Goal: Task Accomplishment & Management: Complete application form

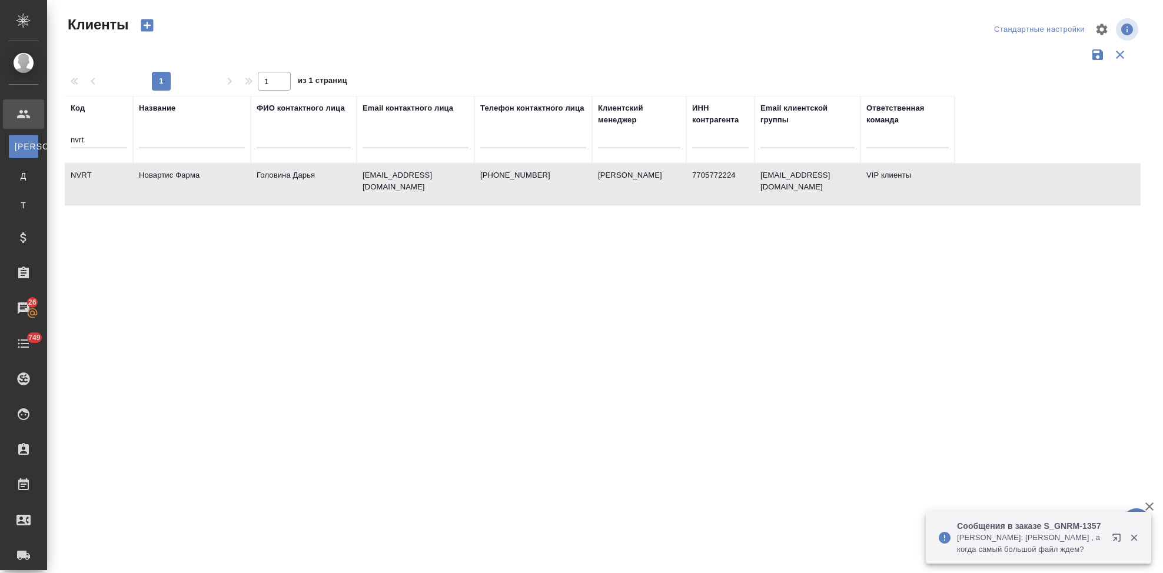
select select "RU"
click at [153, 174] on td "Новартис Фарма" at bounding box center [192, 184] width 118 height 41
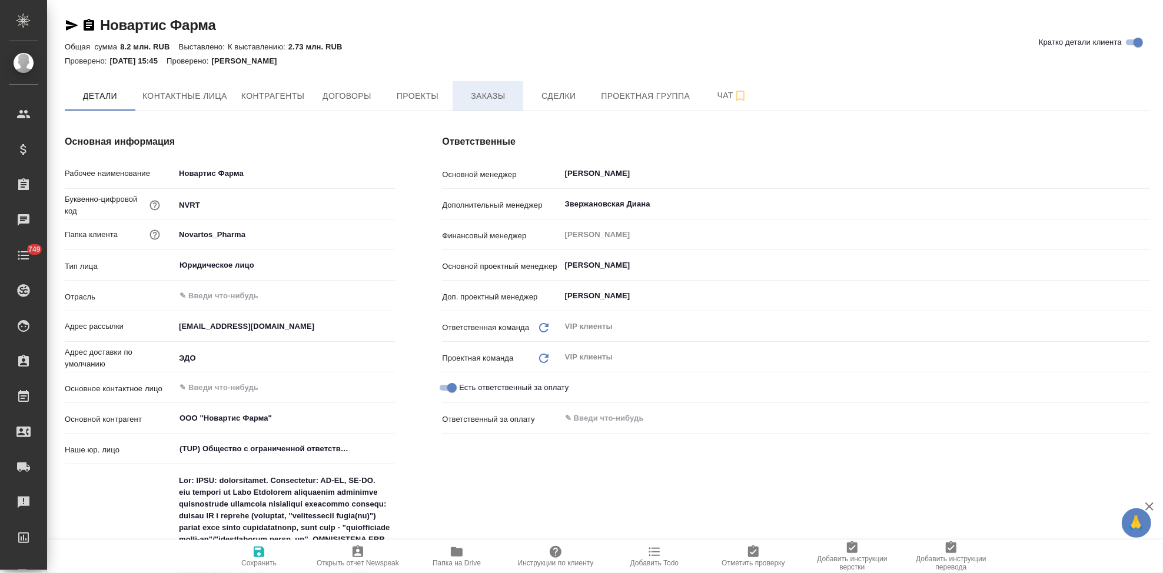
click at [490, 107] on button "Заказы" at bounding box center [487, 95] width 71 height 29
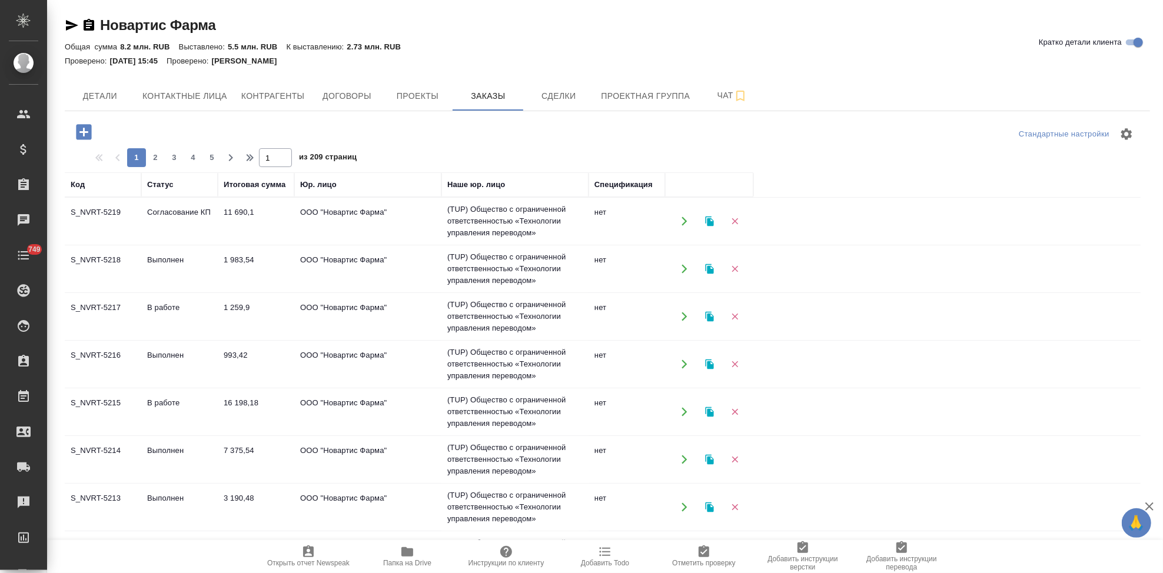
click at [172, 228] on td "Согласование КП" at bounding box center [179, 221] width 76 height 41
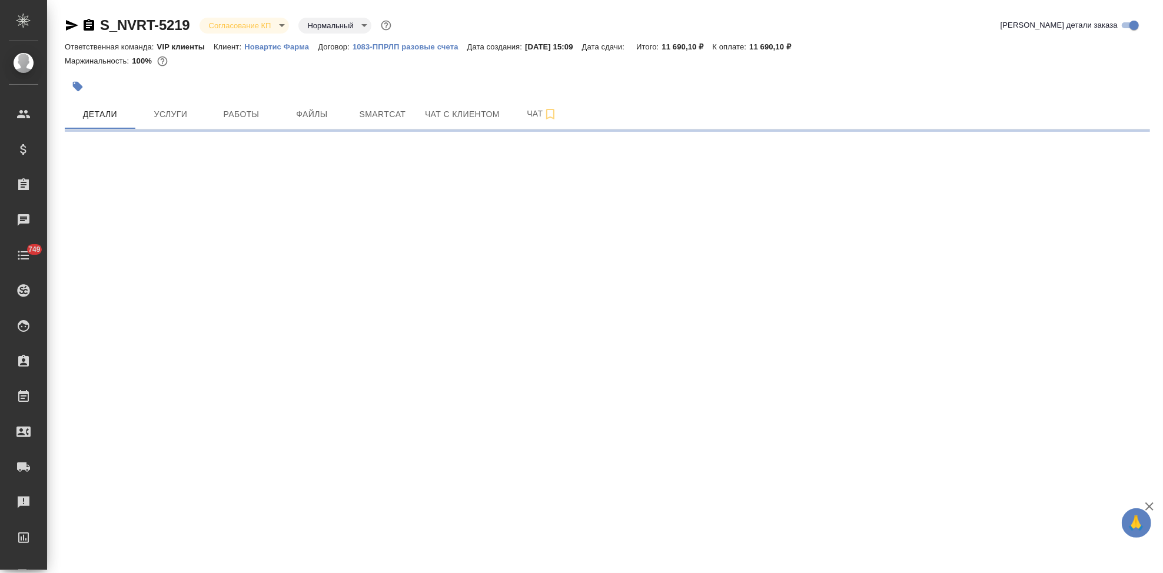
select select "RU"
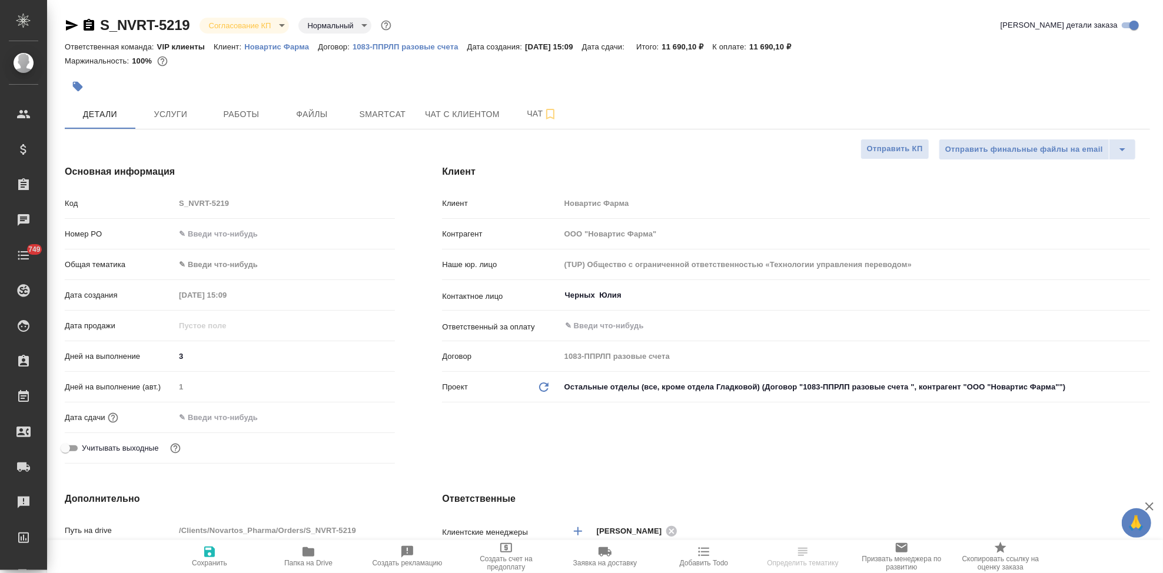
type textarea "x"
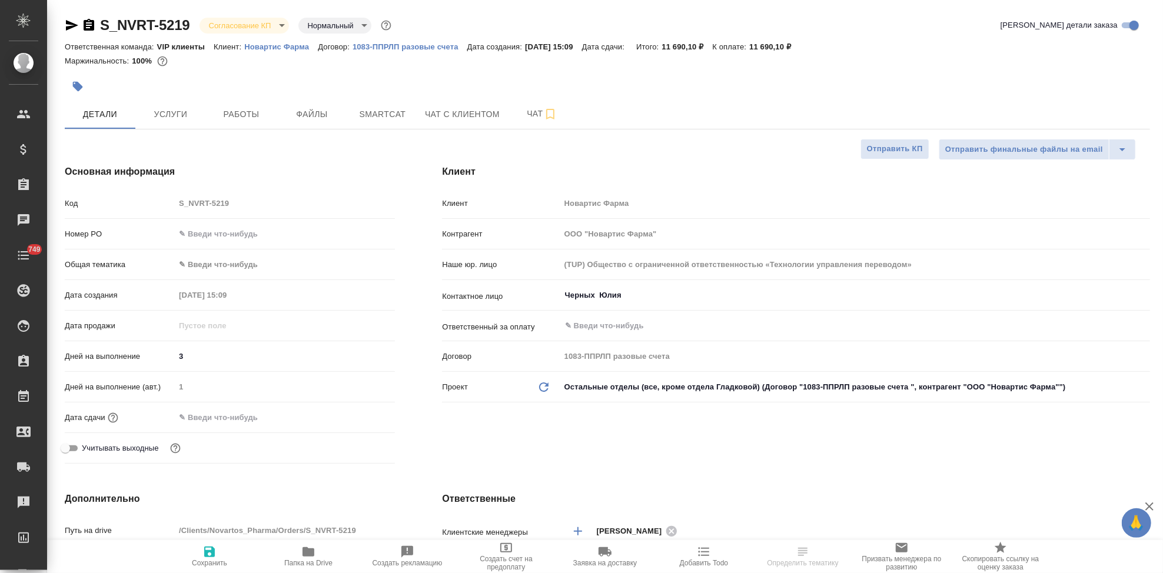
type textarea "x"
click at [281, 28] on body "🙏 .cls-1 fill:#fff; AWATERA Kabargina Anna Клиенты Спецификации Заказы 26 Чаты …" at bounding box center [581, 286] width 1163 height 573
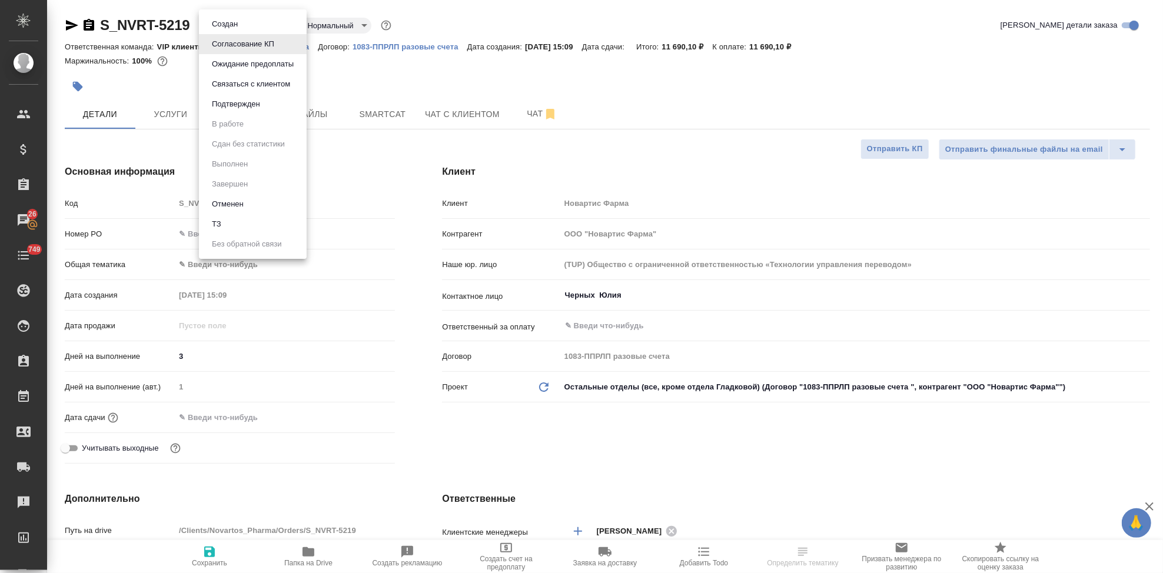
click at [265, 102] on li "Подтвержден" at bounding box center [253, 104] width 108 height 20
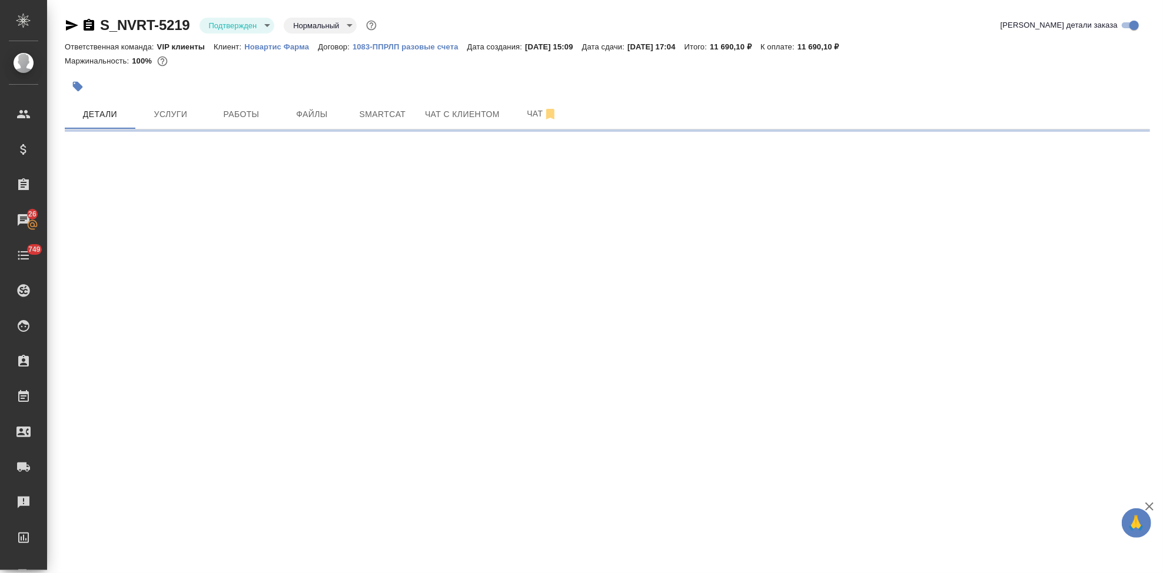
select select "RU"
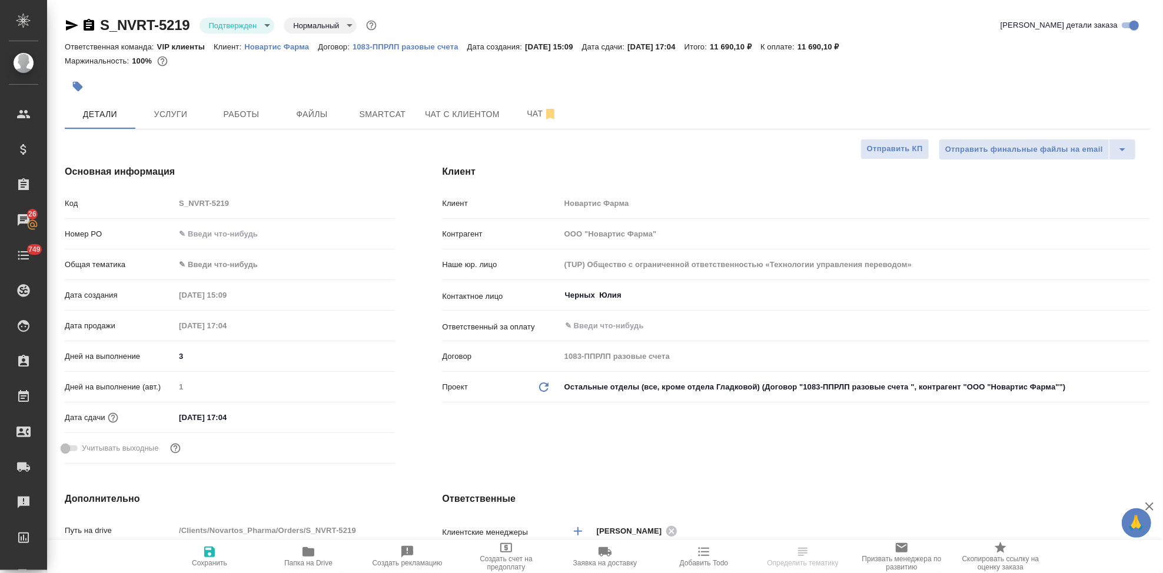
type textarea "x"
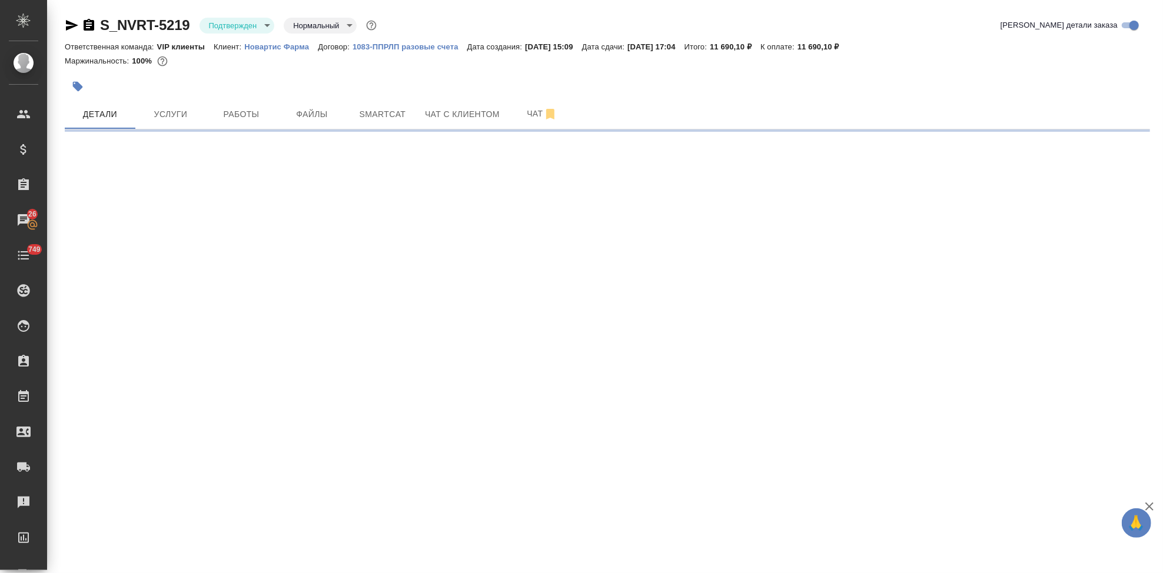
click at [255, 414] on div ".cls-1 fill:#fff; AWATERA Kabargina Anna Клиенты Спецификации Заказы 26 Чаты 74…" at bounding box center [581, 286] width 1163 height 573
select select "RU"
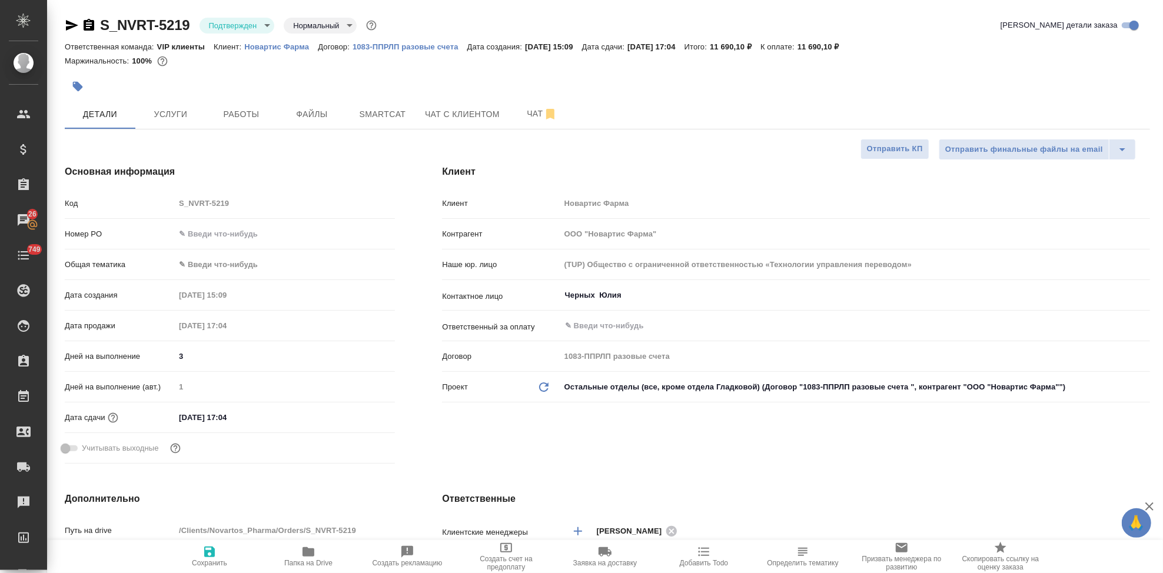
type textarea "x"
click at [245, 417] on input "25.09.2025 17:04" at bounding box center [226, 417] width 103 height 17
click at [360, 415] on icon "button" at bounding box center [361, 417] width 14 height 14
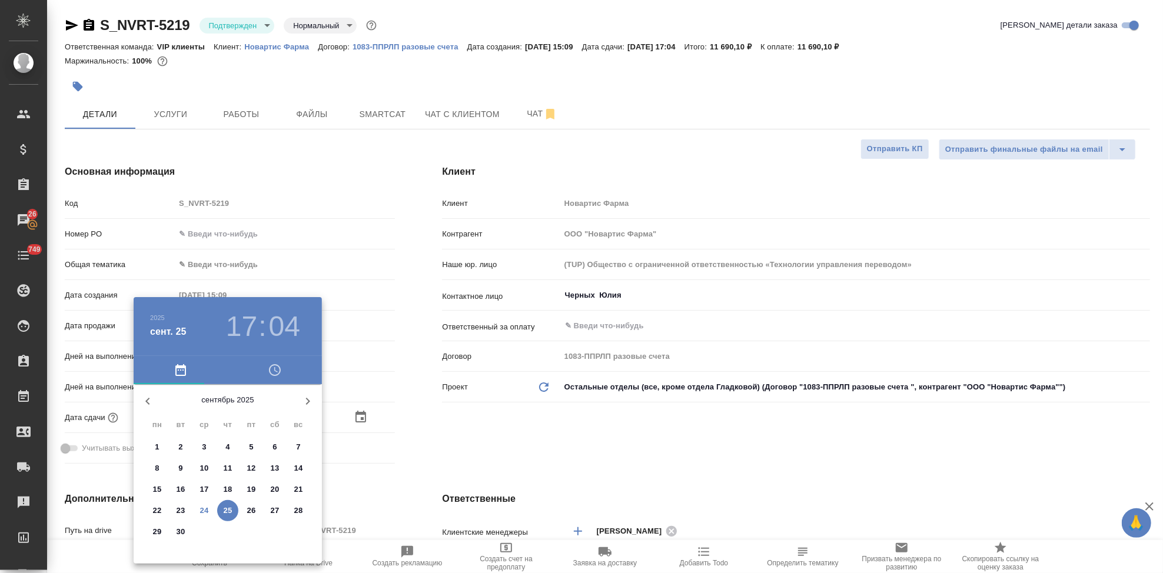
click at [245, 512] on span "26" at bounding box center [251, 511] width 21 height 12
type input "26.09.2025 17:04"
type textarea "x"
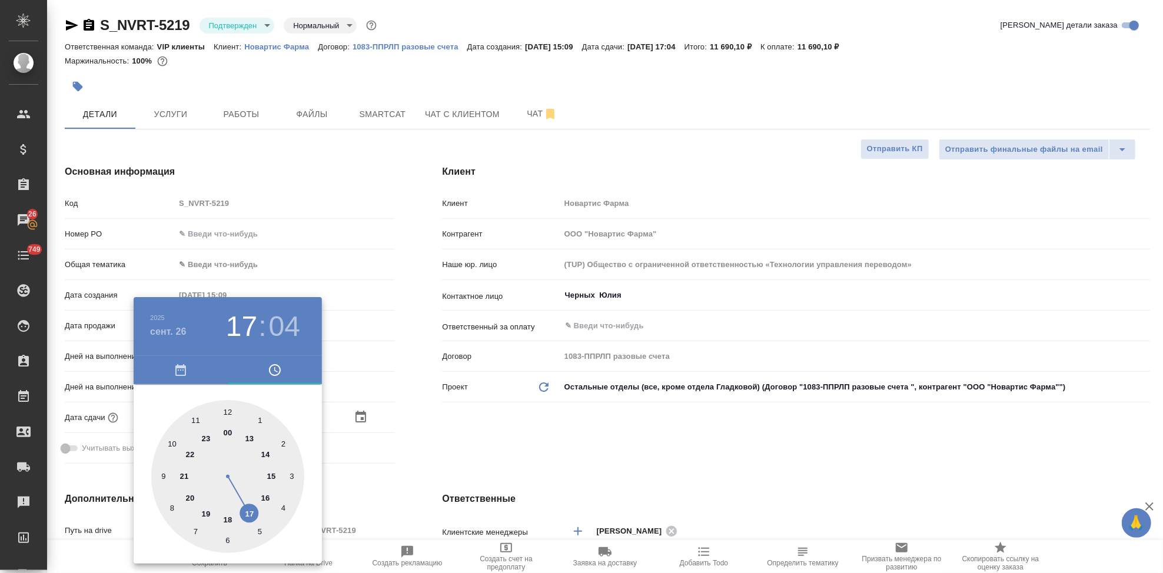
click at [254, 513] on div at bounding box center [227, 476] width 153 height 153
type textarea "x"
click at [226, 412] on div at bounding box center [227, 476] width 153 height 153
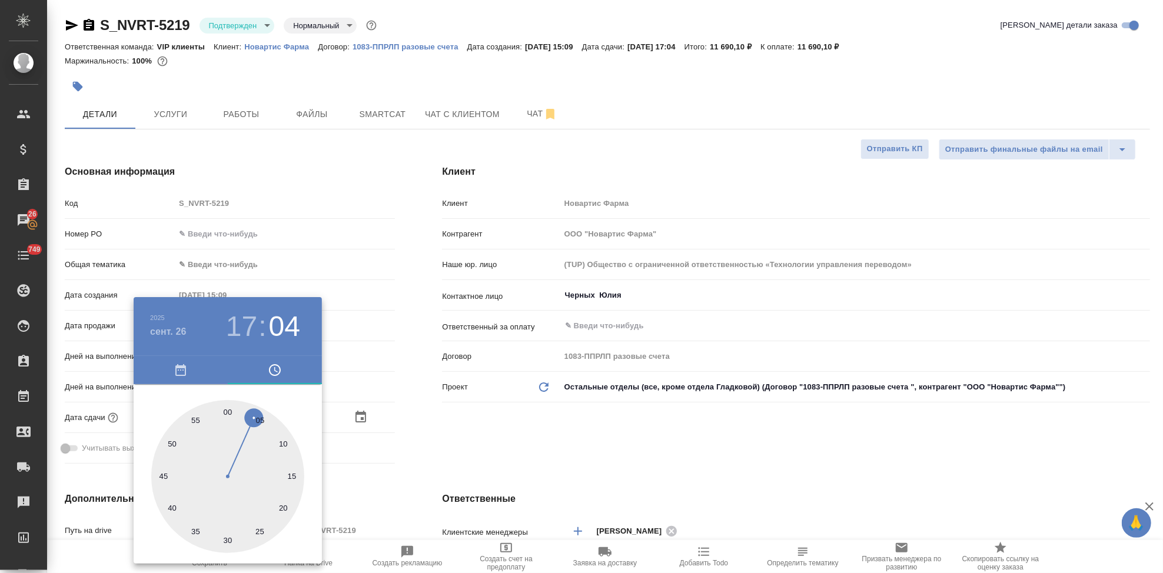
type input "26.09.2025 17:00"
type textarea "x"
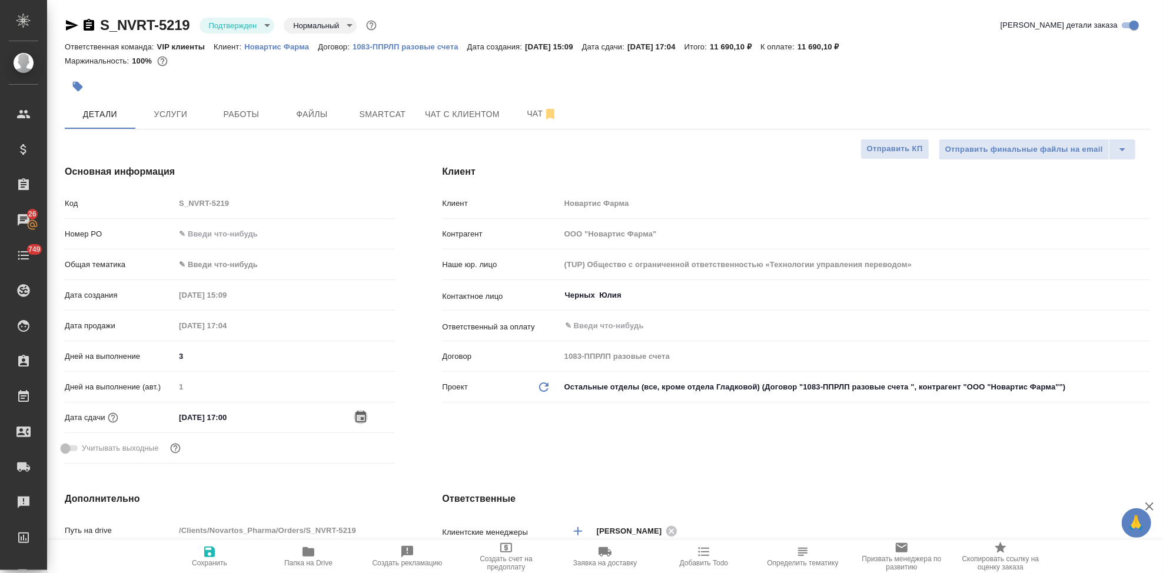
type textarea "x"
click at [211, 554] on icon "button" at bounding box center [209, 552] width 14 height 14
type textarea "x"
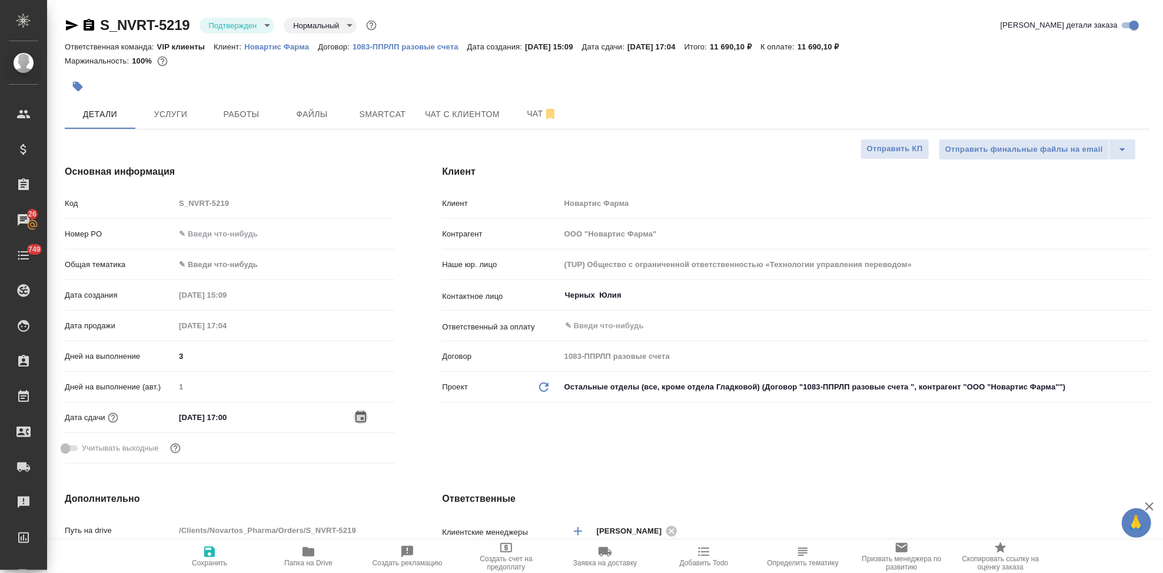
type textarea "x"
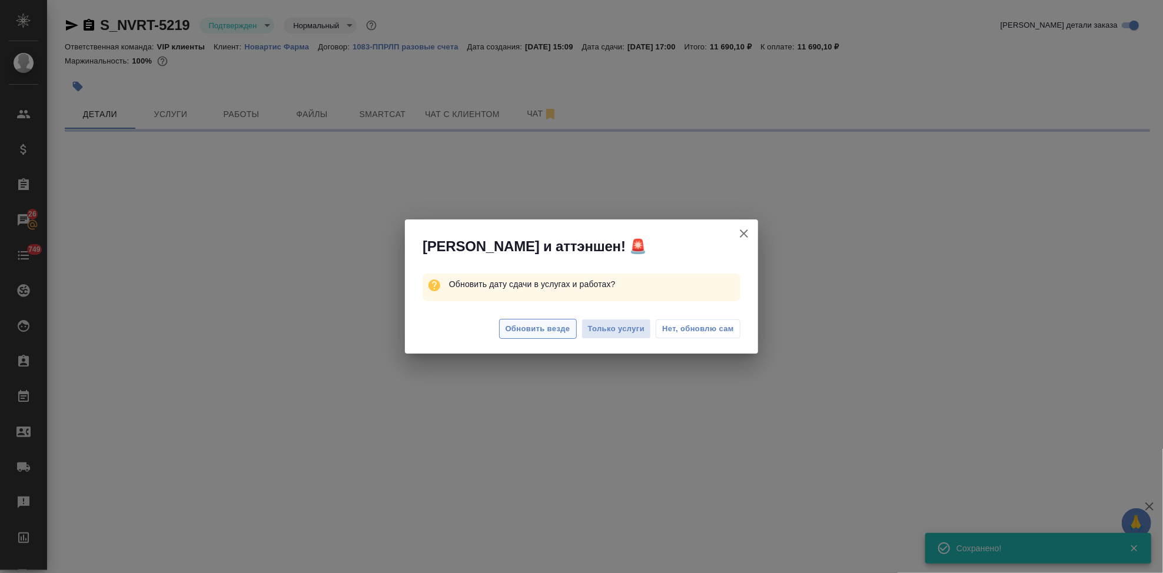
click at [542, 329] on span "Обновить везде" at bounding box center [537, 329] width 65 height 14
select select "RU"
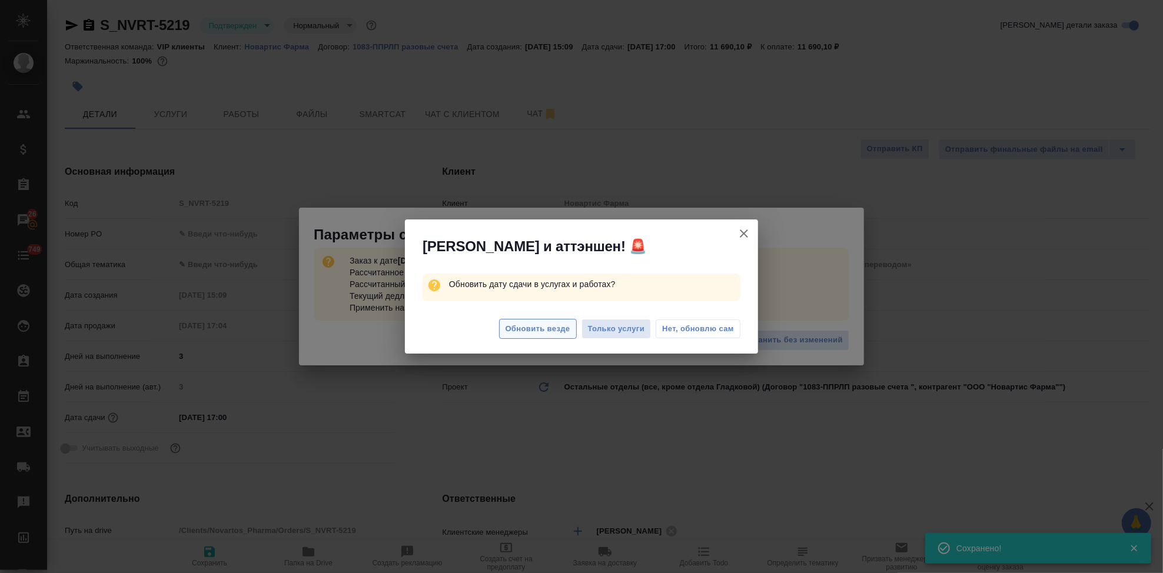
type textarea "x"
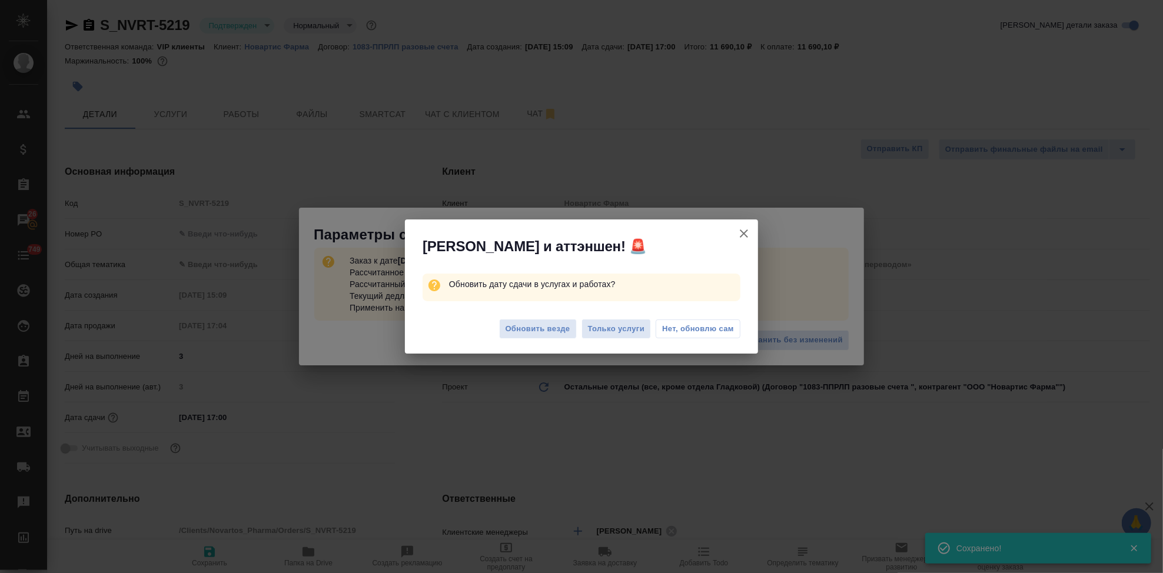
type textarea "x"
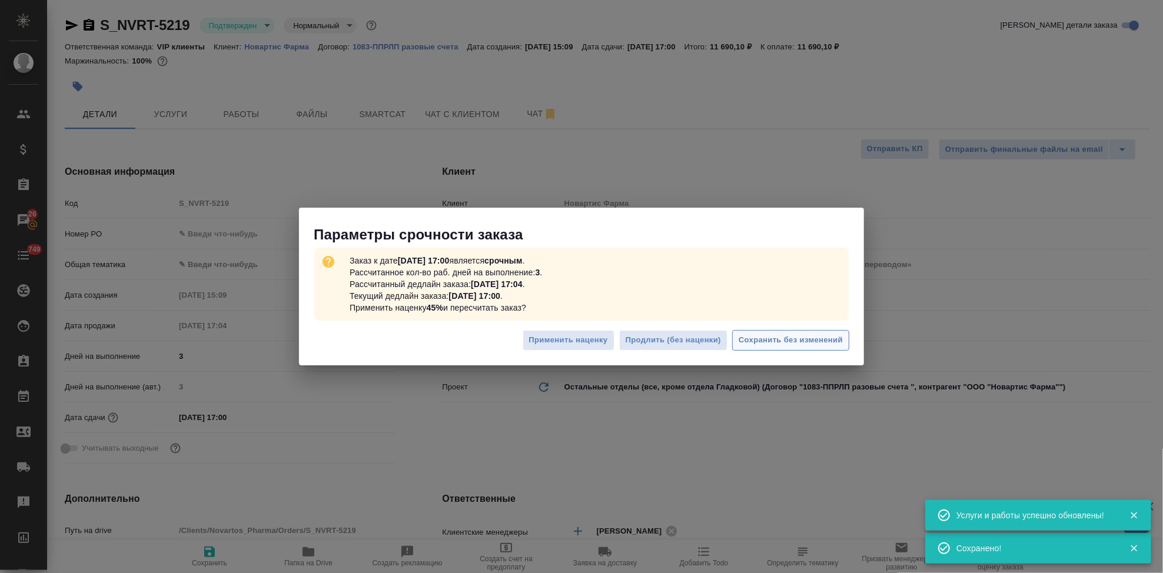
click at [795, 342] on span "Сохранить без изменений" at bounding box center [790, 341] width 104 height 14
type textarea "x"
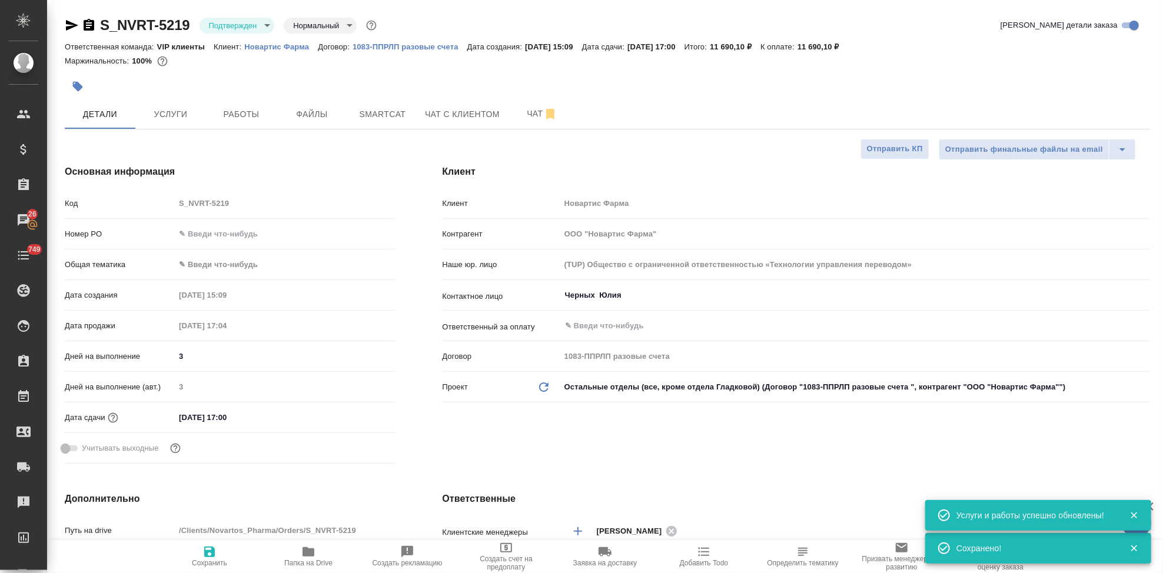
type textarea "x"
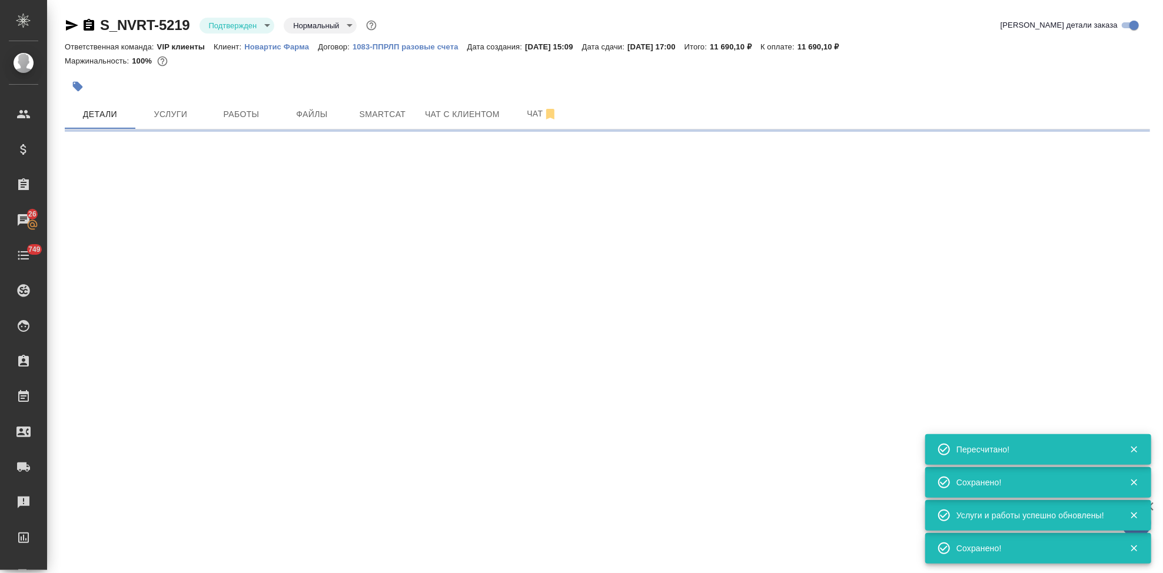
type input "urgent"
select select "RU"
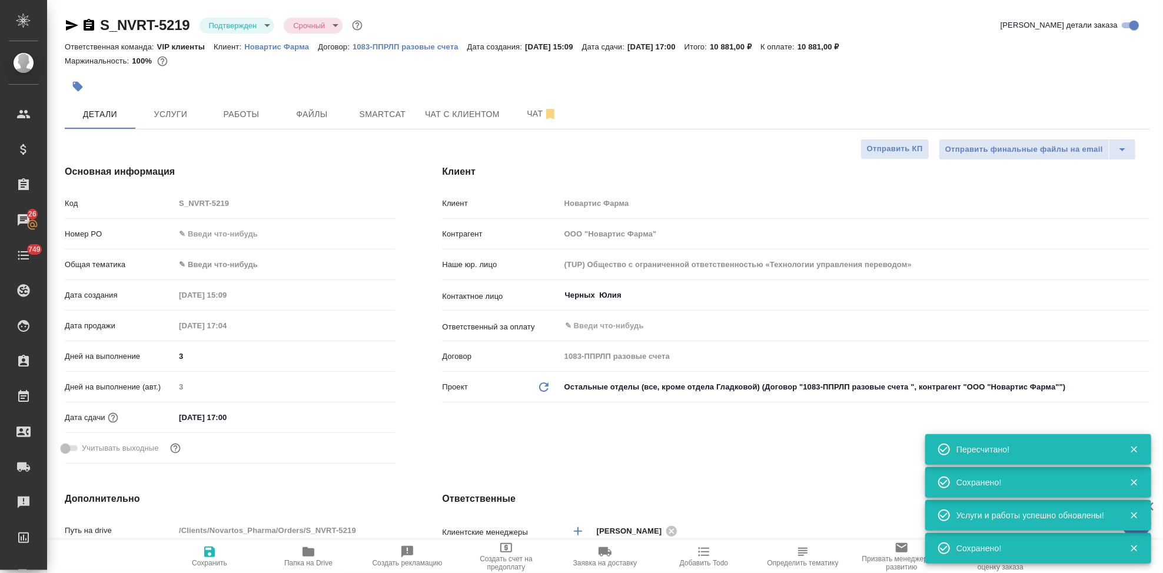
type textarea "x"
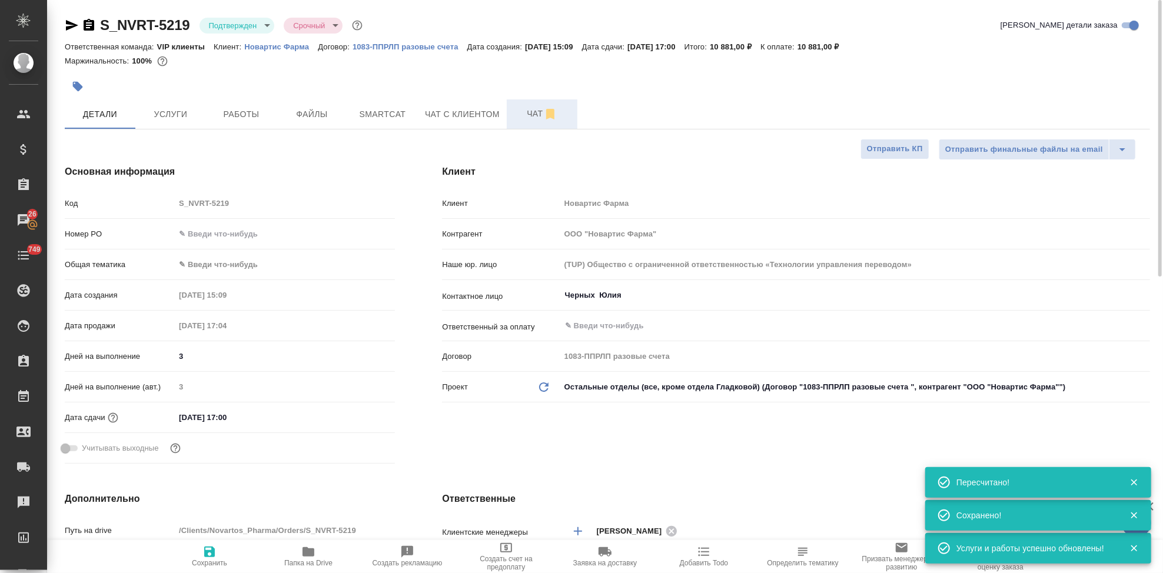
click at [533, 118] on span "Чат" at bounding box center [542, 113] width 56 height 15
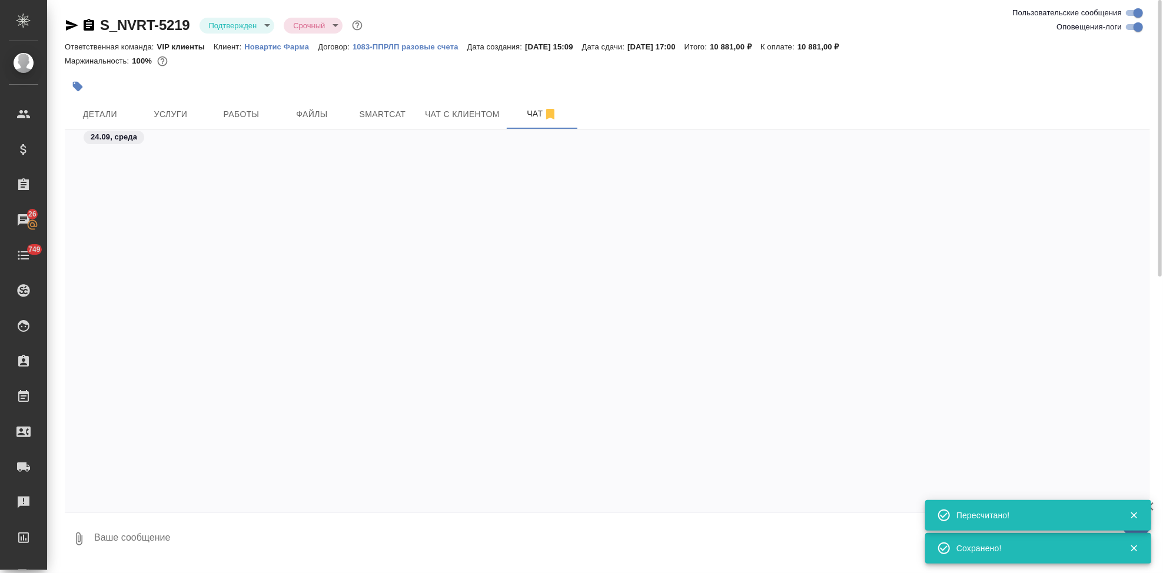
scroll to position [7803, 0]
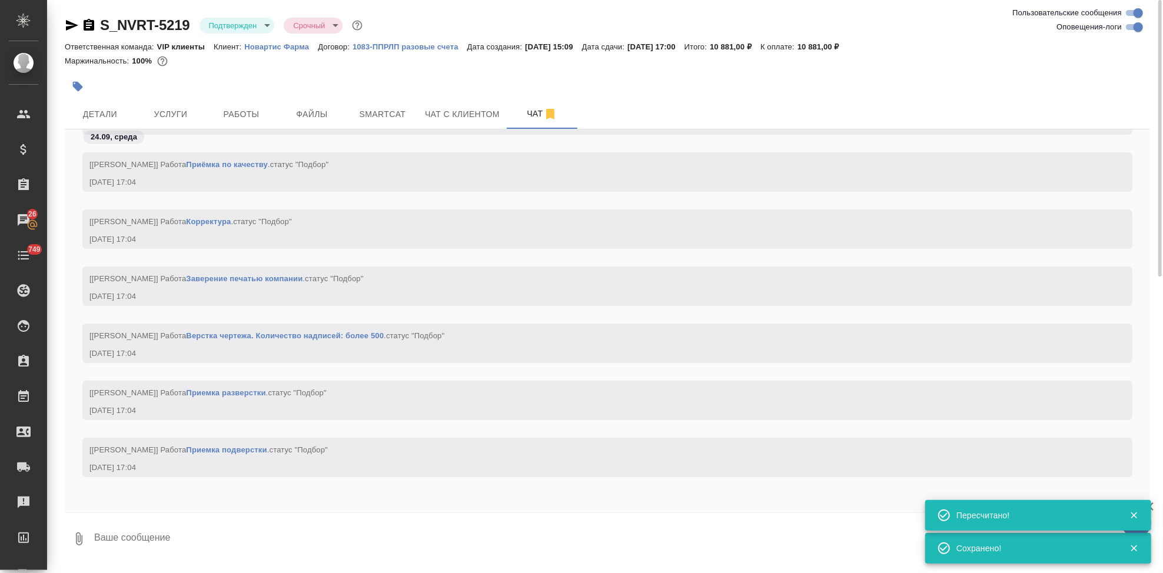
click at [283, 531] on textarea at bounding box center [621, 539] width 1057 height 40
type textarea """
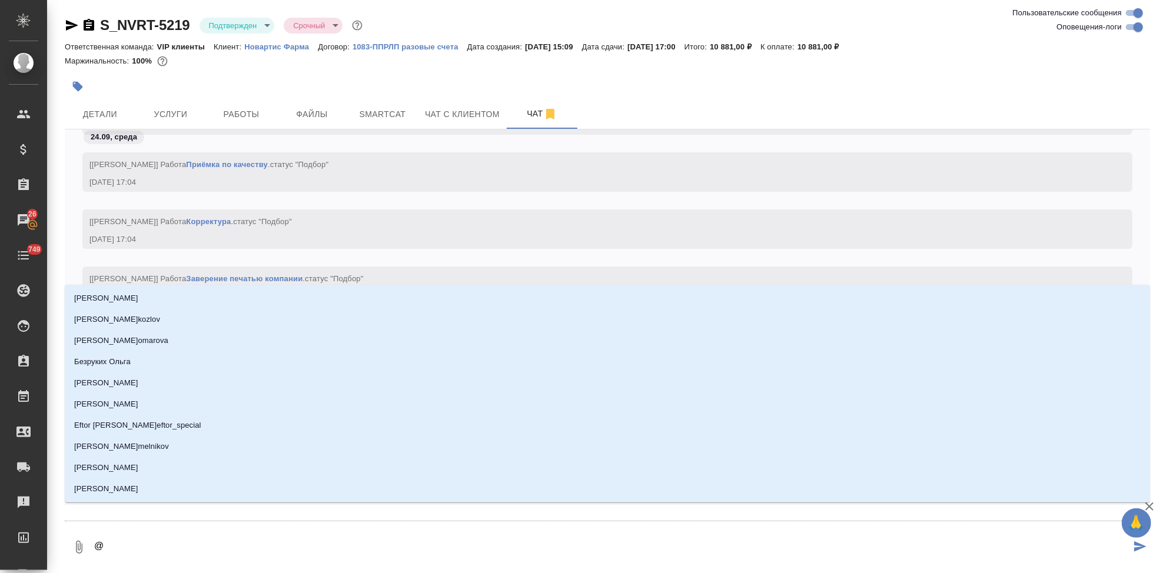
type textarea "@г"
type input "г"
type textarea "@гр"
type input "гр"
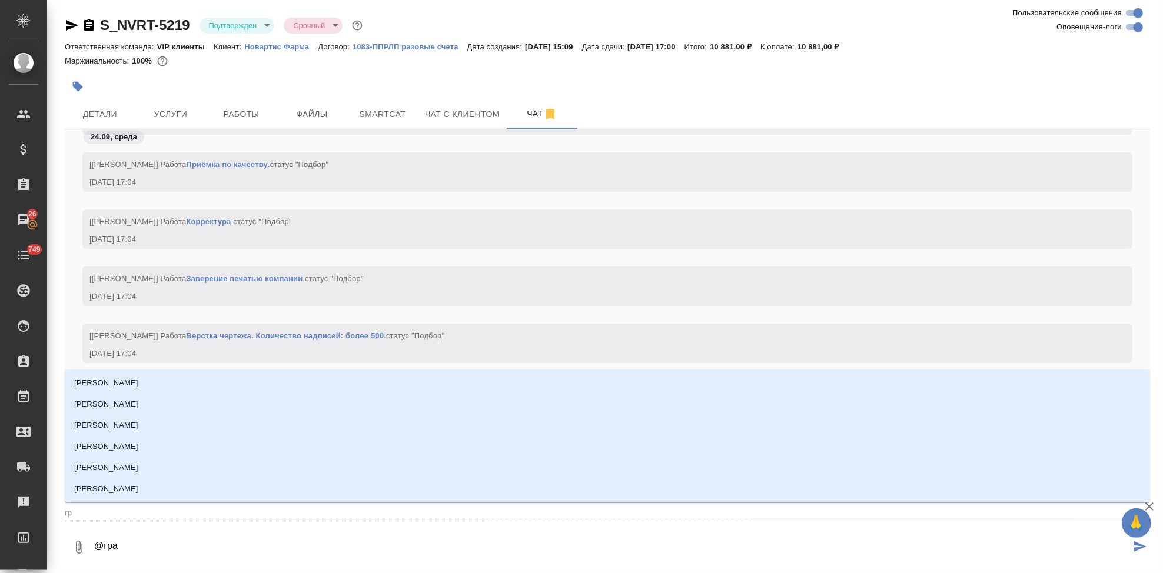
type textarea "@грав"
type input "грав"
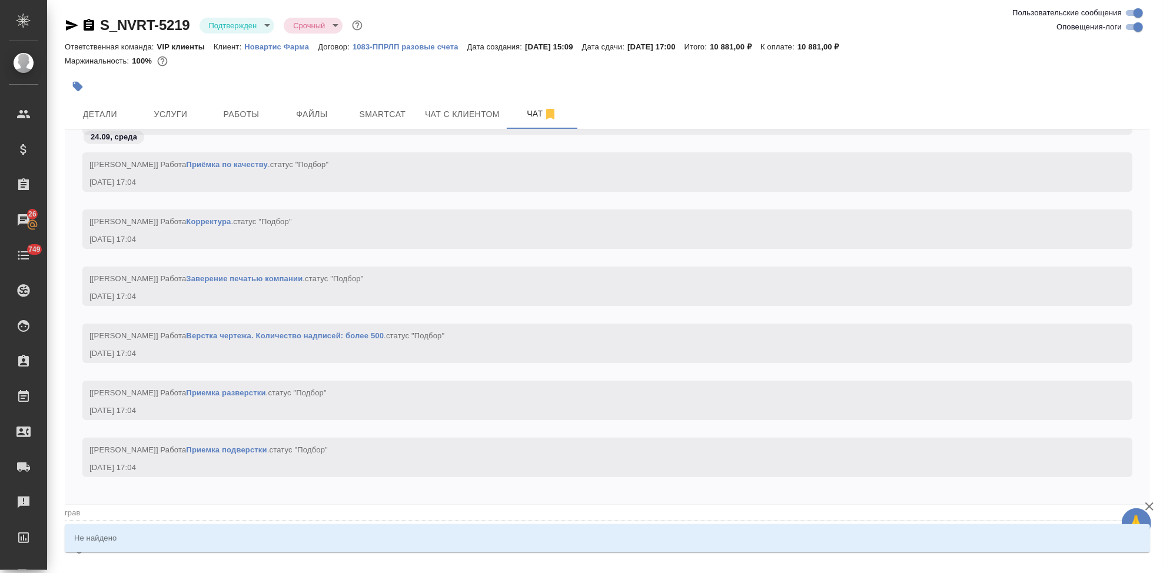
type textarea "@гравб"
type input "гравб"
type textarea "@грав"
type input "грав"
type textarea "@гра"
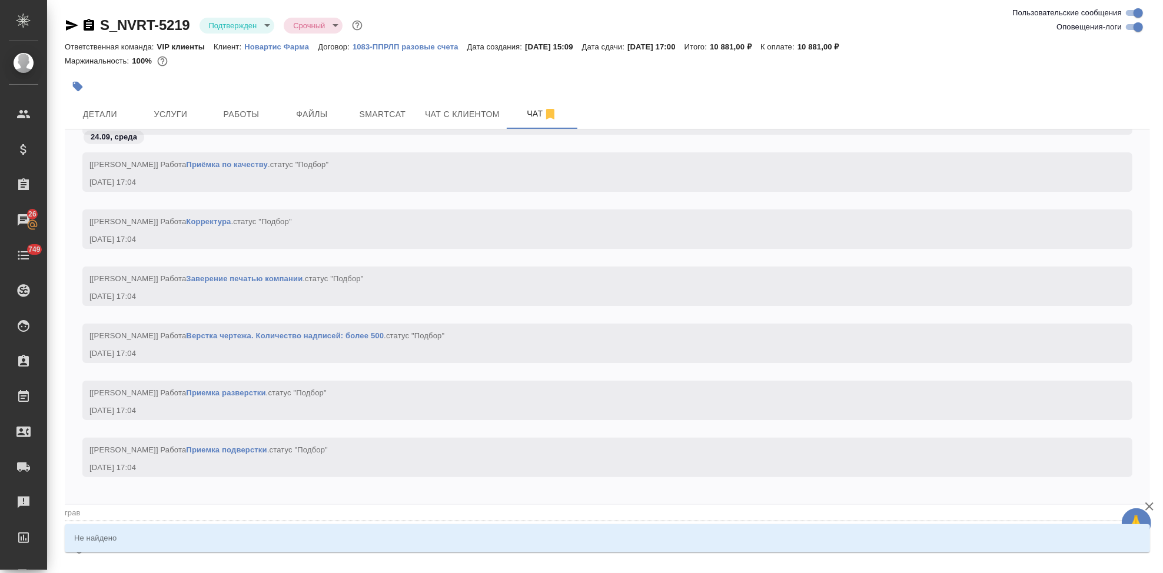
type input "гра"
type textarea "@гр"
type input "гр"
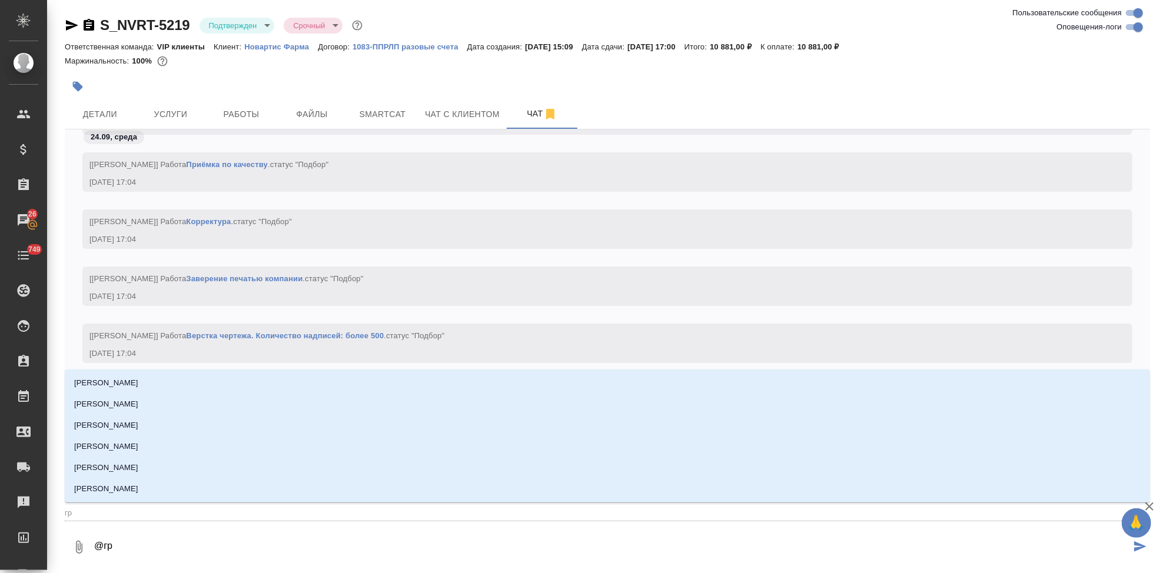
type textarea "@грб"
type input "грб"
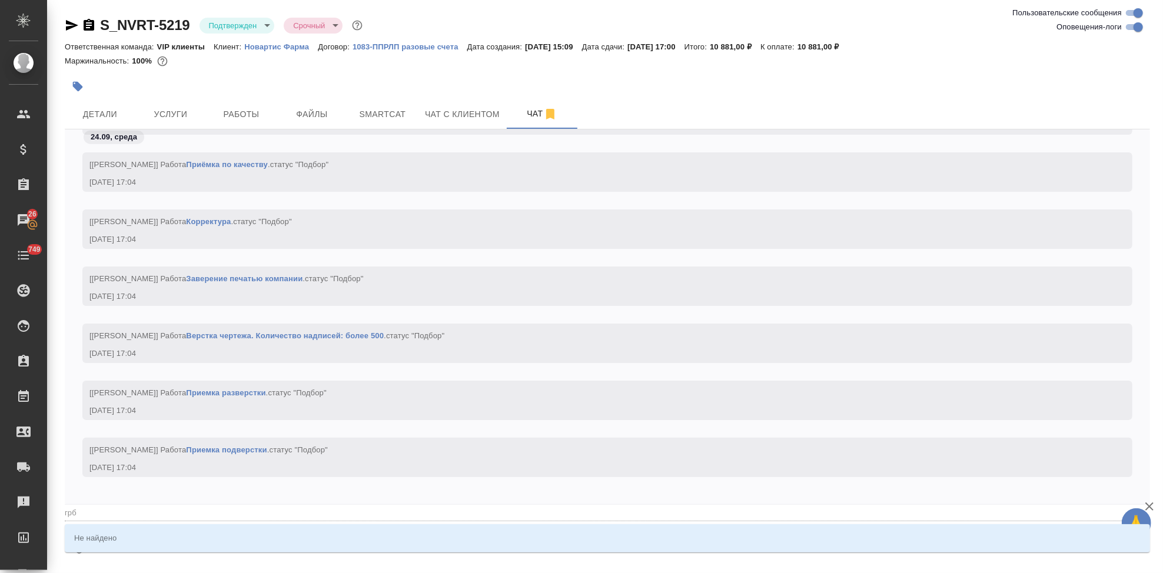
type textarea "@гр"
type input "гр"
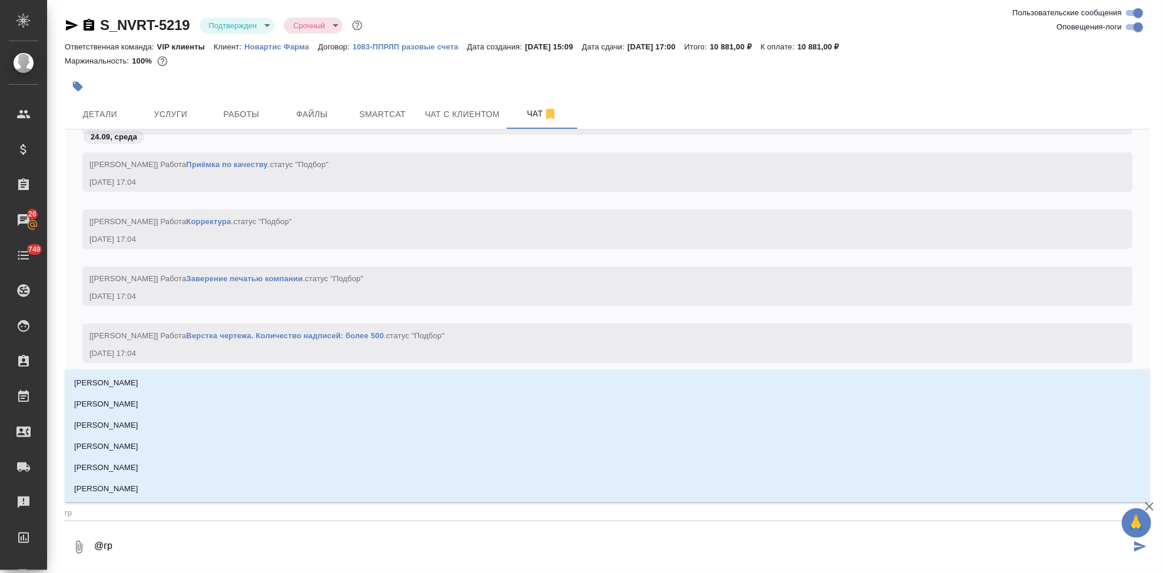
type textarea "@гра"
type input "гра"
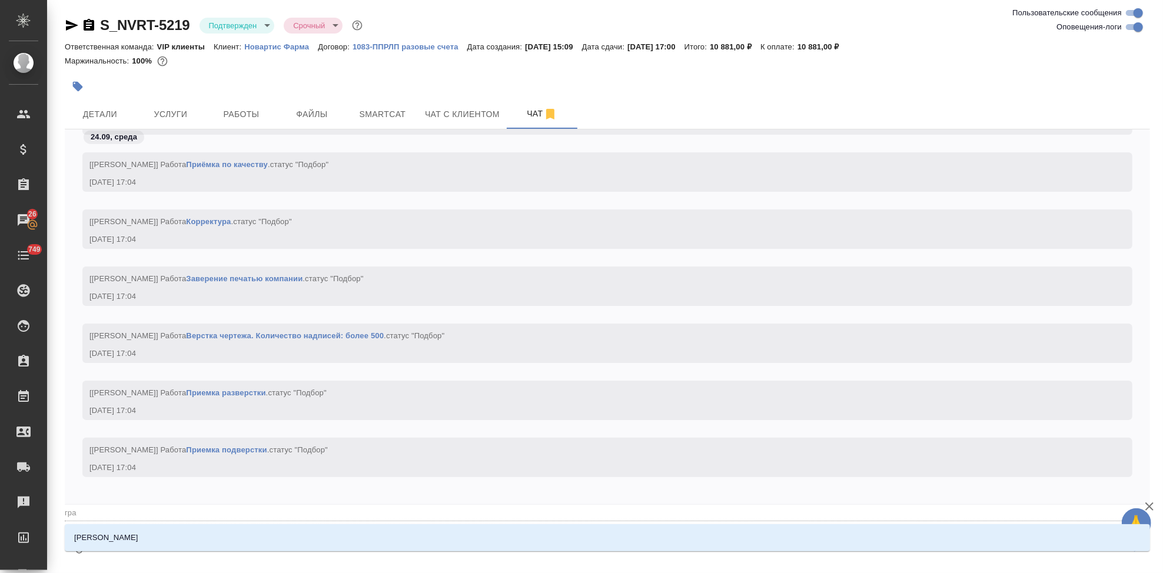
type textarea "@граб"
type input "граб"
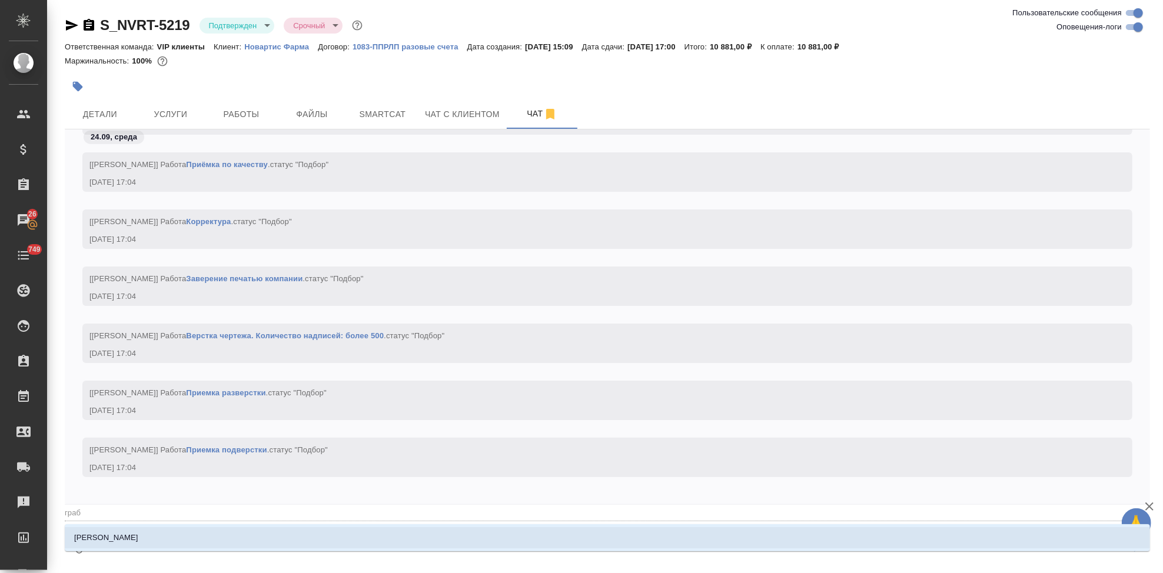
click at [125, 536] on li "Грабко Мария" at bounding box center [607, 537] width 1085 height 21
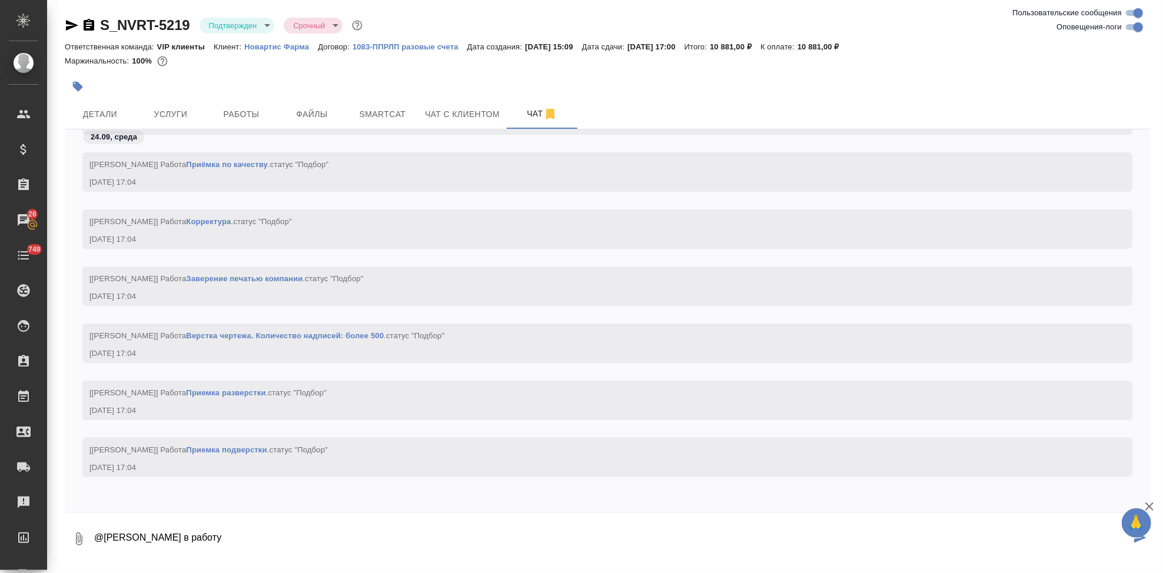
type textarea "@Грабко Мария в работу"
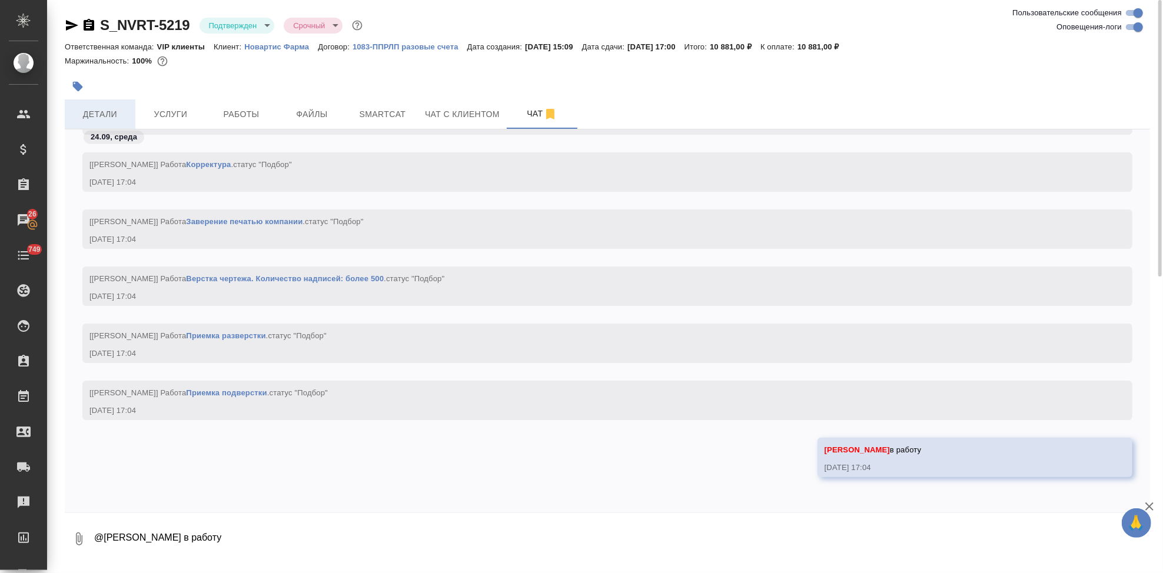
click at [125, 114] on span "Детали" at bounding box center [100, 114] width 56 height 15
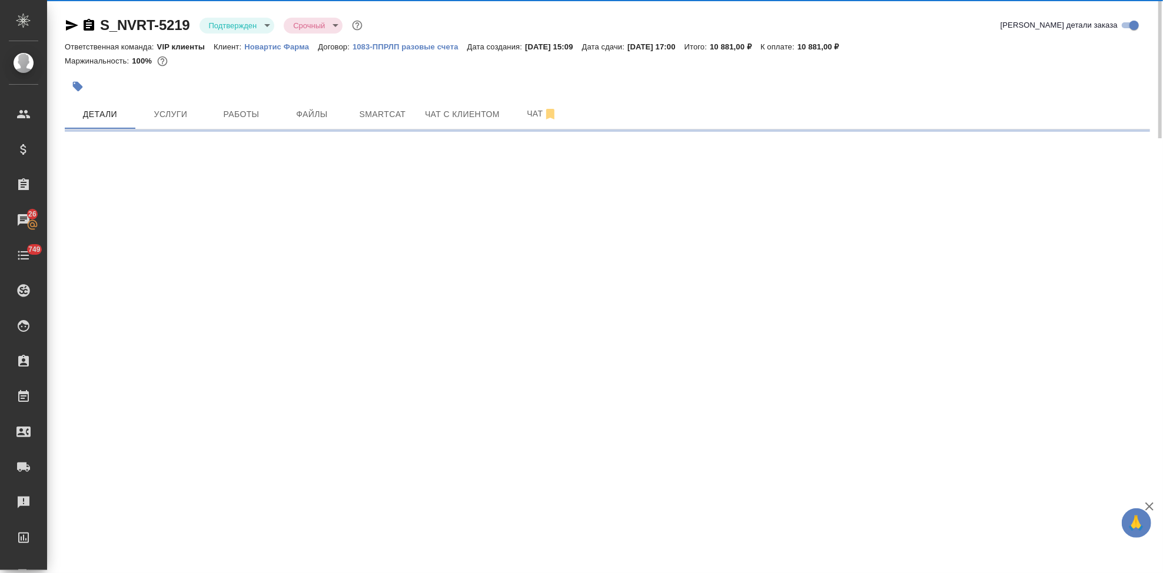
select select "RU"
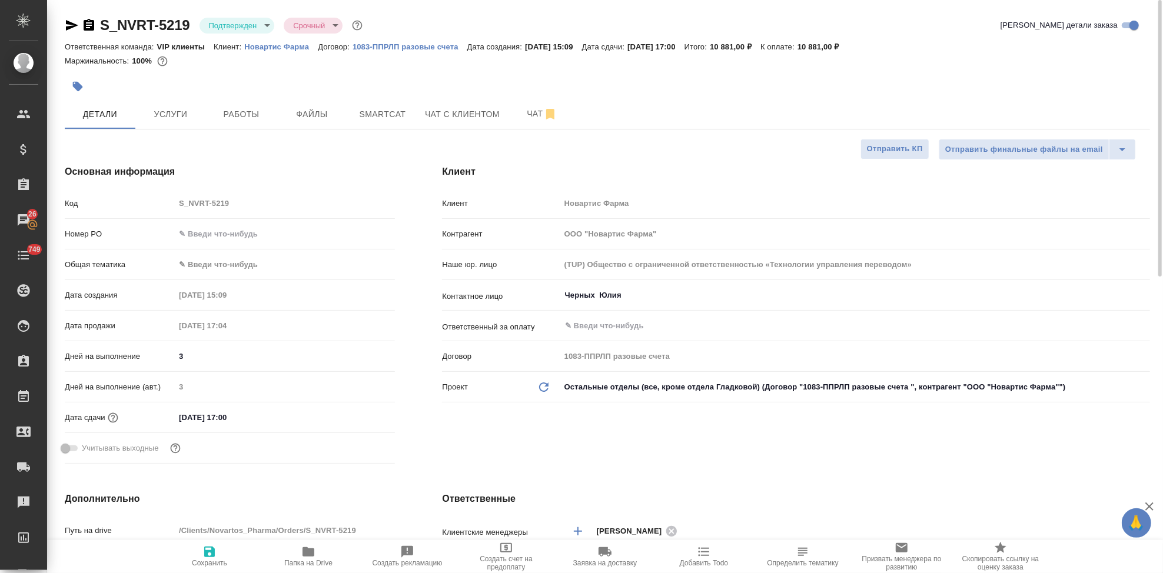
type textarea "x"
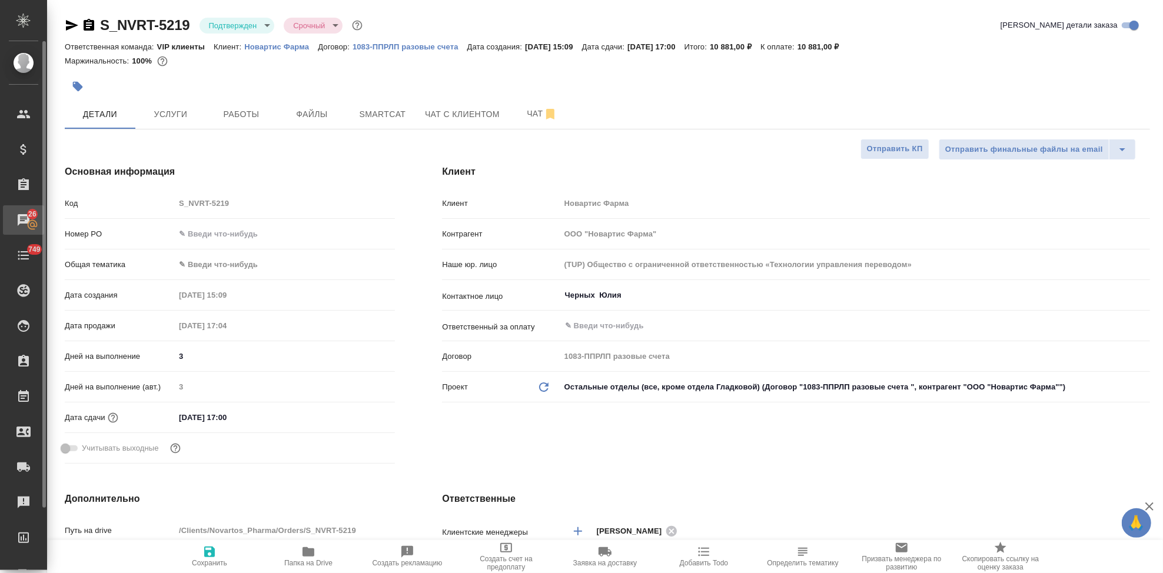
type textarea "x"
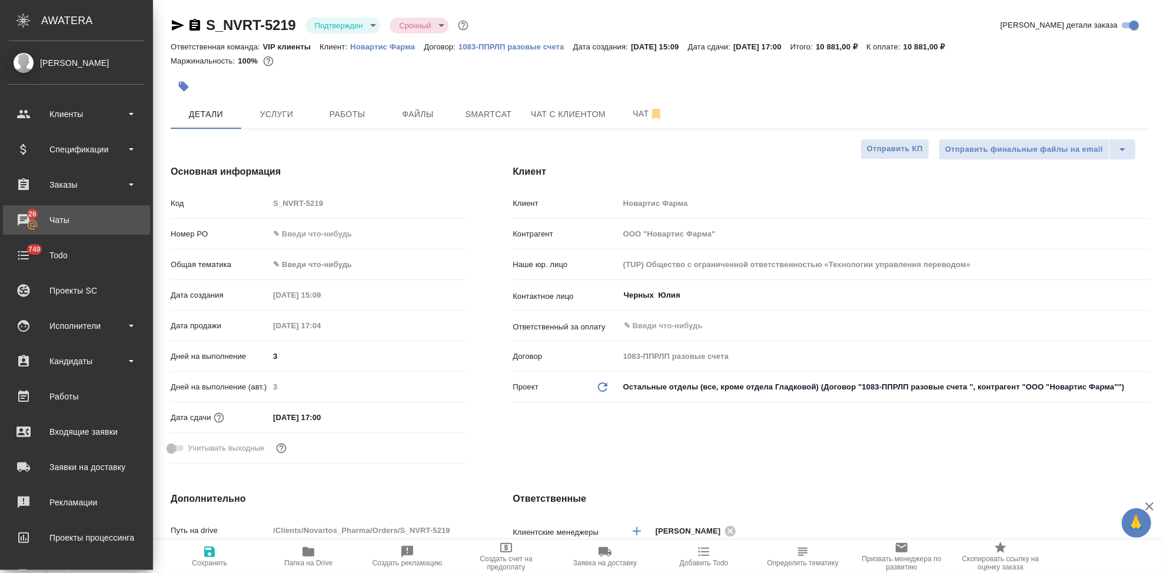
click at [25, 220] on div "Чаты" at bounding box center [76, 220] width 135 height 18
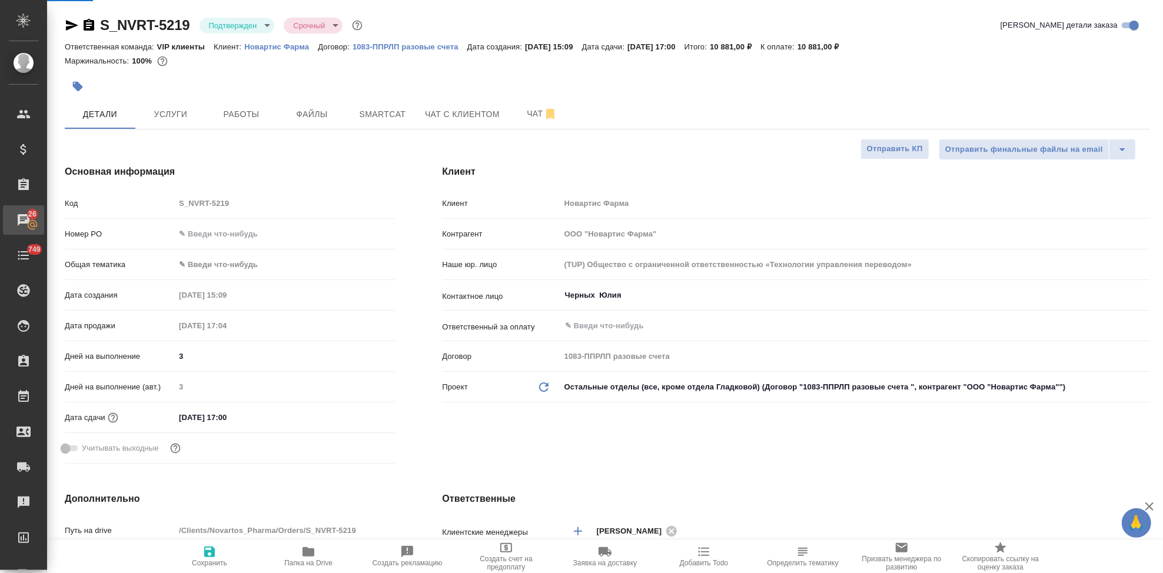
type textarea "x"
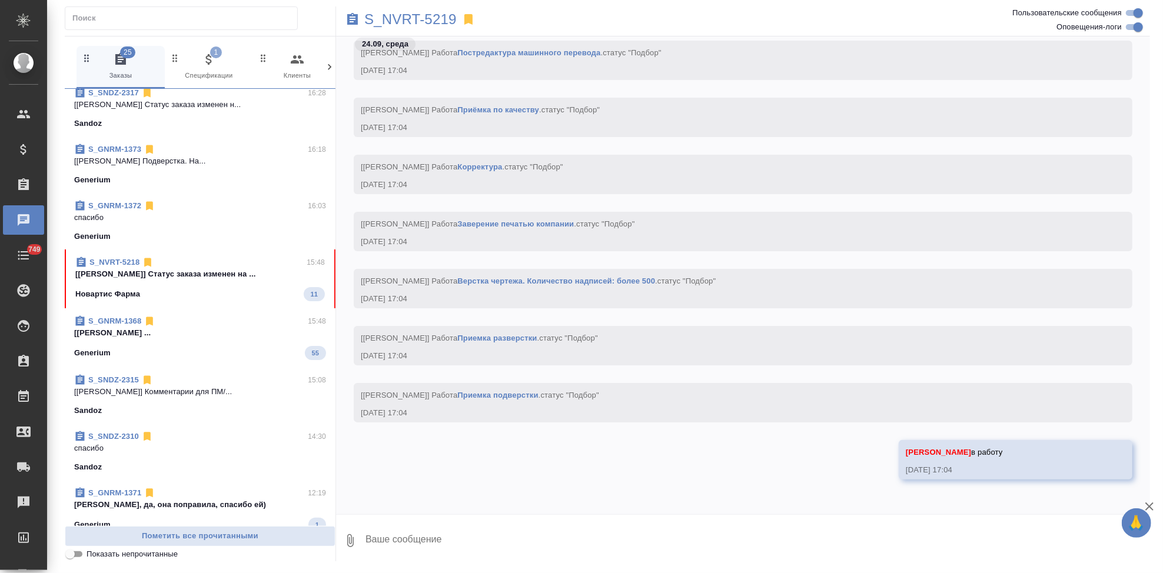
scroll to position [275, 0]
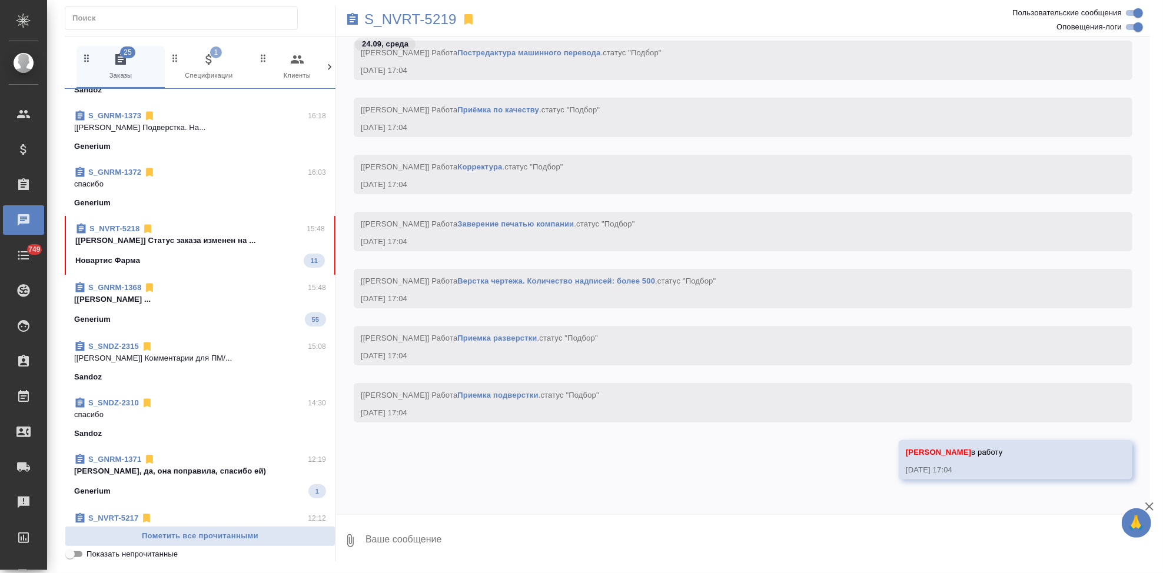
click at [198, 254] on div "Новартис Фарма 11" at bounding box center [199, 261] width 249 height 14
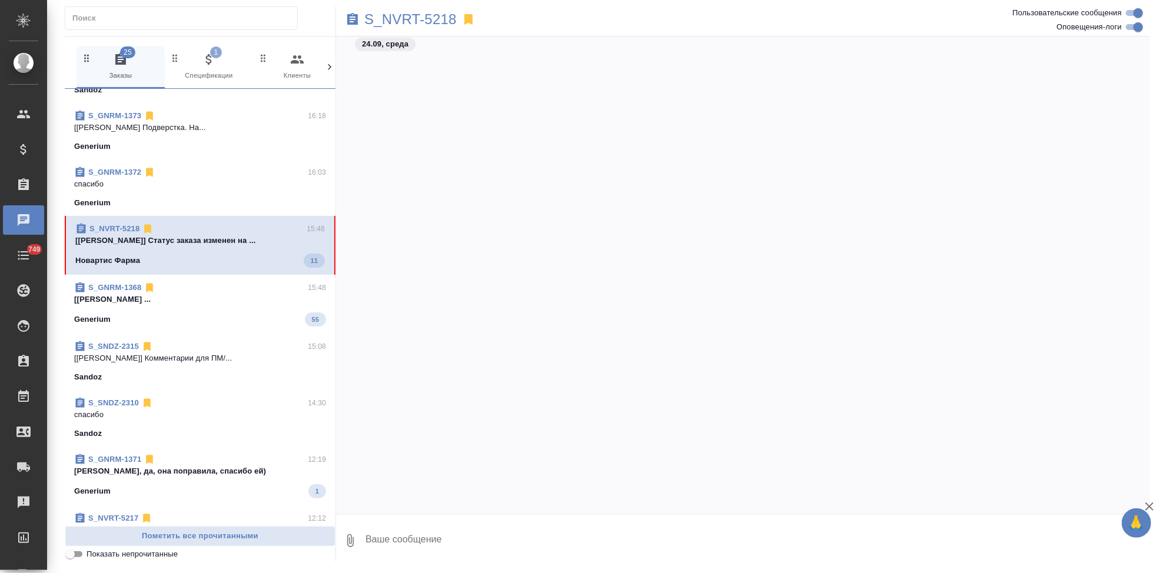
scroll to position [47275, 0]
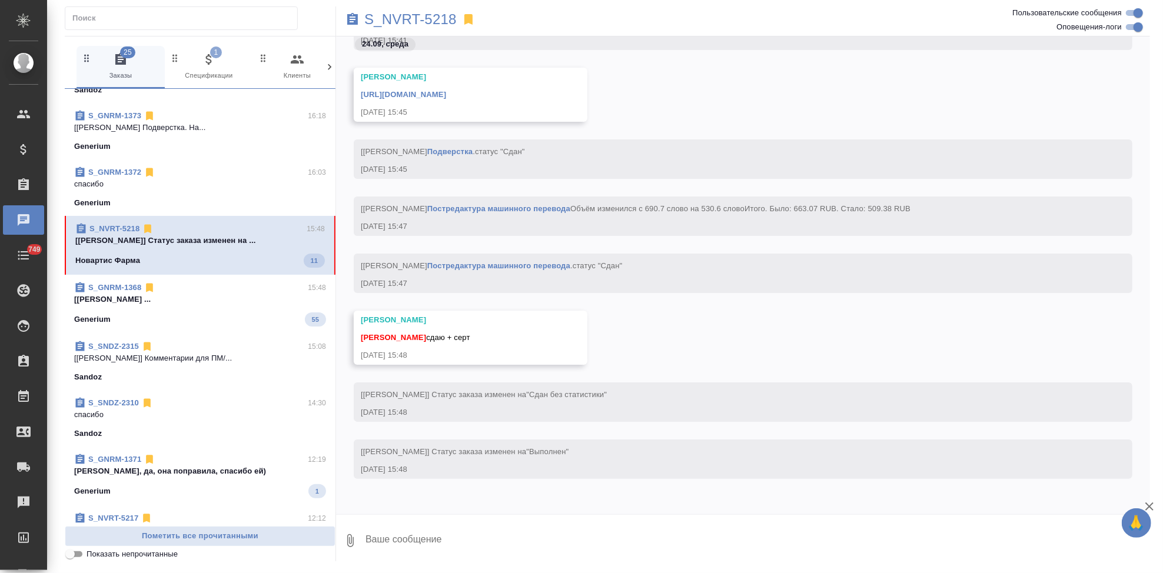
click at [447, 528] on textarea at bounding box center [757, 541] width 786 height 40
type textarea "спасибло"
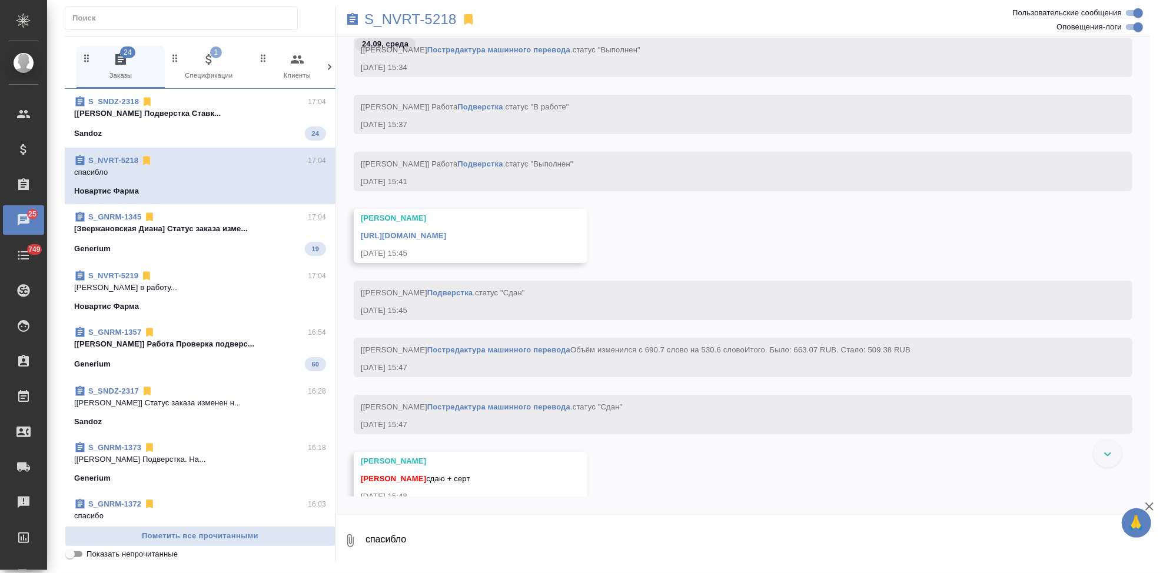
scroll to position [37704, 0]
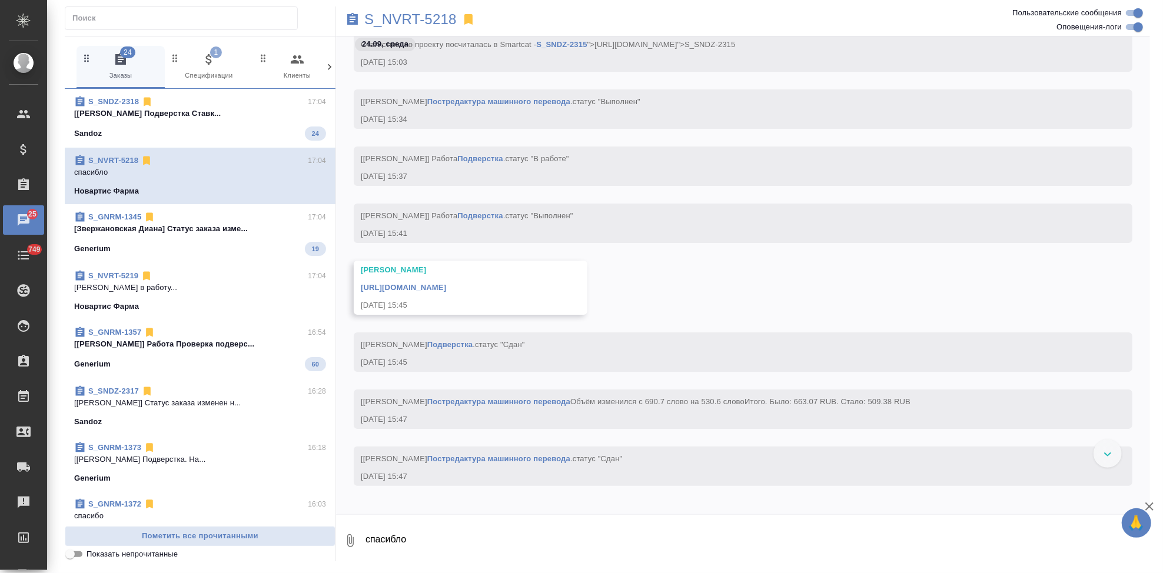
click at [446, 286] on link "https://drive.awatera.com/apps/files/files/10472344?dir=/Shares/Novartos_Pharma…" at bounding box center [403, 287] width 85 height 9
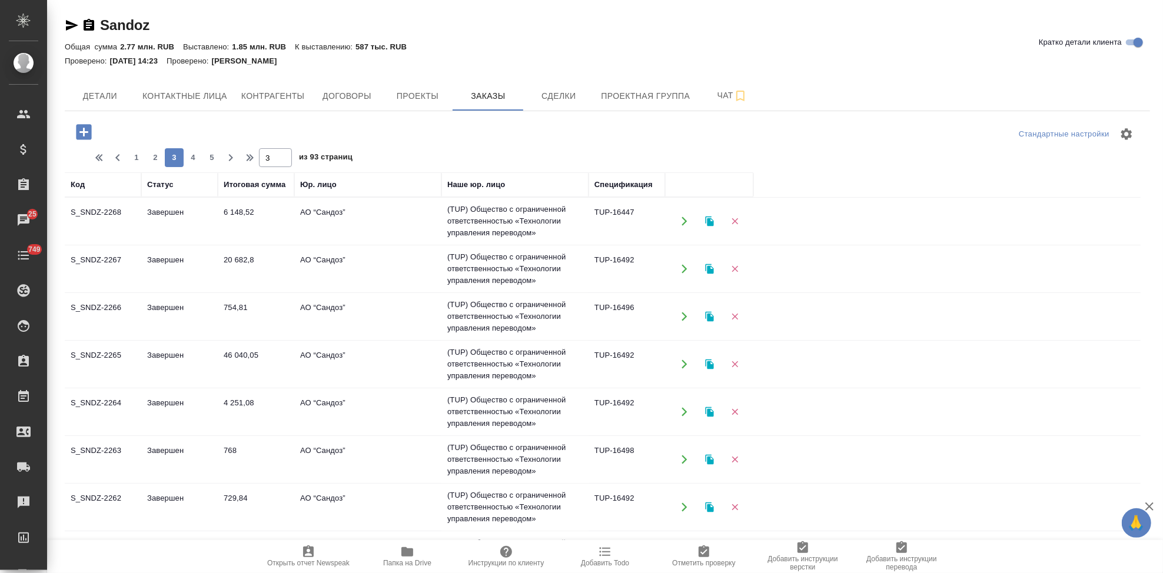
scroll to position [693, 0]
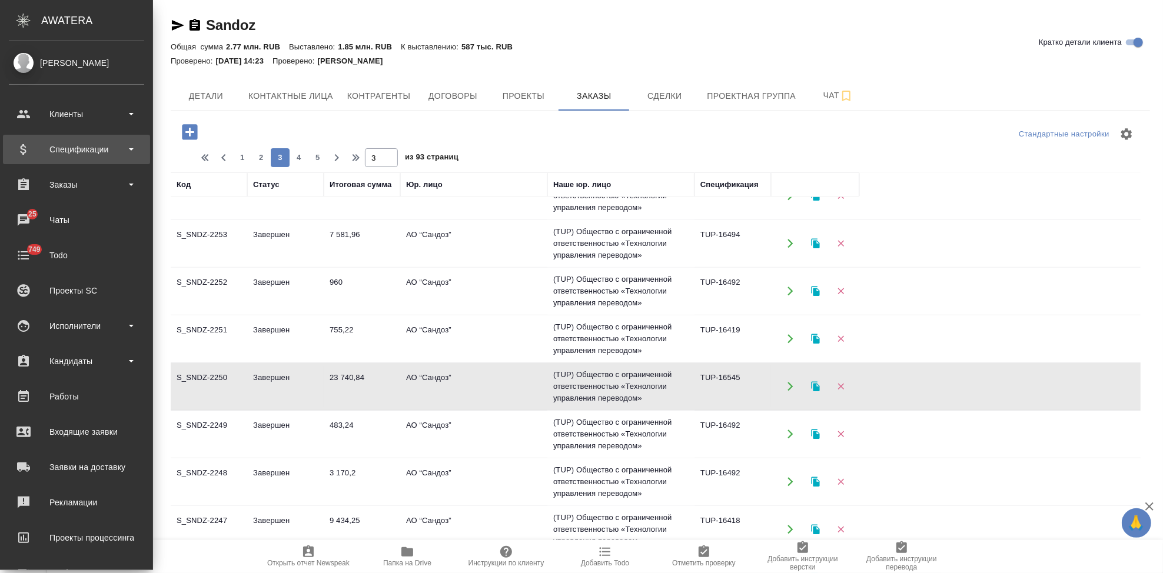
click at [90, 148] on div "Спецификации" at bounding box center [76, 150] width 135 height 18
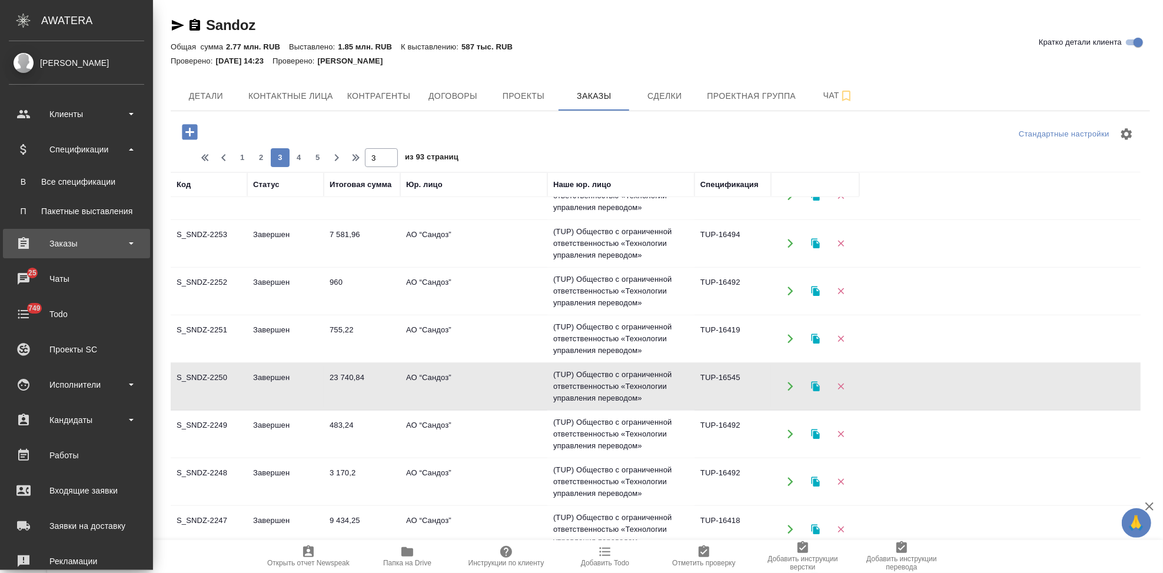
click at [64, 247] on div "Заказы" at bounding box center [76, 244] width 135 height 18
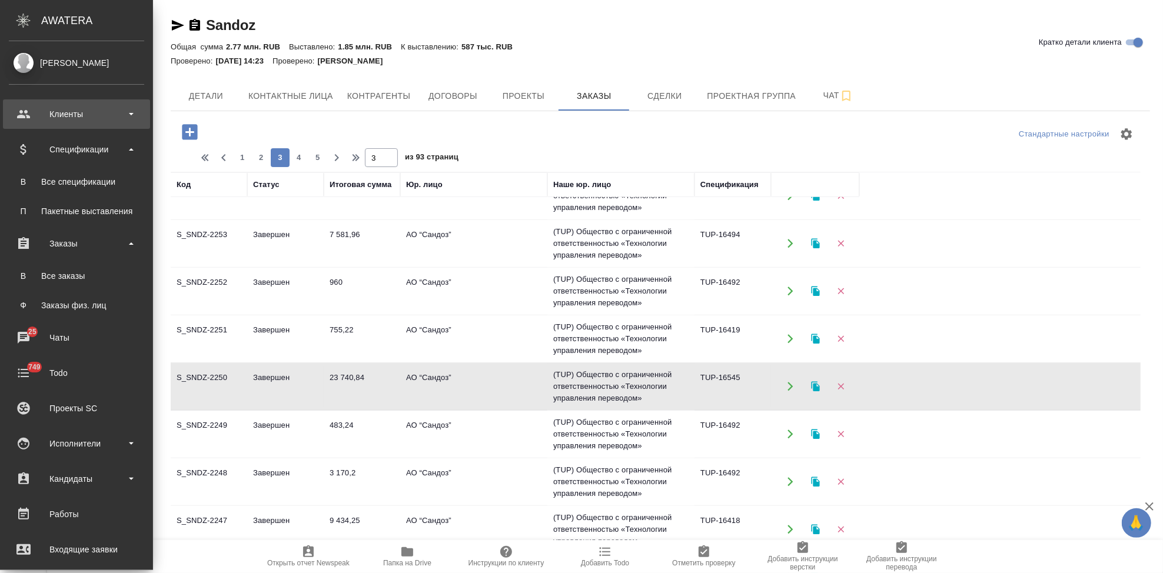
click at [95, 115] on div "Клиенты" at bounding box center [76, 114] width 135 height 18
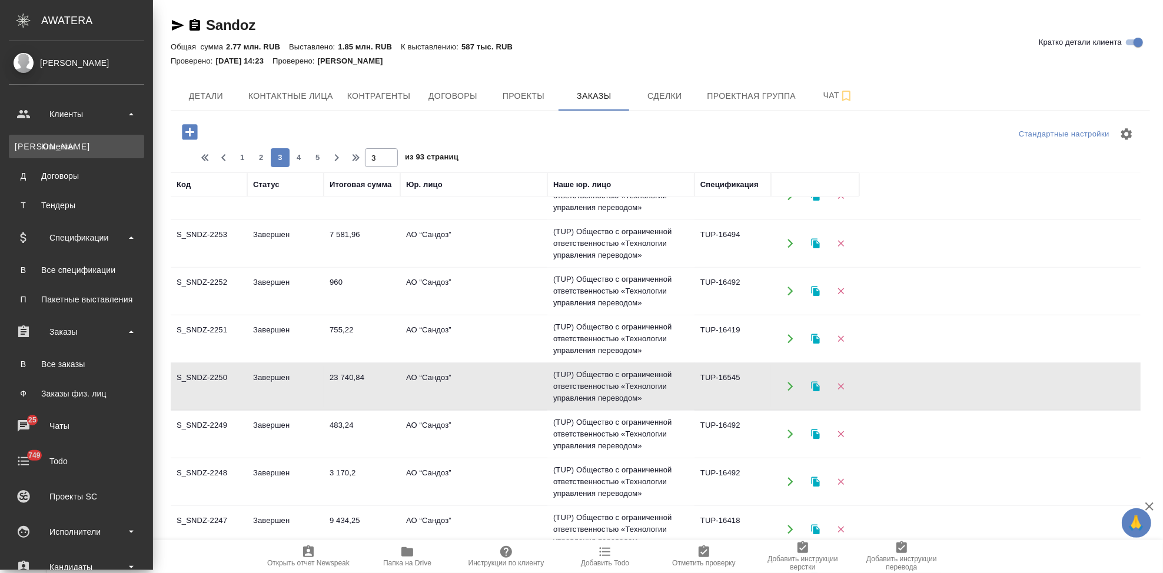
click at [82, 142] on div "Клиенты" at bounding box center [77, 147] width 124 height 12
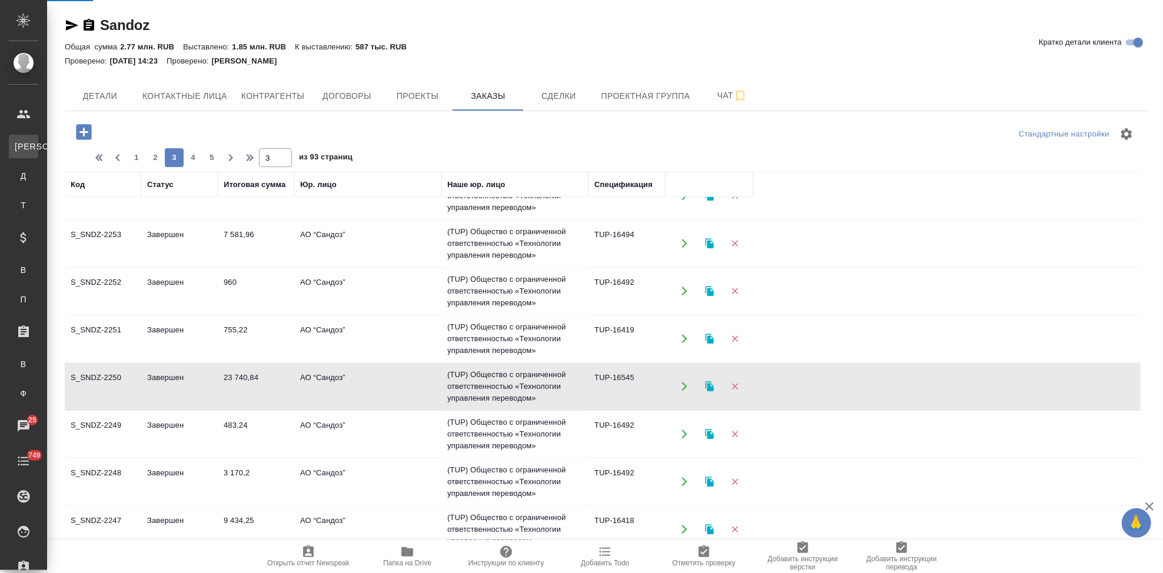
select select "RU"
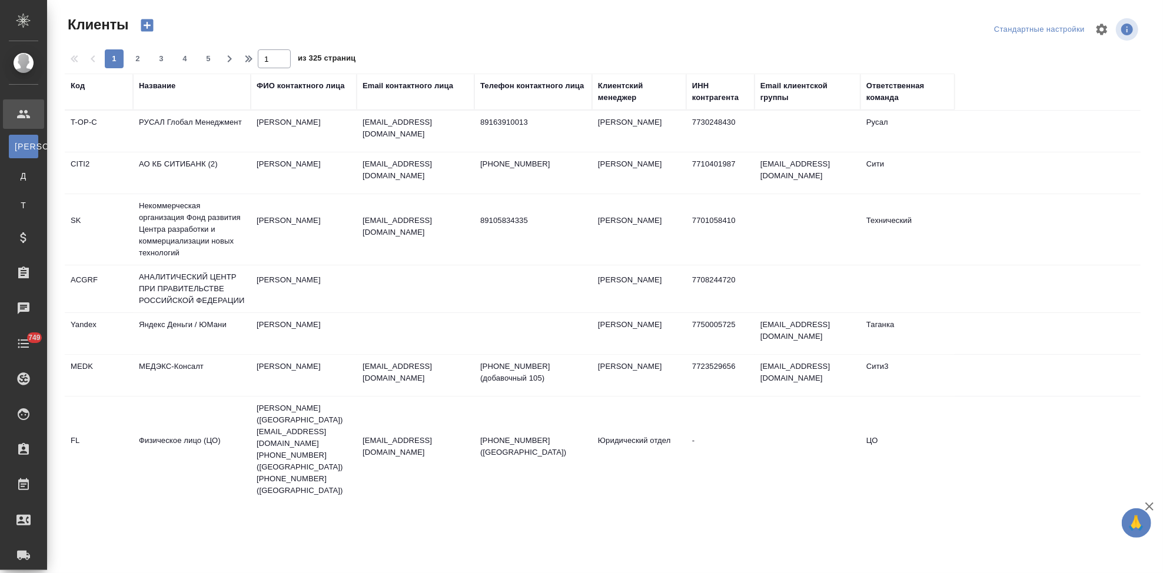
click at [72, 84] on div "Код" at bounding box center [78, 86] width 14 height 12
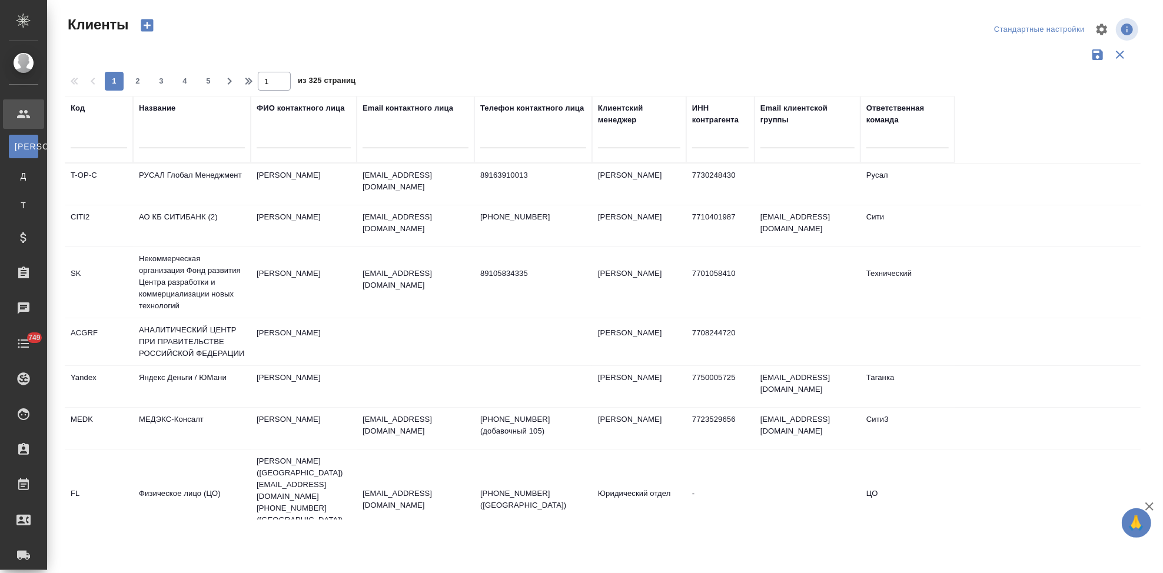
click at [82, 144] on input "text" at bounding box center [99, 141] width 56 height 15
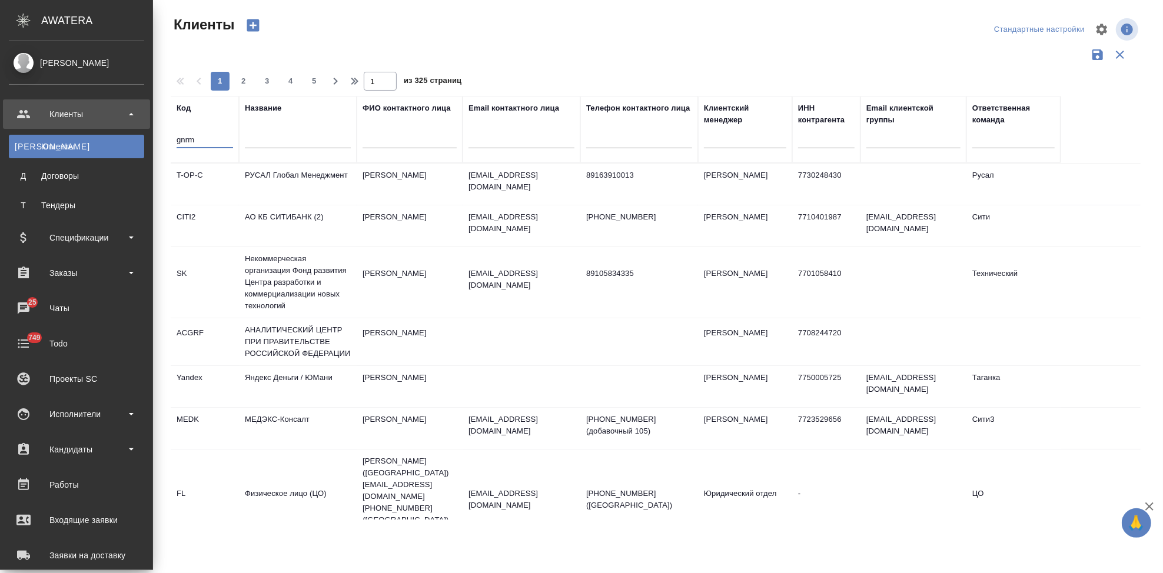
type input "gnrm"
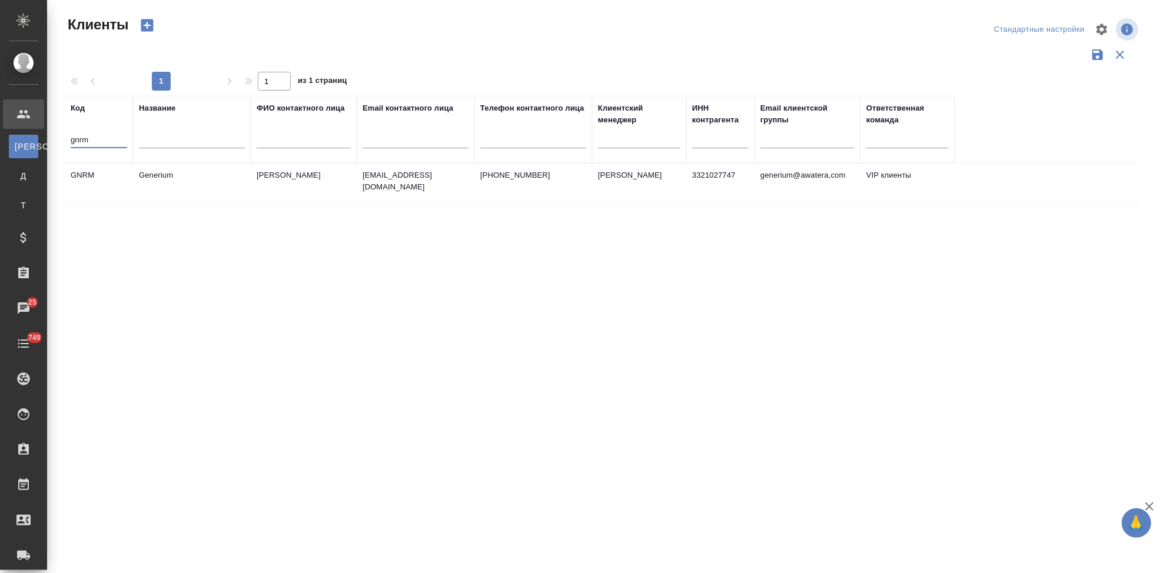
click at [289, 187] on td "Астахова Екатерина" at bounding box center [304, 184] width 106 height 41
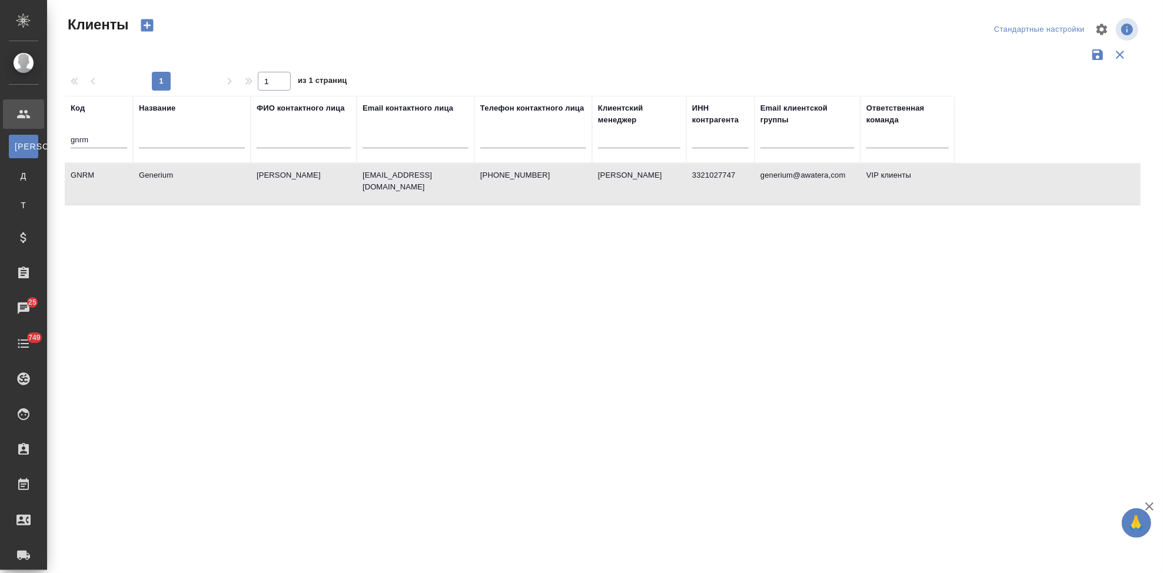
click at [289, 187] on td "Астахова Екатерина" at bounding box center [304, 184] width 106 height 41
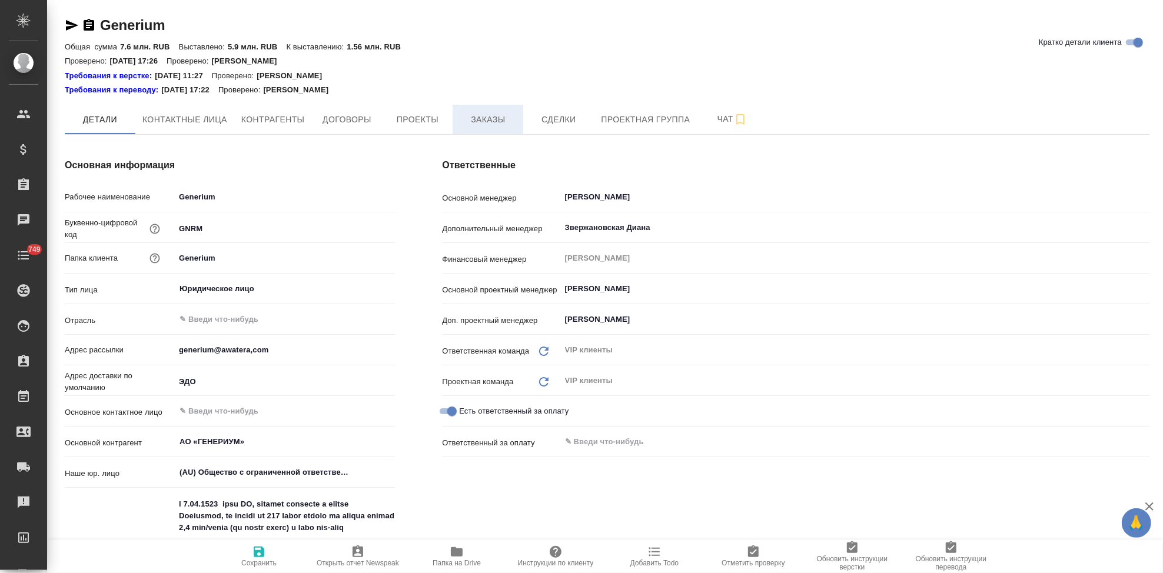
click at [495, 129] on button "Заказы" at bounding box center [487, 119] width 71 height 29
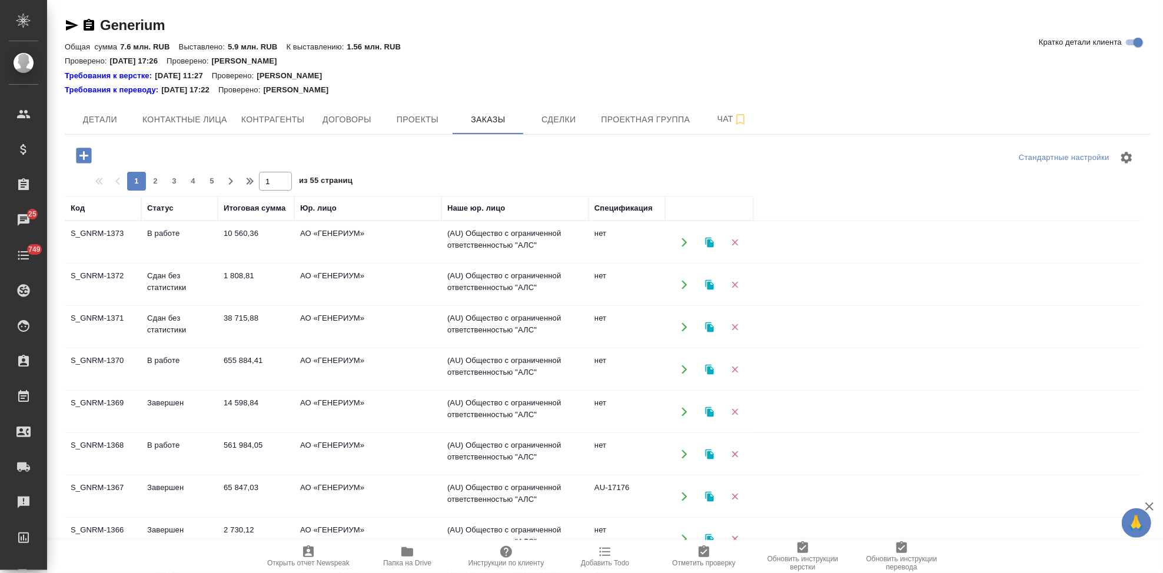
click at [181, 322] on td "Сдан без статистики" at bounding box center [179, 327] width 76 height 41
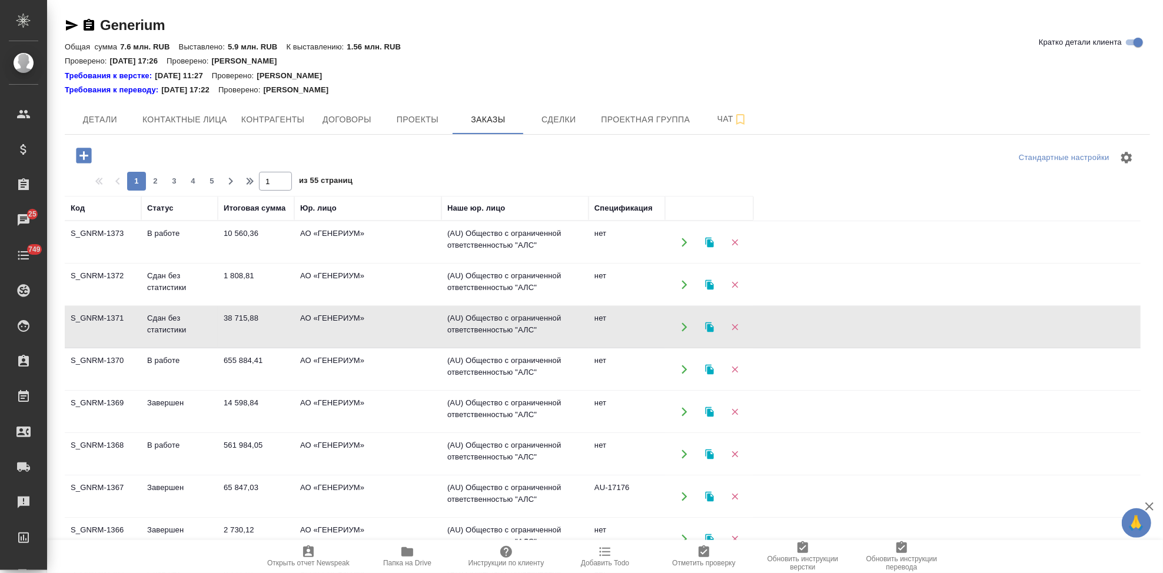
click at [181, 322] on td "Сдан без статистики" at bounding box center [179, 327] width 76 height 41
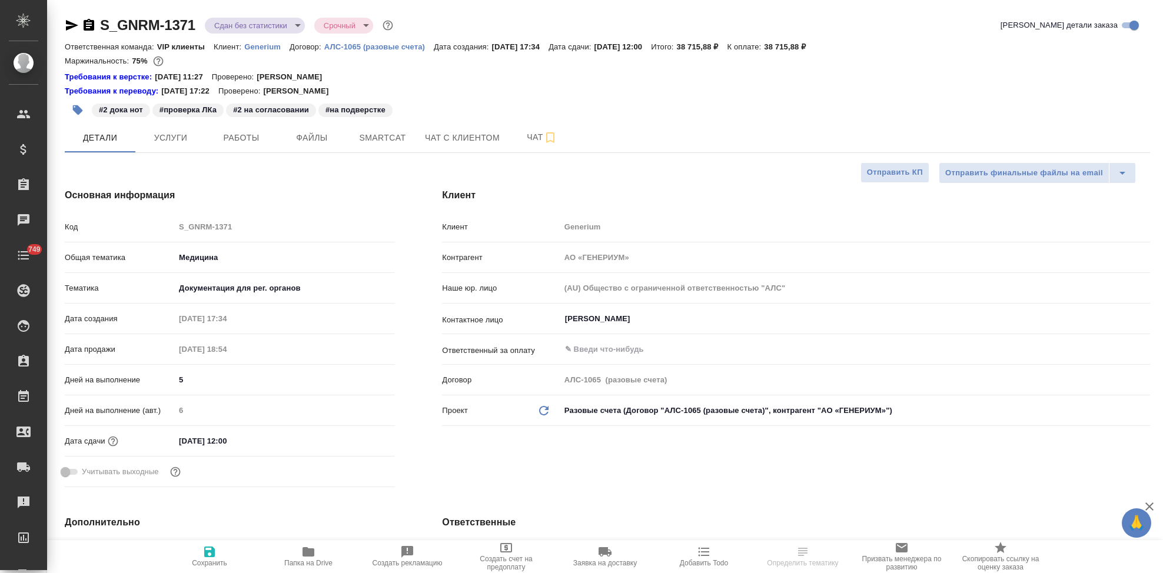
select select "RU"
click at [170, 226] on div "Код S_GNRM-1371" at bounding box center [230, 227] width 330 height 21
click at [605, 556] on icon "button" at bounding box center [605, 552] width 14 height 14
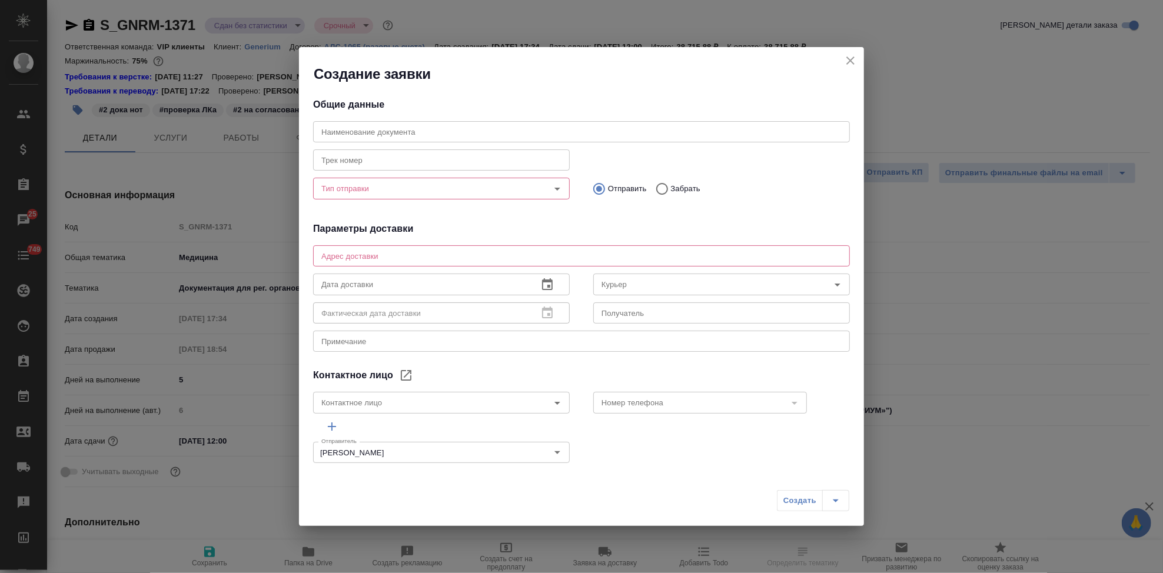
type input "Тесова Анастасия"
click at [415, 135] on input "text" at bounding box center [581, 131] width 537 height 21
paste input "S_GNRM-1371"
type input "S_GNRM-1371"
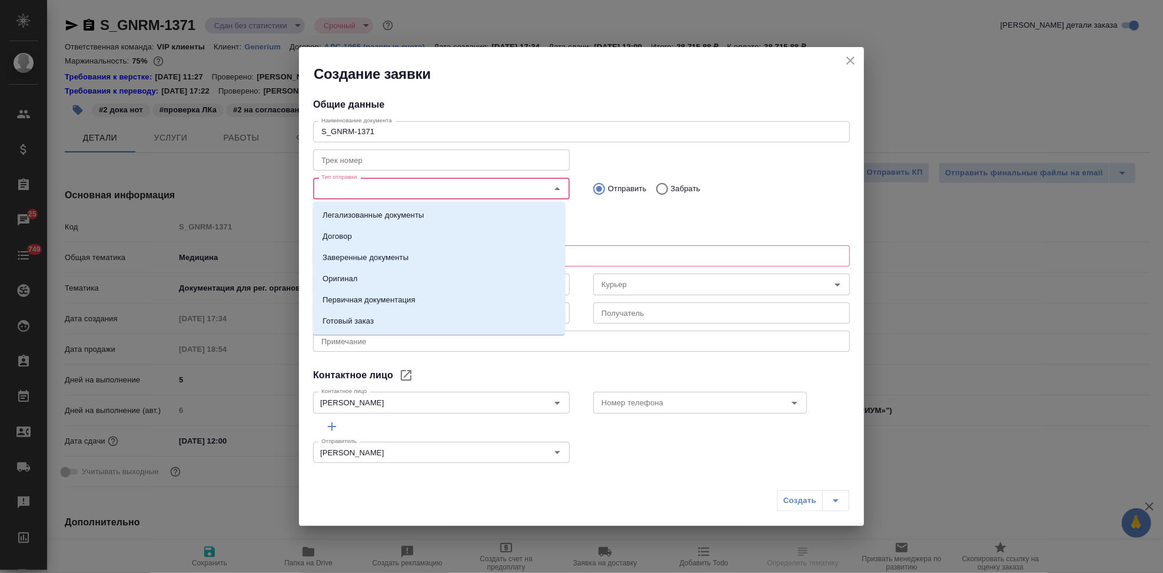
click at [382, 193] on input "Тип отправки" at bounding box center [422, 188] width 210 height 14
click at [368, 256] on p "Заверенные документы" at bounding box center [365, 258] width 86 height 12
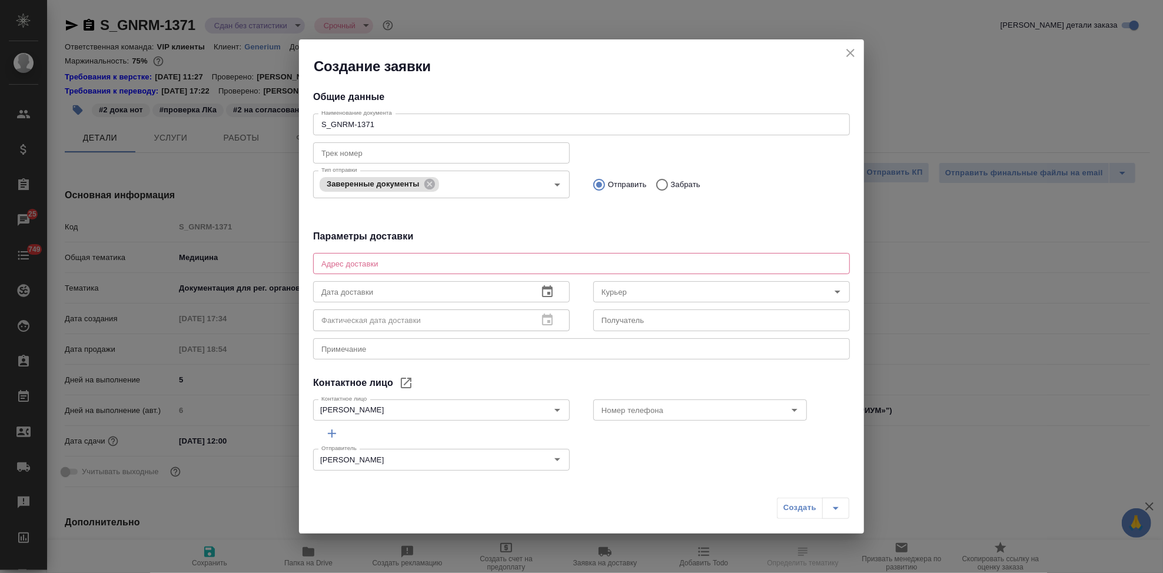
click at [377, 253] on div "x Адрес доставки" at bounding box center [581, 263] width 537 height 21
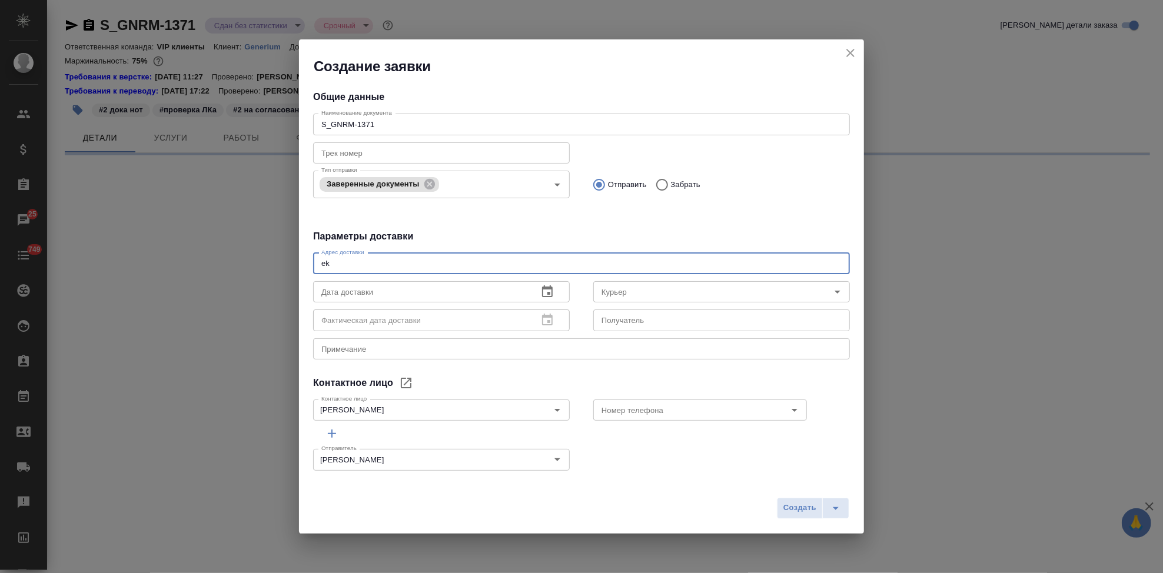
type textarea "ek N"
select select "RU"
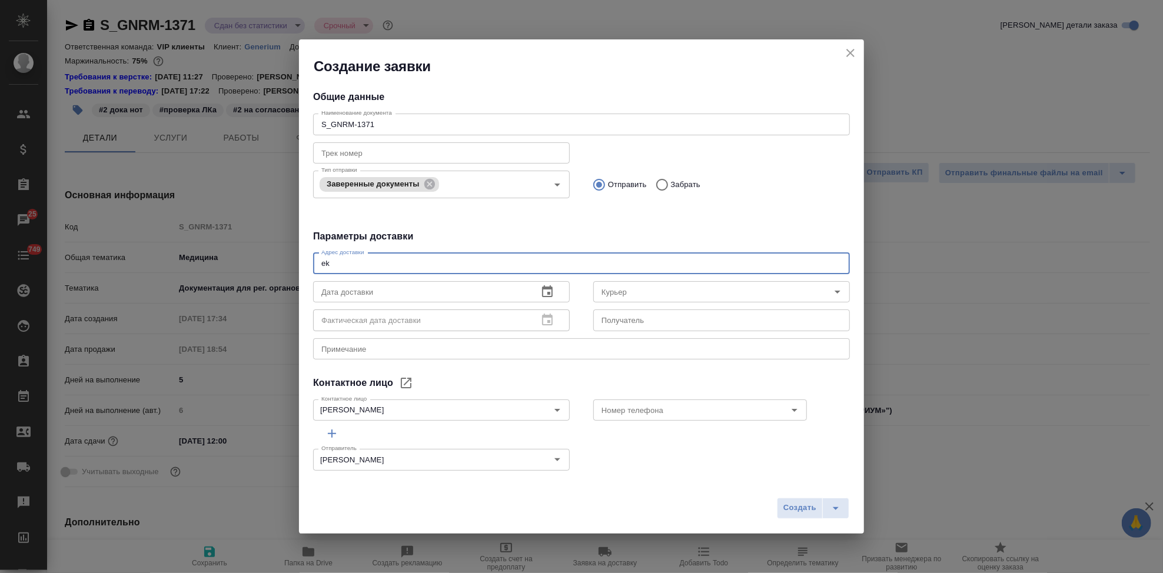
type textarea "ek"
type textarea "x"
type textarea "e"
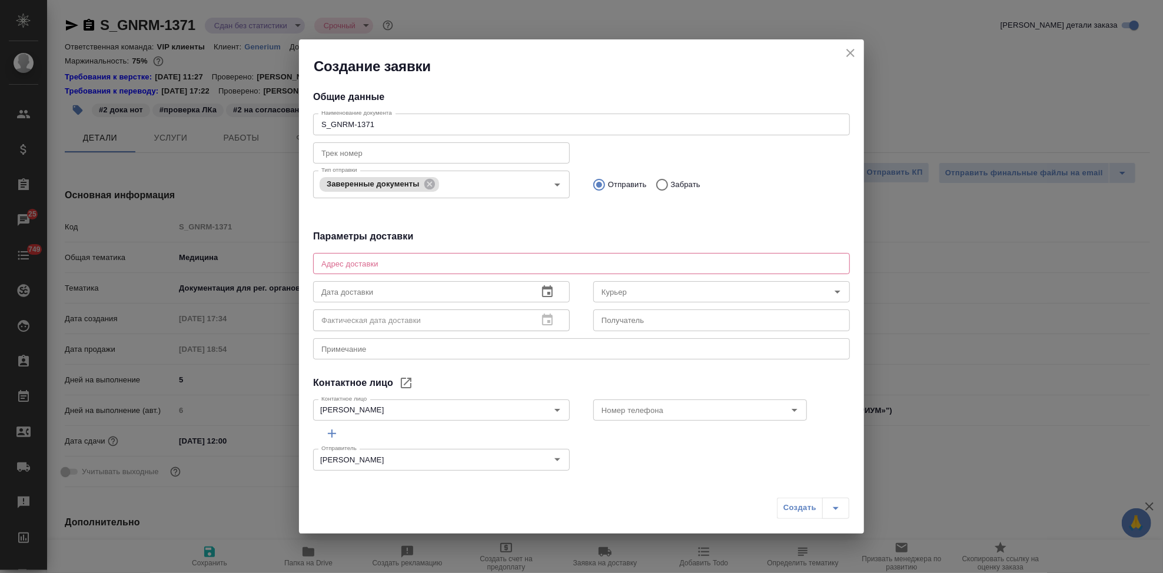
type textarea "x"
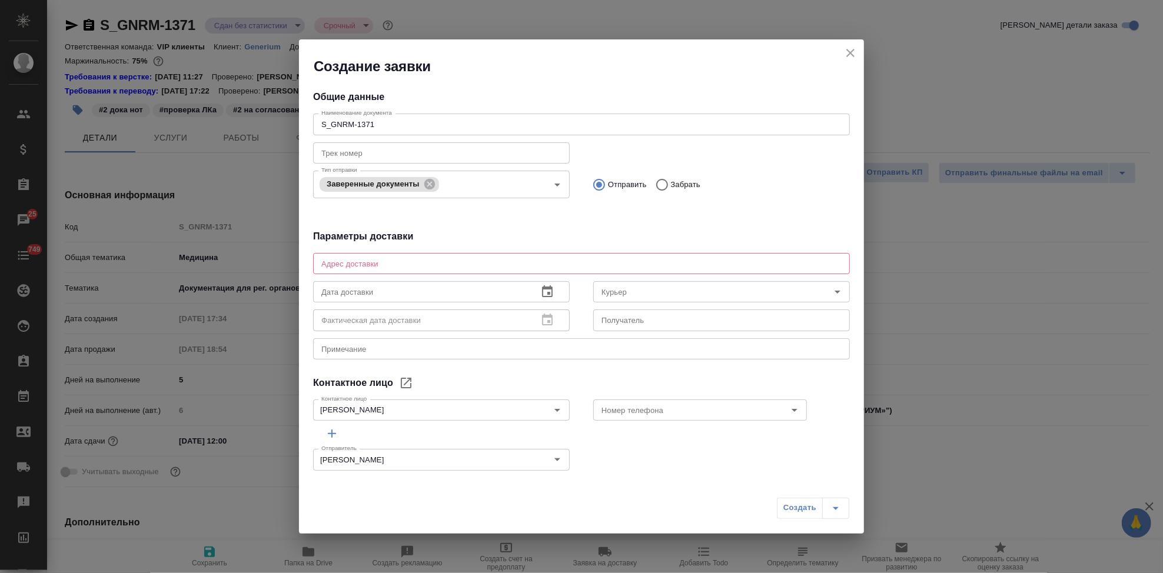
type textarea "x"
click at [364, 261] on textarea at bounding box center [581, 263] width 520 height 9
paste textarea "Тестовская 10, подъезд 2, 7 эт"
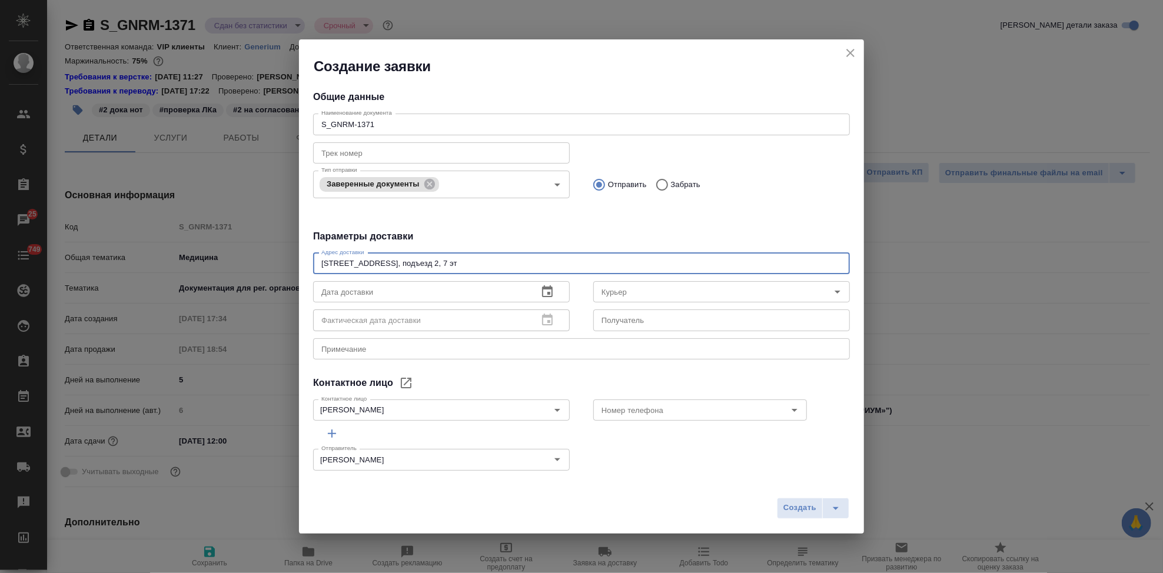
type textarea "Тестовская 10, подъезд 2, 7 эт"
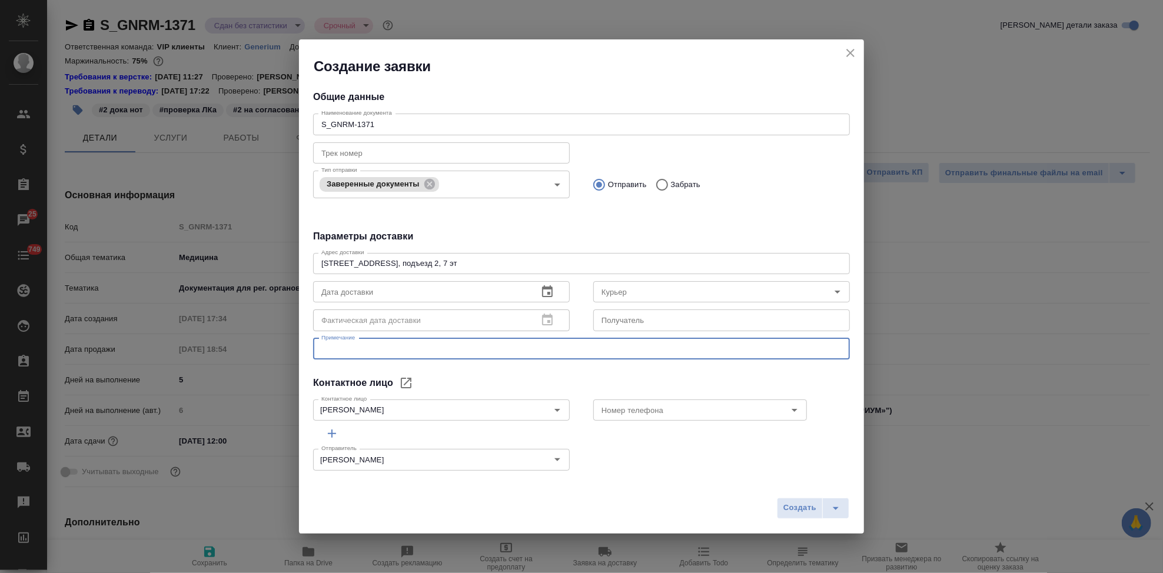
click at [364, 348] on textarea at bounding box center [581, 348] width 520 height 9
type textarea "p"
type textarea "[PERSON_NAME]"
type textarea "забрать из сертифай и отвезти клиенту"
click at [540, 292] on icon "button" at bounding box center [547, 292] width 14 height 14
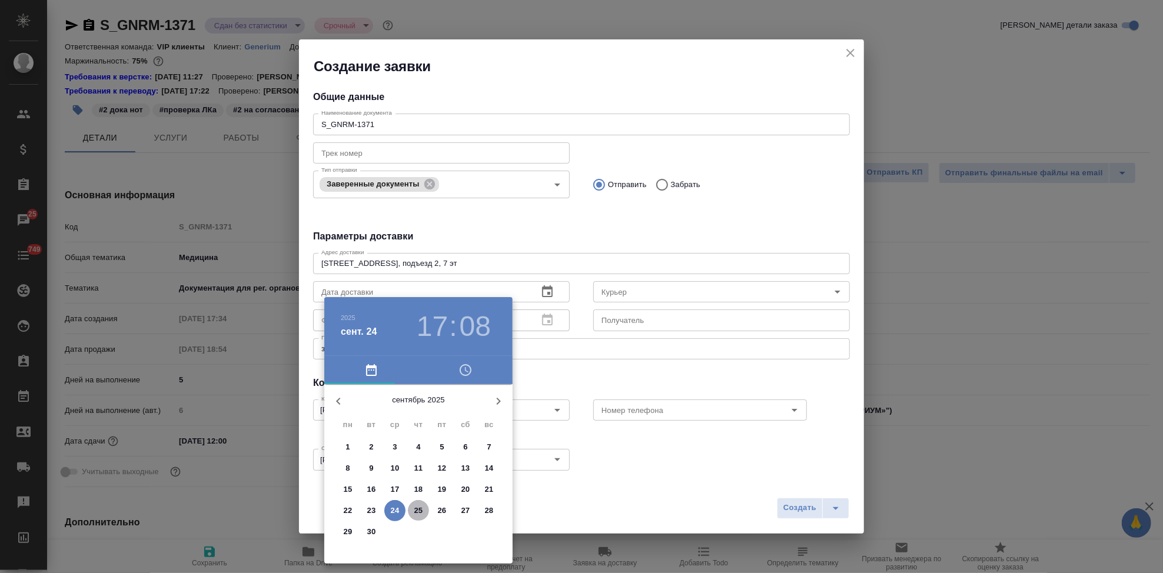
click at [418, 512] on p "25" at bounding box center [418, 511] width 9 height 12
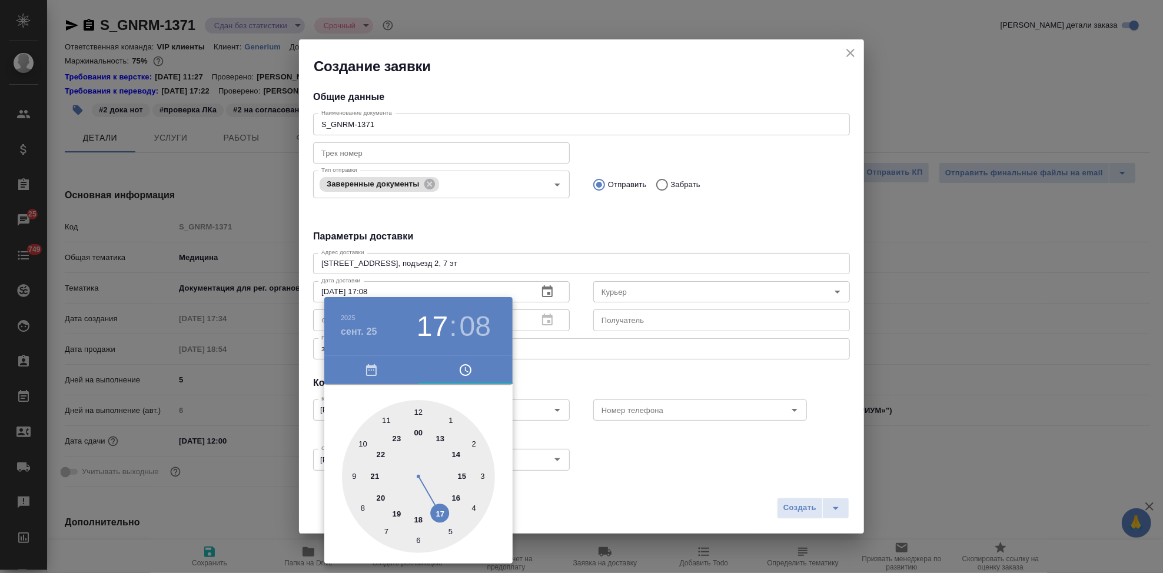
click at [458, 456] on div at bounding box center [418, 476] width 153 height 153
click at [422, 413] on div at bounding box center [418, 476] width 153 height 153
type input "25.09.2025 14:01"
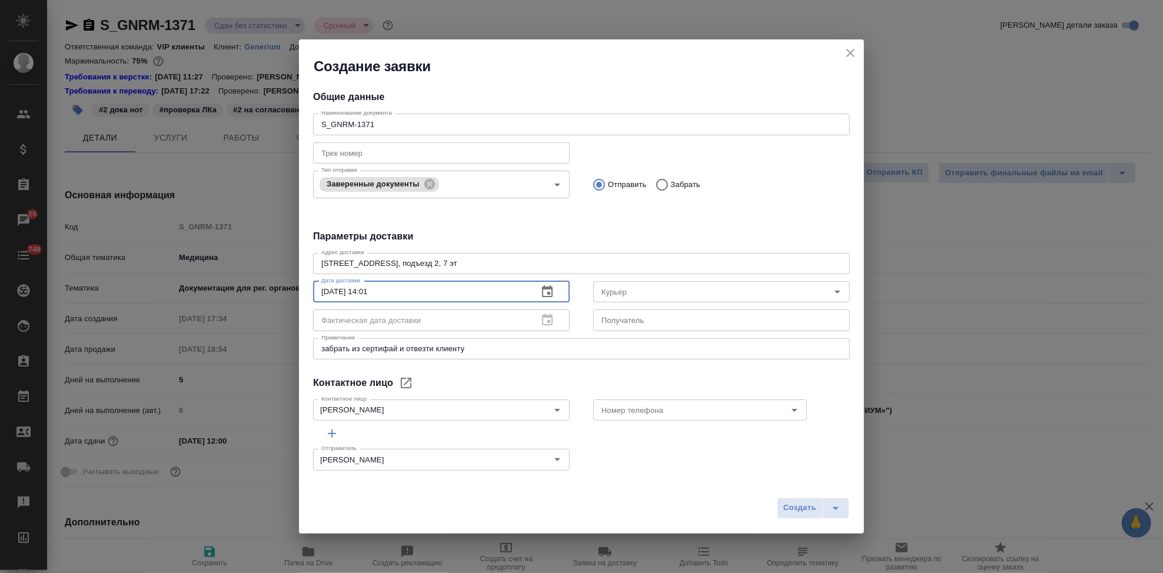
click at [404, 294] on input "25.09.2025 14:01" at bounding box center [420, 291] width 215 height 21
click at [761, 411] on div "Номер телефона" at bounding box center [700, 410] width 214 height 21
type input "25.09.2025 14:00"
click at [662, 410] on input "Номер телефона" at bounding box center [680, 410] width 167 height 14
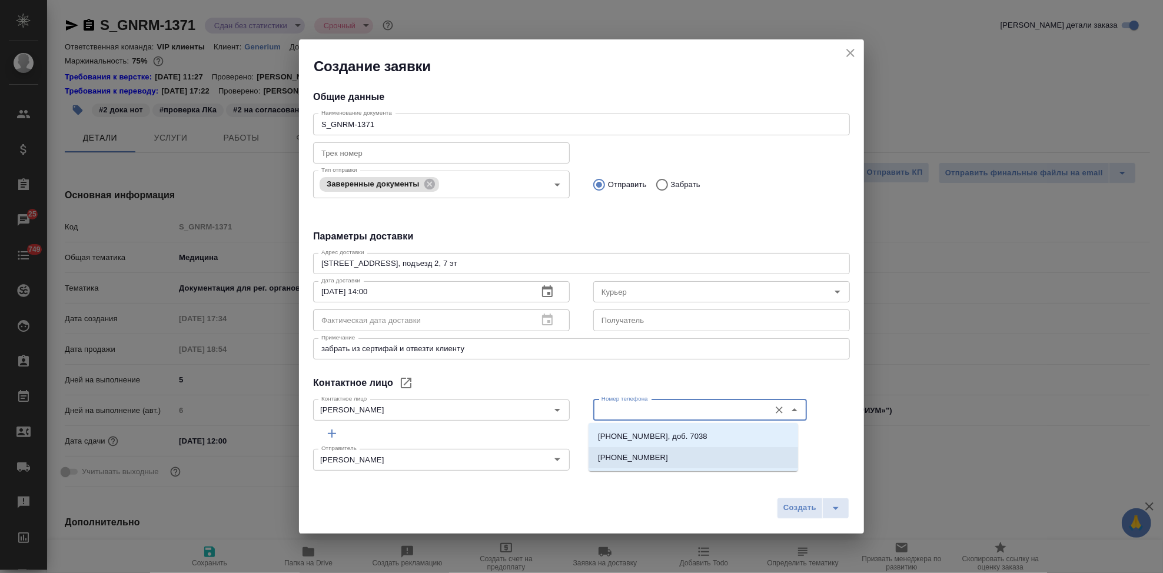
click at [634, 455] on p "+7 985 771 08 01" at bounding box center [633, 458] width 70 height 12
type input "+7 985 771 08 01"
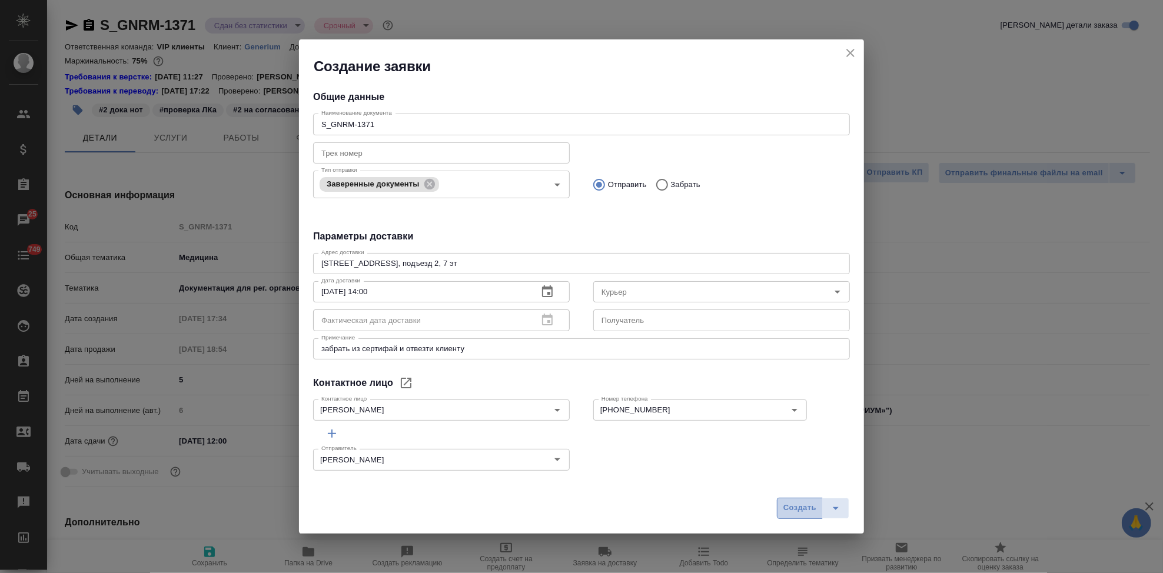
click at [800, 510] on span "Создать" at bounding box center [799, 508] width 33 height 14
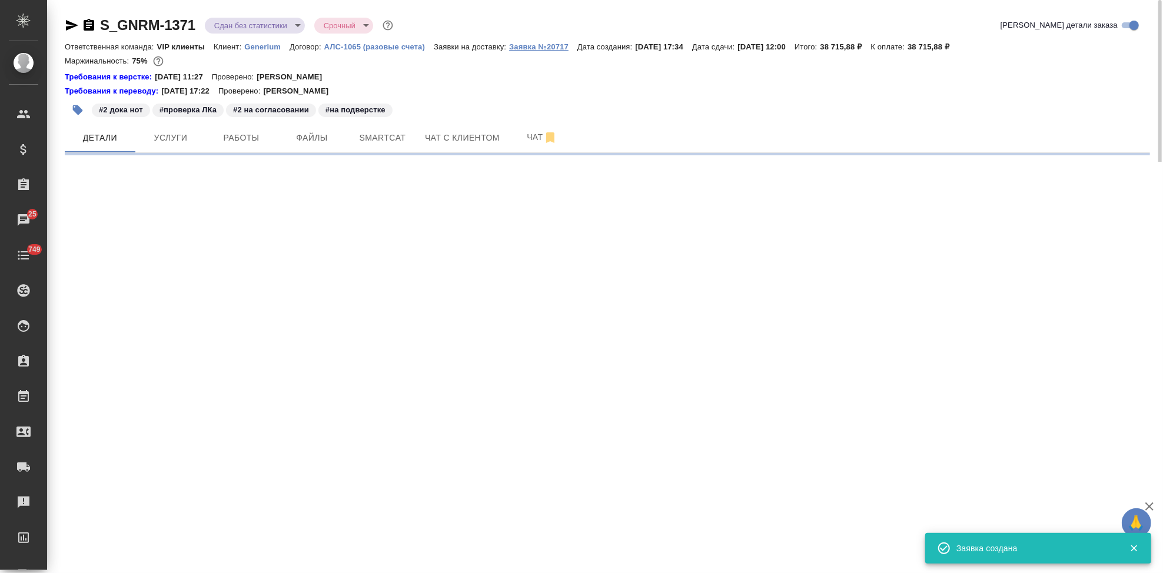
select select "RU"
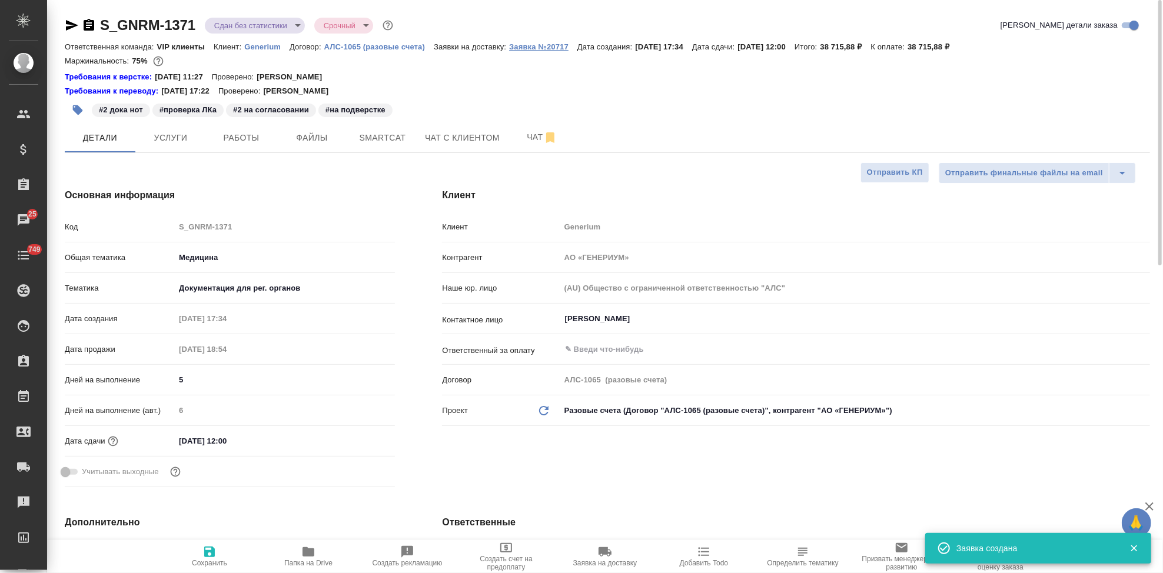
type textarea "x"
click at [536, 44] on p "Заявка №20717" at bounding box center [543, 46] width 68 height 9
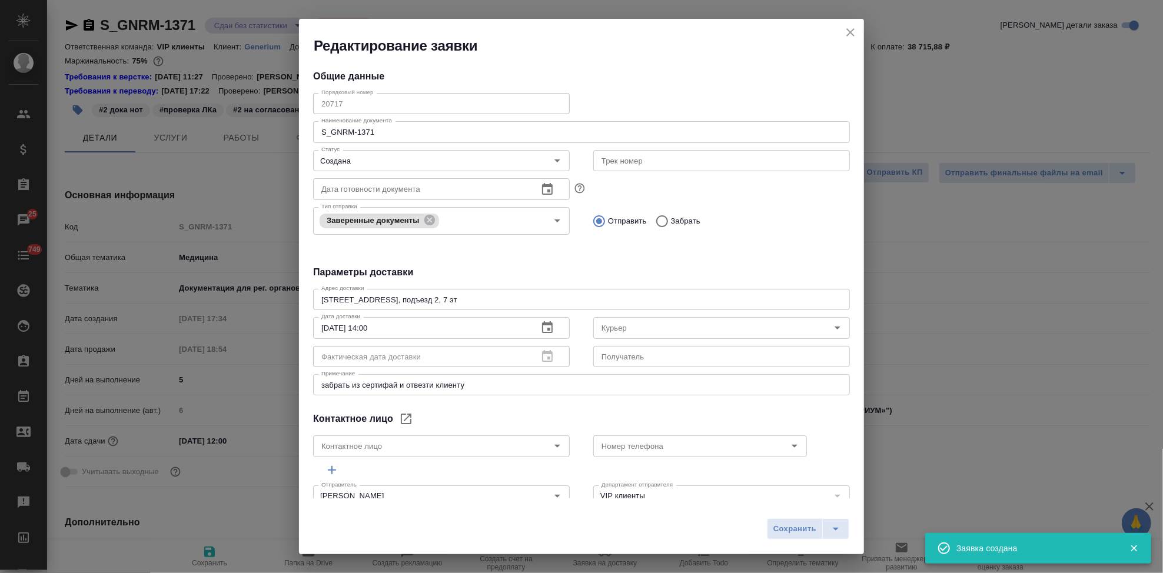
type input "Тесова Анастасия"
type input "+7 985 771 08 01"
click at [837, 530] on icon "split button" at bounding box center [835, 529] width 14 height 14
click at [796, 509] on li "Сохранить и скачать" at bounding box center [810, 504] width 94 height 19
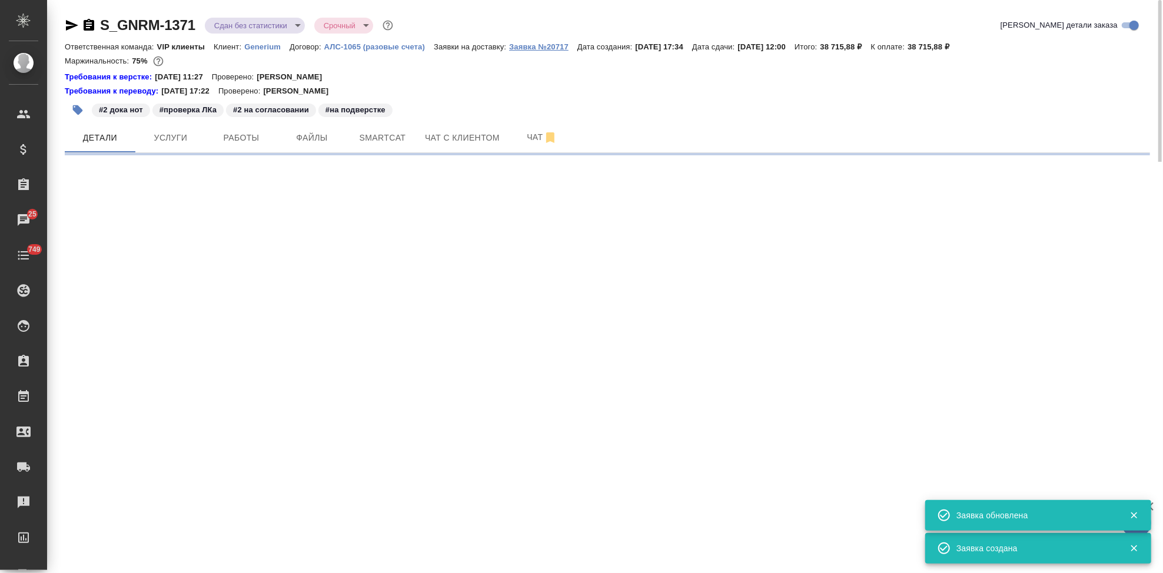
select select "RU"
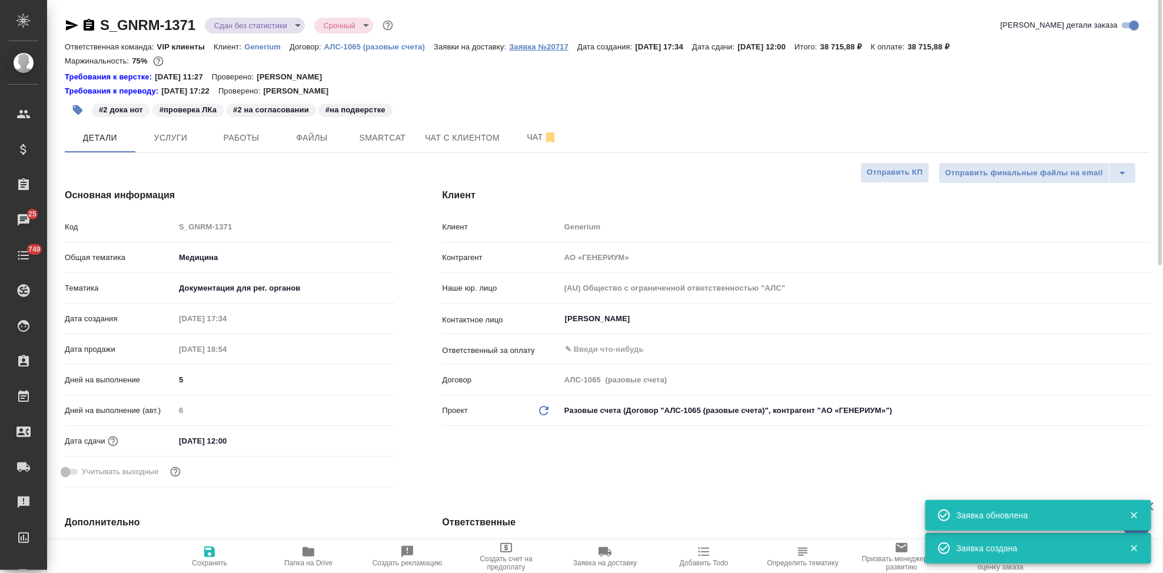
click at [539, 44] on p "Заявка №20717" at bounding box center [543, 46] width 68 height 9
type textarea "x"
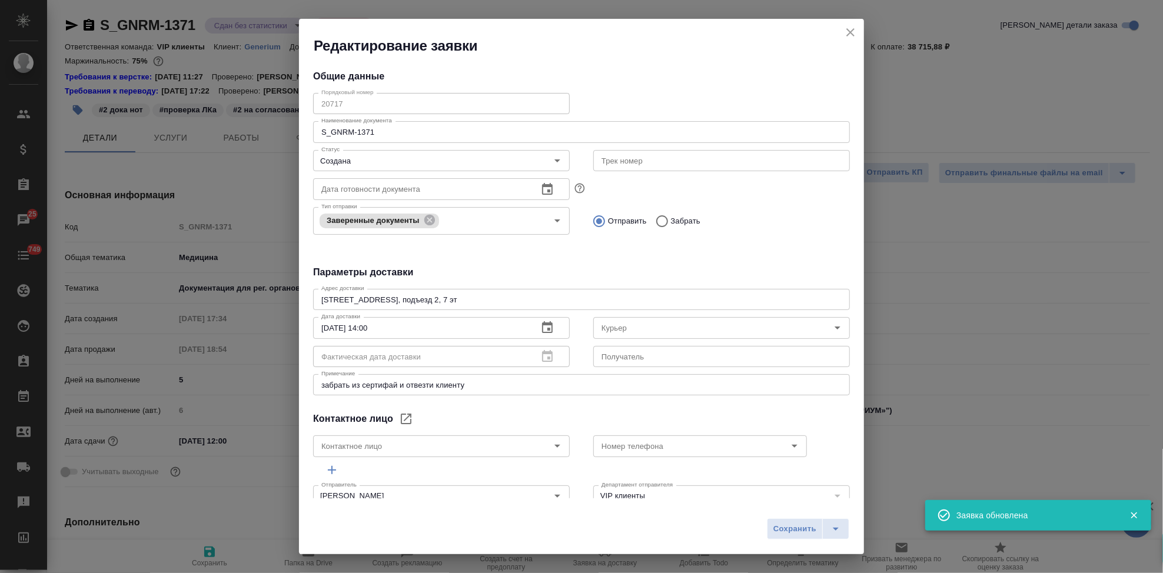
type input "Тесова Анастасия"
type input "+7 985 771 08 01"
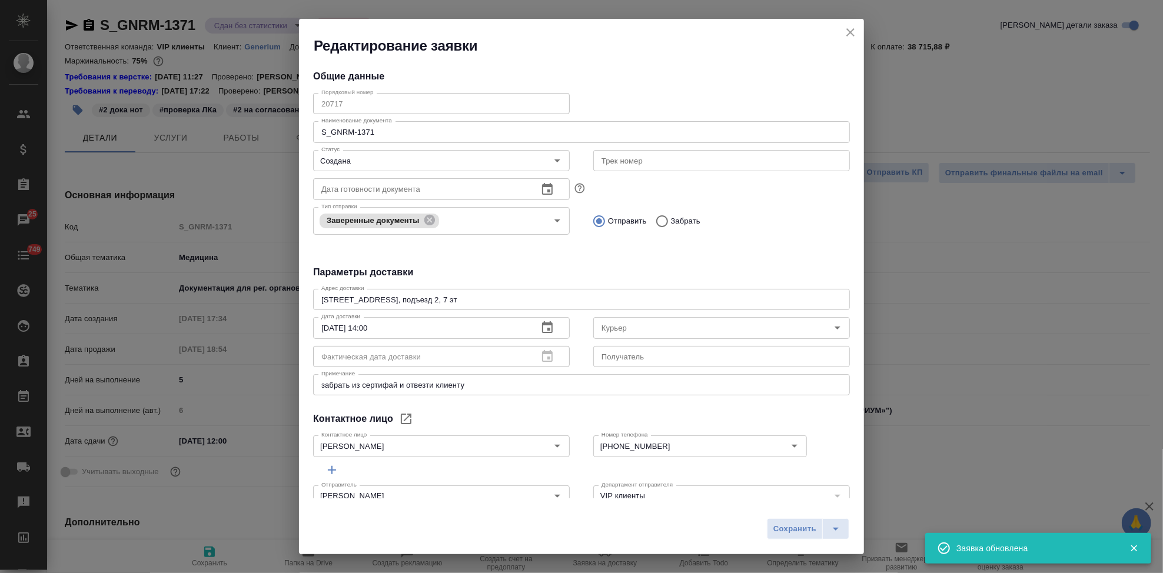
click at [284, 105] on div "Редактирование заявки Общие данные Порядковый номер 20717 Порядковый номер Наим…" at bounding box center [581, 286] width 1163 height 573
click at [472, 408] on div "Общие данные Порядковый номер 20717 Порядковый номер Наименование документа S_G…" at bounding box center [581, 276] width 565 height 443
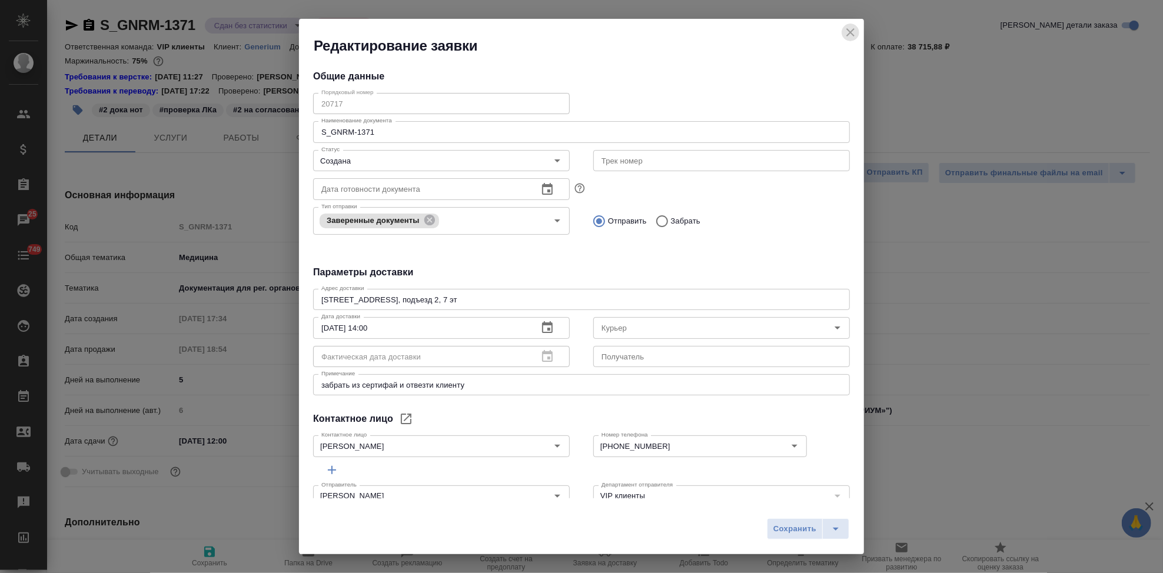
click at [851, 34] on icon "close" at bounding box center [850, 32] width 8 height 8
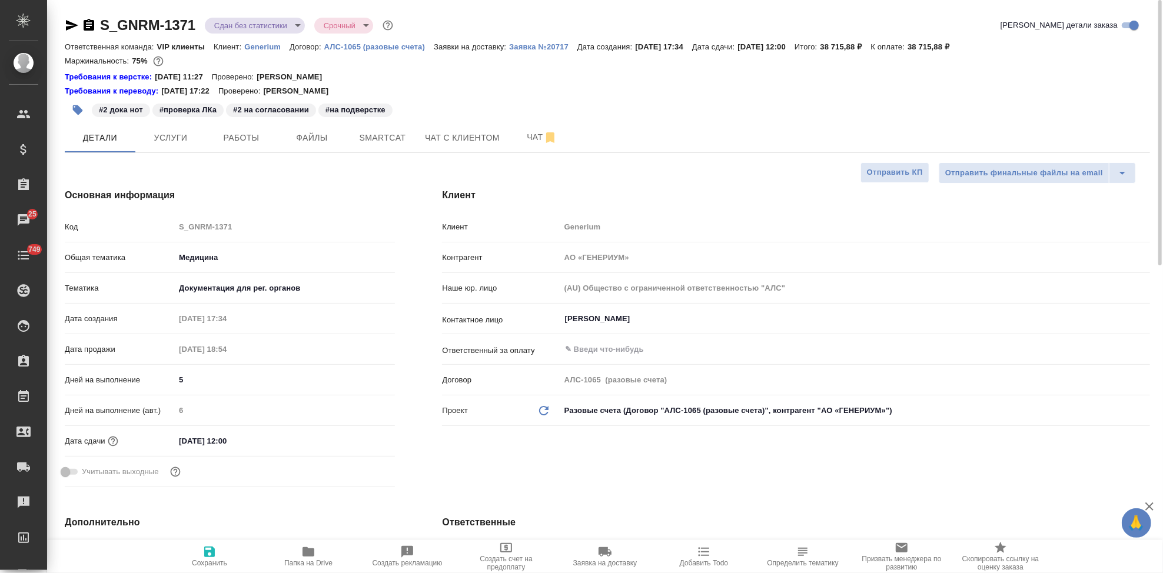
type textarea "x"
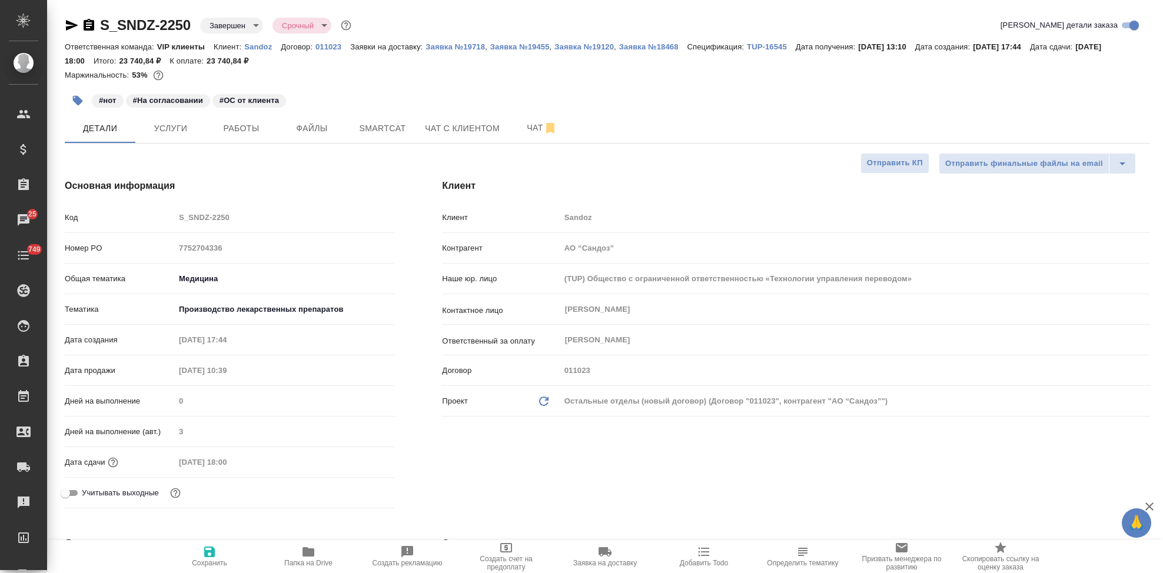
select select "RU"
click at [260, 46] on p "Sandoz" at bounding box center [262, 46] width 36 height 9
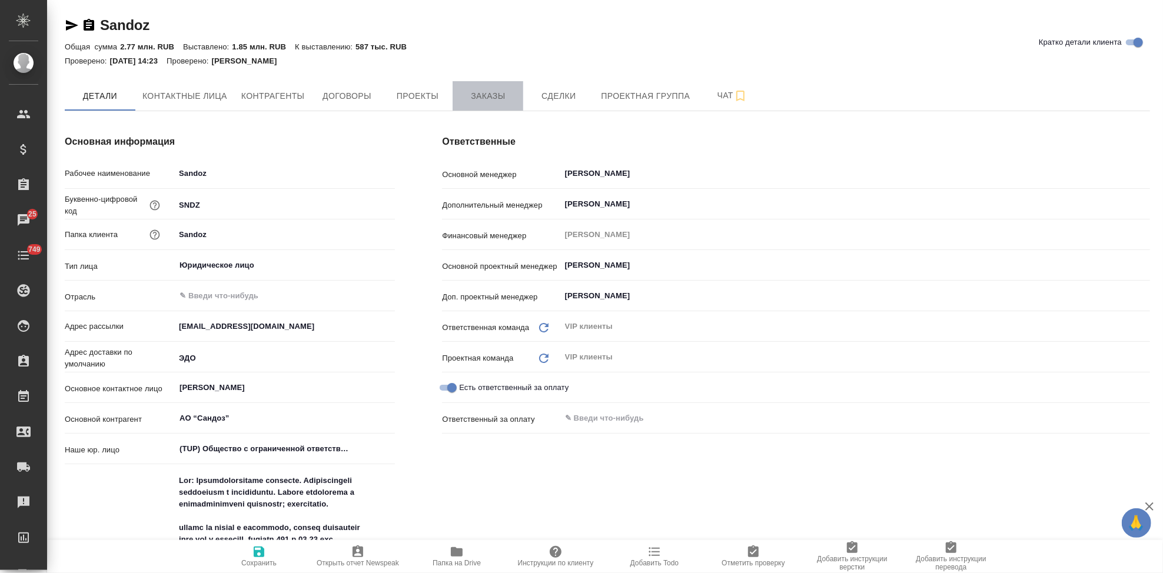
click at [491, 96] on span "Заказы" at bounding box center [488, 96] width 56 height 15
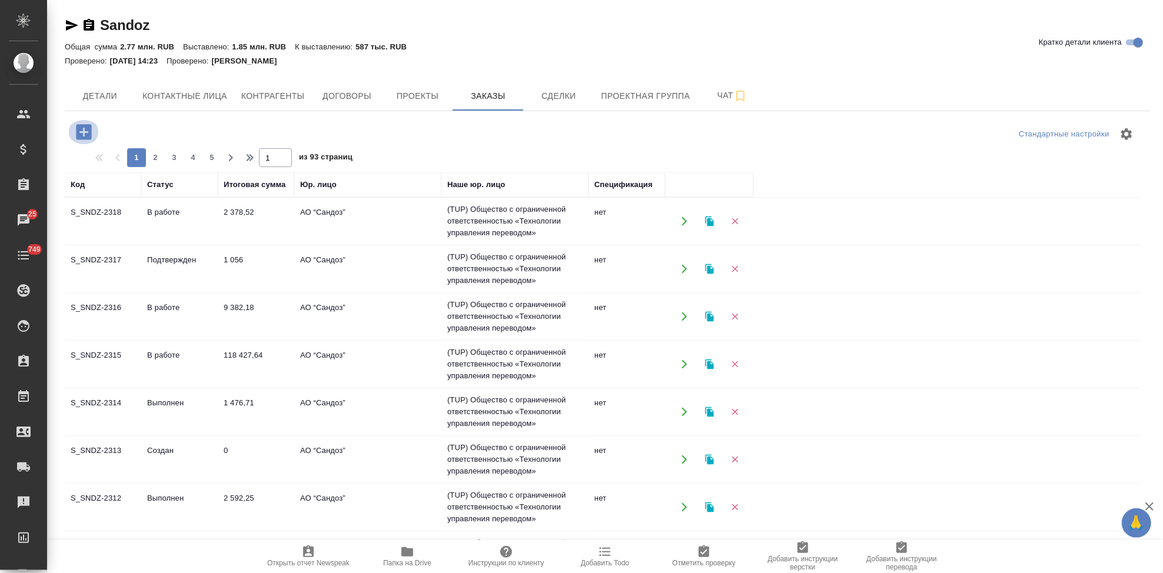
click at [79, 130] on icon "button" at bounding box center [83, 131] width 15 height 15
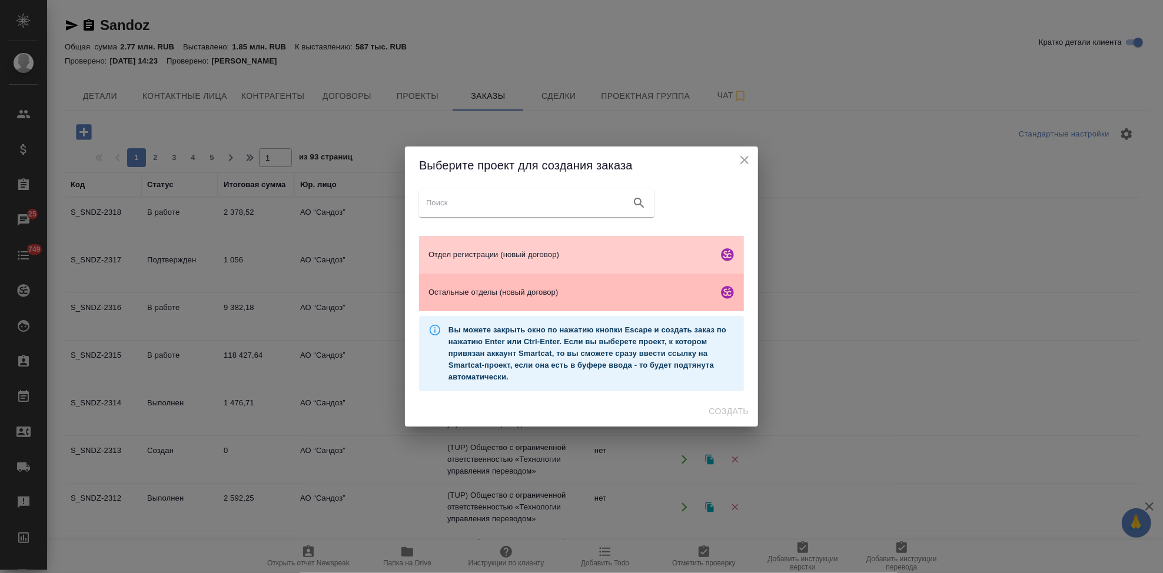
click at [475, 292] on span "Остальные отделы (новый договор)" at bounding box center [570, 293] width 285 height 12
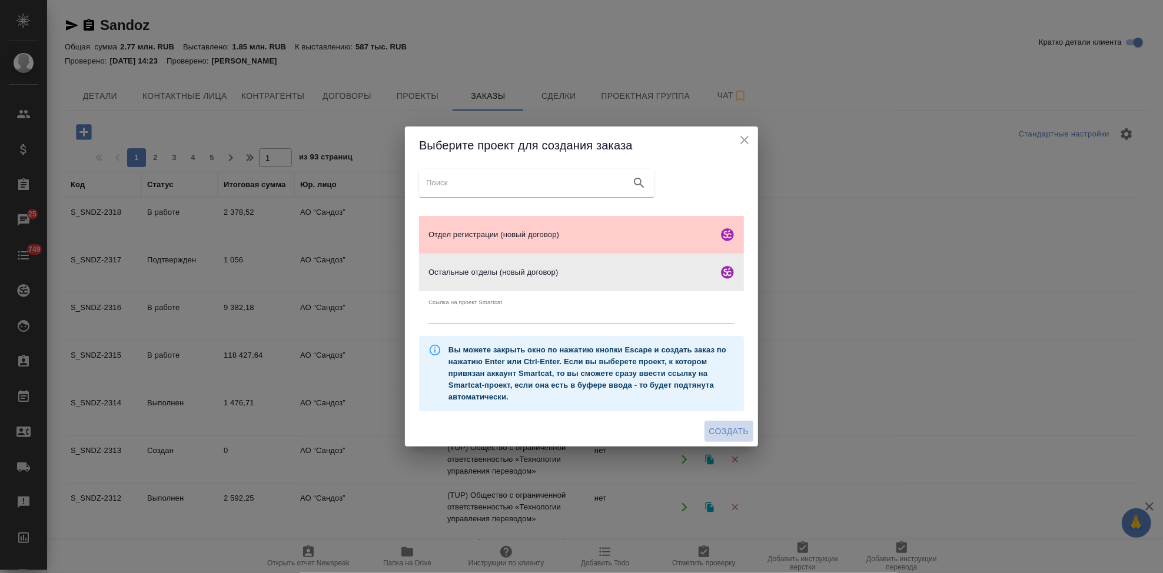
click at [724, 431] on span "Создать" at bounding box center [728, 431] width 39 height 15
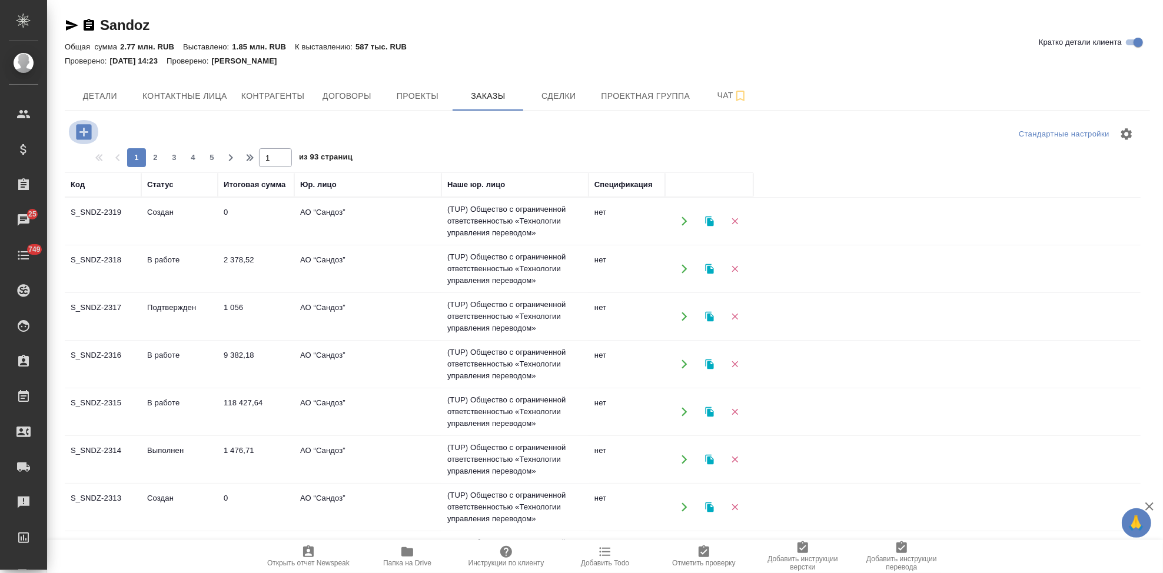
click at [85, 135] on icon "button" at bounding box center [83, 131] width 15 height 15
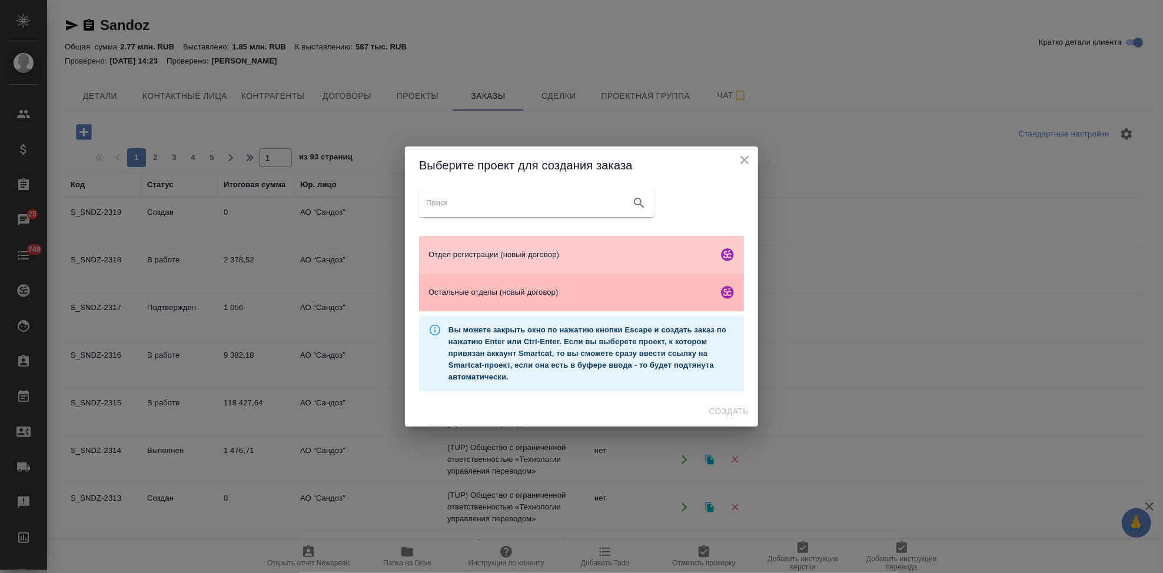
click at [481, 295] on span "Остальные отделы (новый договор)" at bounding box center [570, 293] width 285 height 12
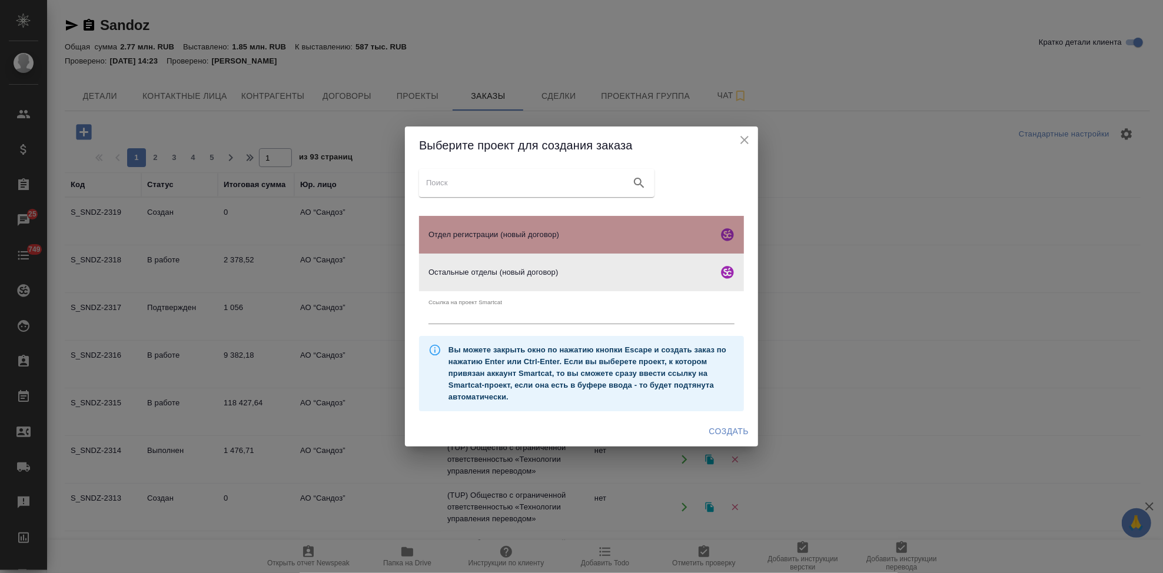
click at [551, 229] on span "Отдел регистрации (новый договор)" at bounding box center [570, 235] width 285 height 12
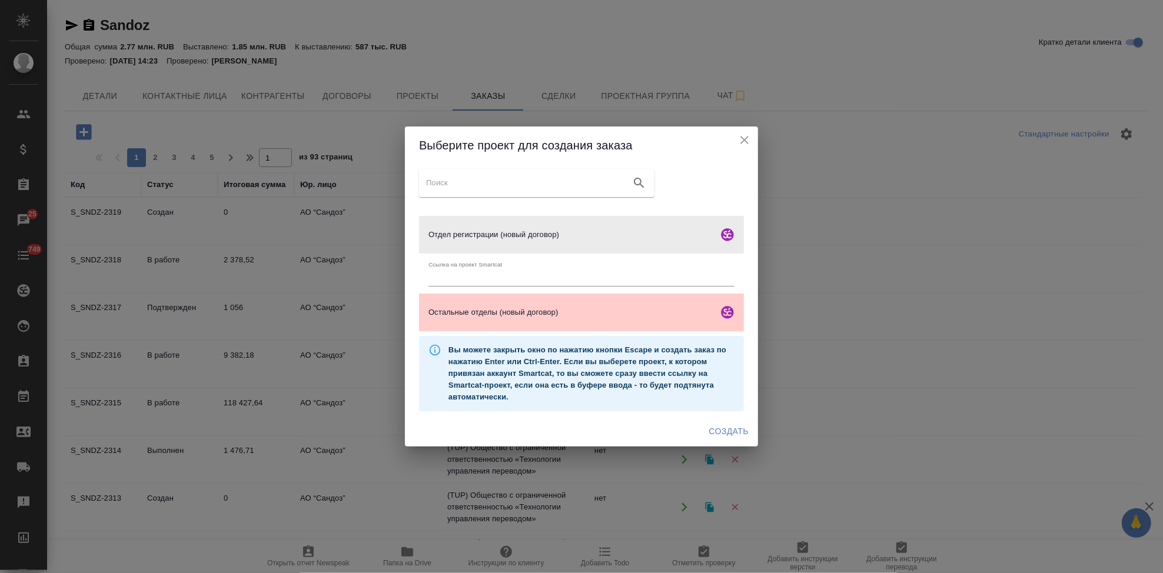
click at [727, 429] on span "Создать" at bounding box center [728, 431] width 39 height 15
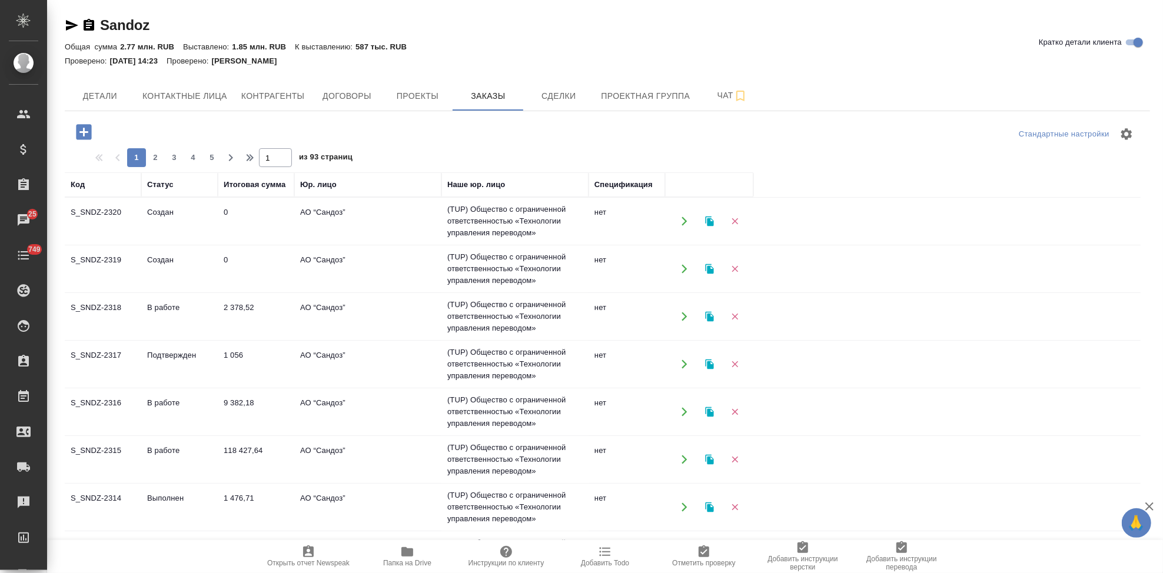
click at [75, 130] on icon "button" at bounding box center [84, 132] width 21 height 21
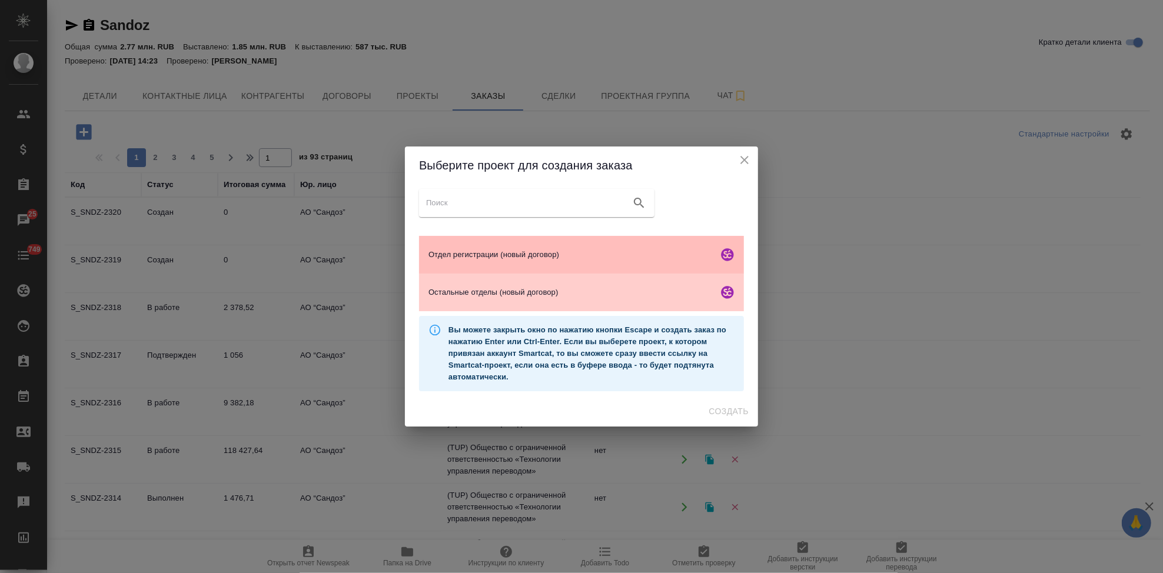
click at [490, 260] on span "Отдел регистрации (новый договор)" at bounding box center [570, 255] width 285 height 12
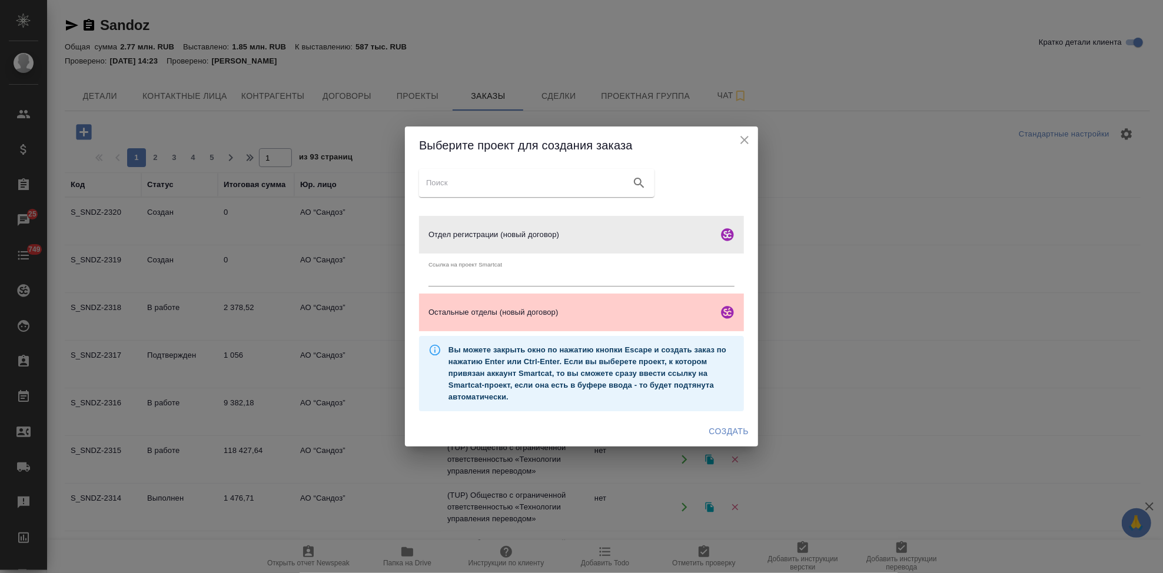
click at [733, 430] on span "Создать" at bounding box center [728, 431] width 39 height 15
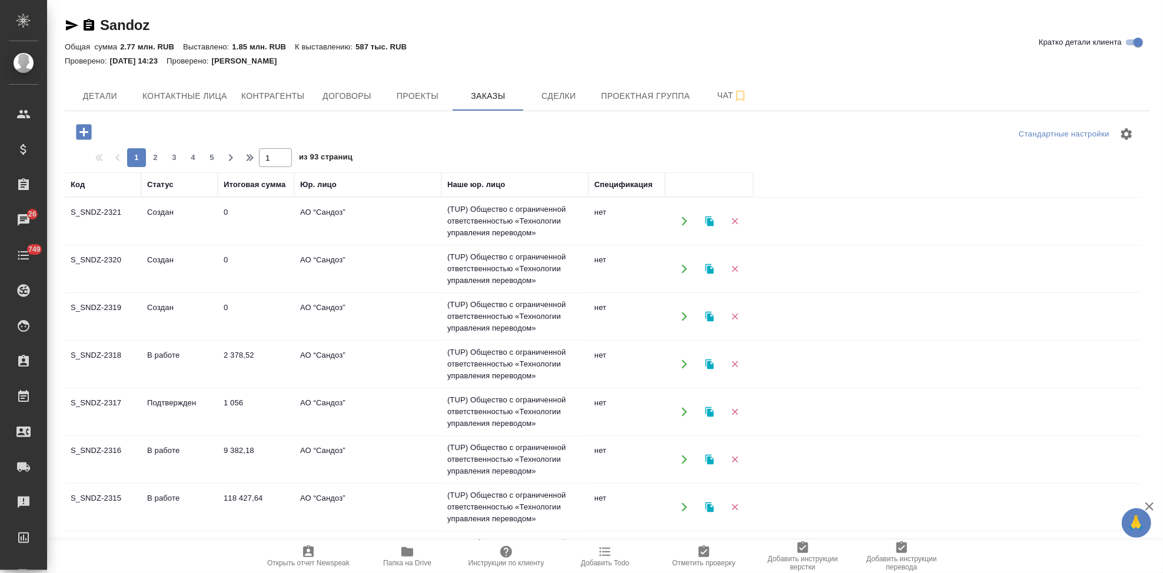
click at [88, 134] on icon "button" at bounding box center [83, 131] width 15 height 15
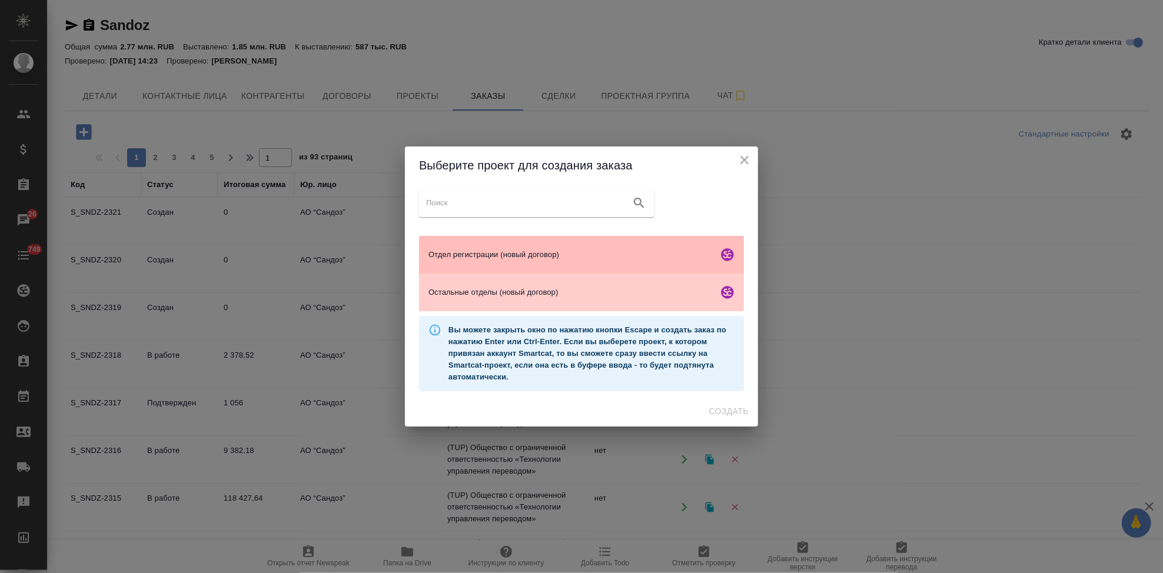
click at [494, 258] on span "Отдел регистрации (новый договор)" at bounding box center [570, 255] width 285 height 12
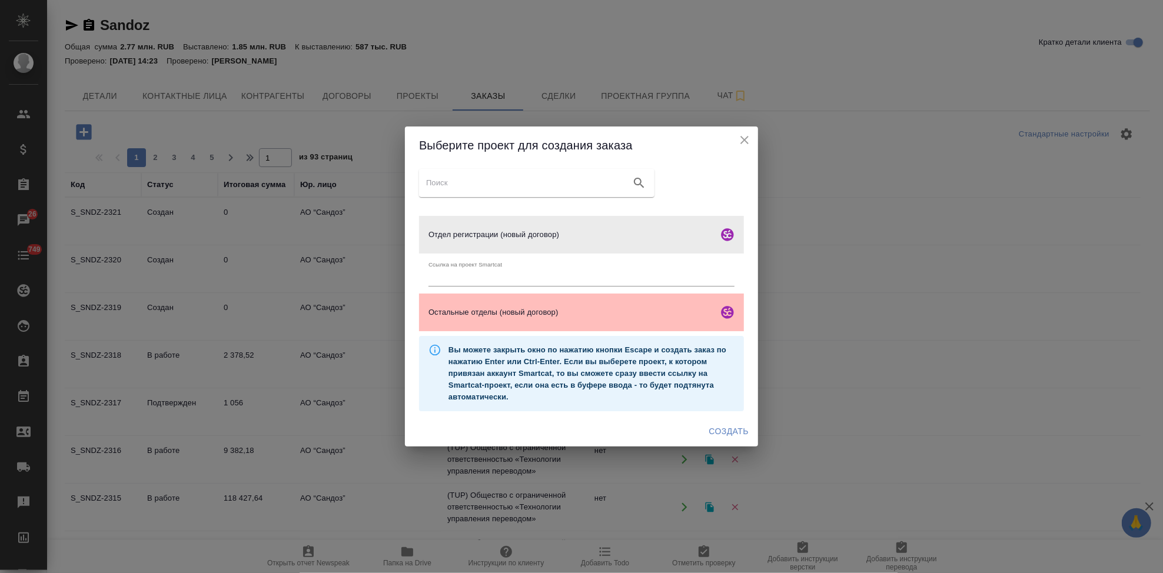
click at [496, 309] on span "Остальные отделы (новый договор)" at bounding box center [570, 313] width 285 height 12
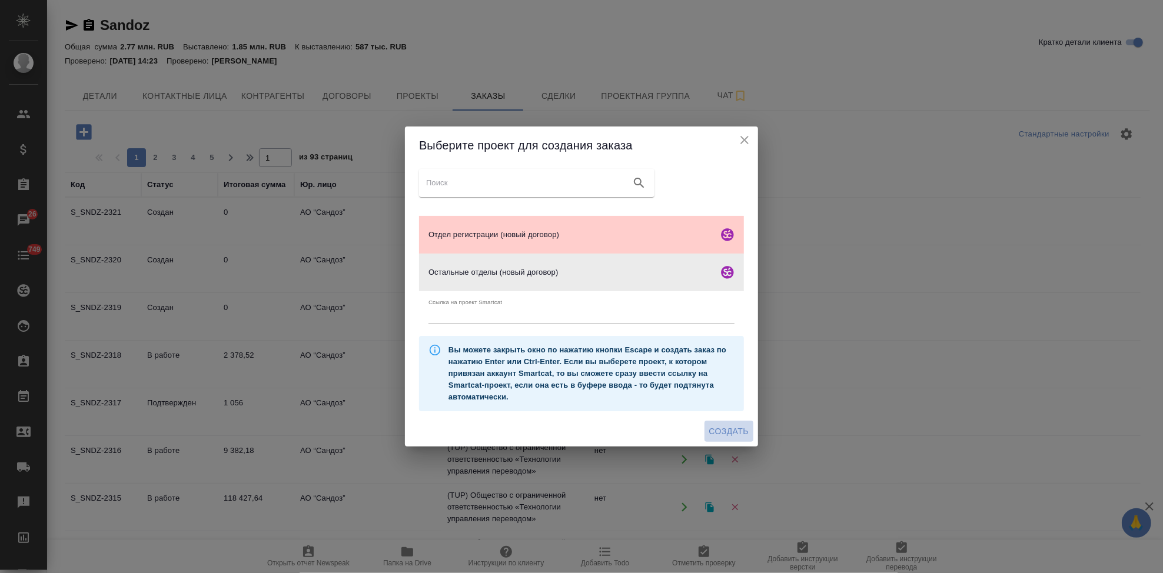
click at [729, 432] on span "Создать" at bounding box center [728, 431] width 39 height 15
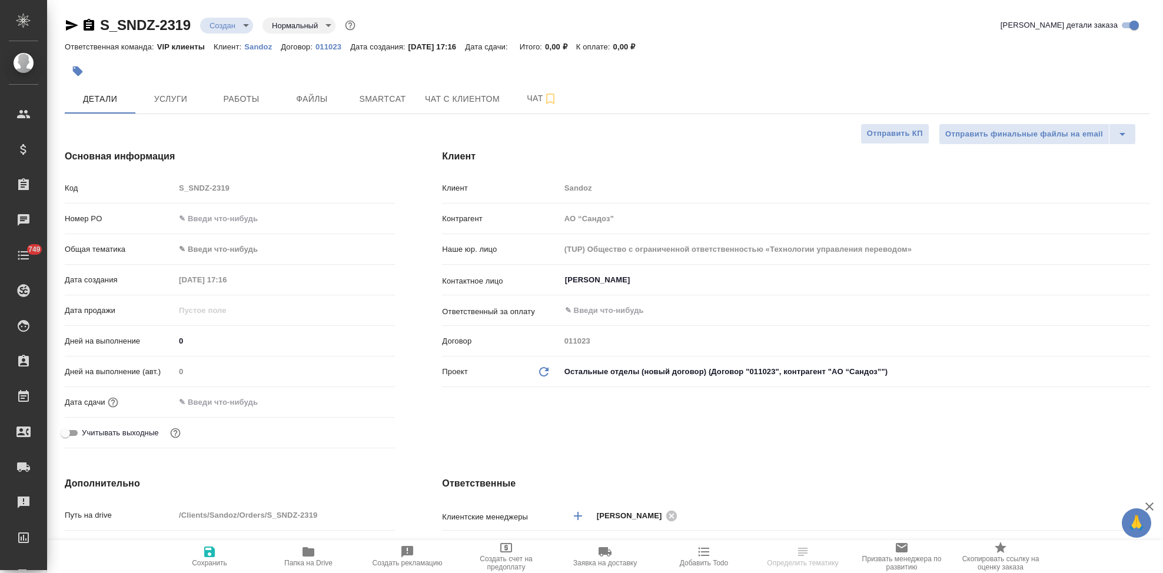
select select "RU"
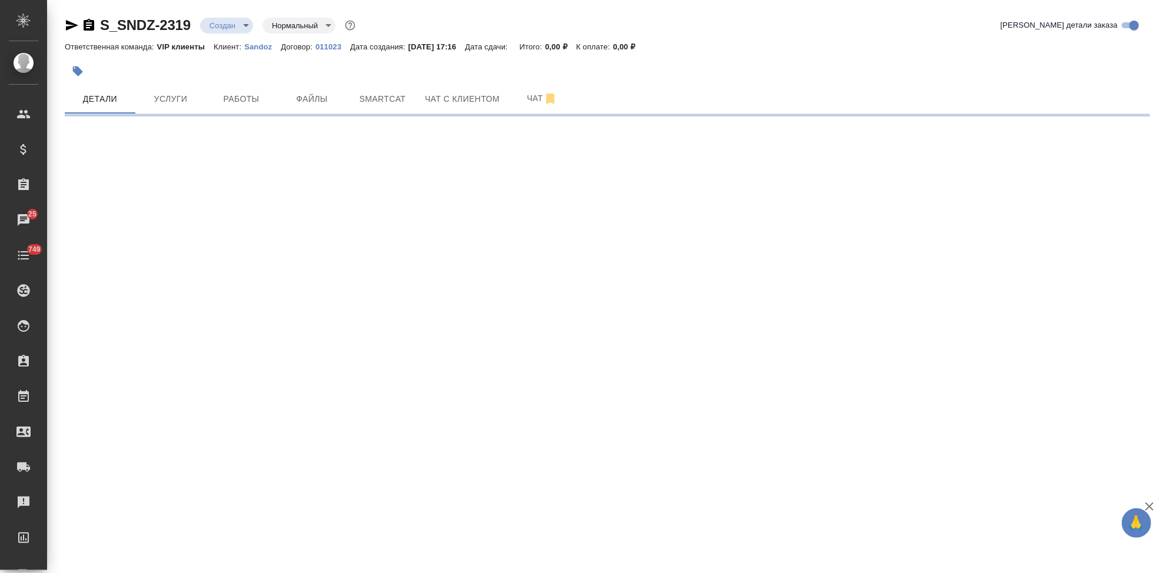
select select "RU"
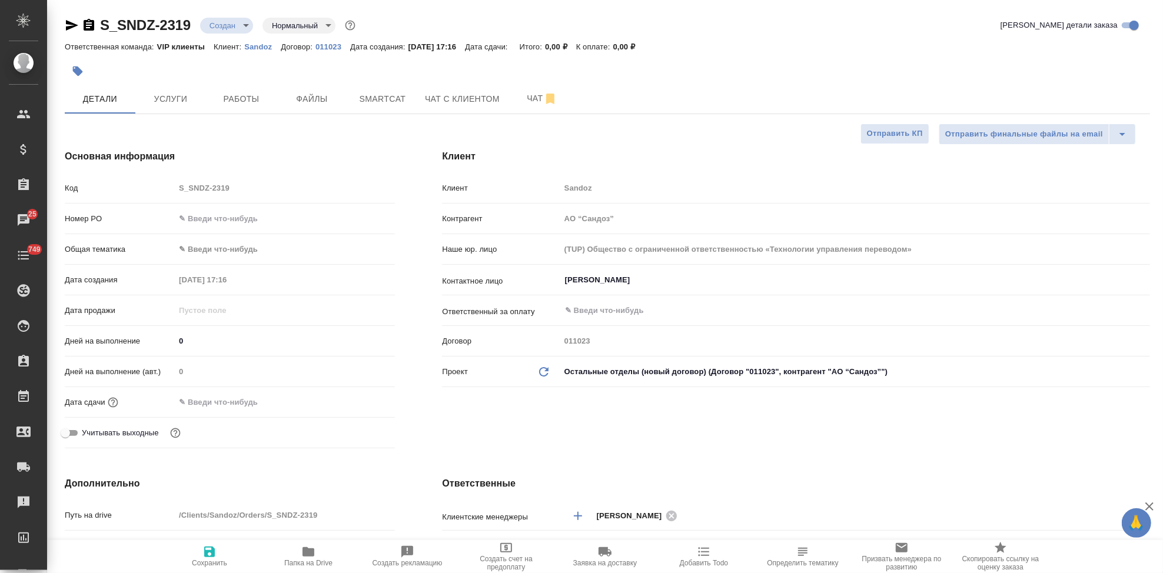
type textarea "x"
click at [560, 415] on div "Клиент Клиент Sandoz Контрагент АО “Сандоз” Наше юр. лицо (TUP) Общество с огра…" at bounding box center [795, 301] width 755 height 351
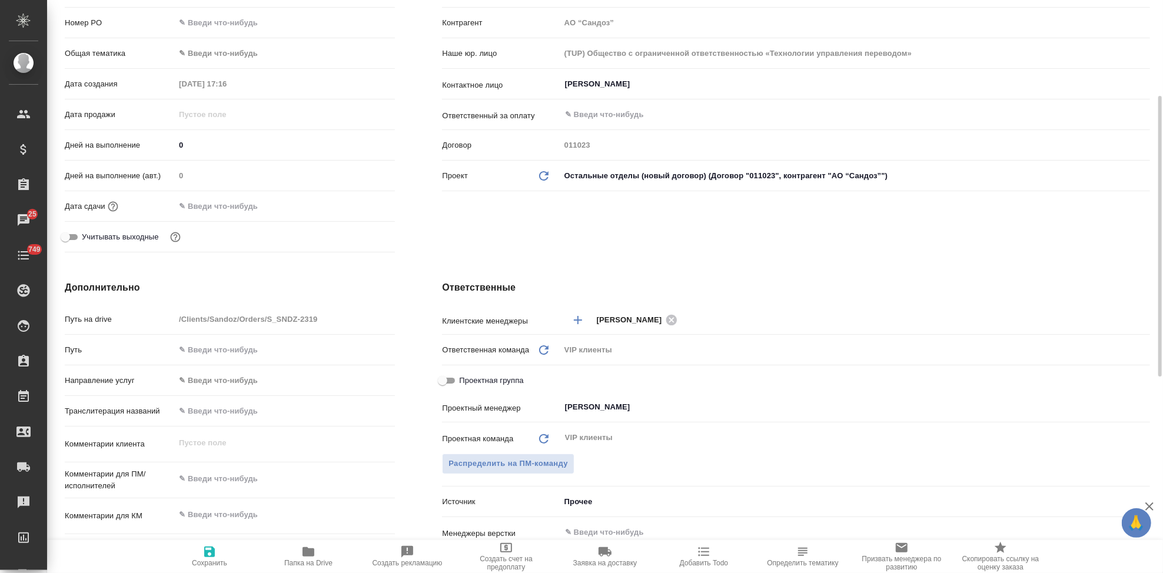
scroll to position [261, 0]
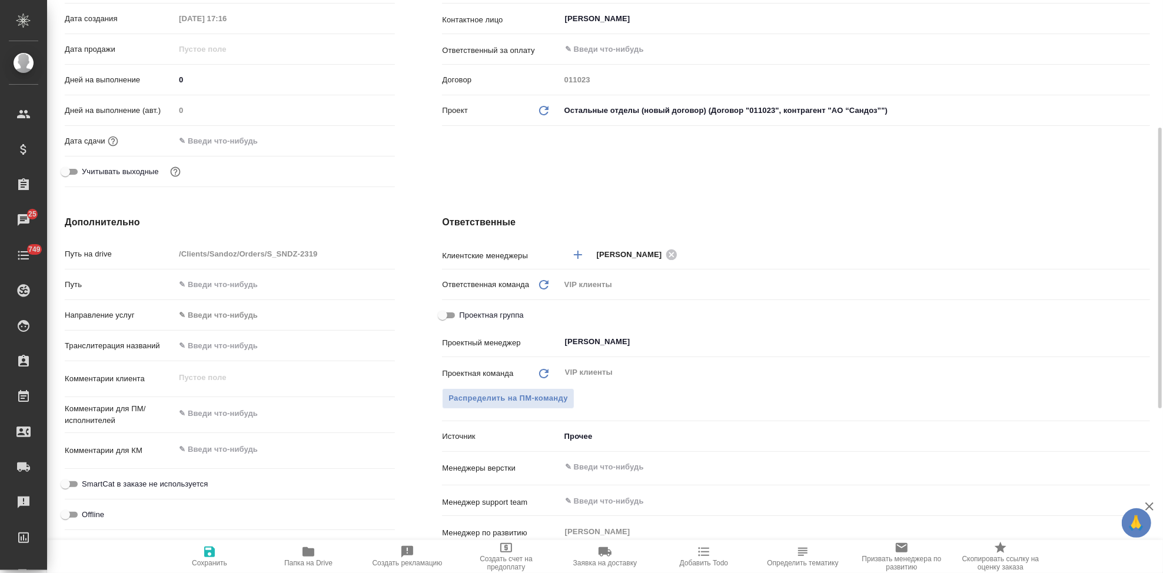
type textarea "x"
click at [226, 450] on textarea at bounding box center [285, 450] width 220 height 20
paste textarea "Фарос_САРА"
type textarea "x"
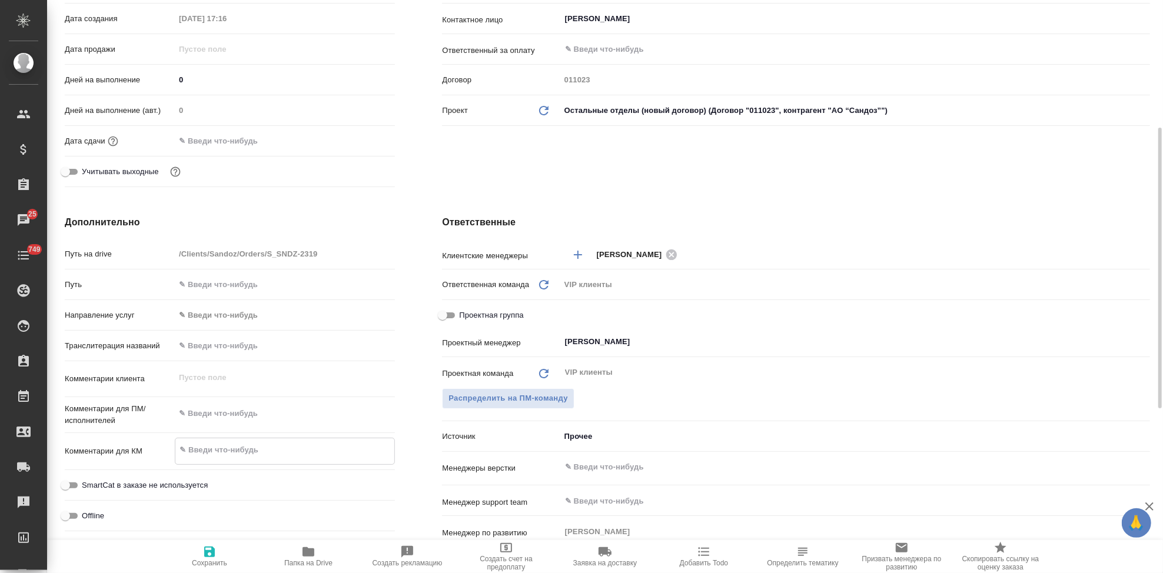
type textarea "Фарос_САРА"
type textarea "x"
type textarea "Фарос_САРА"
type textarea "x"
click at [211, 552] on icon "button" at bounding box center [209, 552] width 11 height 11
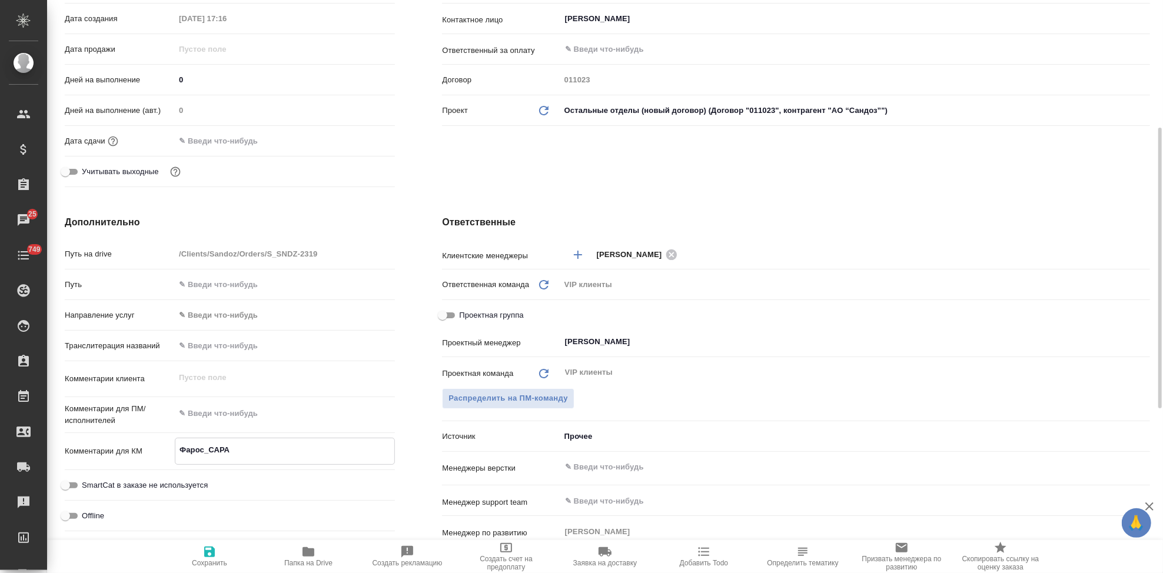
type textarea "x"
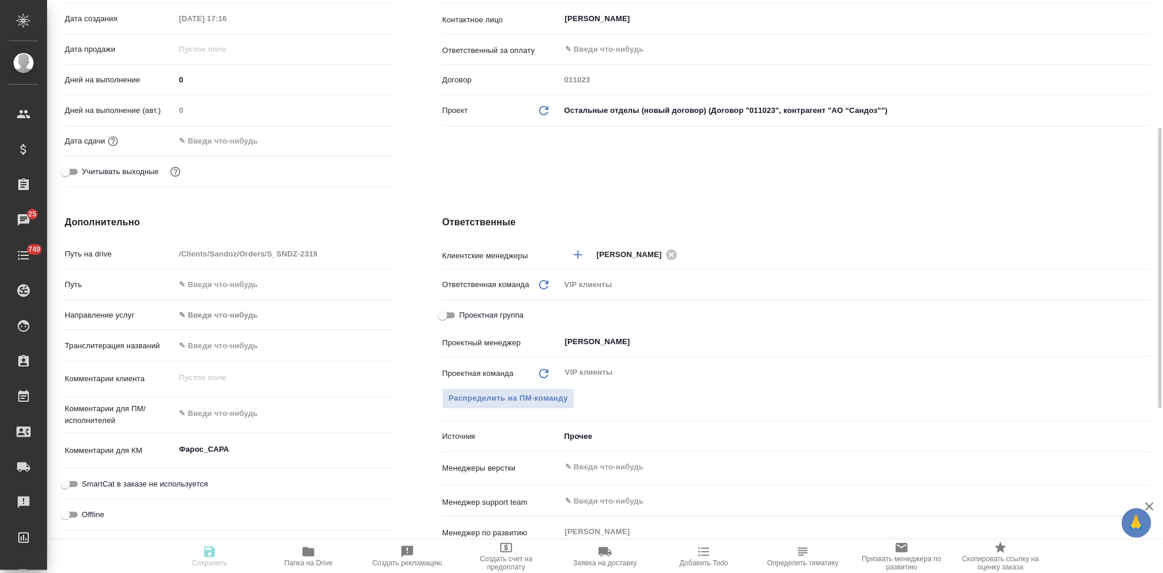
type textarea "x"
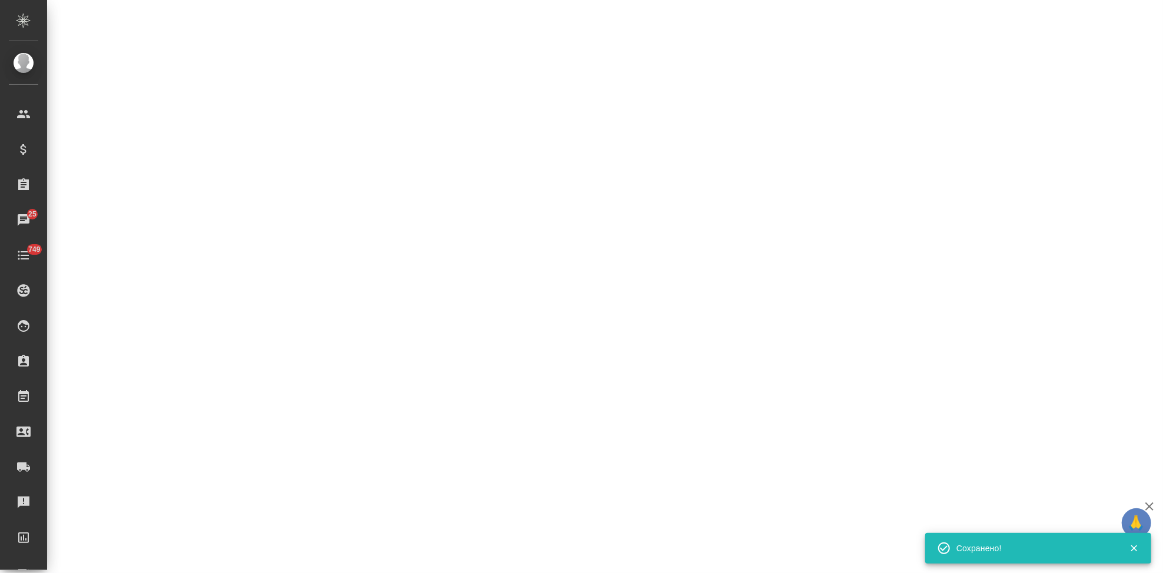
select select "RU"
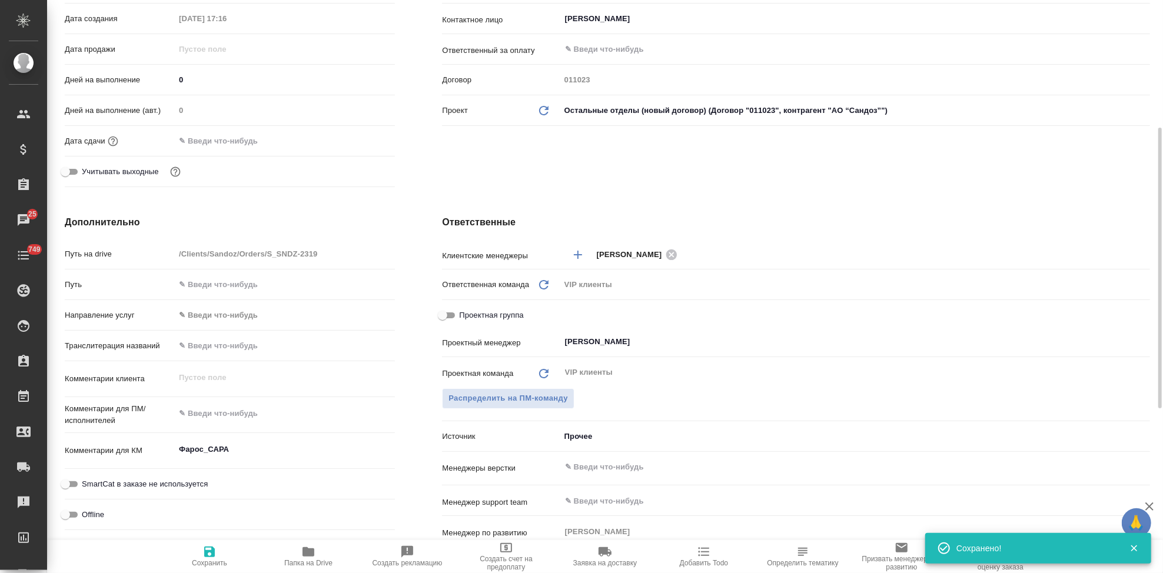
type textarea "x"
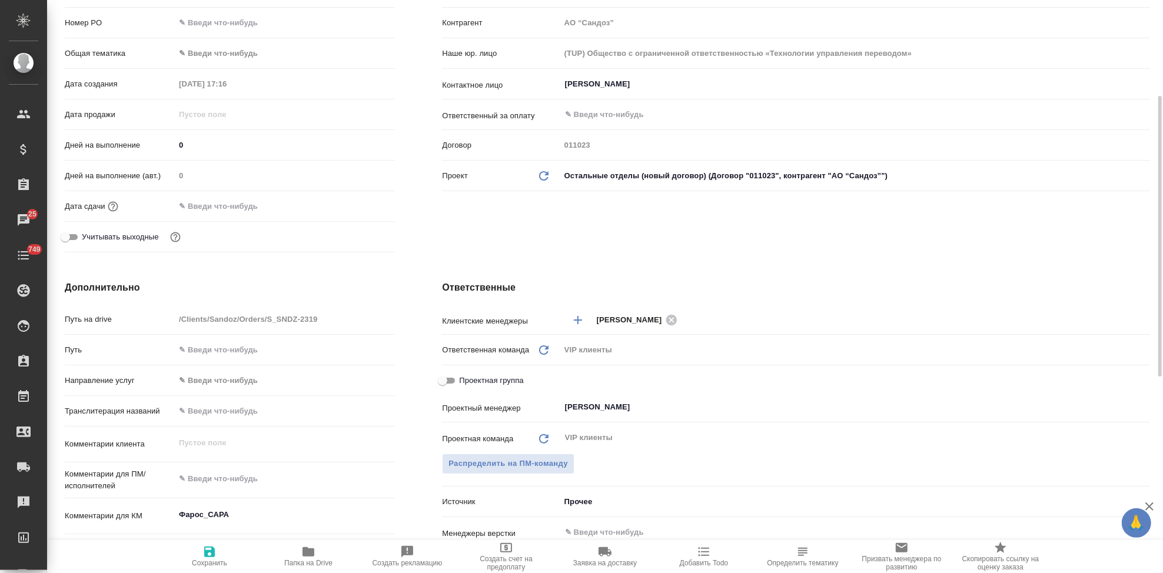
scroll to position [0, 0]
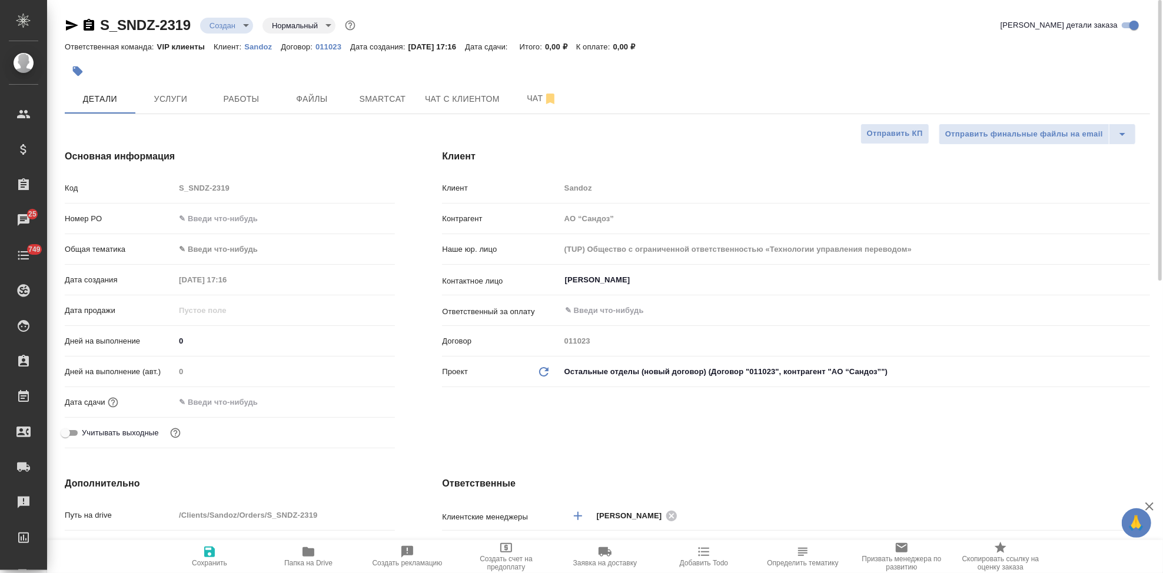
type textarea "x"
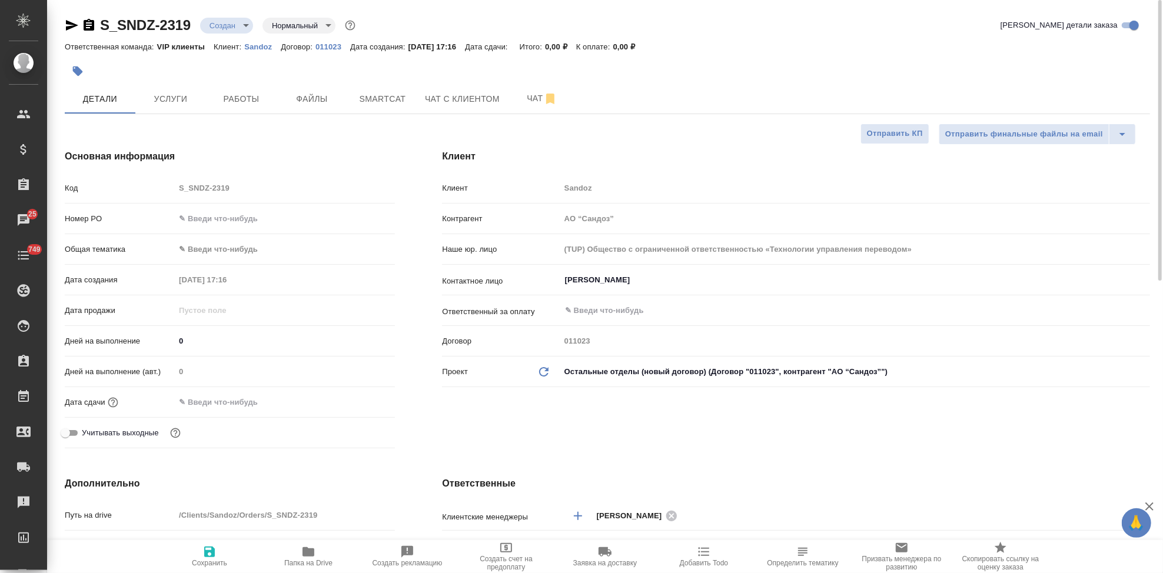
type textarea "x"
click at [308, 89] on button "Файлы" at bounding box center [312, 98] width 71 height 29
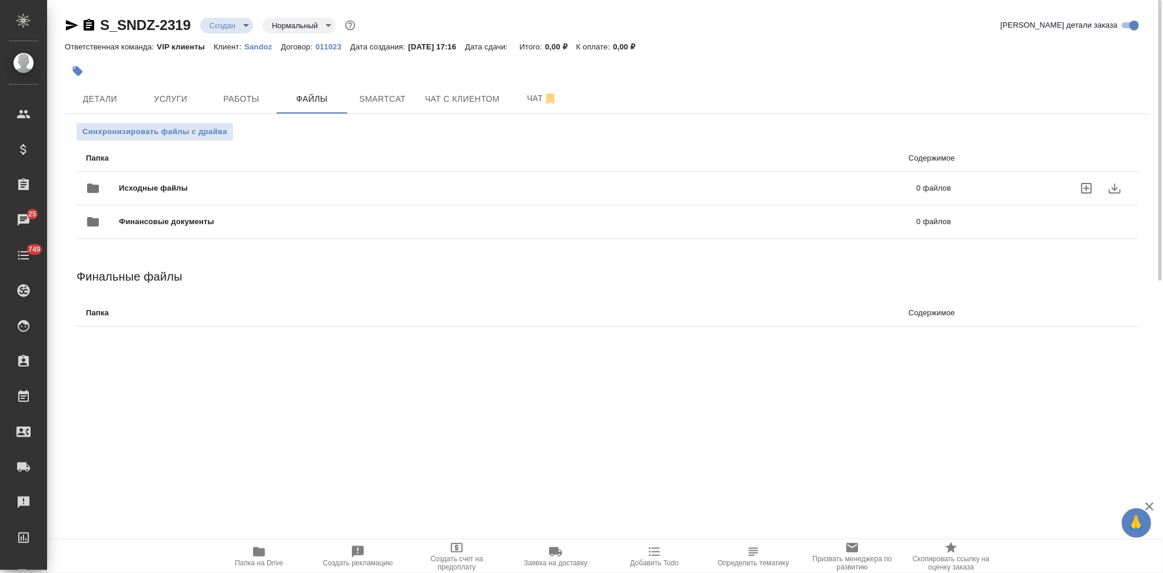
click at [1086, 191] on icon "uploadFiles" at bounding box center [1086, 188] width 11 height 11
click at [0, 0] on input "uploadFiles" at bounding box center [0, 0] width 0 height 0
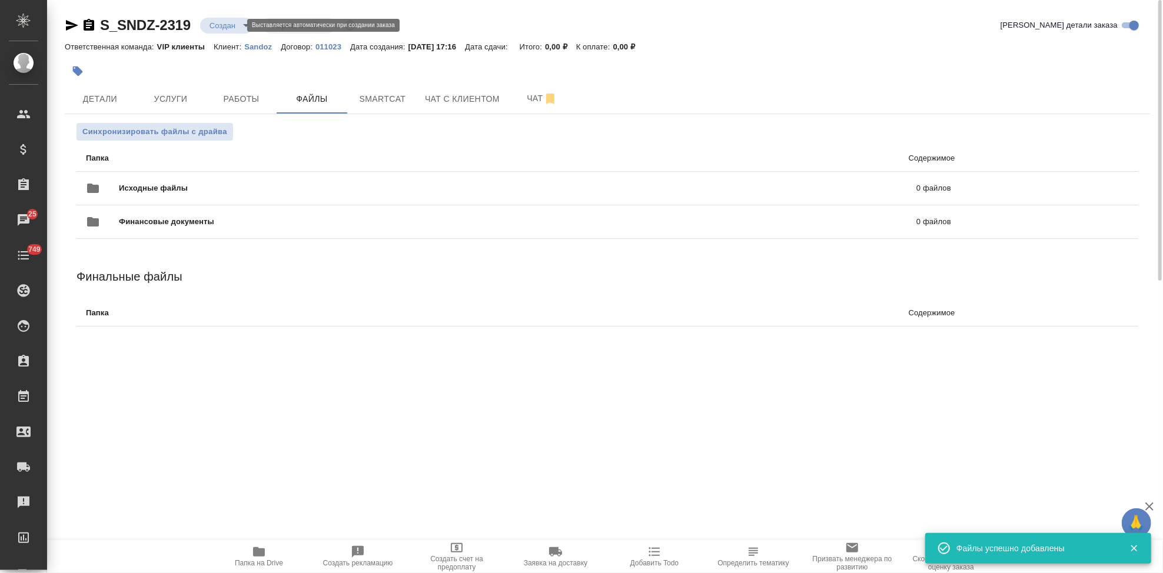
click at [238, 27] on body "🙏 .cls-1 fill:#fff; AWATERA Kabargina Anna Клиенты Спецификации Заказы 25 Чаты …" at bounding box center [581, 286] width 1163 height 573
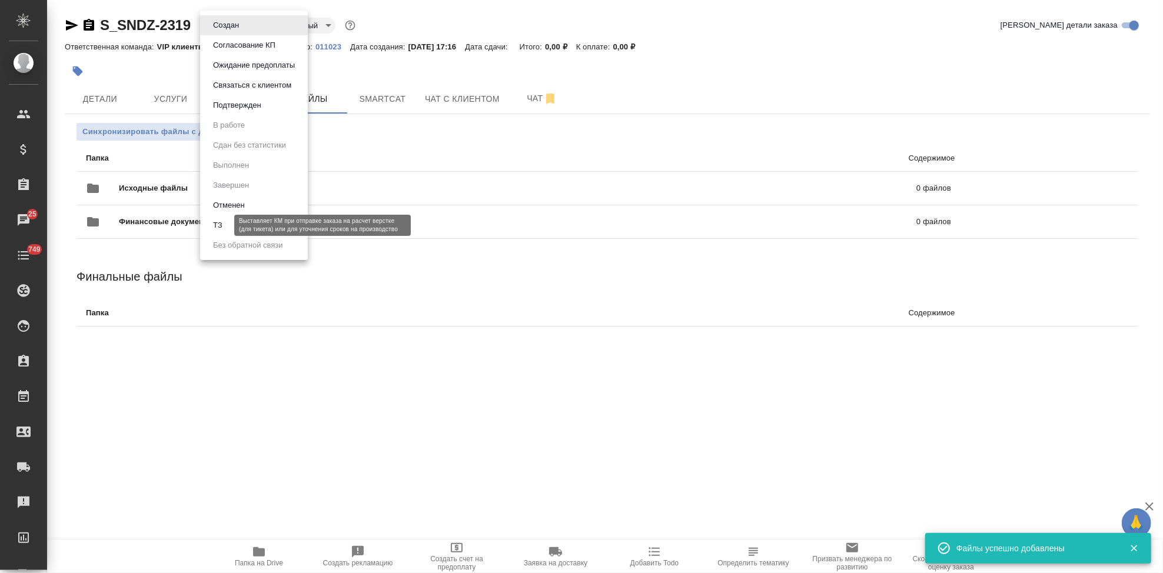
click at [225, 225] on button "ТЗ" at bounding box center [217, 225] width 16 height 13
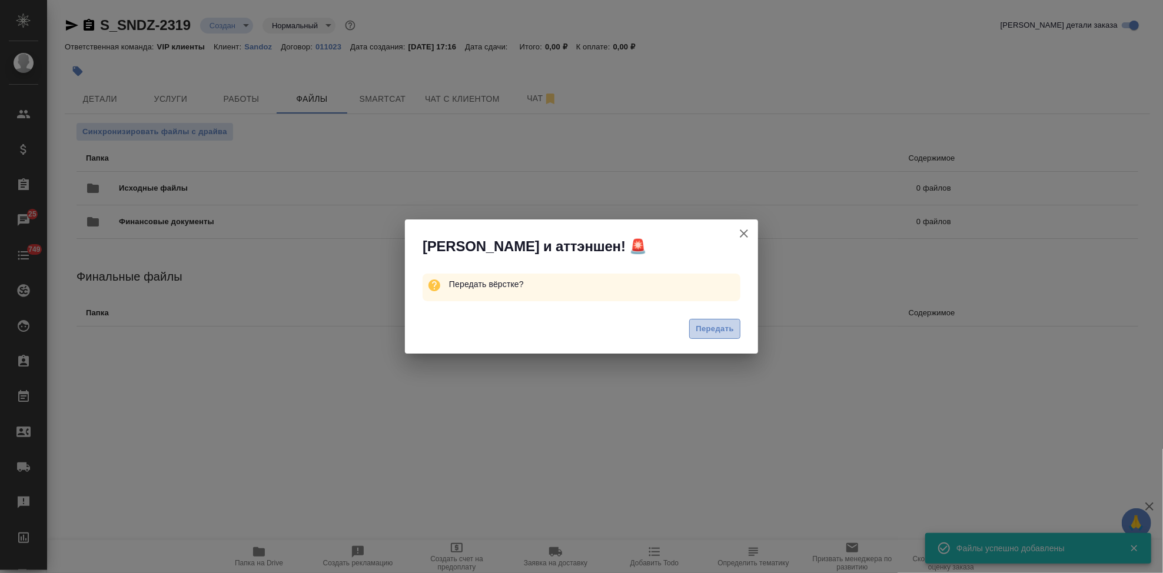
click at [733, 328] on span "Передать" at bounding box center [714, 329] width 38 height 14
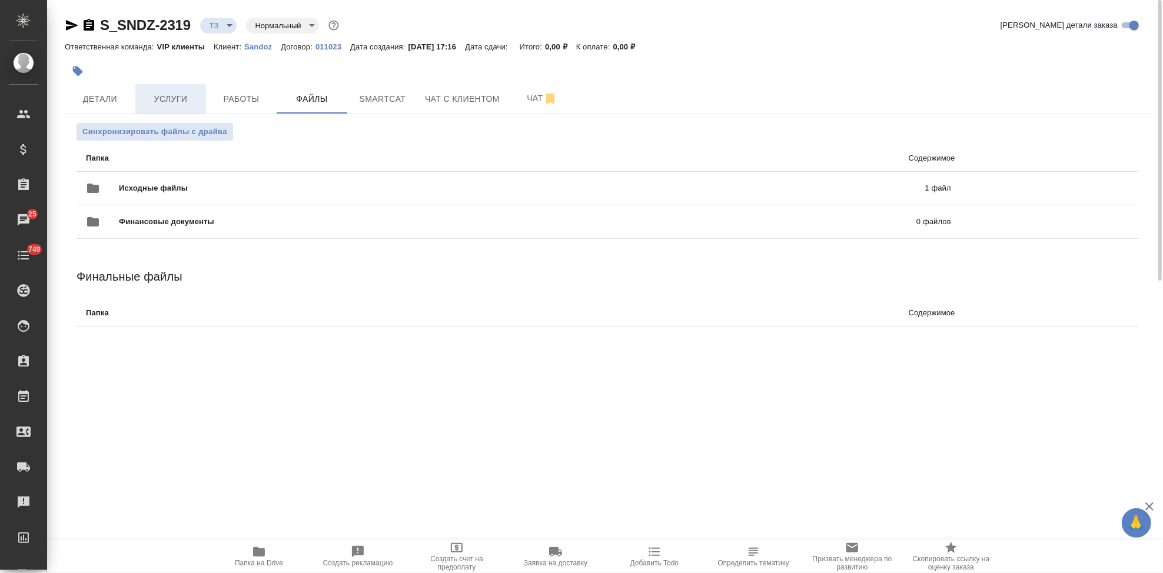
click at [184, 99] on span "Услуги" at bounding box center [170, 99] width 56 height 15
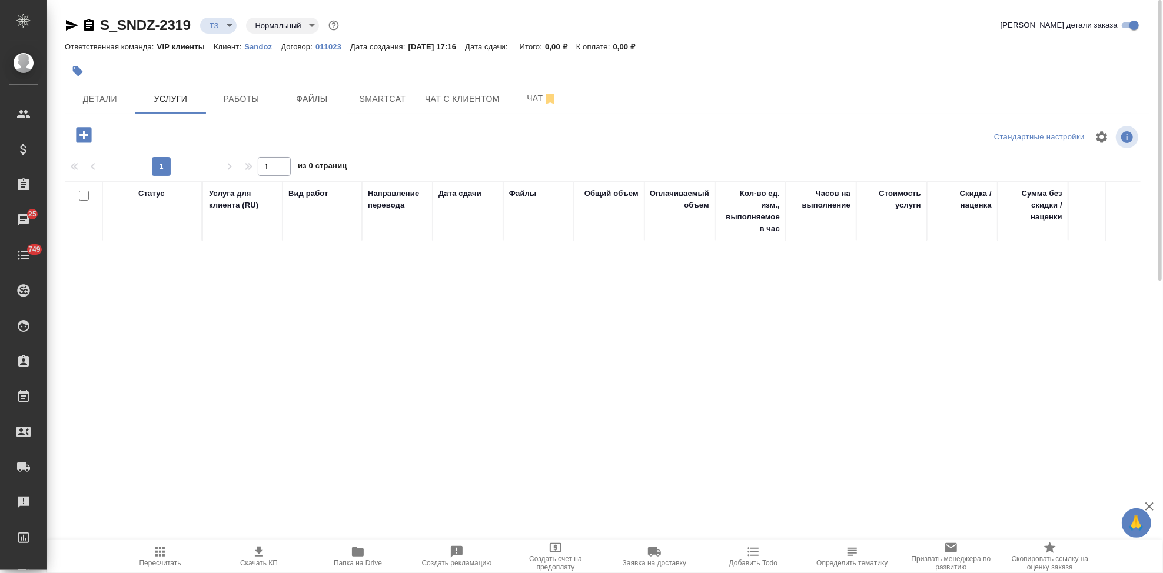
click at [81, 137] on icon "button" at bounding box center [83, 134] width 15 height 15
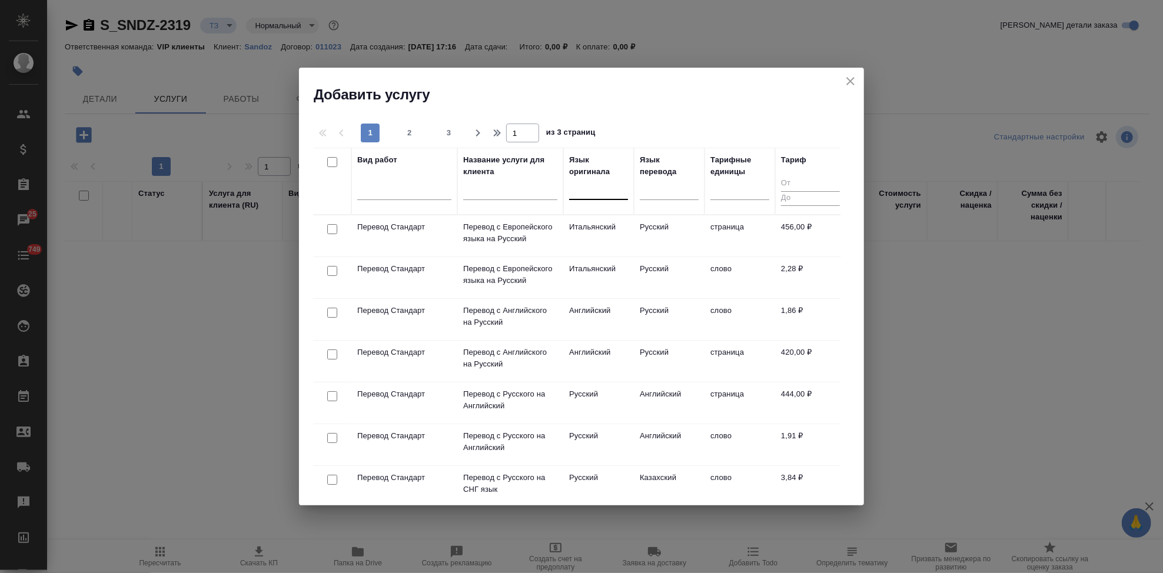
click at [600, 189] on div at bounding box center [598, 187] width 59 height 17
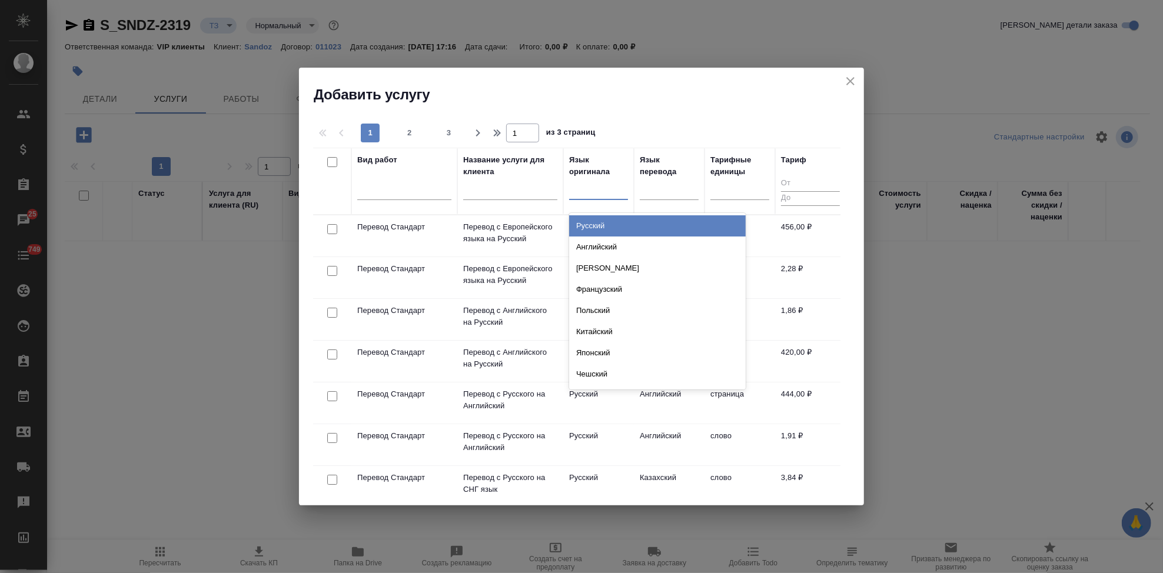
type input "а"
click at [600, 224] on div "Английский" at bounding box center [657, 225] width 177 height 21
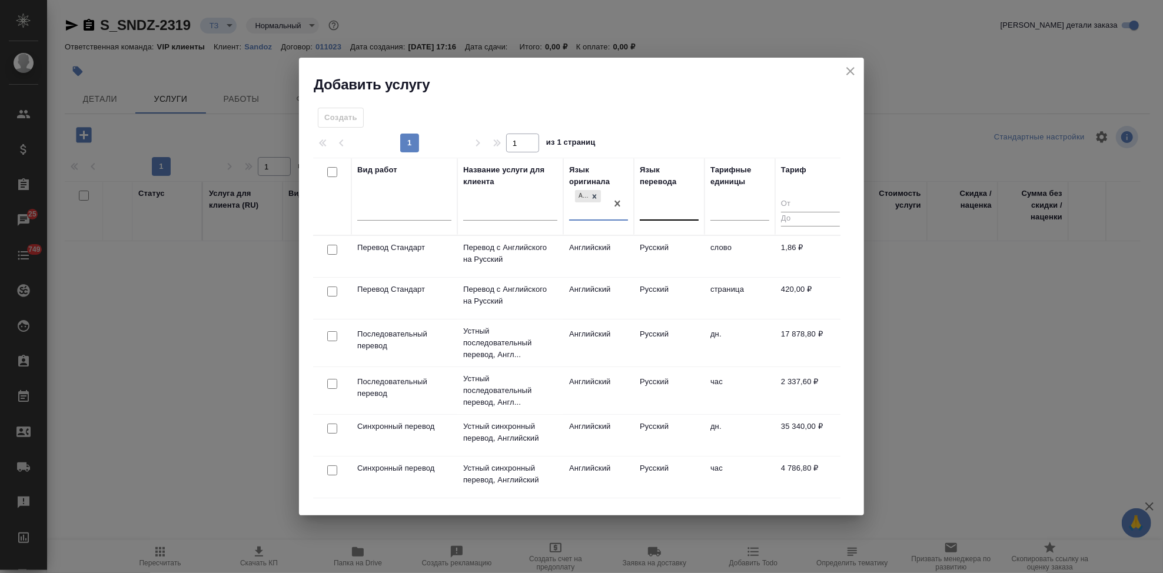
click at [649, 211] on div at bounding box center [669, 209] width 59 height 17
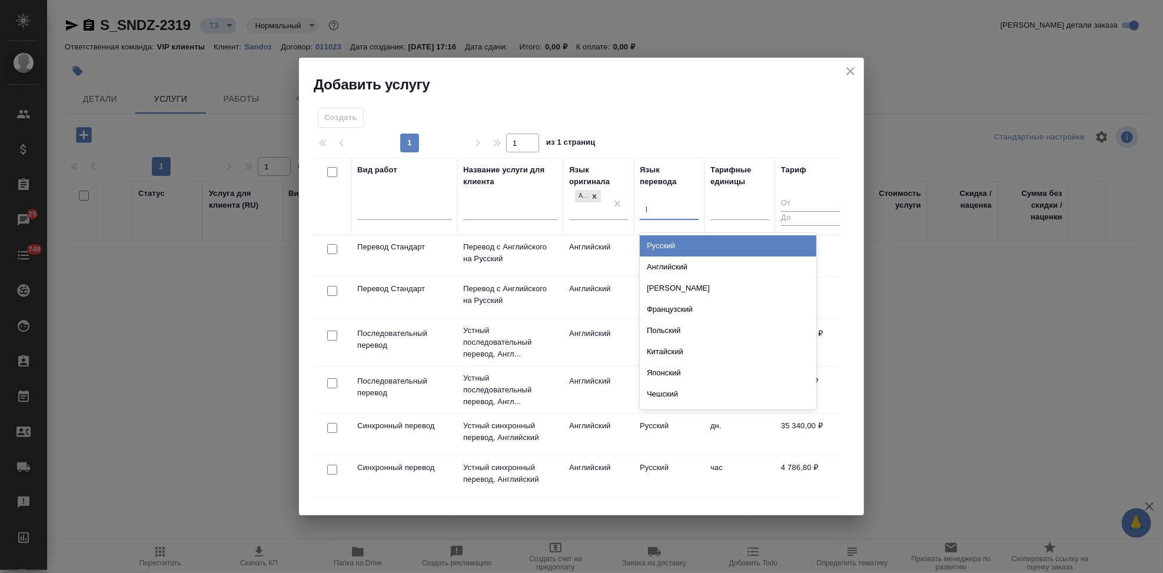
type input "ру"
click at [673, 239] on div "Русский" at bounding box center [728, 245] width 177 height 21
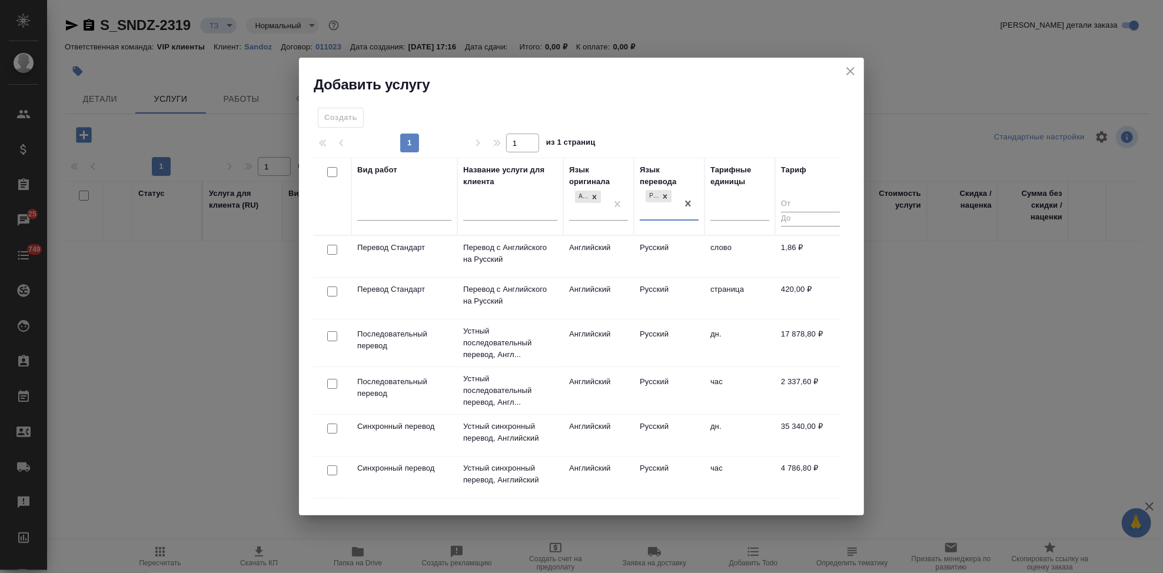
click at [654, 246] on td "Русский" at bounding box center [669, 256] width 71 height 41
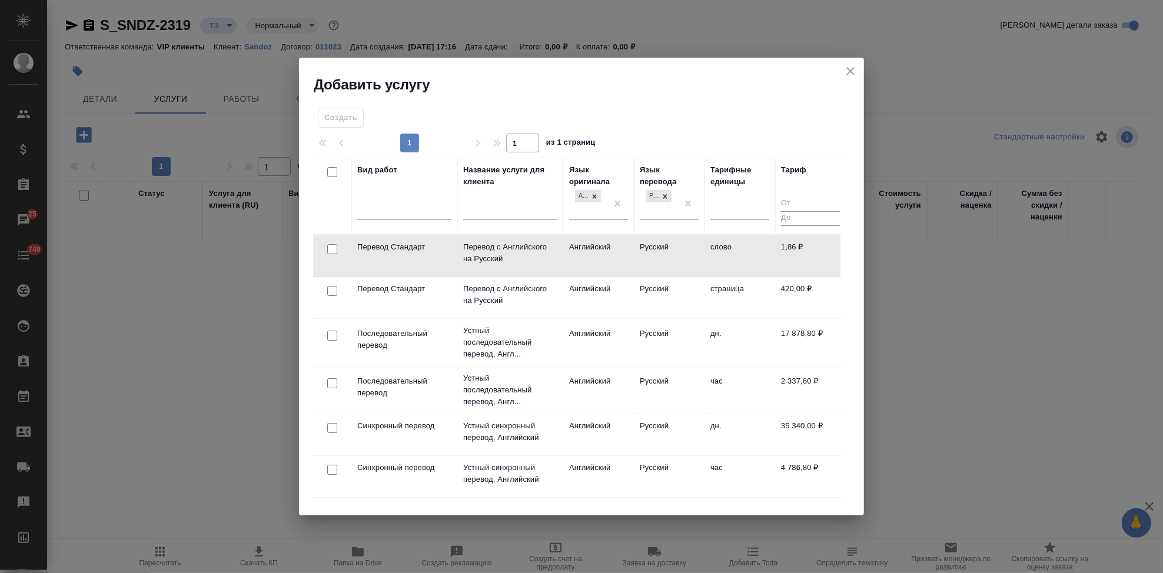
click at [654, 246] on td "Русский" at bounding box center [669, 255] width 71 height 41
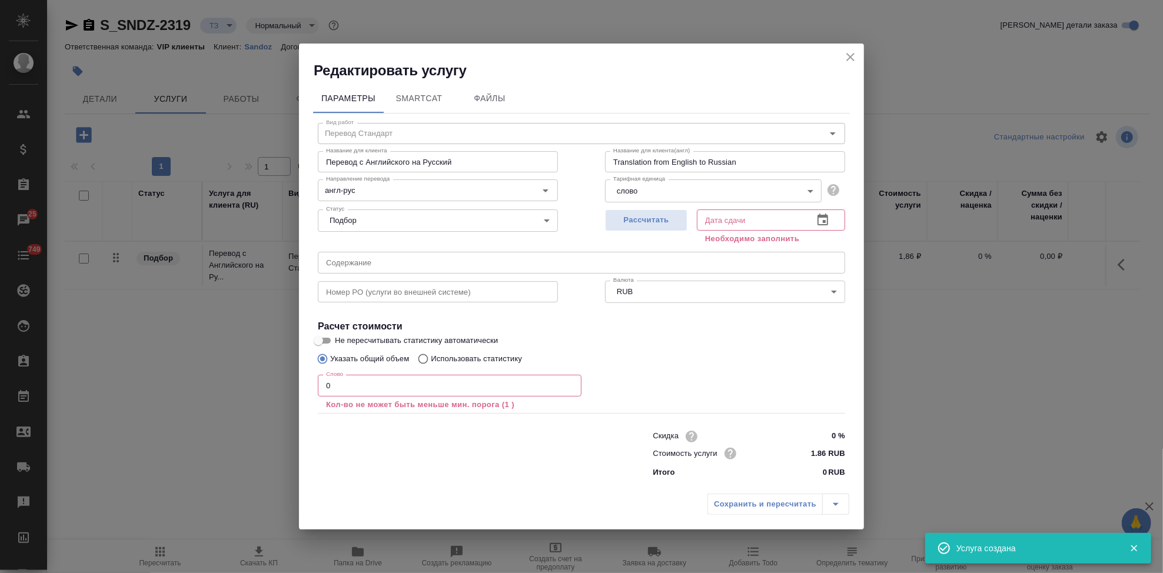
click at [473, 275] on div "Номер PO (услуги во внешней системе) Номер PO (услуги во внешней системе)" at bounding box center [437, 290] width 287 height 75
click at [475, 268] on input "text" at bounding box center [581, 262] width 527 height 21
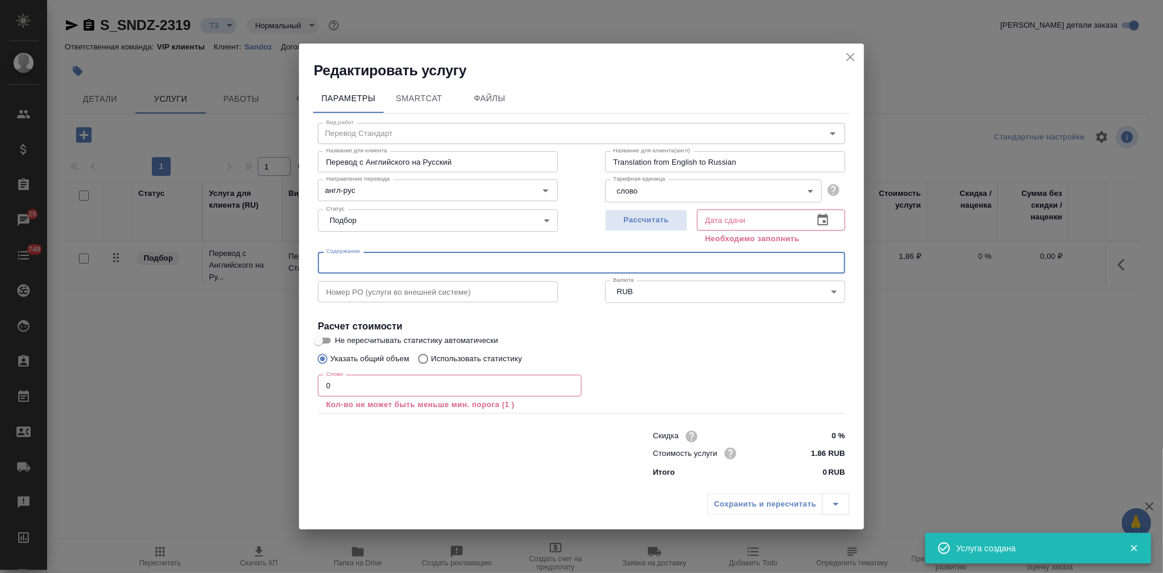
paste input "Фарос_САРА"
type input "Фарос_САРА"
click at [377, 381] on input "0" at bounding box center [450, 385] width 264 height 21
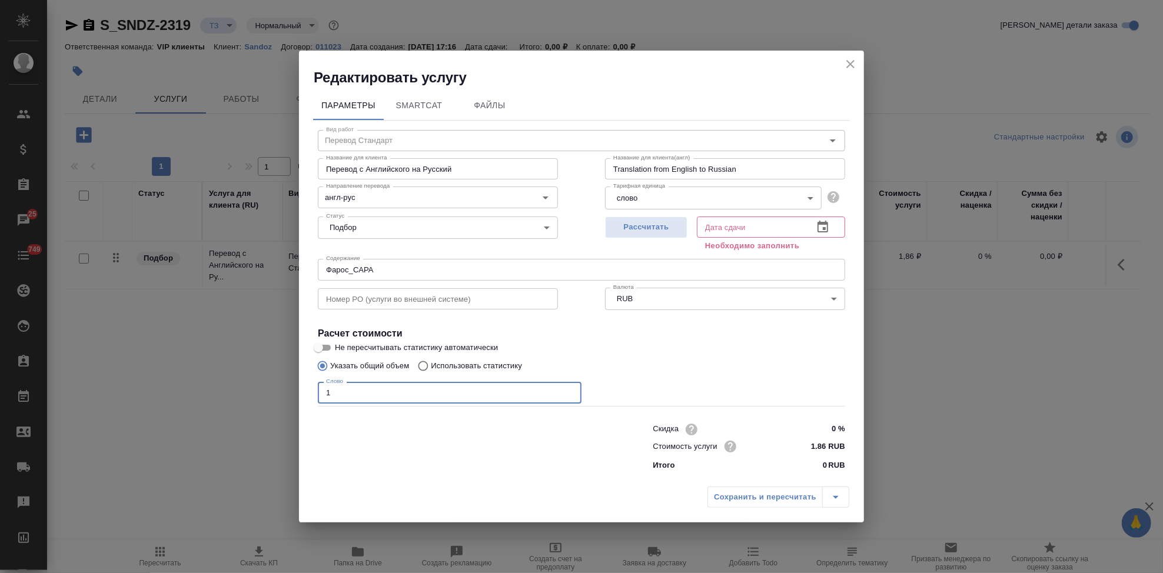
type input "1"
click at [814, 229] on button "button" at bounding box center [822, 227] width 28 height 28
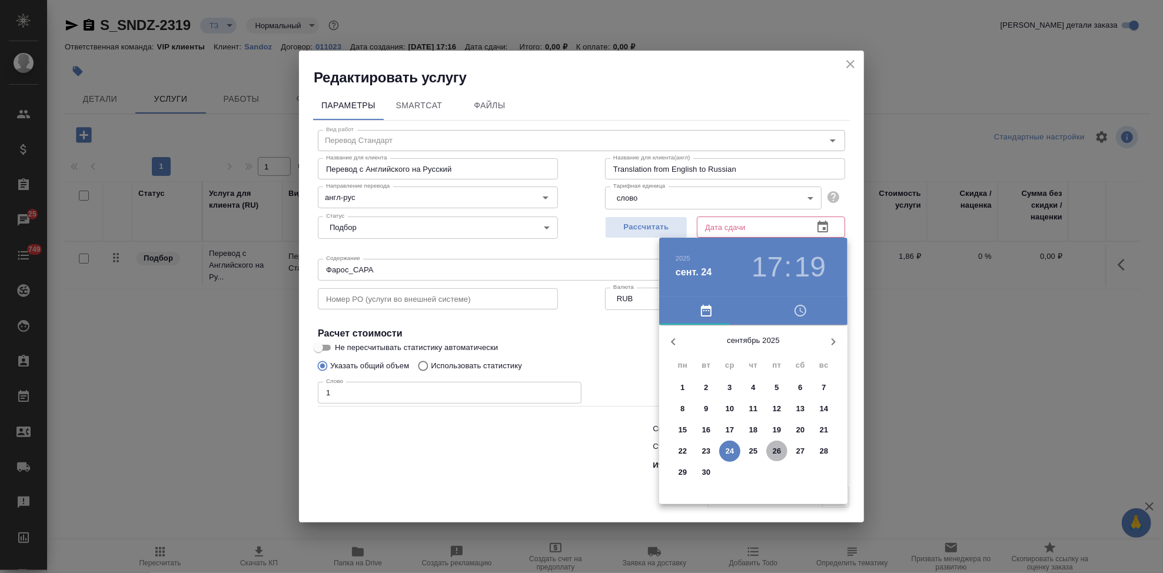
click at [775, 451] on p "26" at bounding box center [777, 451] width 9 height 12
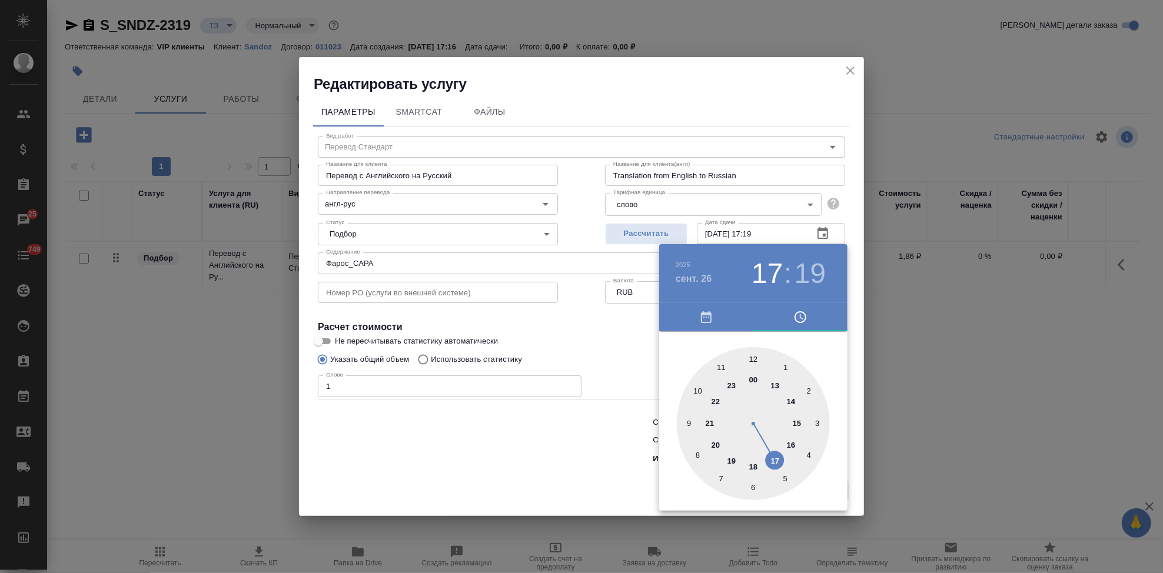
click at [777, 456] on div at bounding box center [753, 423] width 153 height 153
click at [752, 360] on div at bounding box center [753, 423] width 153 height 153
type input "[DATE] 17:00"
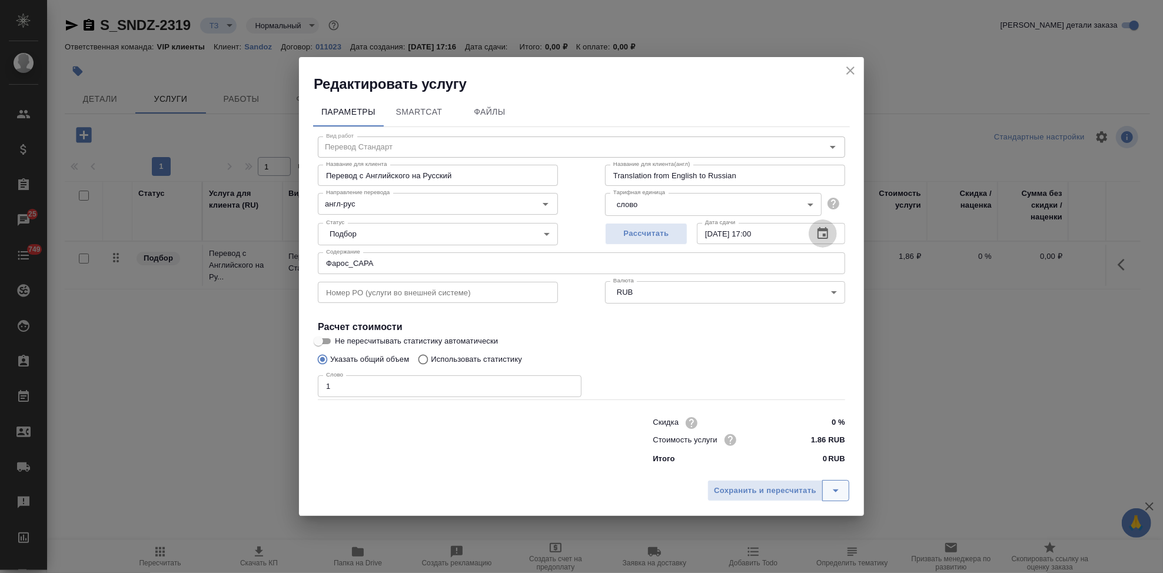
click at [837, 483] on button "split button" at bounding box center [835, 490] width 27 height 21
click at [792, 467] on li "Сохранить" at bounding box center [780, 466] width 142 height 19
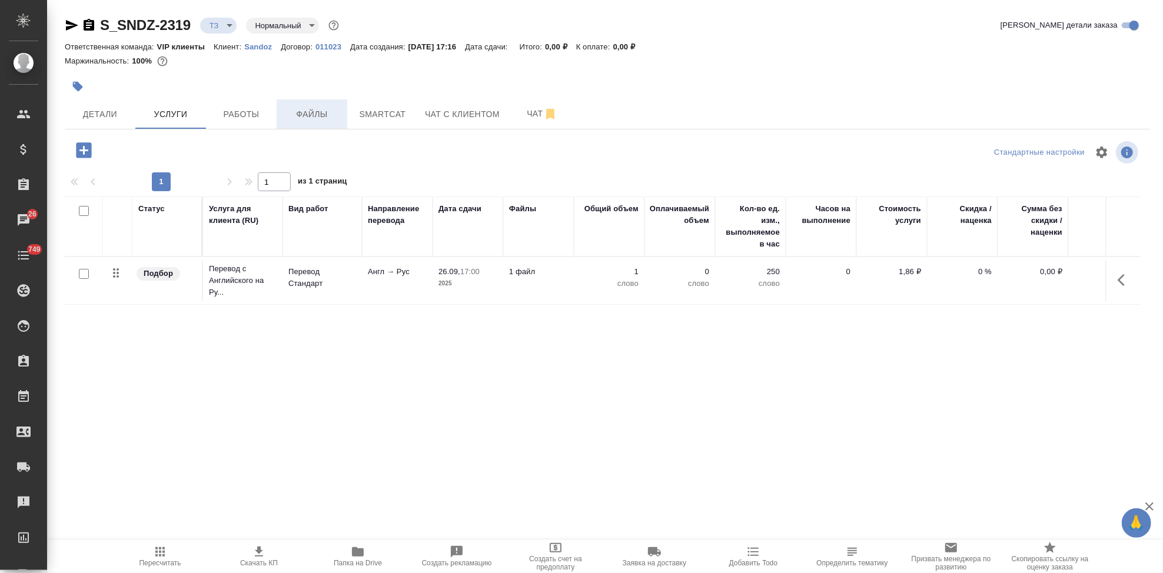
click at [341, 116] on button "Файлы" at bounding box center [312, 113] width 71 height 29
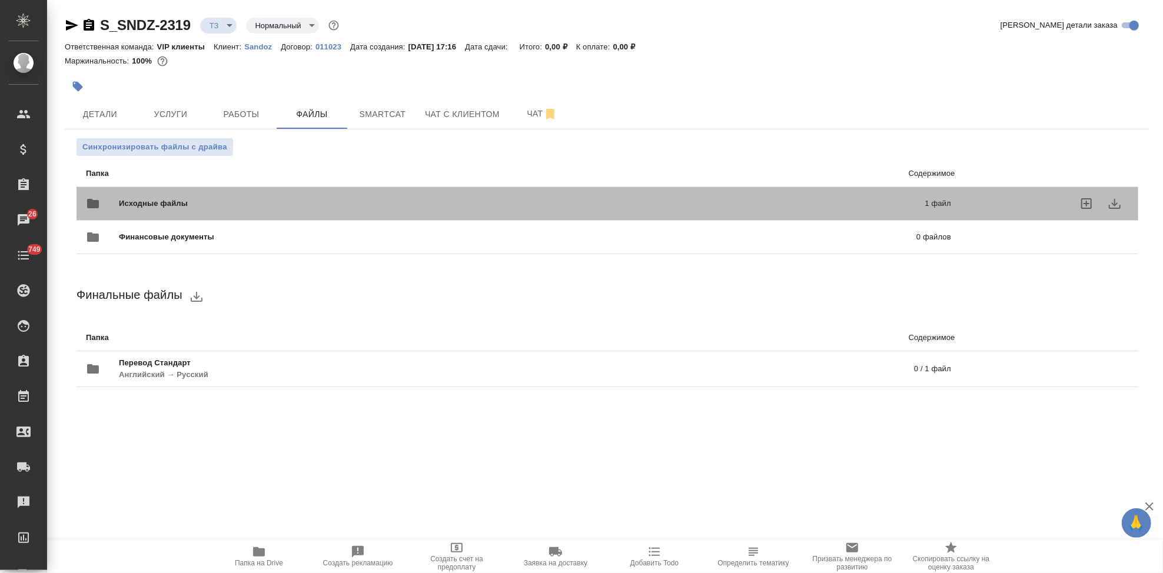
click at [525, 204] on span "Исходные файлы" at bounding box center [337, 204] width 437 height 12
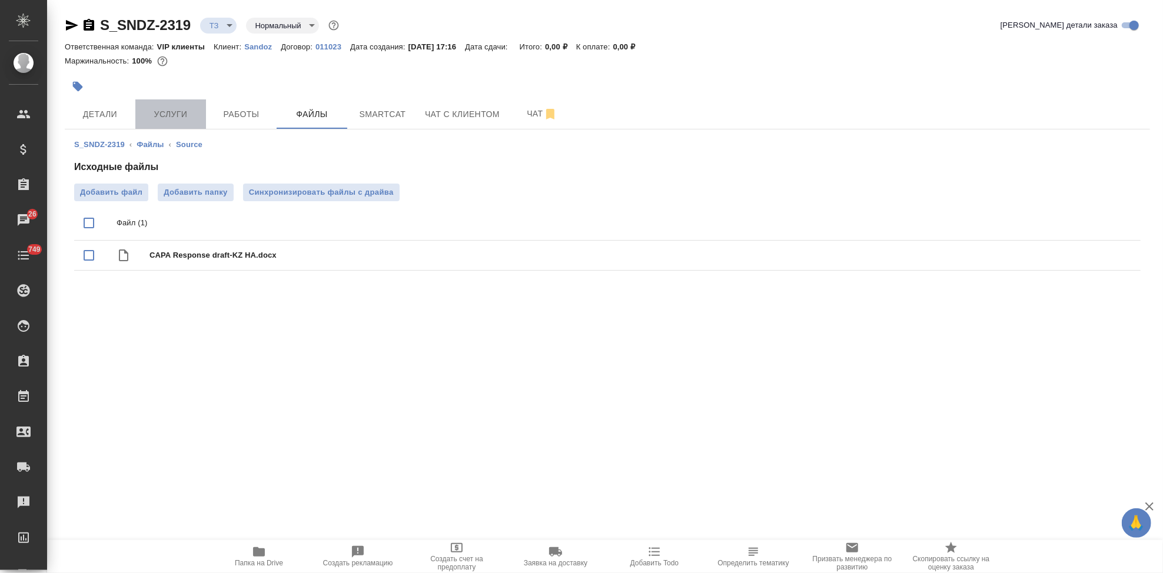
click at [160, 115] on span "Услуги" at bounding box center [170, 114] width 56 height 15
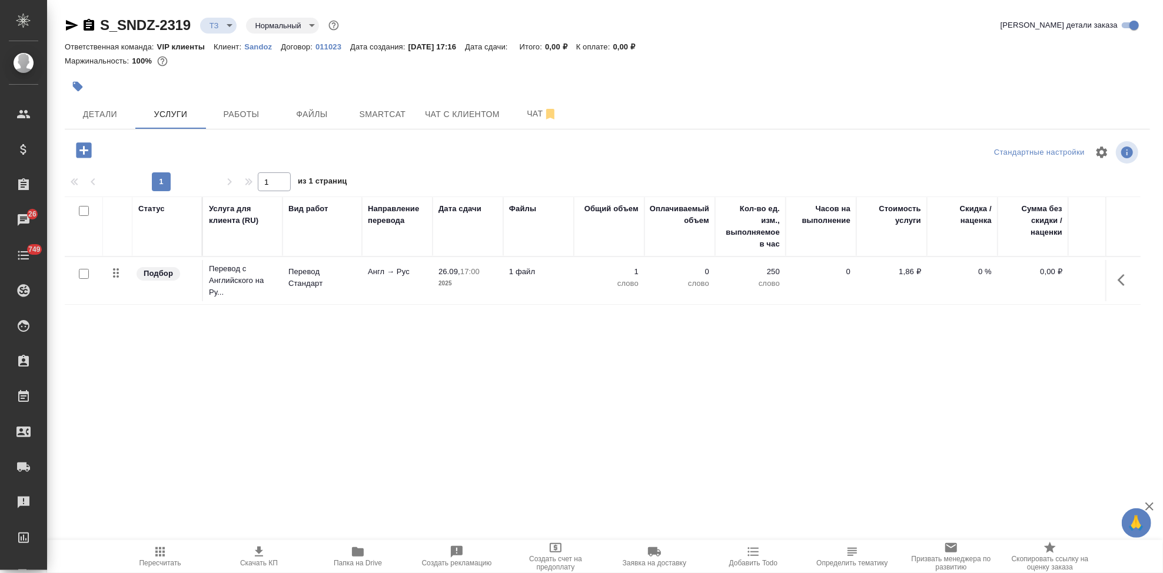
click at [83, 273] on input "checkbox" at bounding box center [84, 274] width 10 height 10
checkbox input "true"
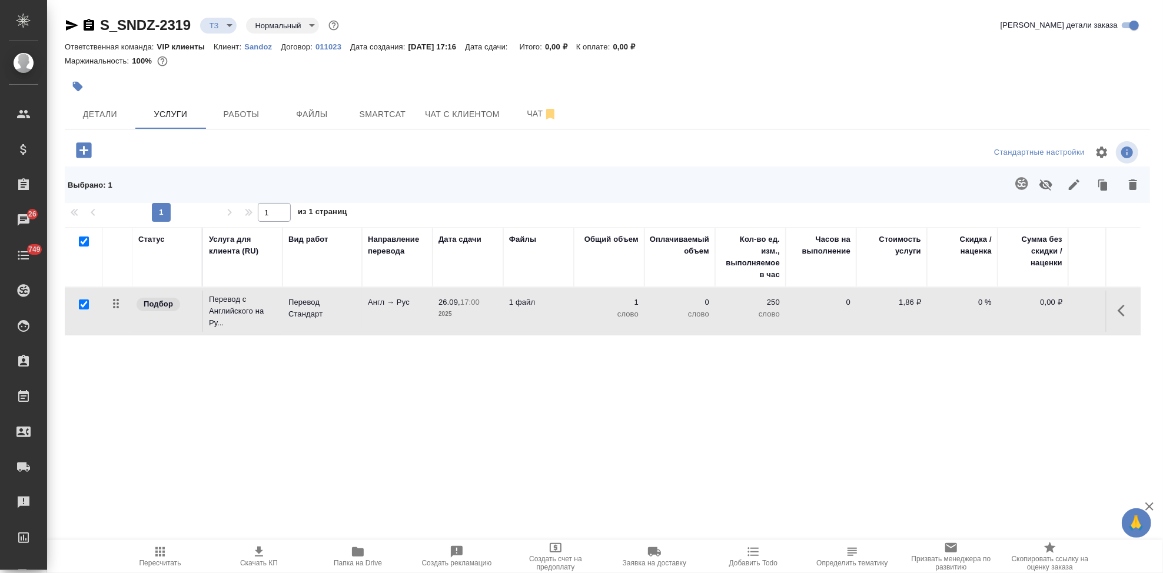
click at [1016, 187] on icon "button" at bounding box center [1021, 184] width 14 height 14
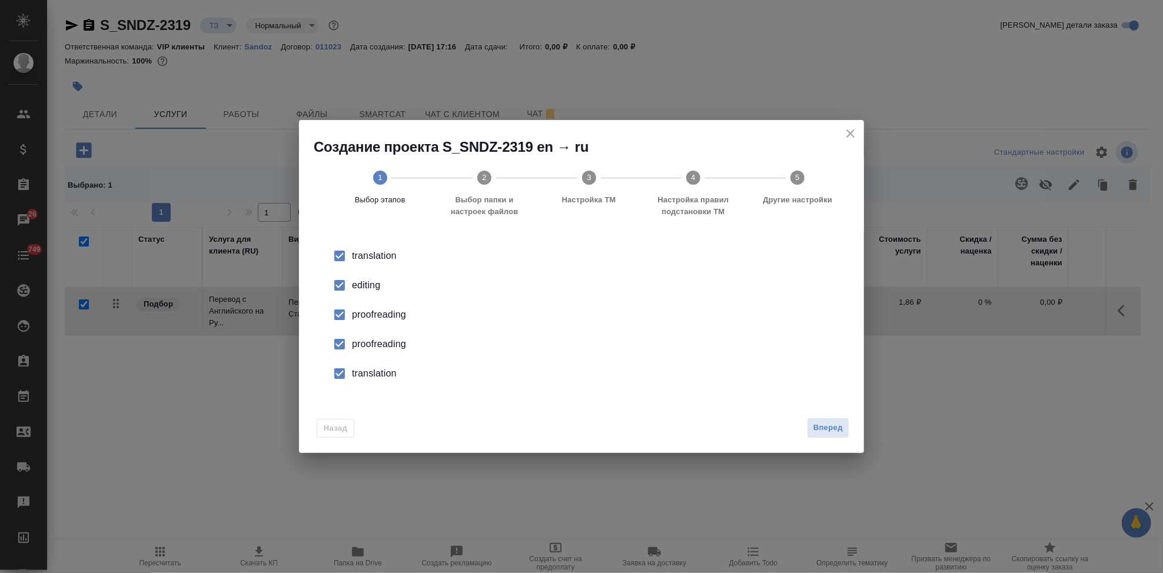
click at [341, 286] on input "checkbox" at bounding box center [339, 285] width 25 height 25
click at [335, 341] on input "checkbox" at bounding box center [339, 344] width 25 height 25
click at [344, 382] on input "checkbox" at bounding box center [339, 373] width 25 height 25
click at [814, 425] on span "Вперед" at bounding box center [827, 428] width 29 height 14
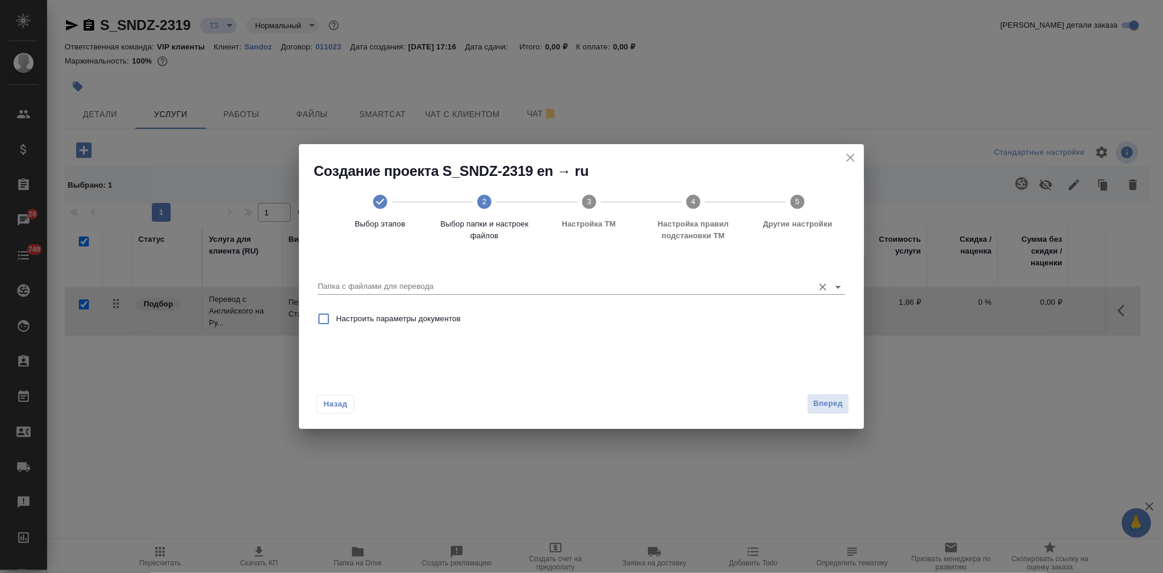
click at [739, 284] on input "Папка с файлами для перевода" at bounding box center [563, 286] width 490 height 14
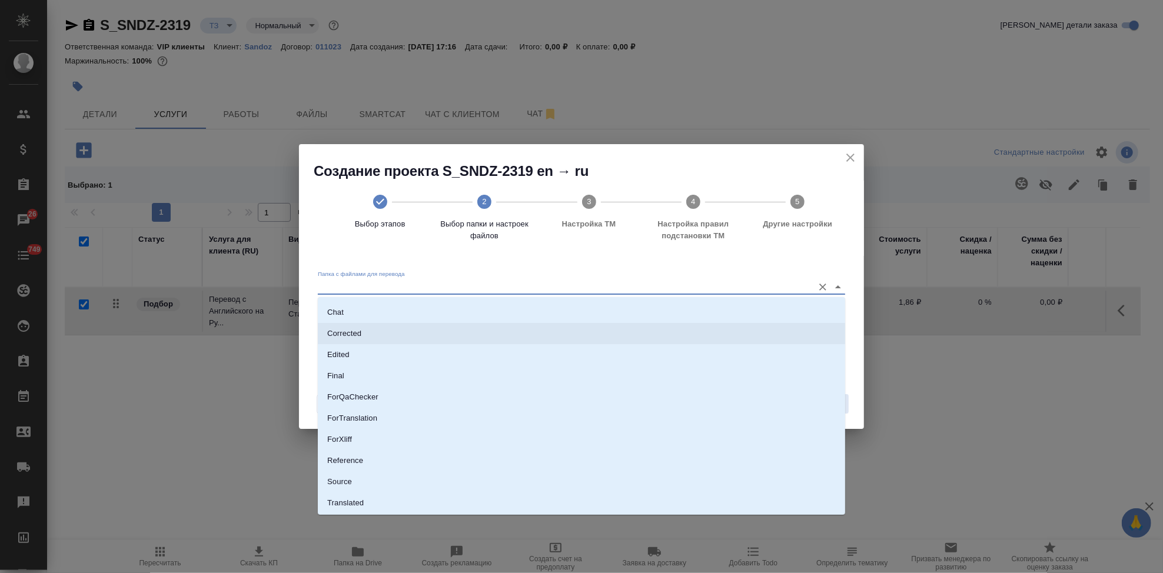
scroll to position [61, 0]
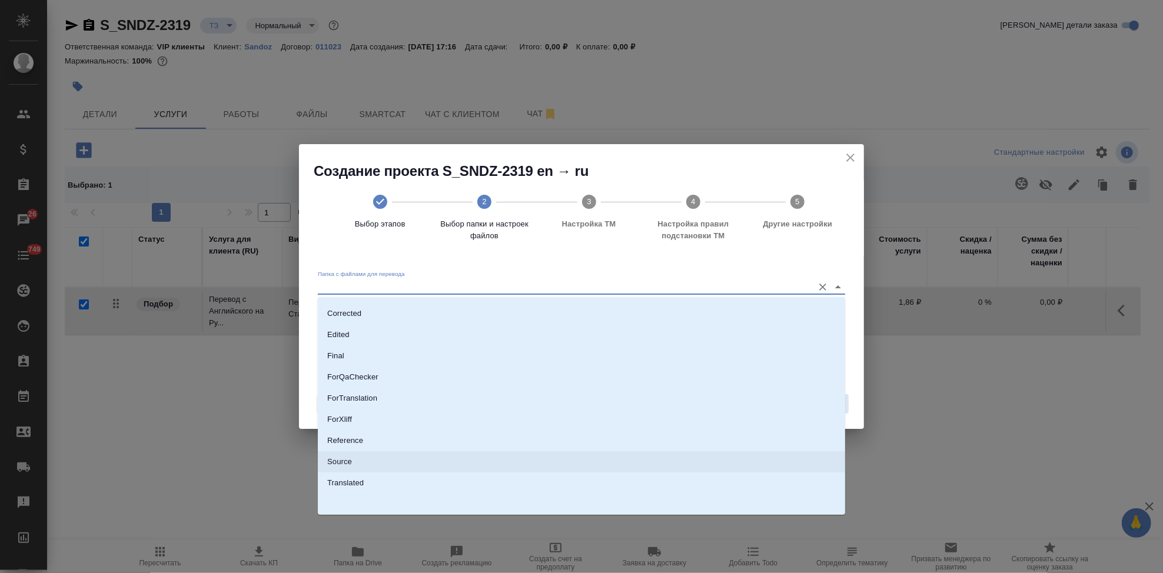
click at [378, 456] on li "Source" at bounding box center [581, 461] width 527 height 21
type input "Source"
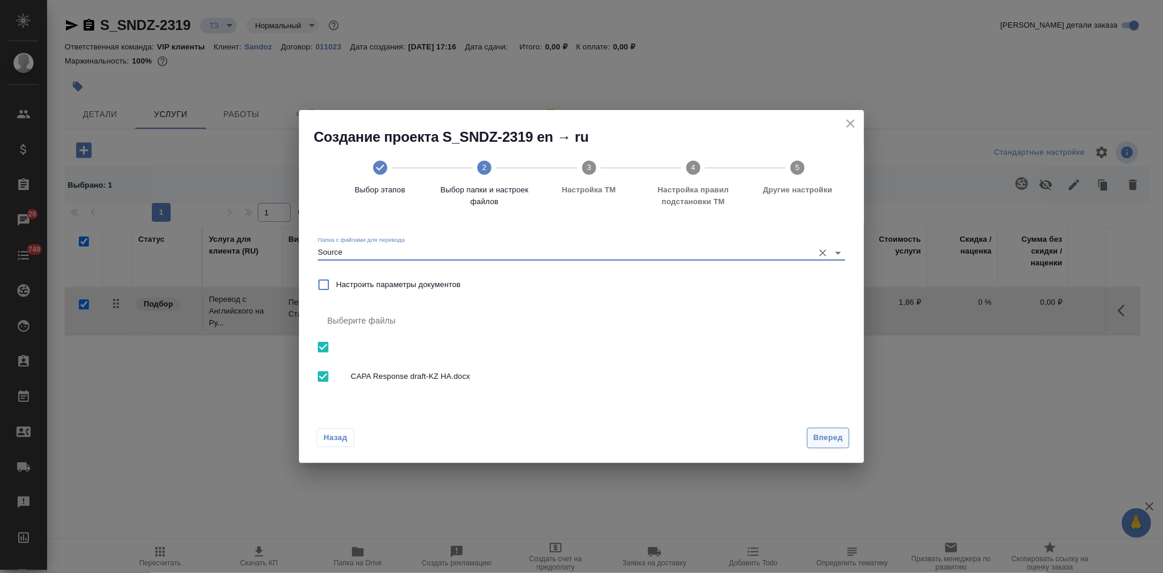
click at [815, 440] on span "Вперед" at bounding box center [827, 438] width 29 height 14
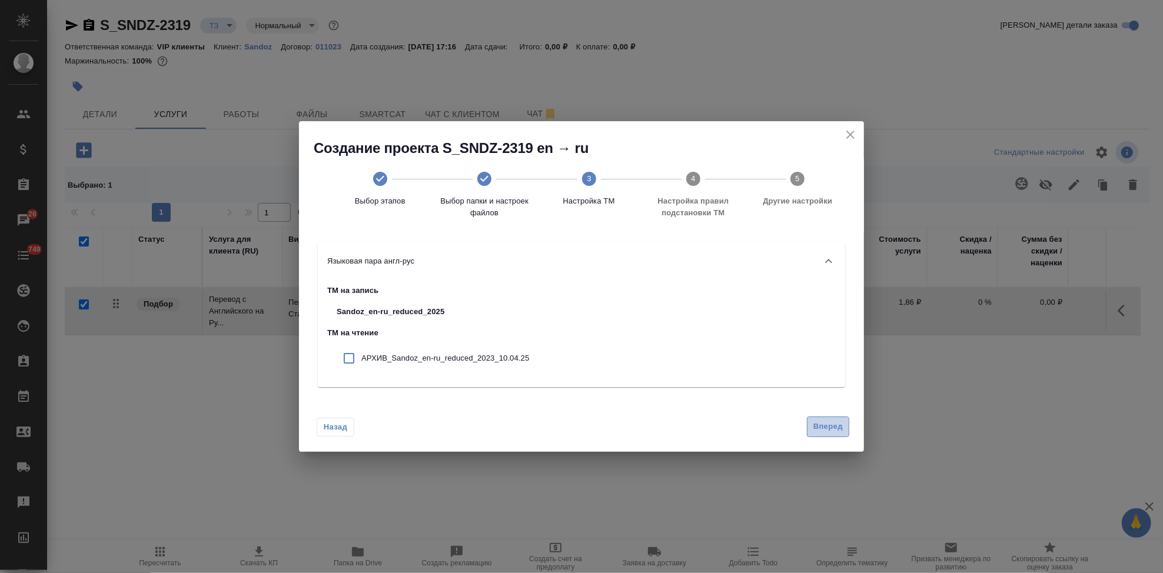
click at [820, 427] on span "Вперед" at bounding box center [827, 427] width 29 height 14
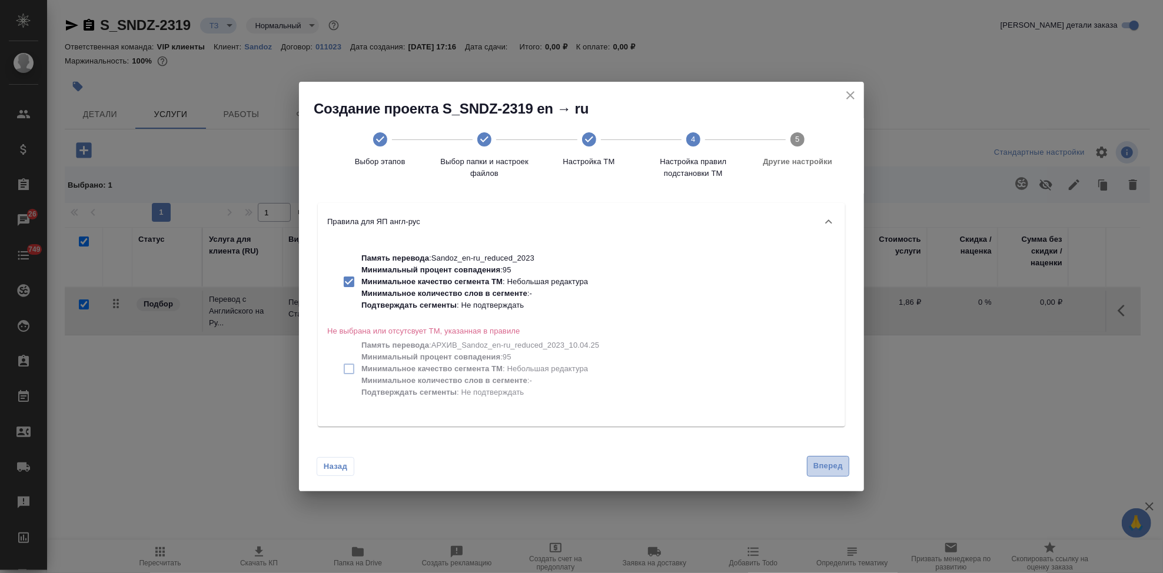
click at [812, 463] on button "Вперед" at bounding box center [828, 466] width 42 height 21
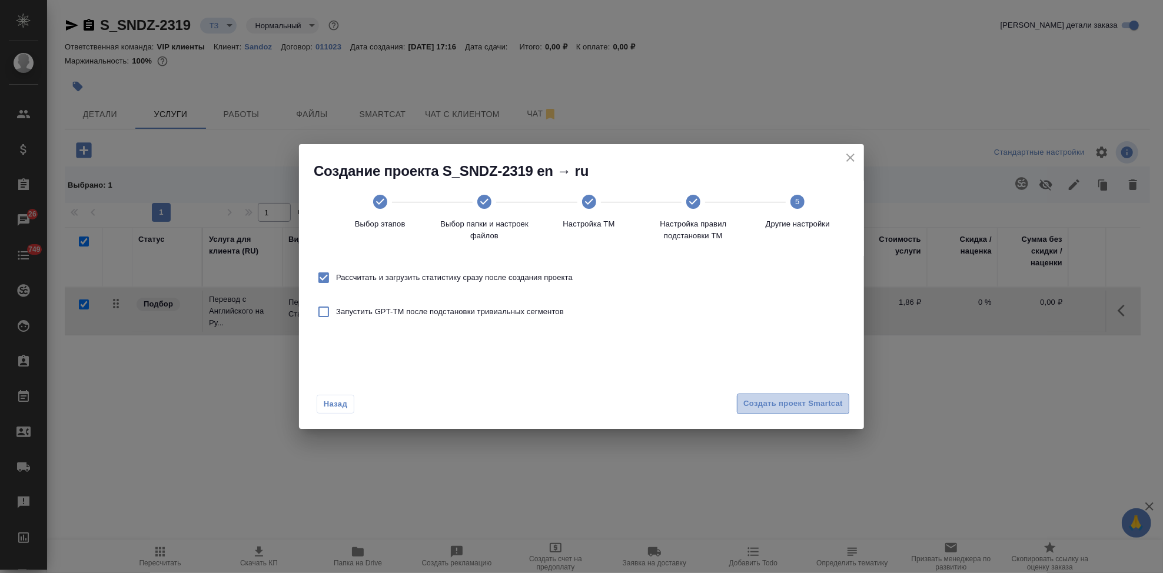
click at [792, 400] on span "Создать проект Smartcat" at bounding box center [792, 404] width 99 height 14
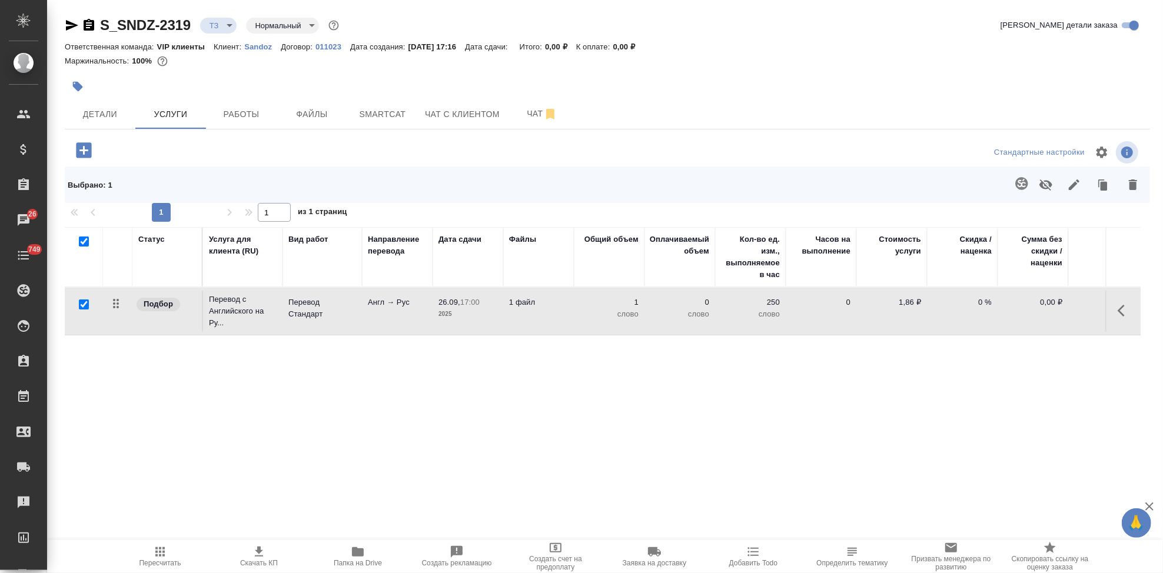
click at [1114, 309] on button "button" at bounding box center [1124, 311] width 28 height 28
click at [1053, 309] on icon "button" at bounding box center [1058, 311] width 14 height 14
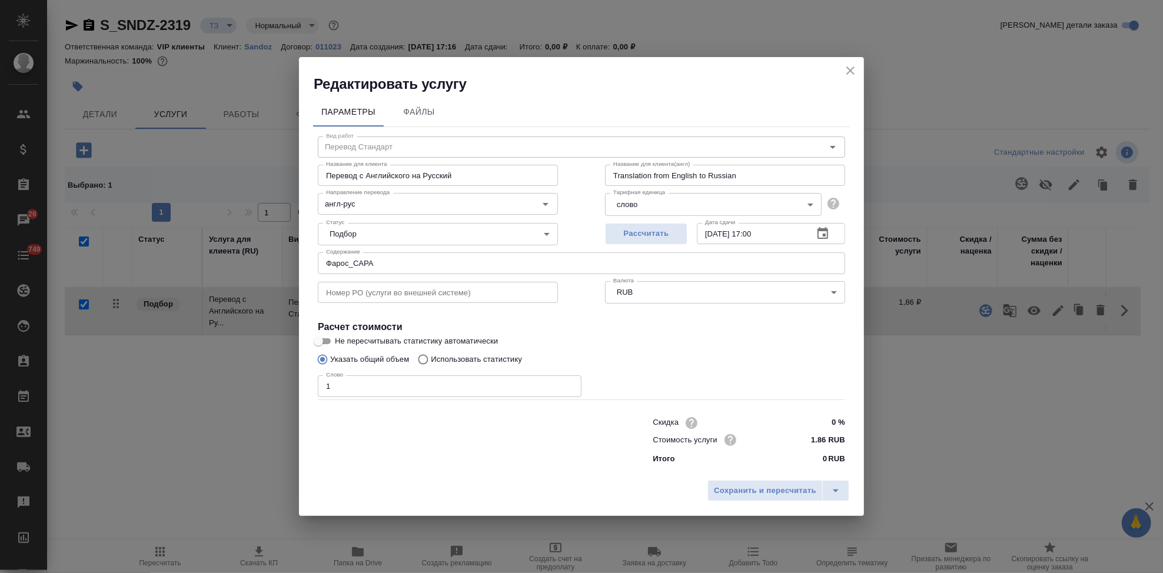
click at [421, 357] on input "Использовать статистику" at bounding box center [421, 359] width 19 height 22
radio input "true"
radio input "false"
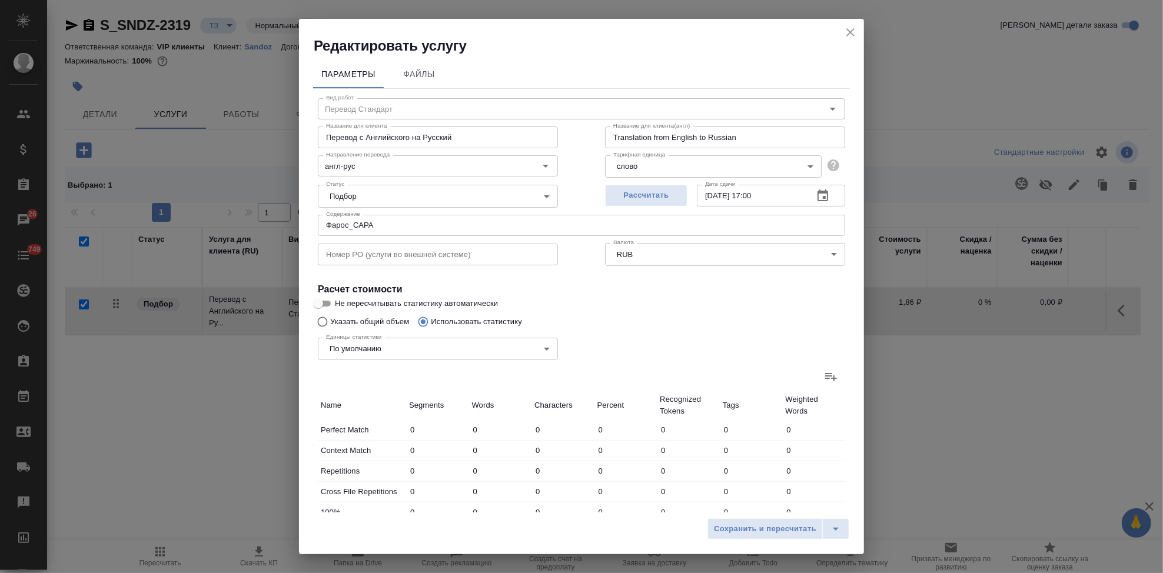
click at [817, 378] on label at bounding box center [831, 376] width 28 height 28
click at [0, 0] on input "file" at bounding box center [0, 0] width 0 height 0
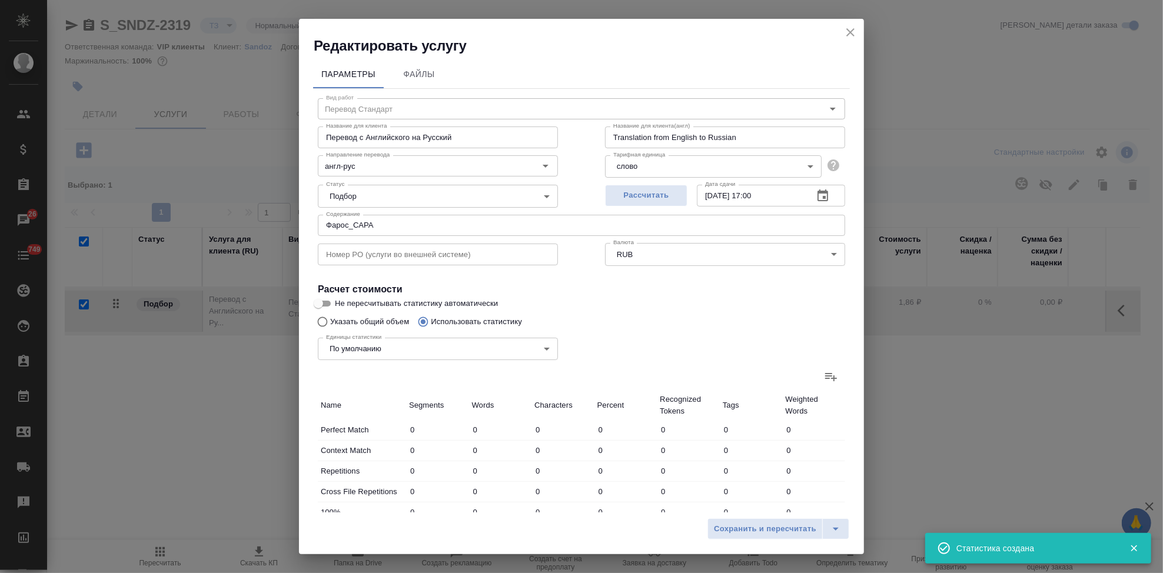
type input "4"
type input "17"
type input "96"
type input "19"
type input "27"
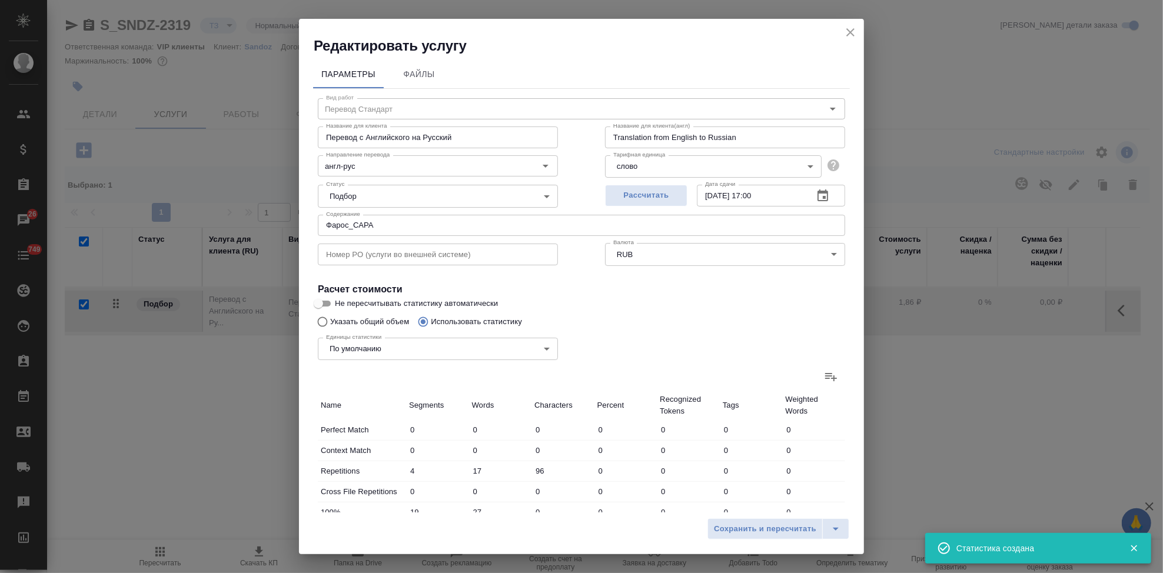
type input "150"
type input "1"
type input "4"
type input "18"
type input "13"
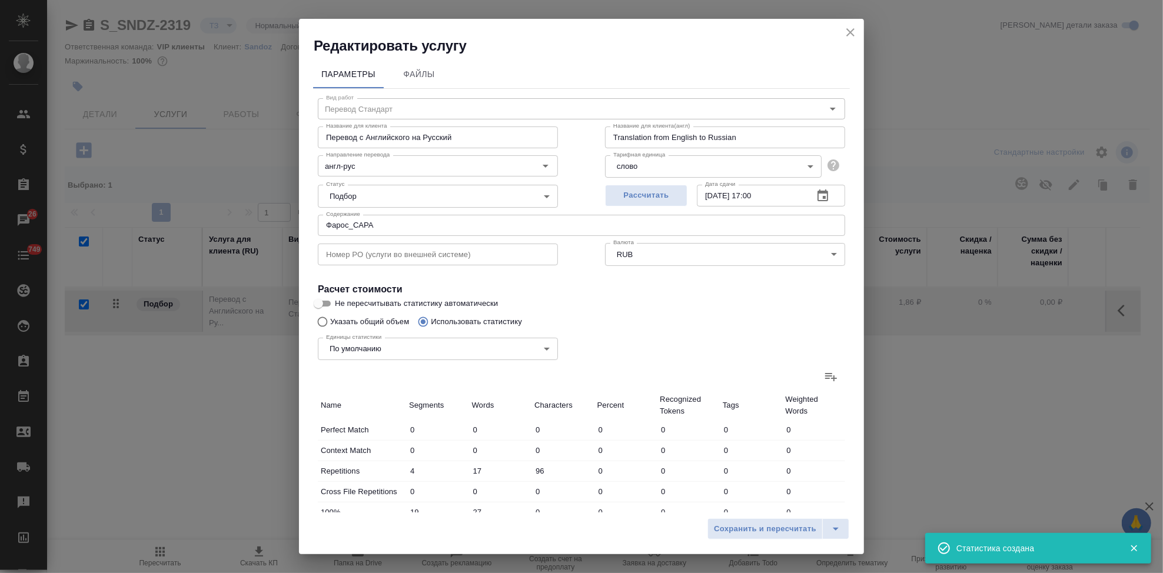
type input "32"
type input "208"
type input "17"
type input "75"
type input "483"
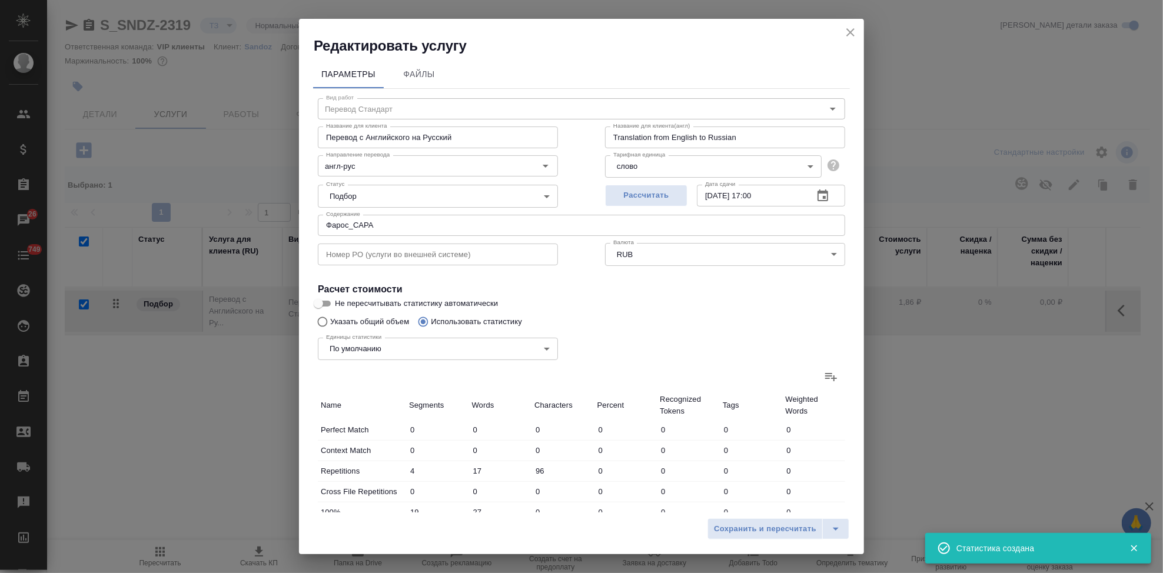
type input "104"
type input "1466"
type input "9214"
type input "154"
type input "1604"
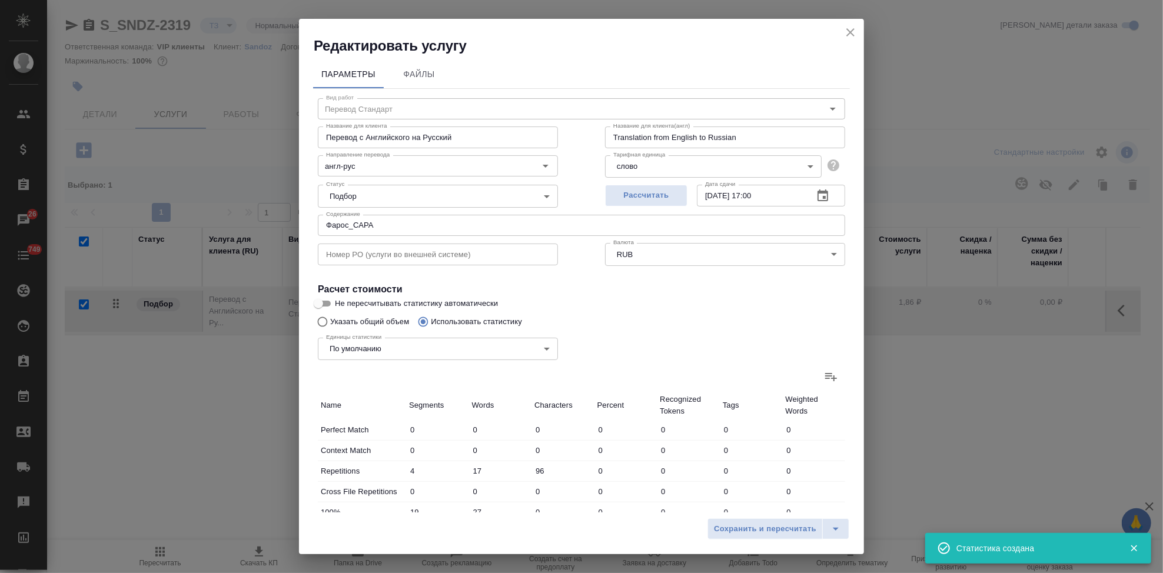
type input "10073"
type input "158"
type input "1621"
type input "10169"
click at [846, 34] on icon "close" at bounding box center [850, 32] width 14 height 14
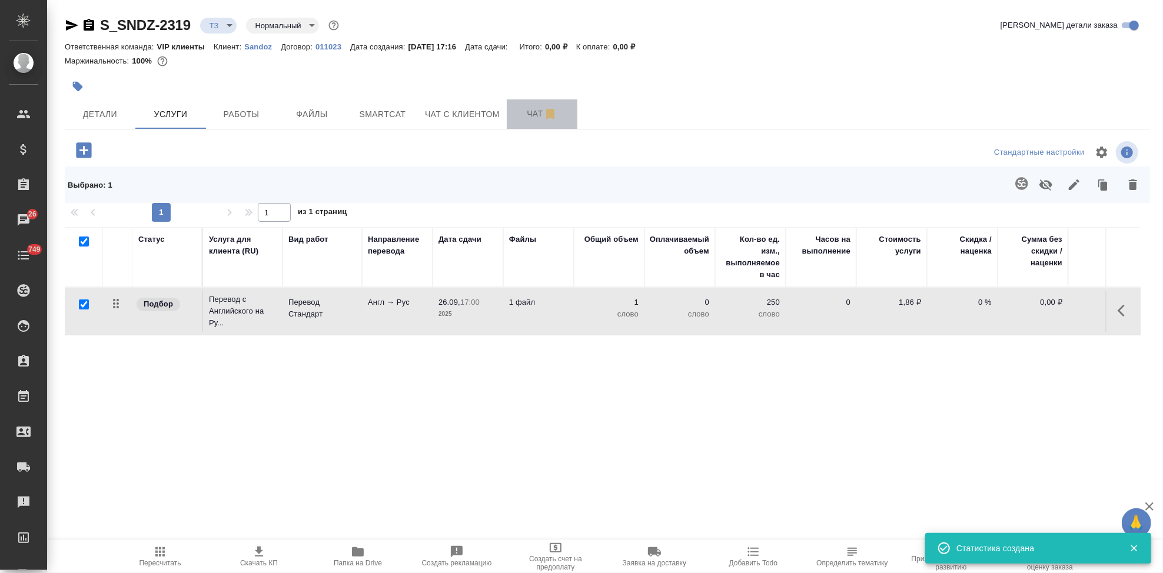
click at [530, 118] on span "Чат" at bounding box center [542, 113] width 56 height 15
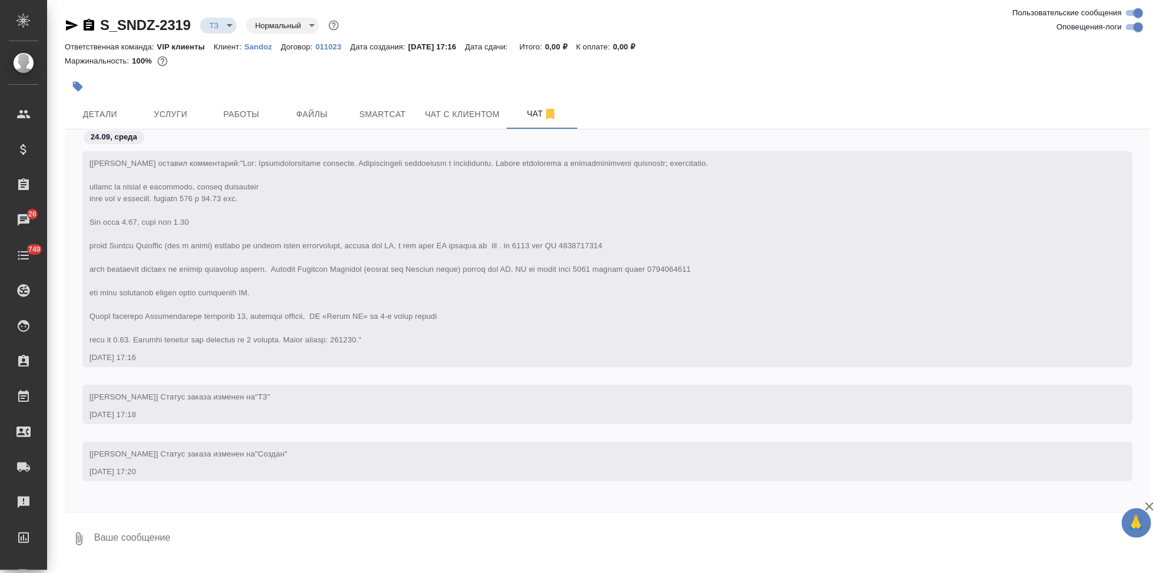
scroll to position [157, 0]
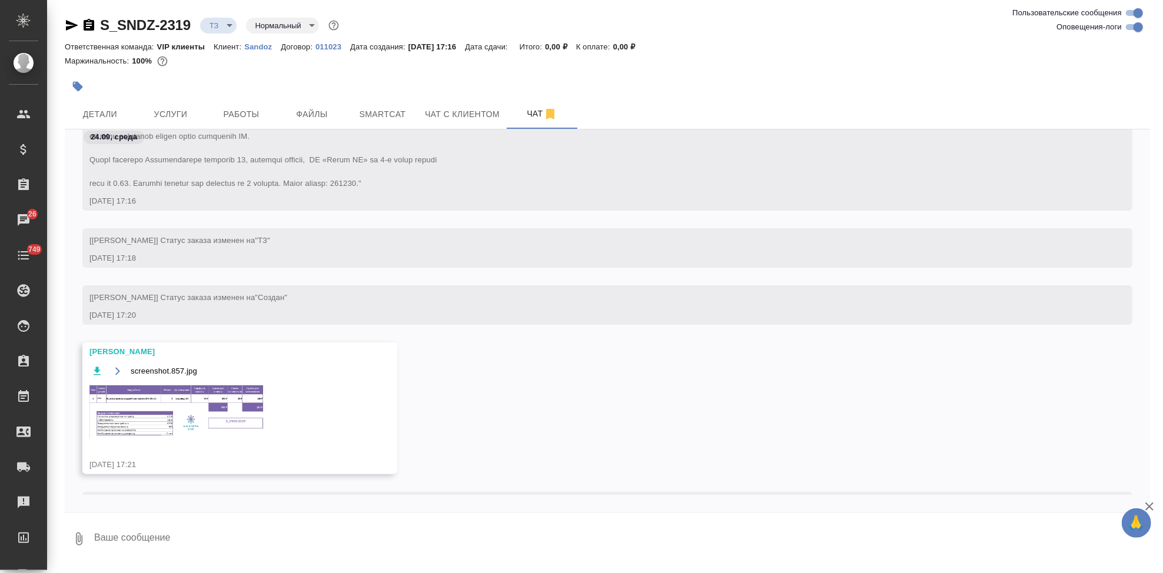
click at [187, 412] on img at bounding box center [177, 411] width 177 height 54
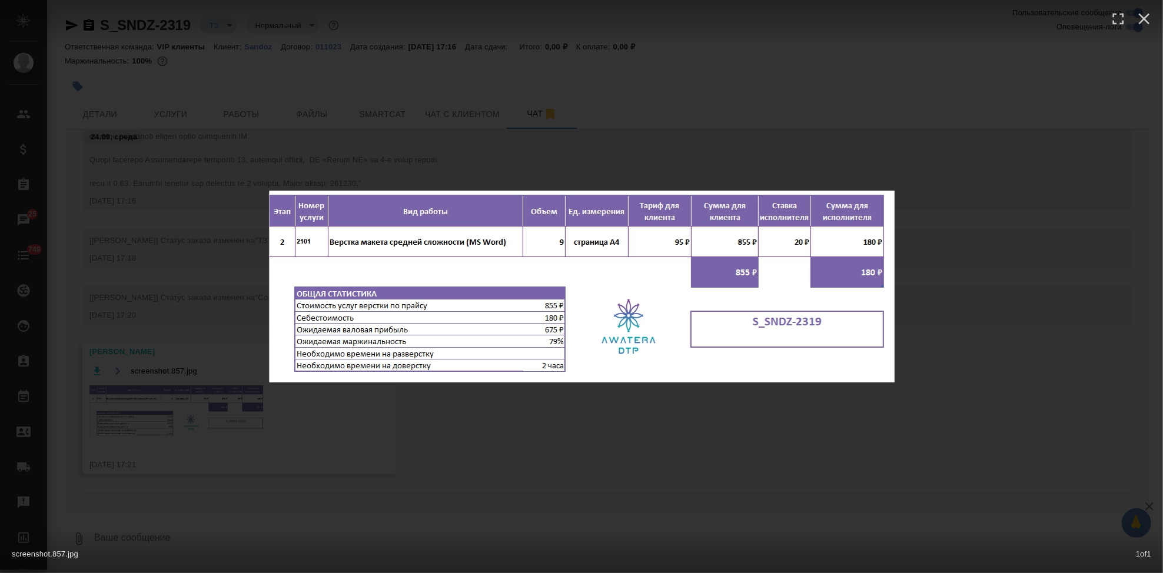
click at [618, 415] on div "screenshot.857.jpg 1 of 1" at bounding box center [581, 286] width 1163 height 573
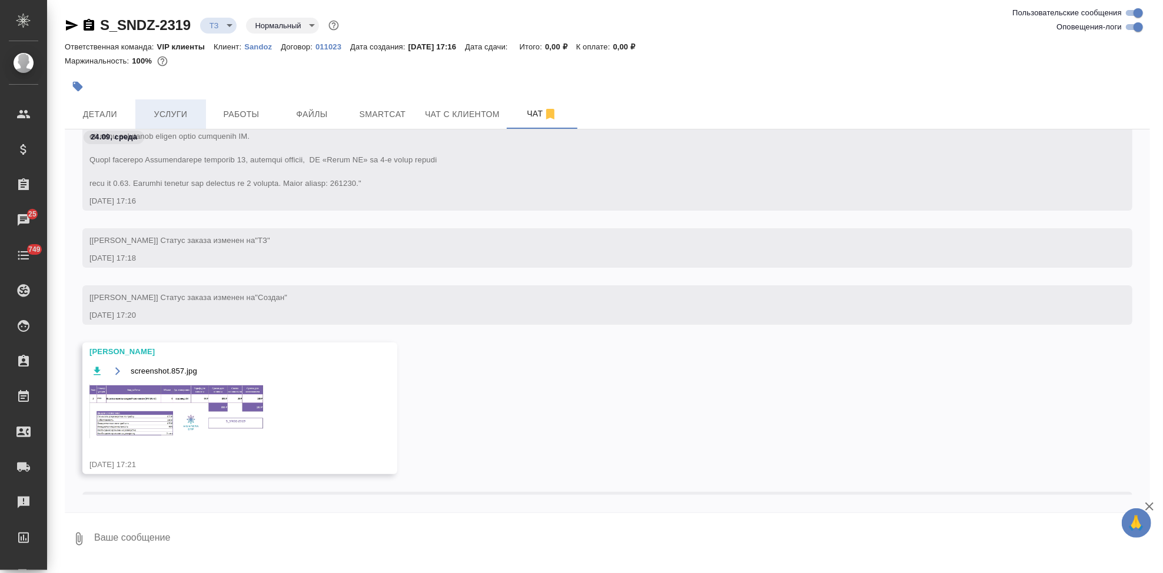
click at [192, 115] on span "Услуги" at bounding box center [170, 114] width 56 height 15
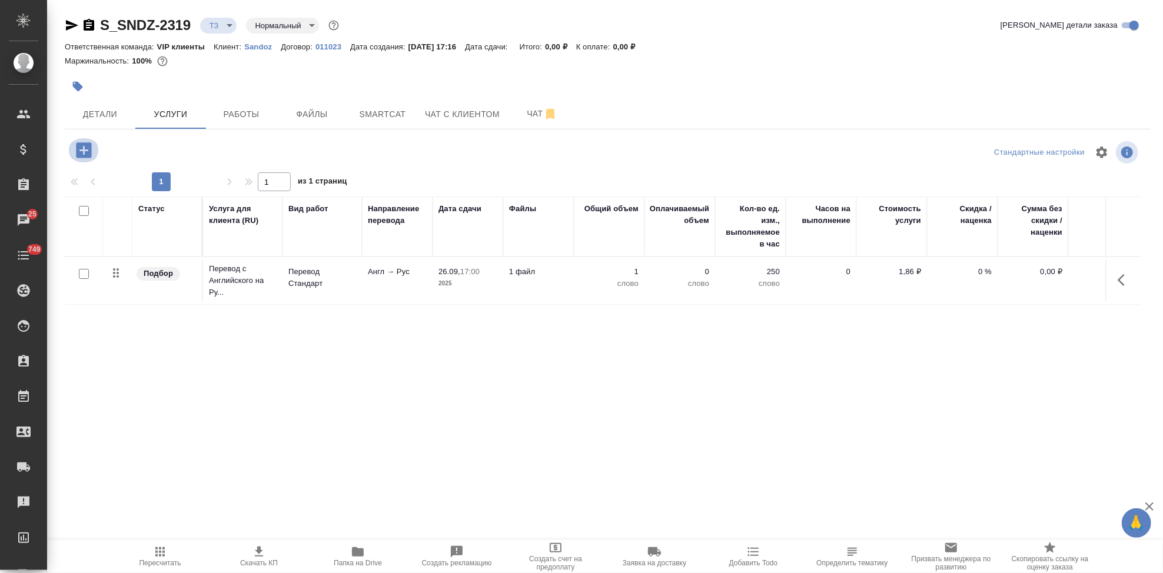
click at [89, 152] on icon "button" at bounding box center [83, 149] width 15 height 15
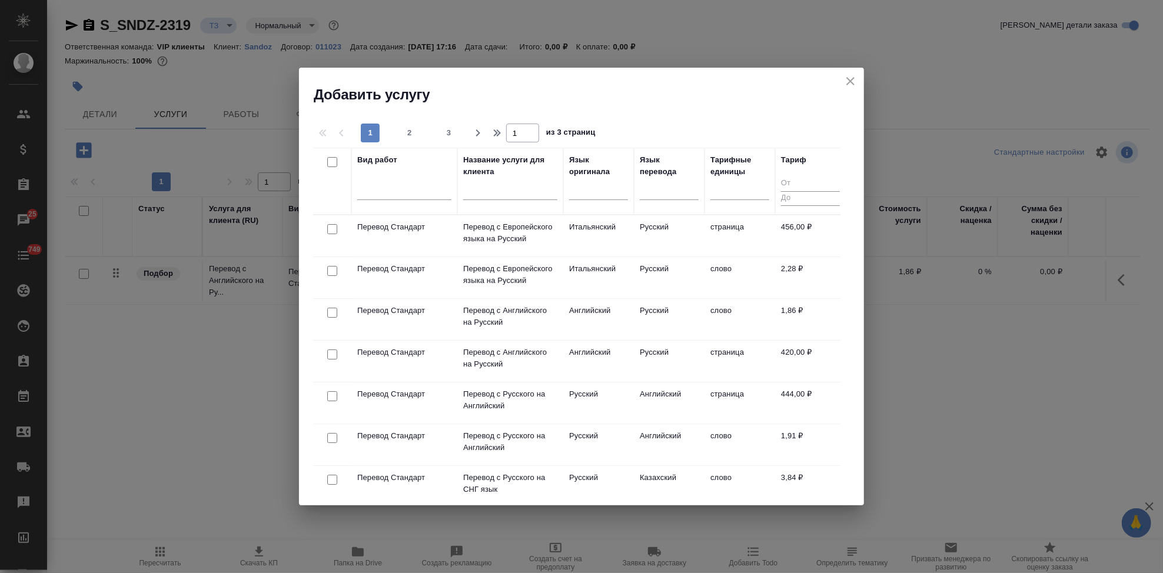
click at [500, 197] on input "text" at bounding box center [510, 192] width 94 height 15
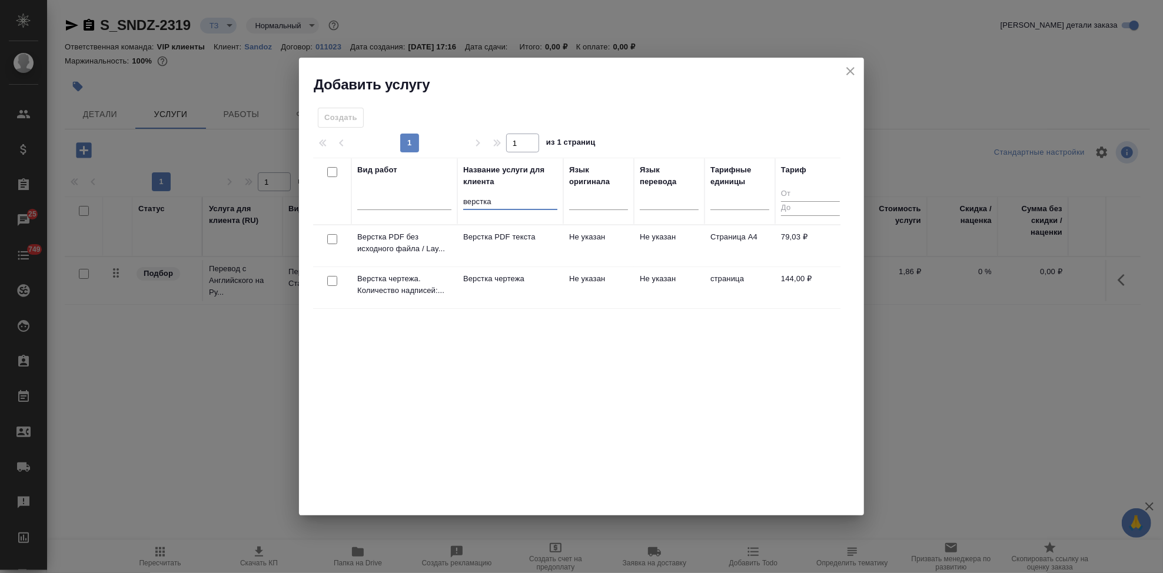
type input "верстка"
click at [651, 268] on td "Не указан" at bounding box center [669, 287] width 71 height 41
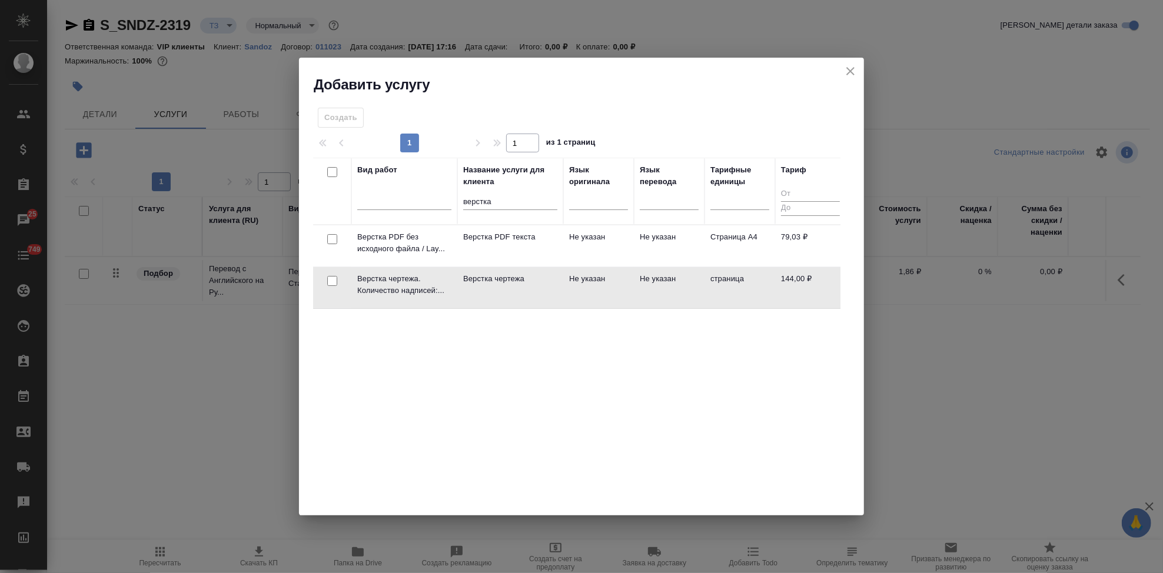
click at [651, 268] on td "Не указан" at bounding box center [669, 287] width 71 height 41
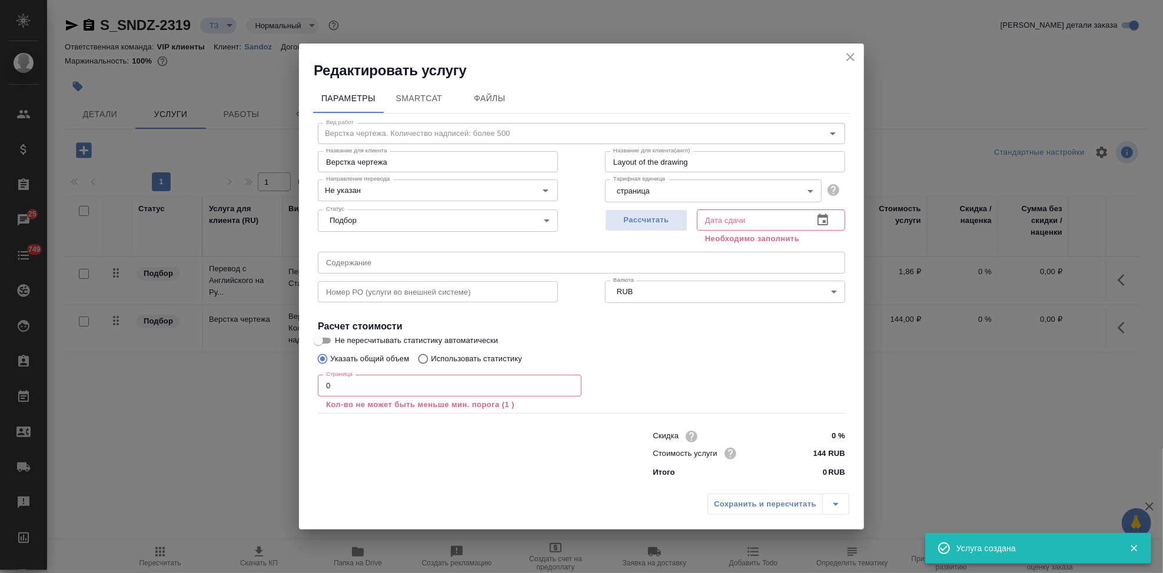
click at [382, 385] on input "0" at bounding box center [450, 385] width 264 height 21
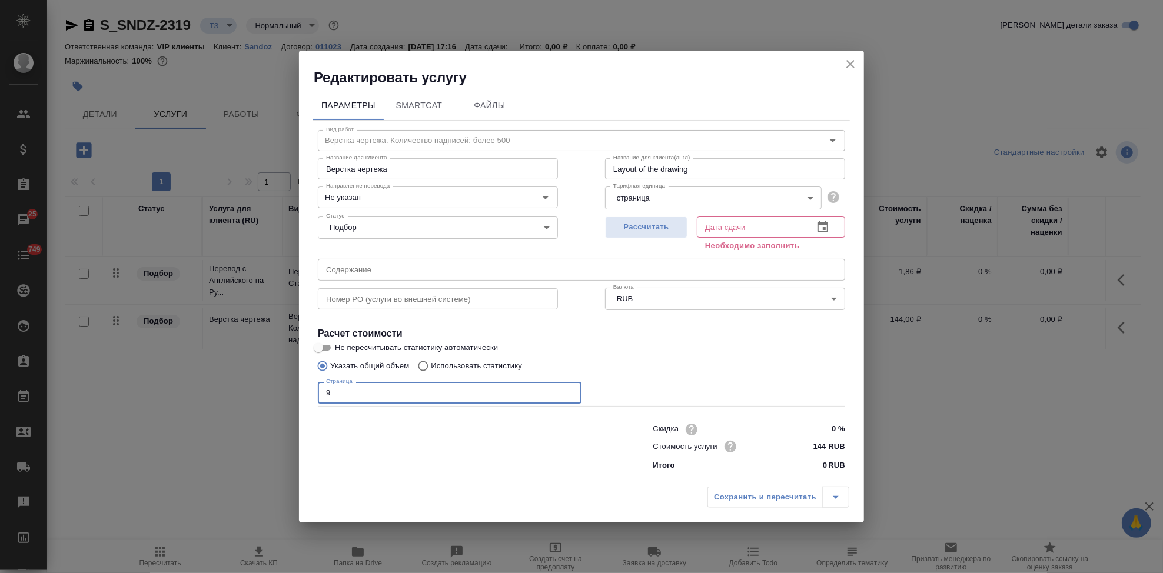
type input "9"
click at [821, 226] on icon "button" at bounding box center [823, 227] width 14 height 14
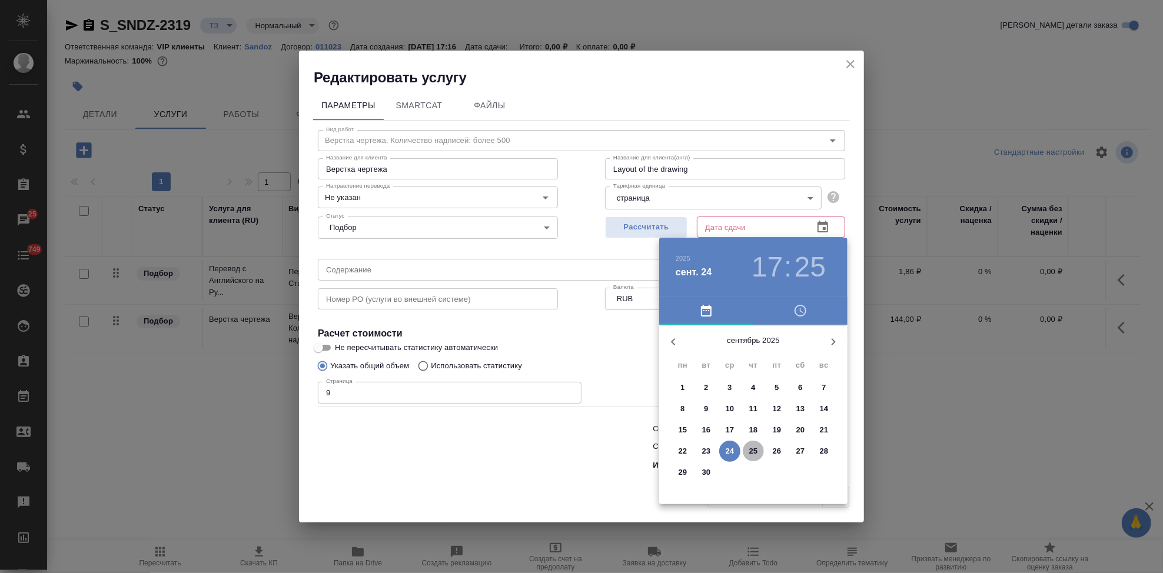
click at [752, 450] on p "25" at bounding box center [753, 451] width 9 height 12
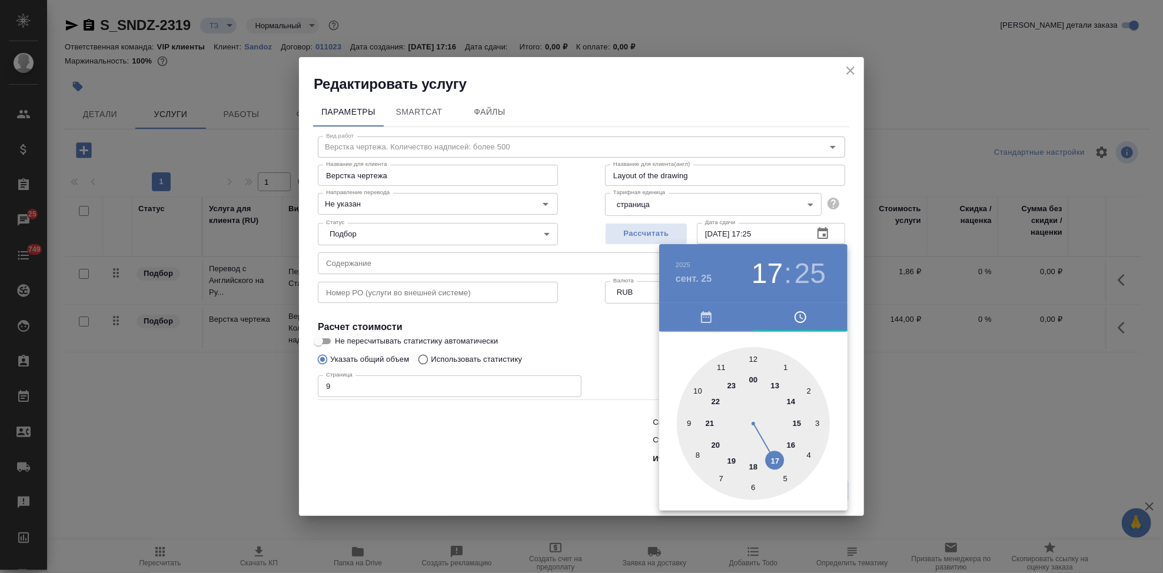
click at [778, 454] on div at bounding box center [753, 423] width 153 height 153
click at [753, 360] on div at bounding box center [753, 423] width 153 height 153
type input "25.09.2025 17:00"
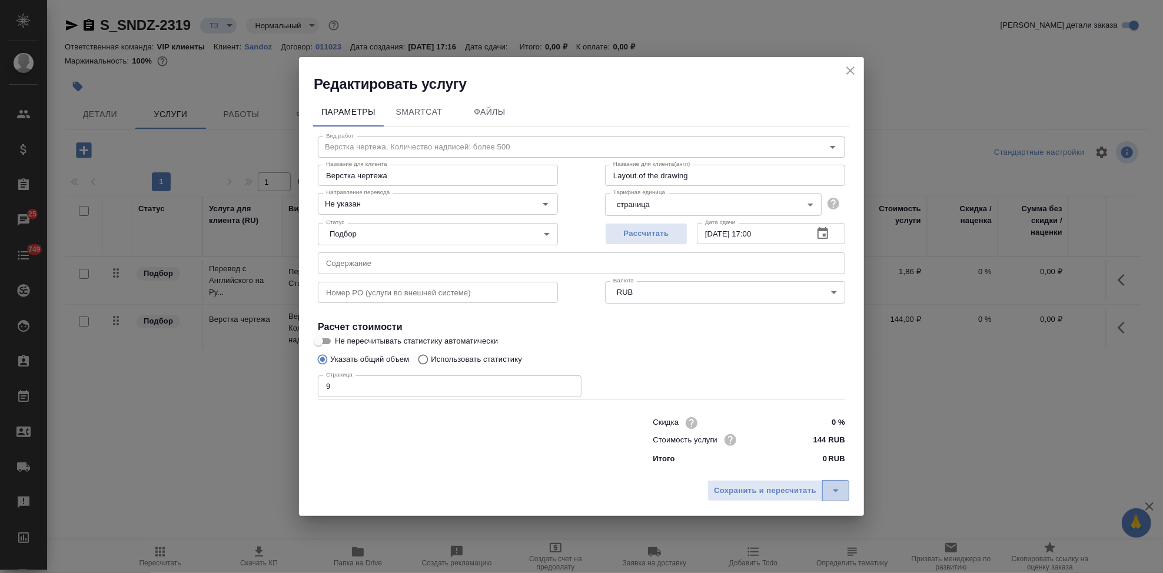
click at [837, 494] on icon "split button" at bounding box center [835, 491] width 14 height 14
click at [778, 469] on li "Сохранить" at bounding box center [780, 466] width 142 height 19
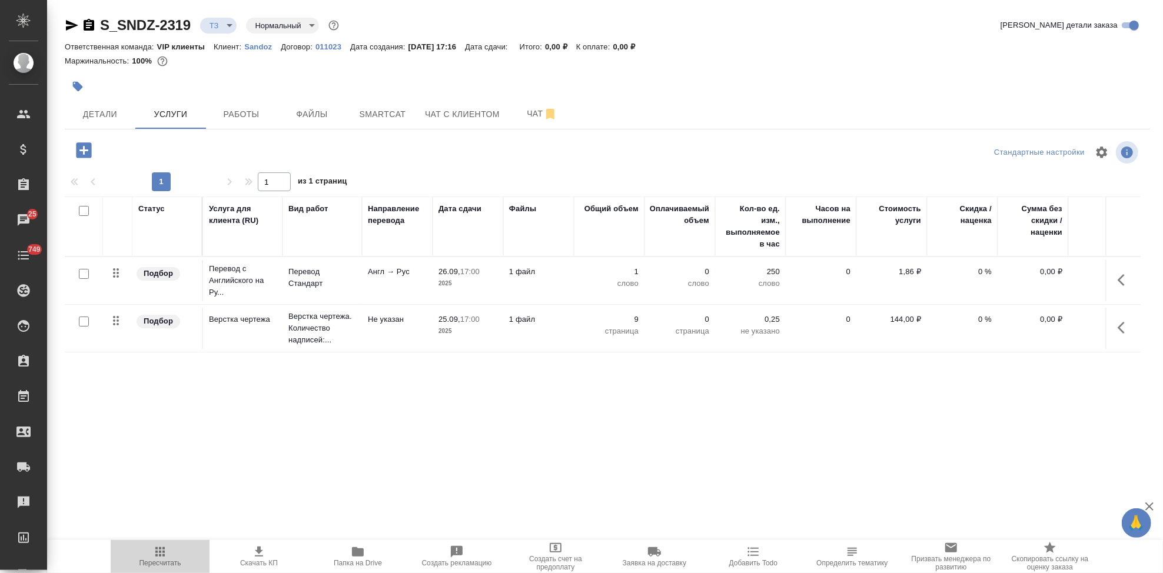
click at [145, 554] on span "Пересчитать" at bounding box center [160, 556] width 85 height 22
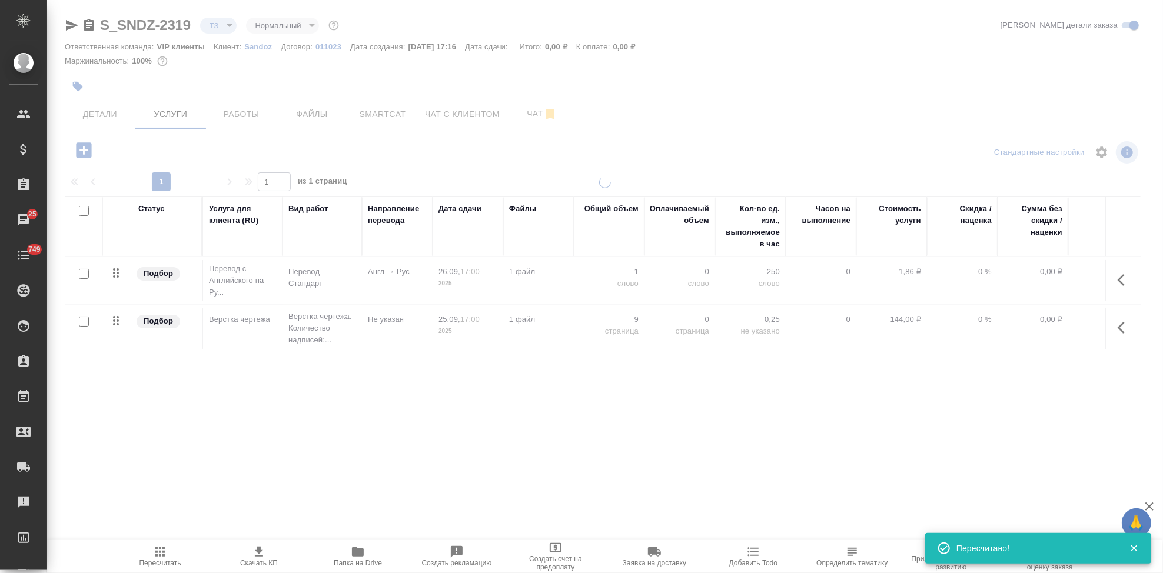
type input "new"
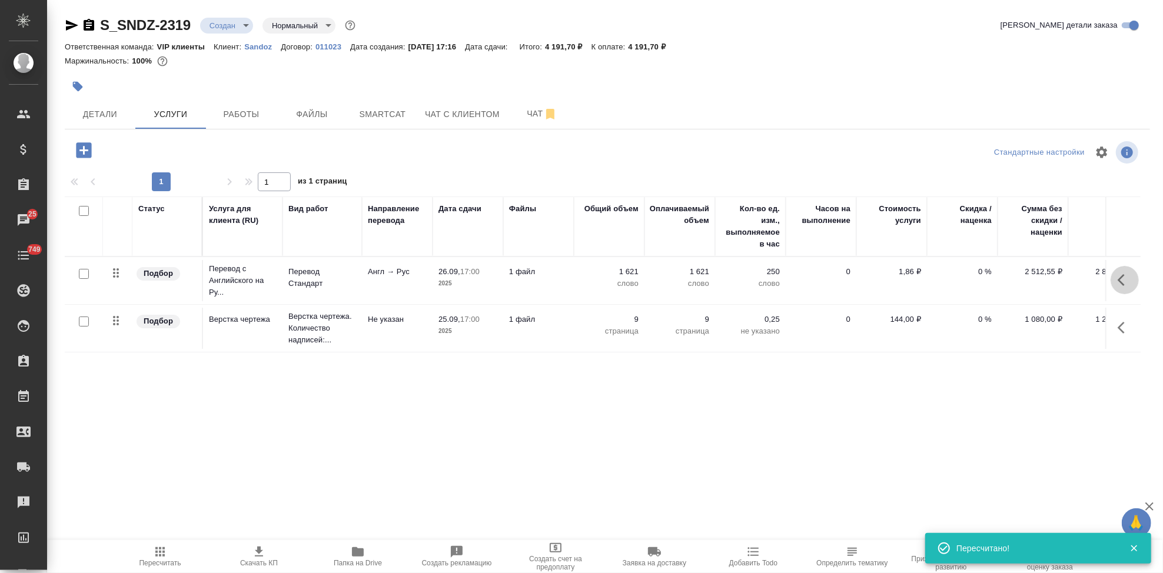
click at [1123, 277] on icon "button" at bounding box center [1124, 280] width 14 height 14
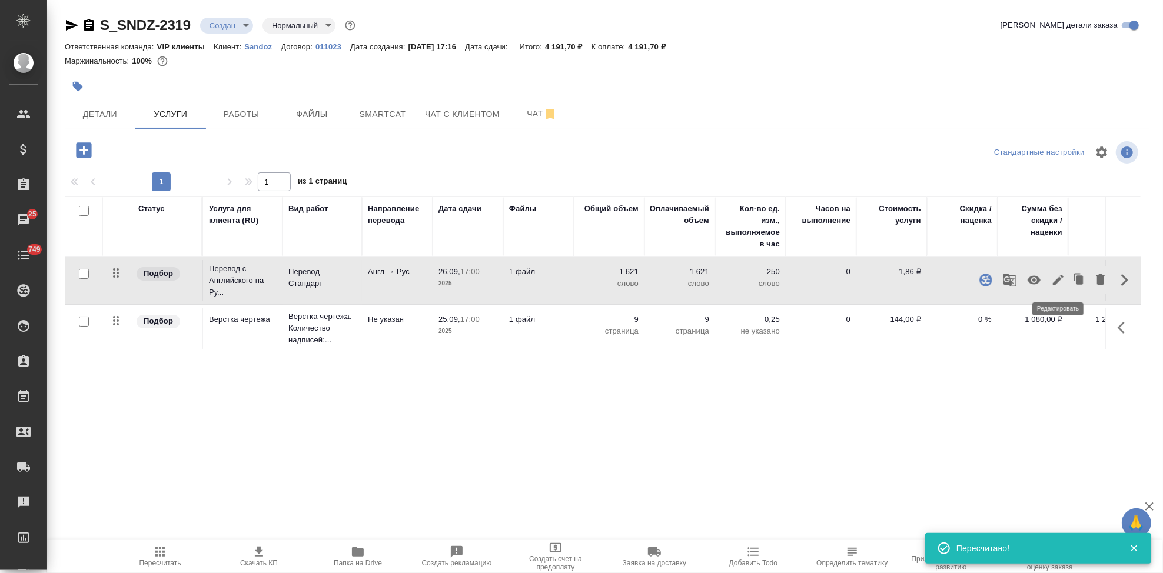
click at [1055, 283] on icon "button" at bounding box center [1058, 280] width 11 height 11
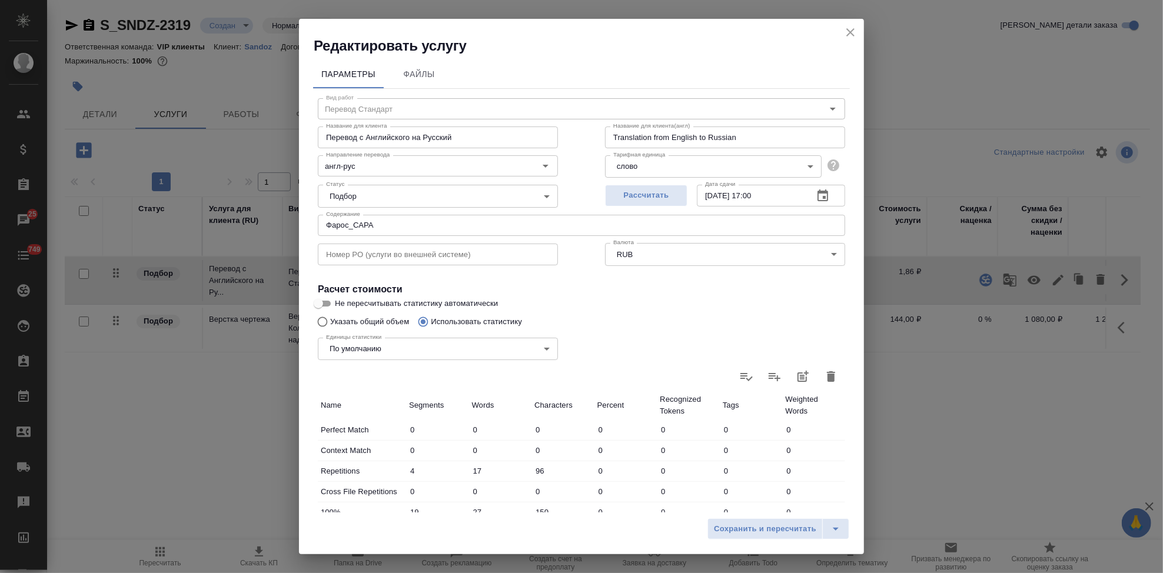
click at [849, 35] on icon "close" at bounding box center [850, 32] width 14 height 14
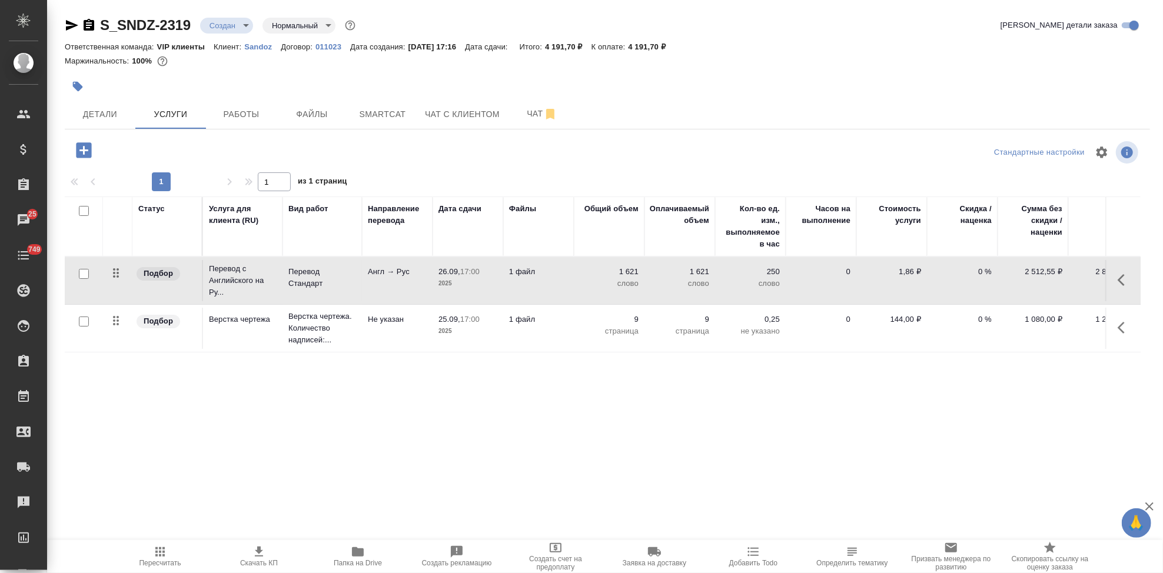
click at [153, 558] on icon "button" at bounding box center [160, 552] width 14 height 14
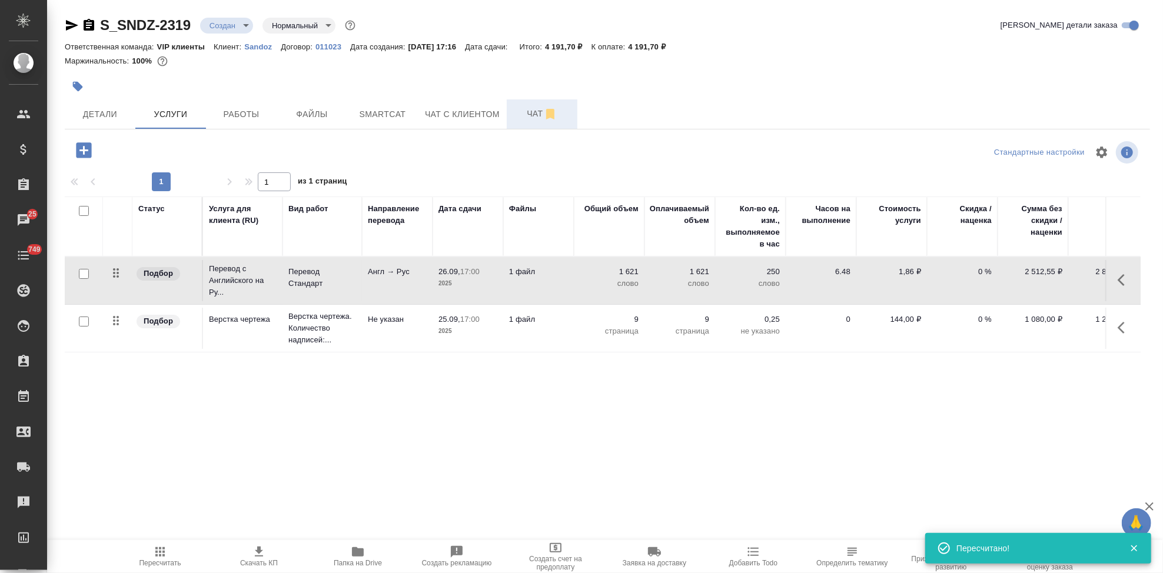
click at [530, 113] on span "Чат" at bounding box center [542, 113] width 56 height 15
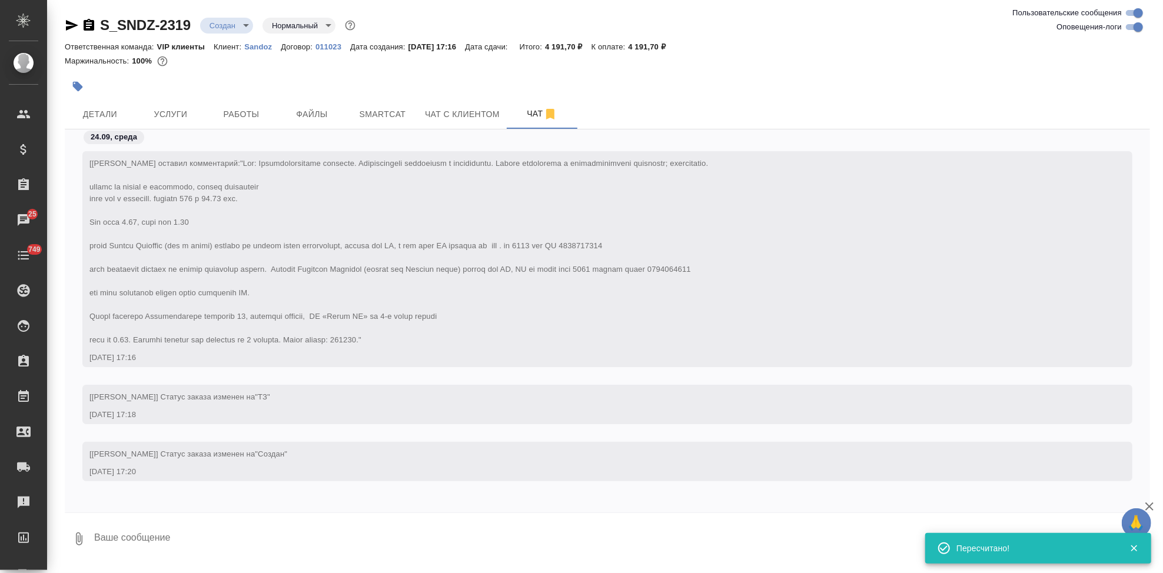
scroll to position [211, 0]
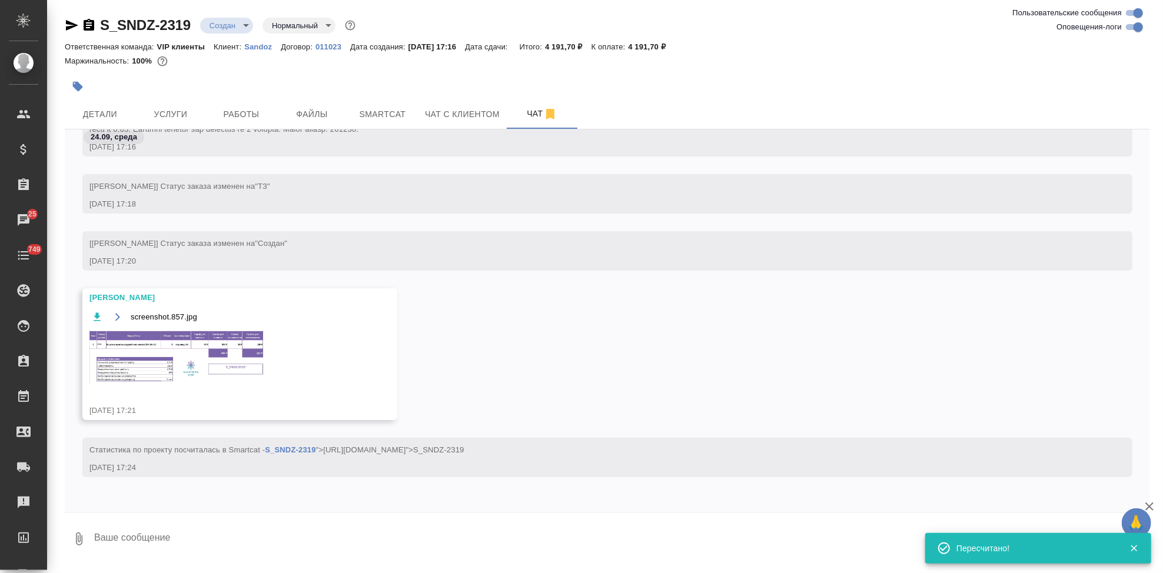
click at [198, 364] on img at bounding box center [177, 357] width 177 height 54
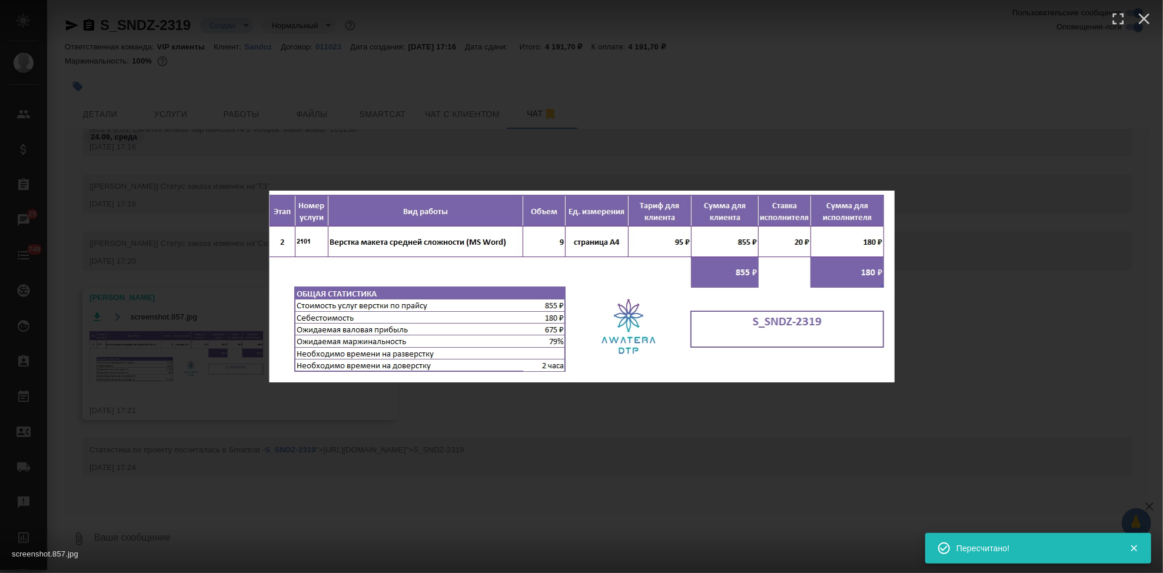
click at [531, 468] on div "screenshot.857.jpg 1 of 1" at bounding box center [581, 286] width 1163 height 573
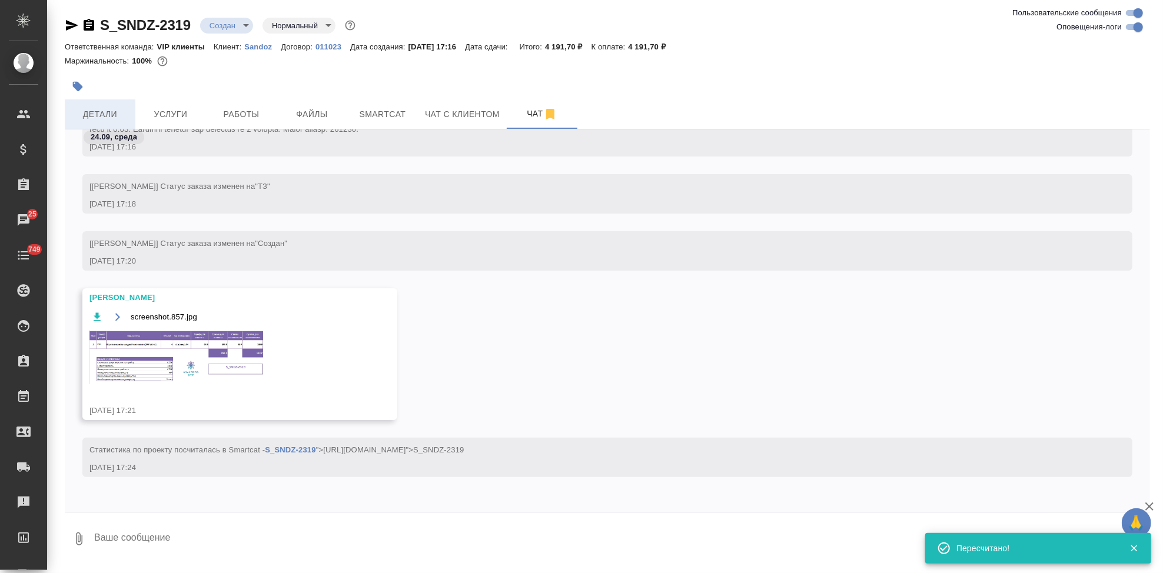
click at [99, 112] on span "Детали" at bounding box center [100, 114] width 56 height 15
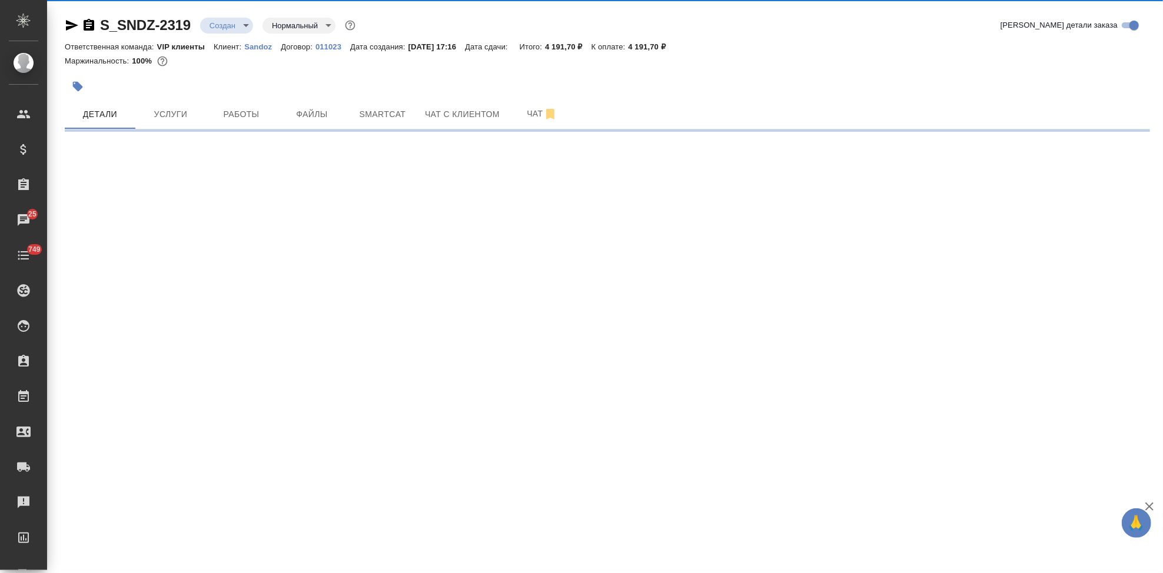
select select "RU"
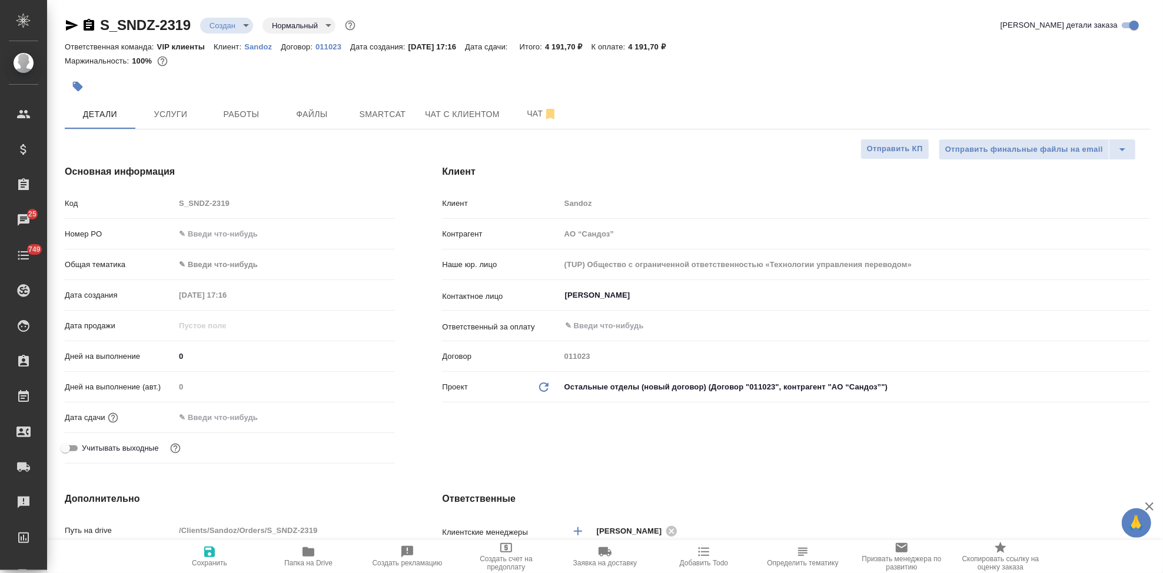
type textarea "x"
click at [227, 359] on input "0" at bounding box center [285, 356] width 220 height 17
type textarea "x"
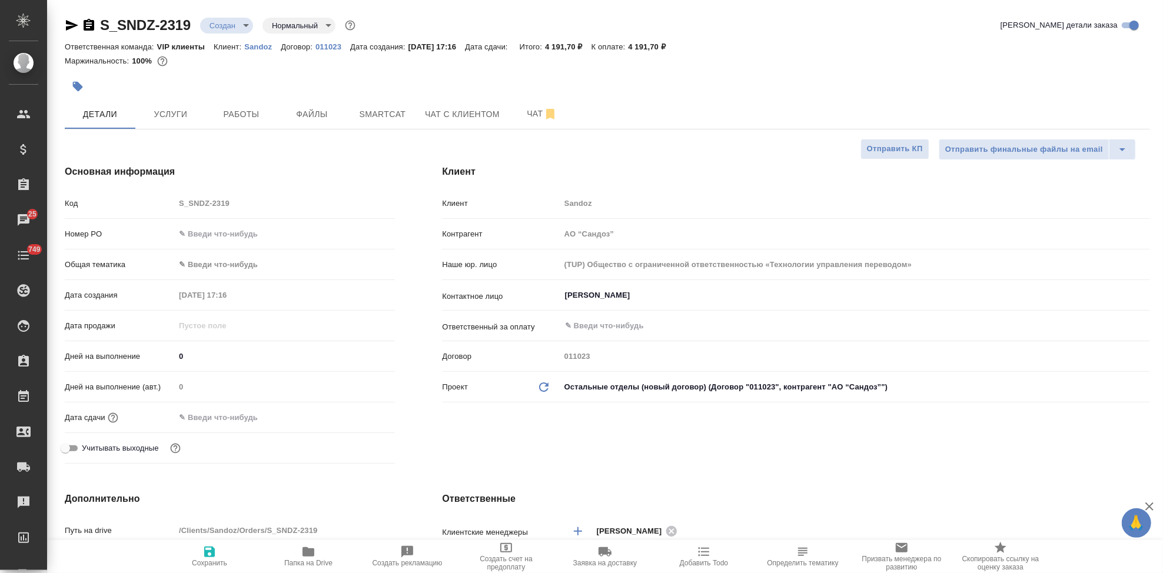
type textarea "x"
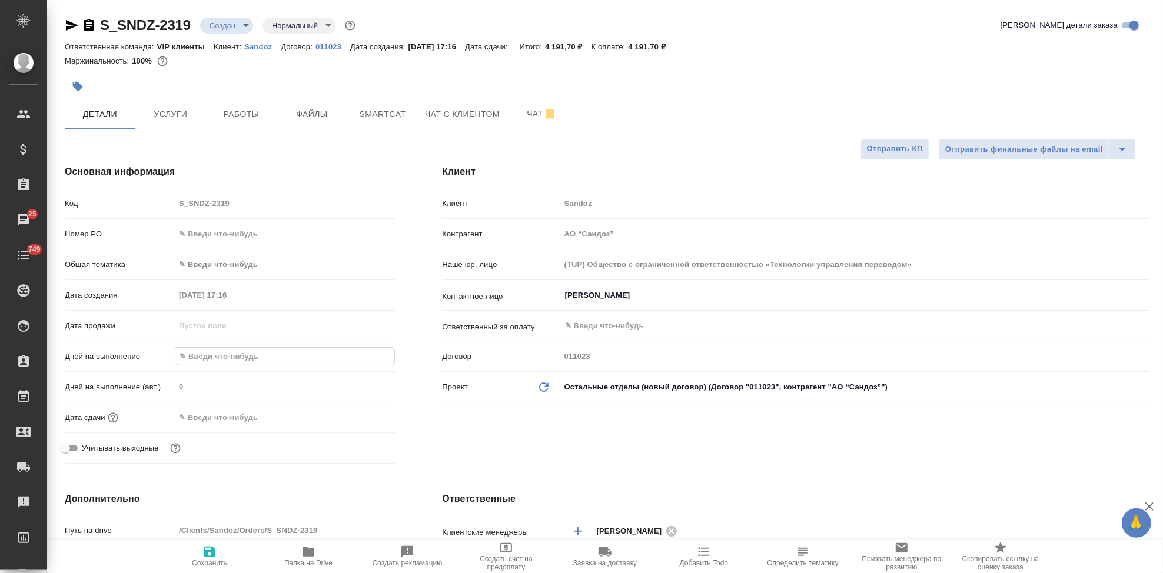
type textarea "x"
type input "1"
type textarea "x"
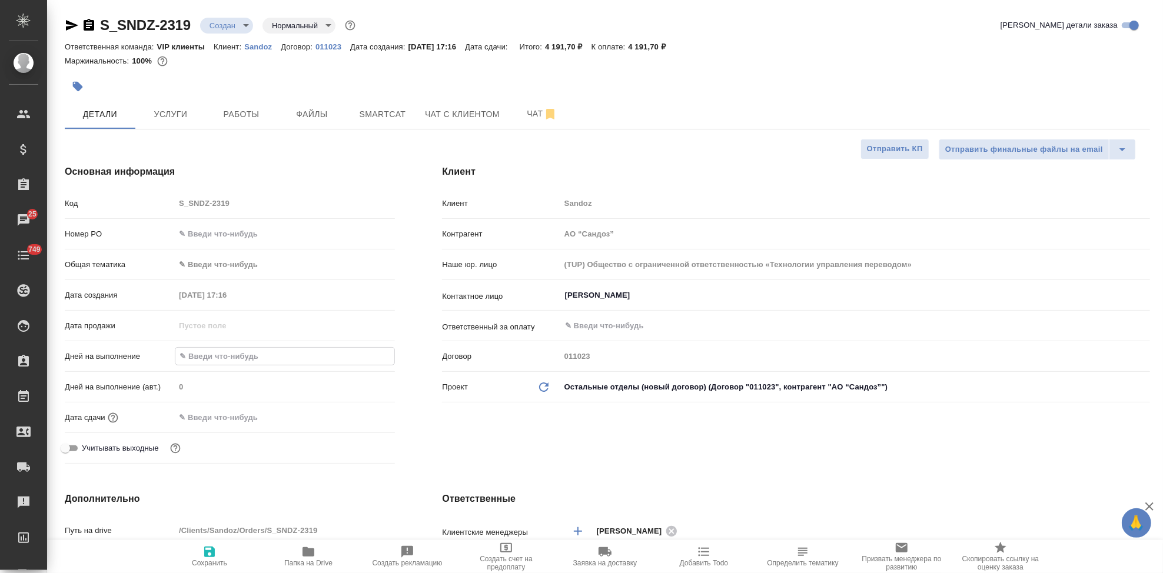
type textarea "x"
type input "1"
click at [424, 438] on div "Клиент Клиент Sandoz Контрагент АО “Сандоз” Наше юр. лицо (TUP) Общество с огра…" at bounding box center [795, 316] width 755 height 351
click at [217, 552] on span "Сохранить" at bounding box center [209, 556] width 85 height 22
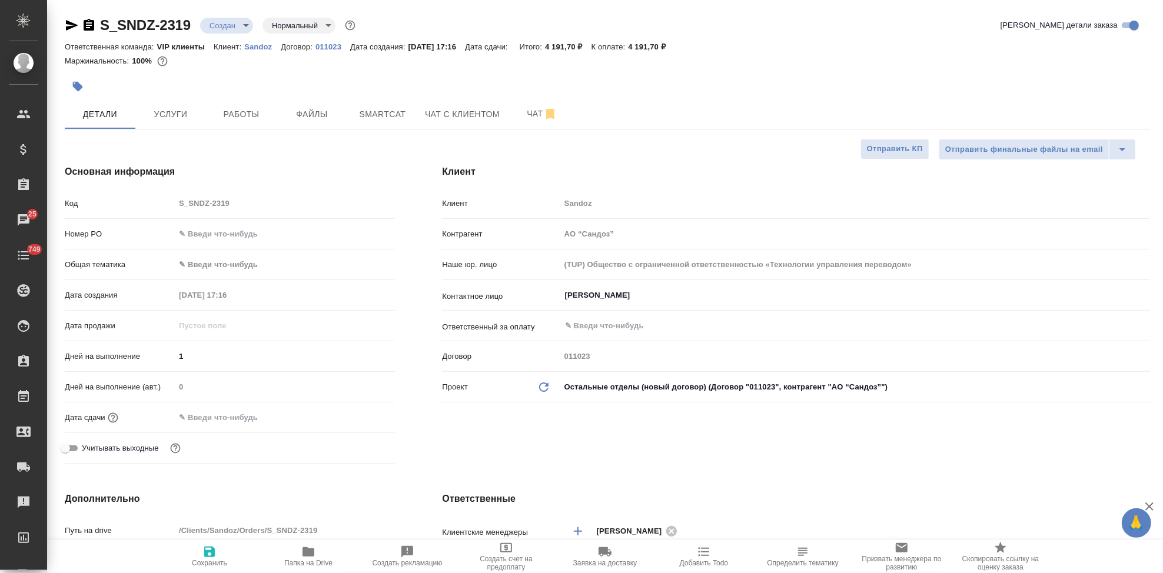
type textarea "x"
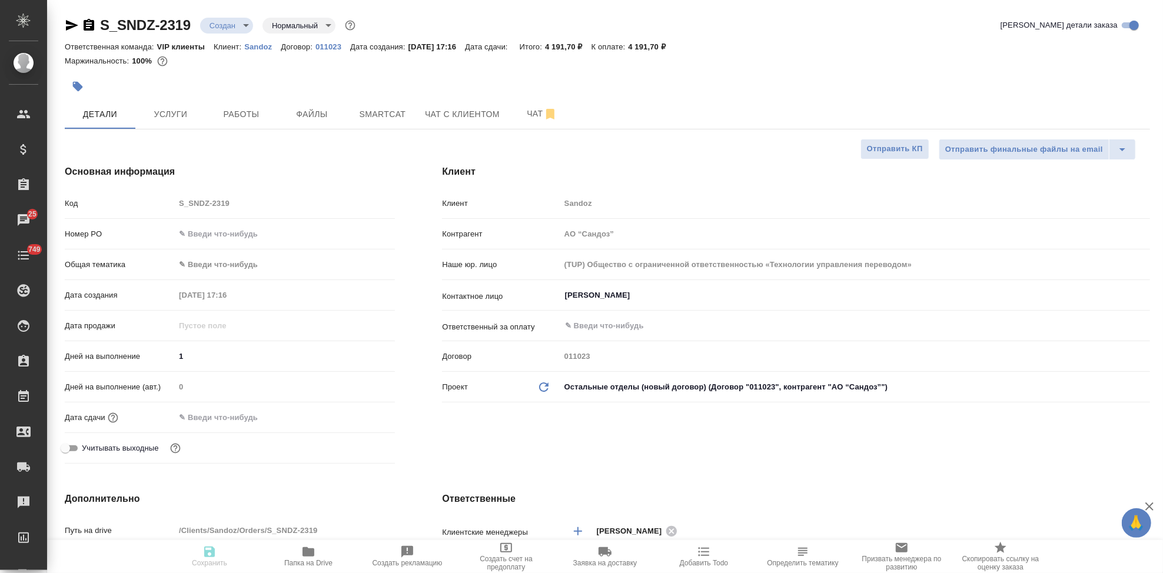
type textarea "x"
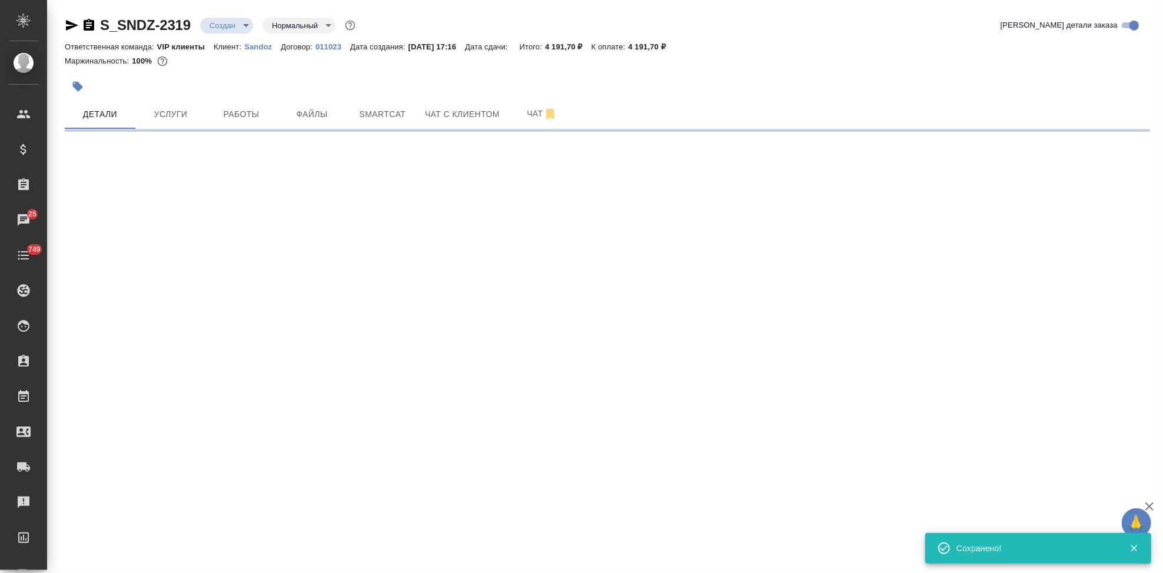
select select "RU"
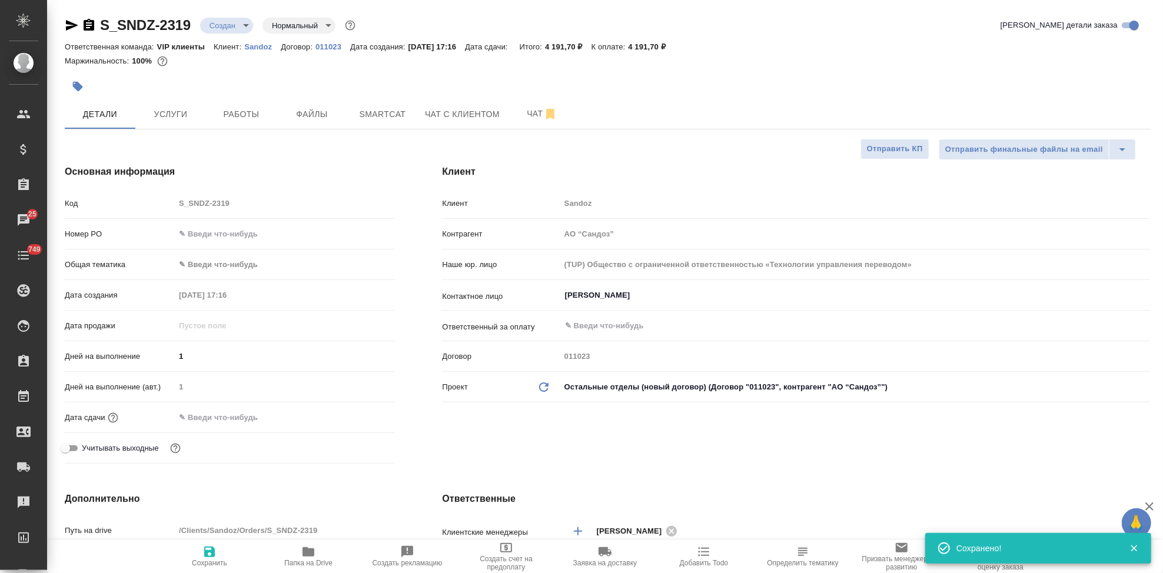
type textarea "x"
click at [169, 122] on button "Услуги" at bounding box center [170, 113] width 71 height 29
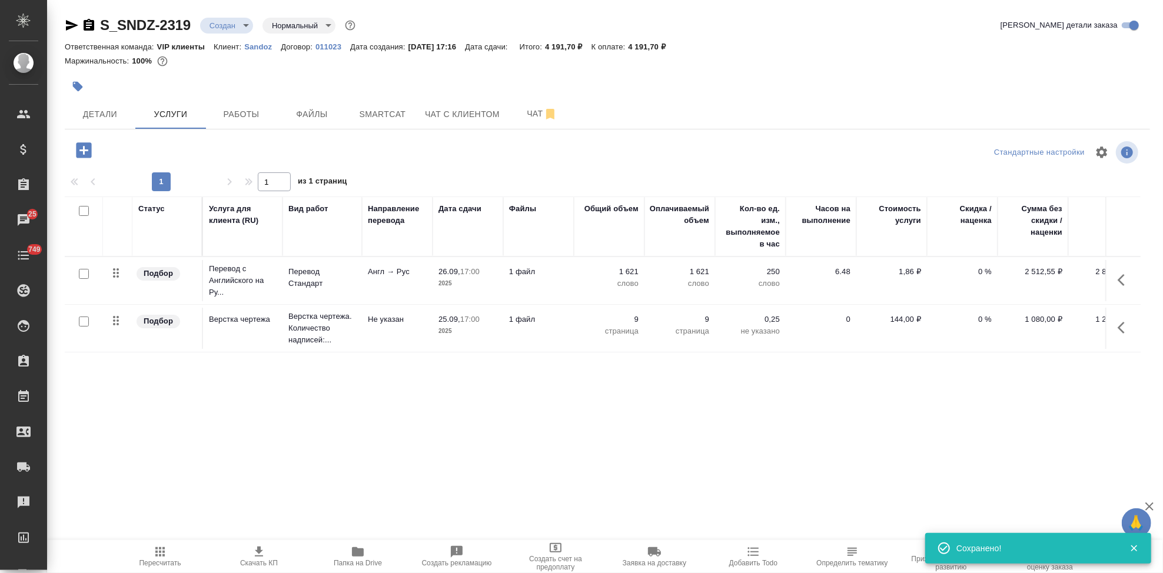
click at [172, 564] on span "Пересчитать" at bounding box center [160, 563] width 42 height 8
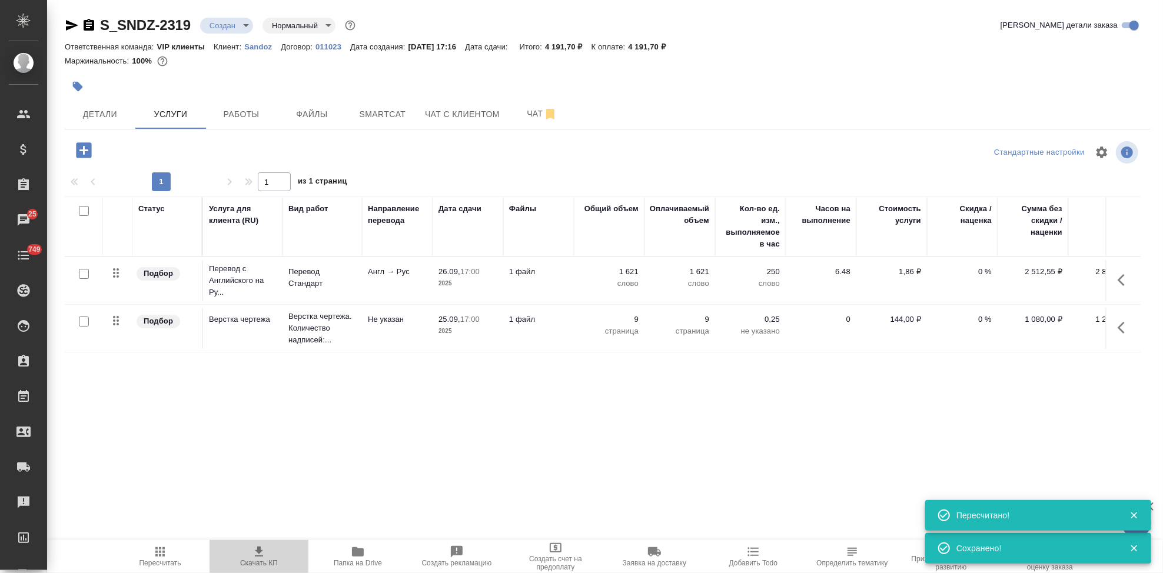
click at [263, 560] on span "Скачать КП" at bounding box center [259, 563] width 38 height 8
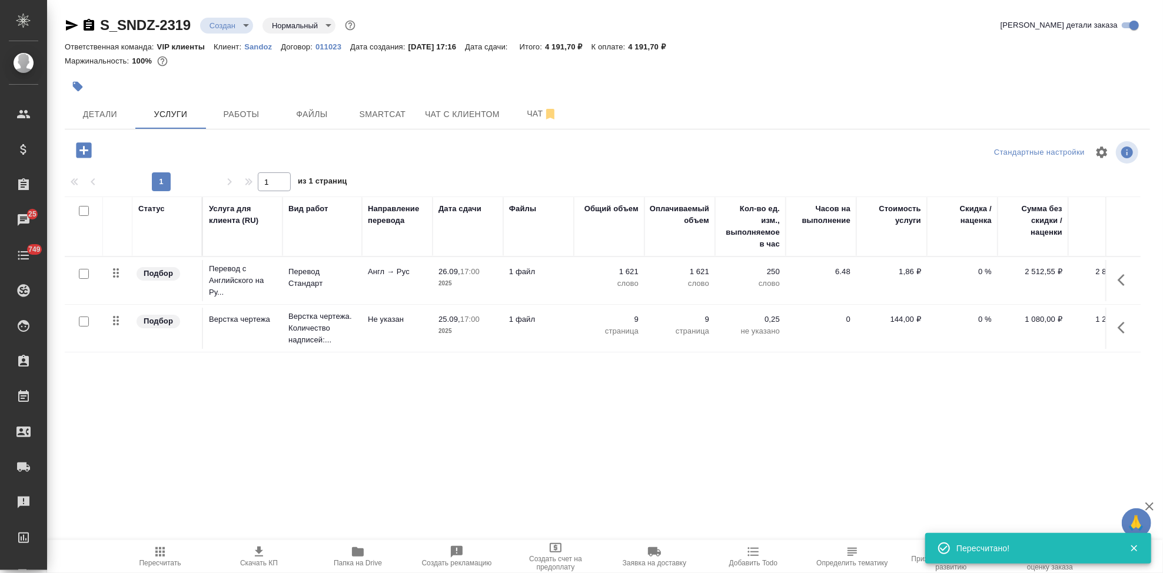
click at [244, 27] on body "🙏 .cls-1 fill:#fff; AWATERA Kabargina Anna Клиенты Спецификации Заказы 25 Чаты …" at bounding box center [581, 286] width 1163 height 573
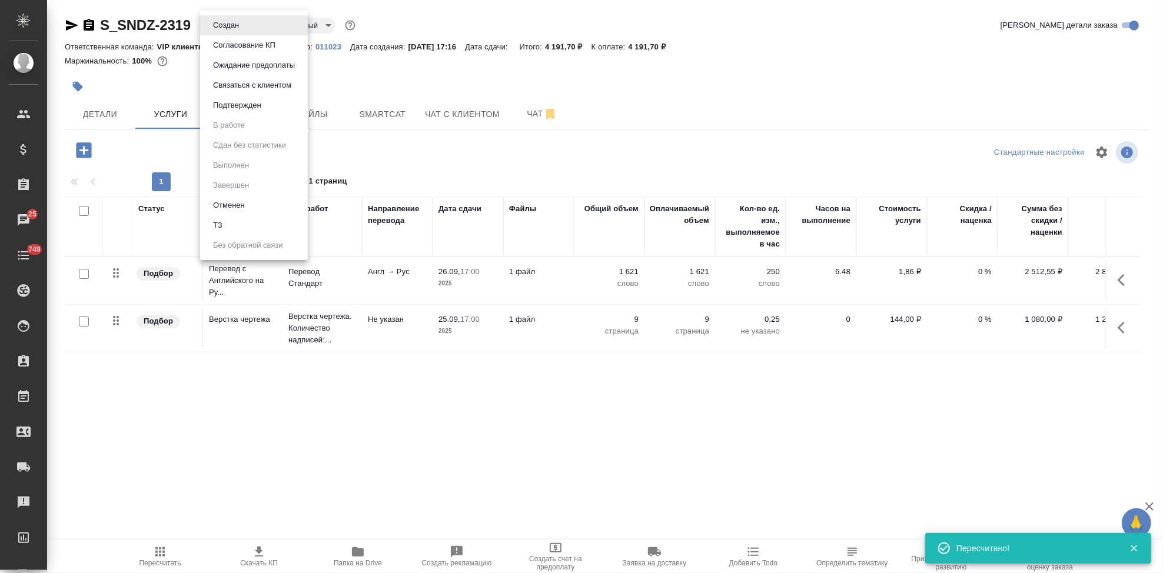
click at [249, 50] on button "Согласование КП" at bounding box center [243, 45] width 69 height 13
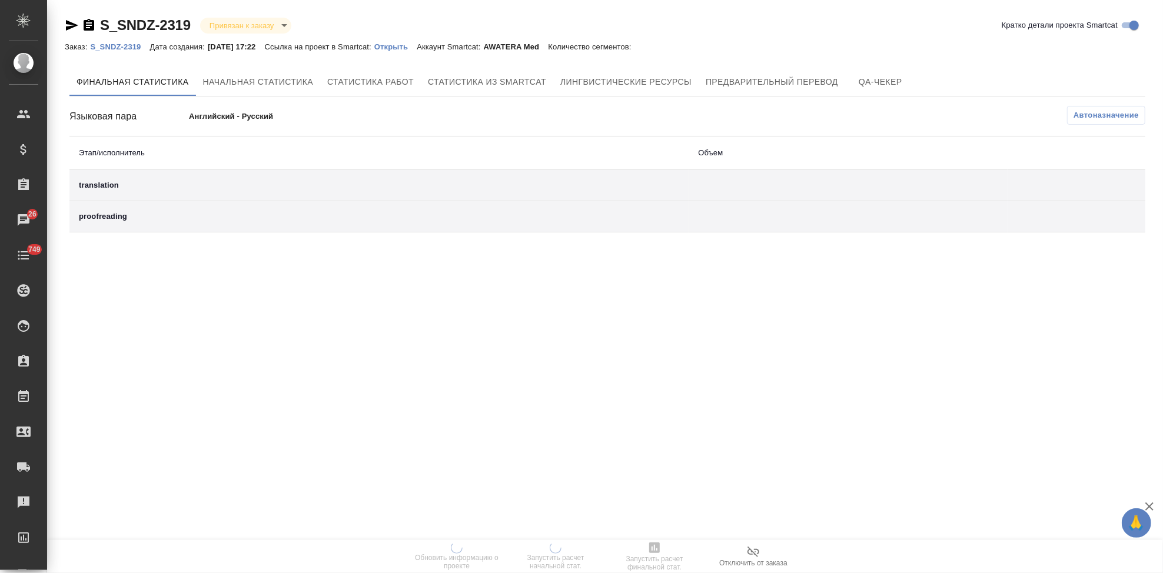
click at [408, 47] on p "Открыть" at bounding box center [395, 46] width 42 height 9
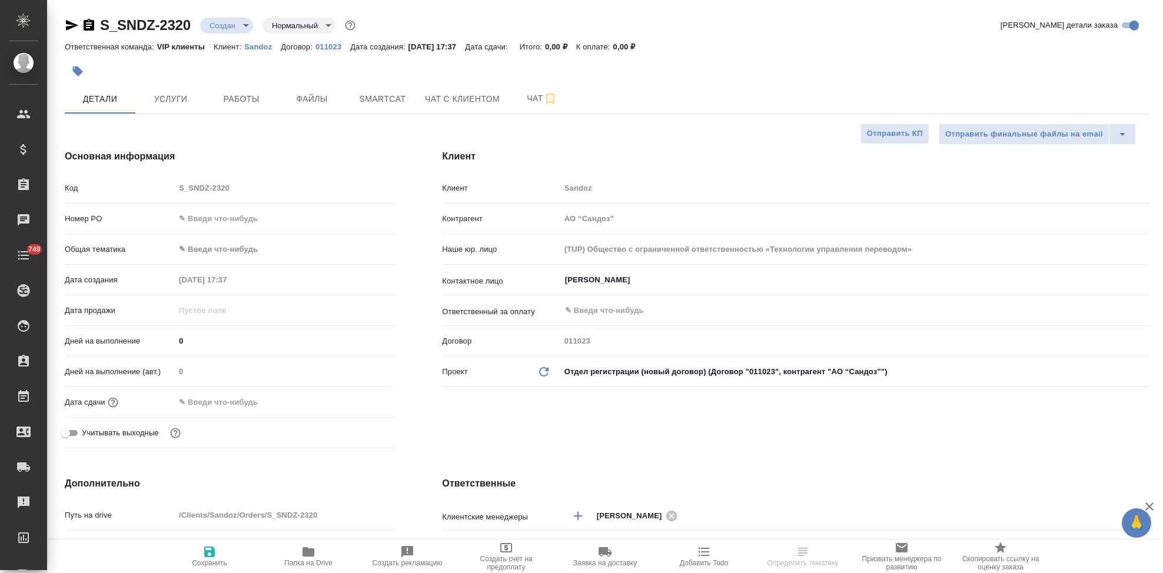
select select "RU"
click at [170, 186] on div "Код S_SNDZ-2320" at bounding box center [230, 188] width 330 height 21
click at [710, 285] on input "[PERSON_NAME]" at bounding box center [835, 280] width 543 height 14
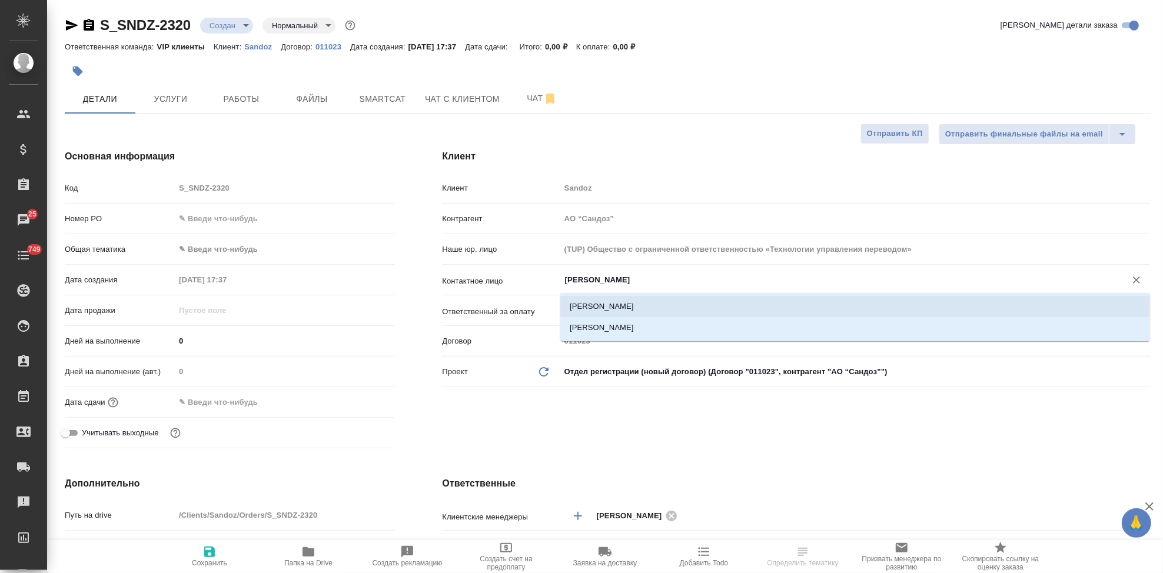
click at [628, 297] on li "[PERSON_NAME]" at bounding box center [855, 306] width 590 height 21
type input "[PERSON_NAME]"
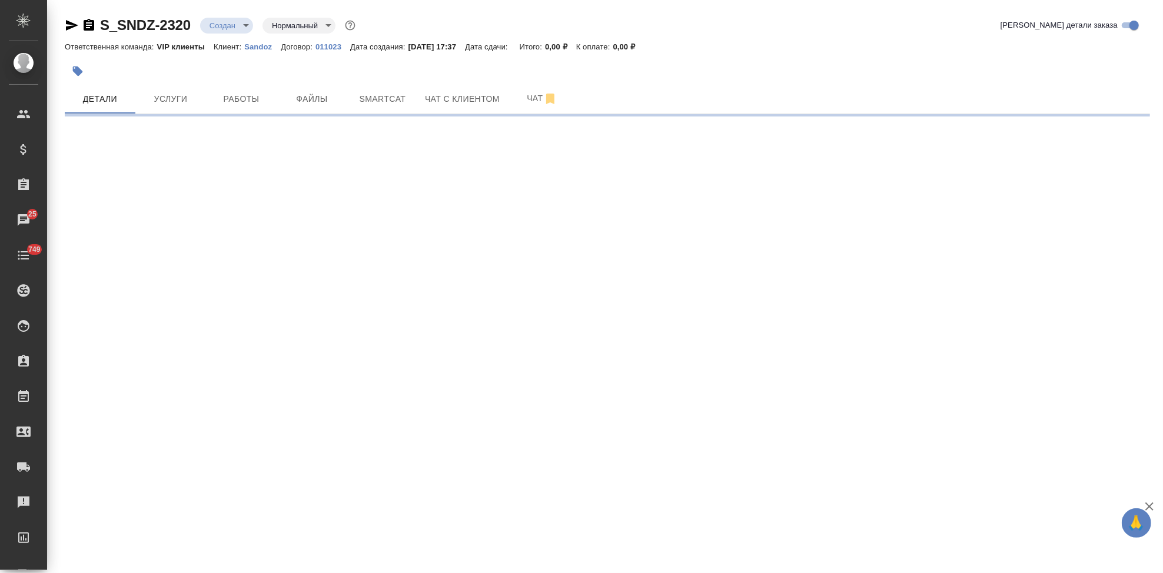
select select "RU"
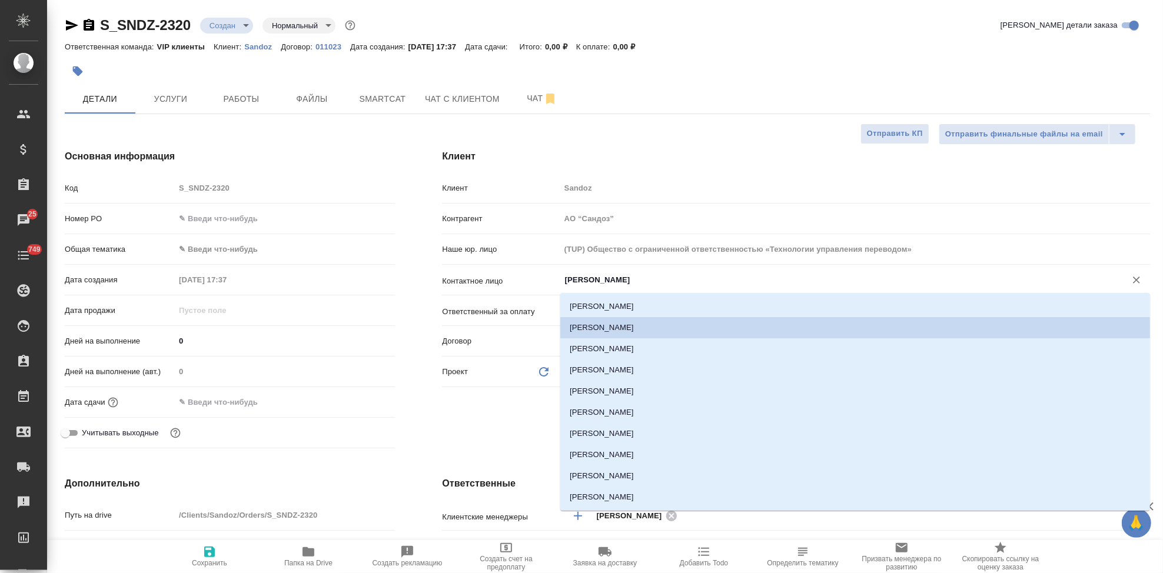
type textarea "x"
click at [638, 278] on input "[PERSON_NAME]" at bounding box center [835, 280] width 543 height 14
type input "[PERSON_NAME]"
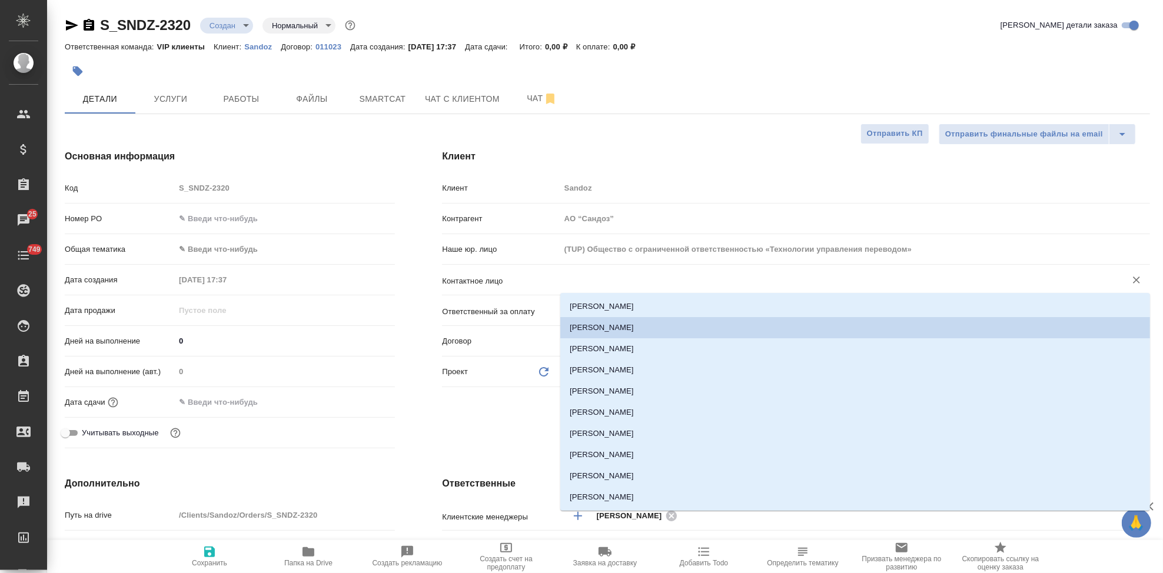
type textarea "x"
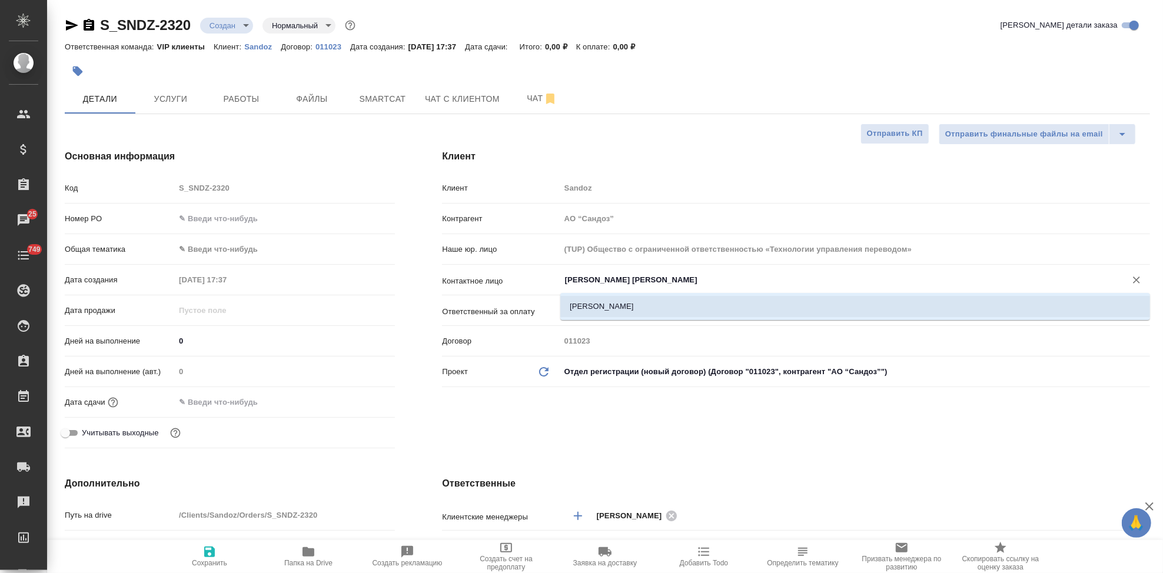
click at [628, 299] on li "[PERSON_NAME]" at bounding box center [855, 306] width 590 height 21
type input "[PERSON_NAME]"
type textarea "x"
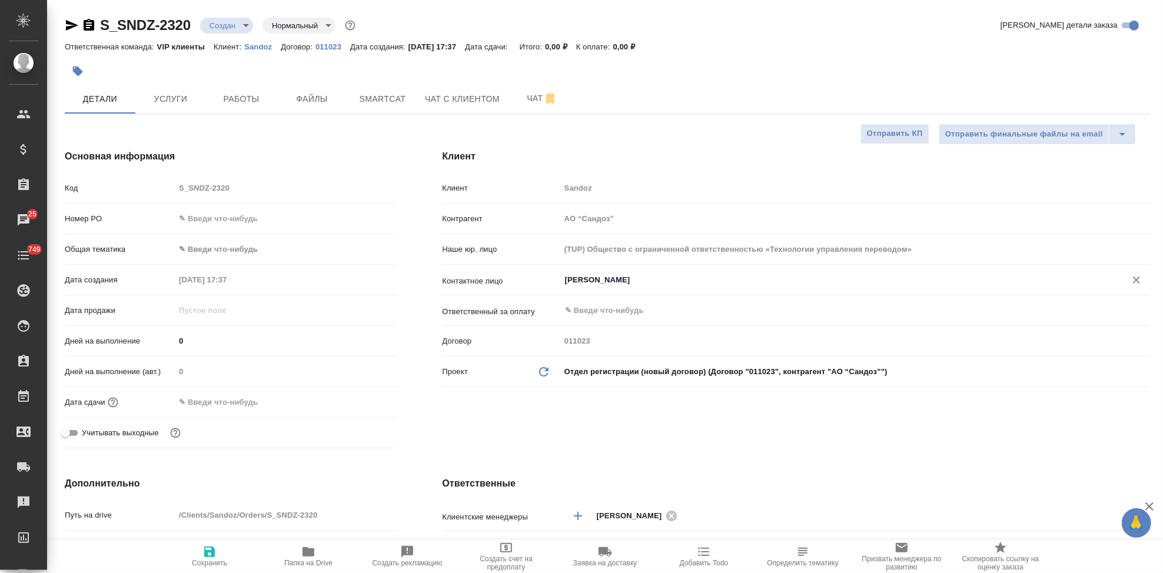
type input "[PERSON_NAME]"
click at [587, 433] on div "Клиент Клиент Sandoz Контрагент АО “Сандоз” Наше юр. лицо (TUP) Общество с огра…" at bounding box center [795, 301] width 755 height 351
click at [213, 556] on icon "button" at bounding box center [209, 552] width 11 height 11
type textarea "x"
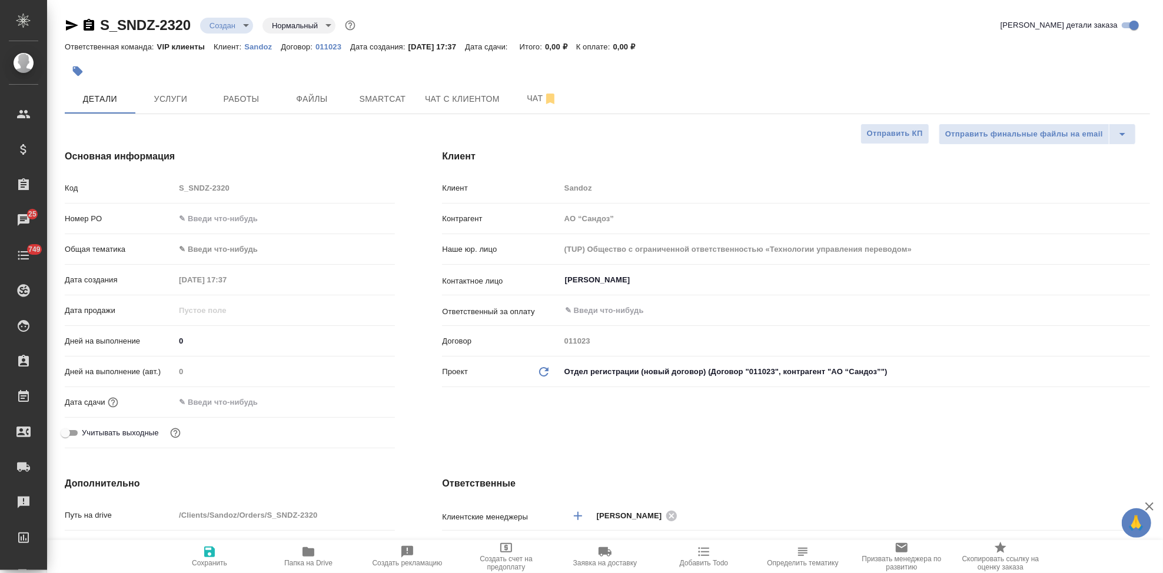
type textarea "x"
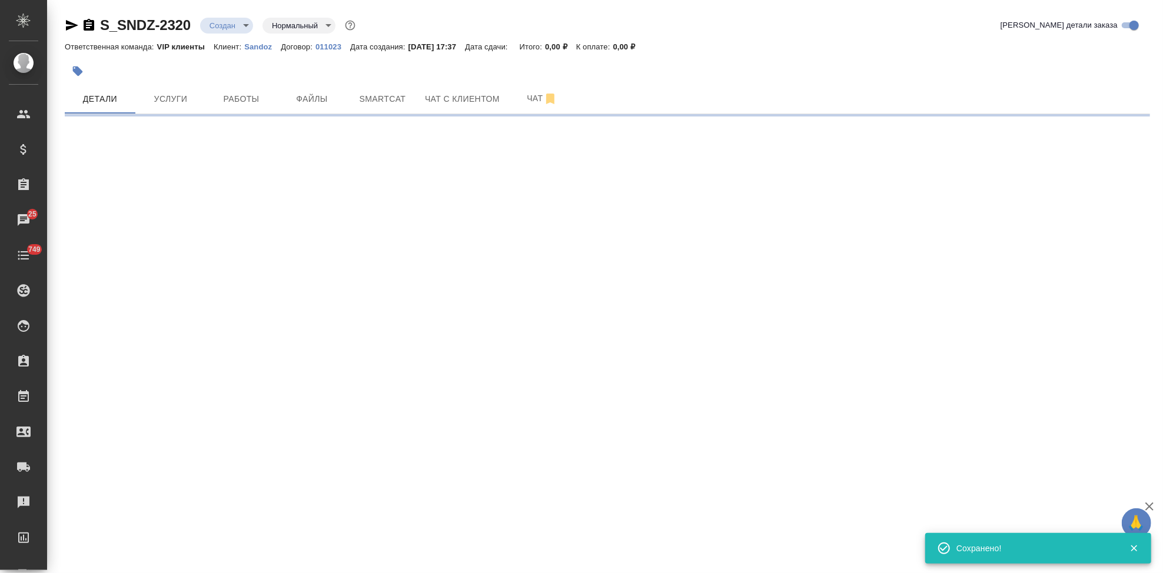
select select "RU"
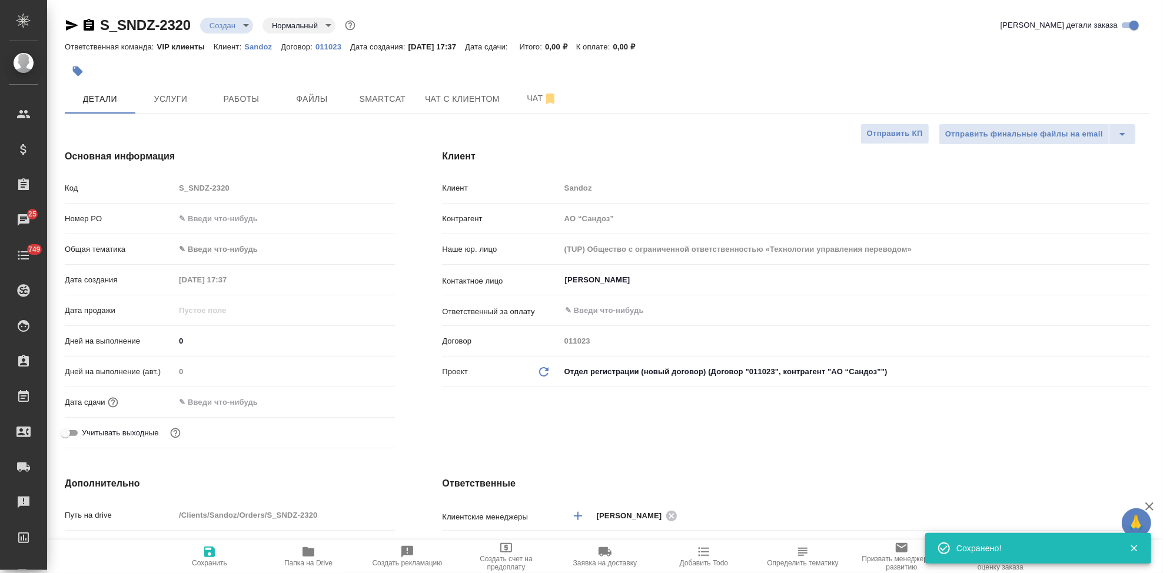
type textarea "x"
click at [573, 432] on div "Клиент Клиент Sandoz Контрагент АО “Сандоз” Наше юр. лицо (TUP) Общество с огра…" at bounding box center [795, 301] width 755 height 351
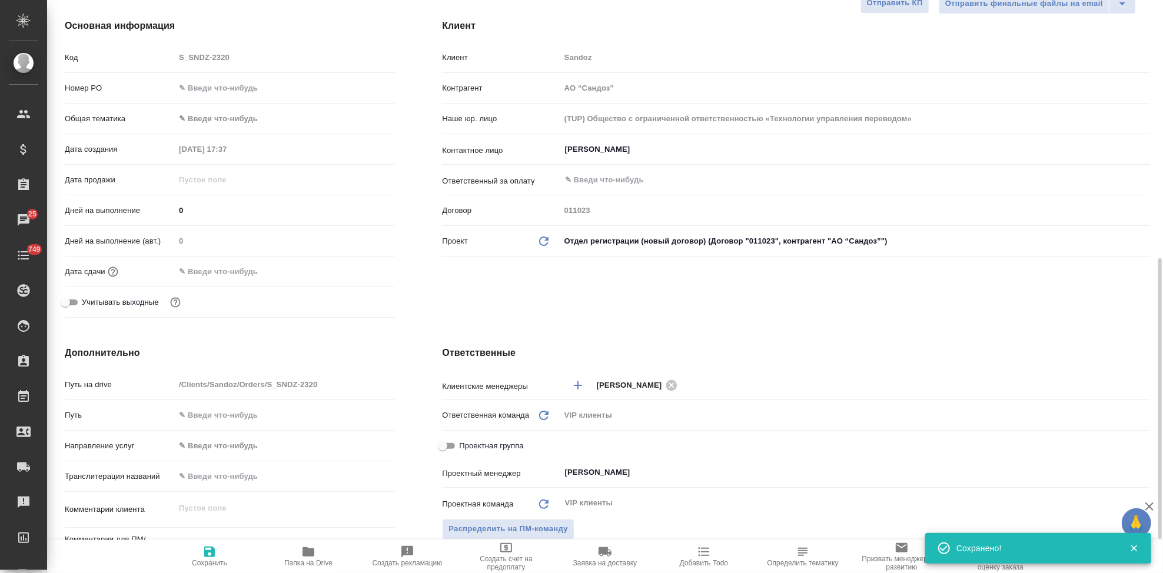
scroll to position [261, 0]
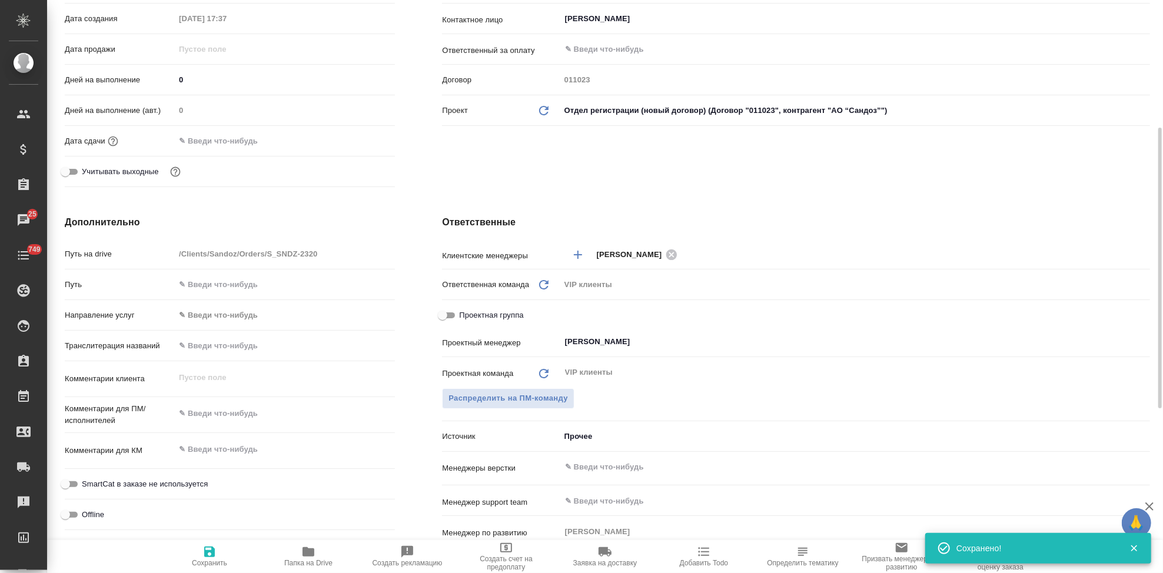
type textarea "x"
click at [217, 457] on textarea at bounding box center [285, 450] width 220 height 20
paste textarea "АО Сандоз - заказ нотариального перевода документа (Кетонал FCT 100 мг)"
type textarea "АО Сандоз - заказ нотариального перевода документа (Кетонал FCT 100 мг)"
type textarea "x"
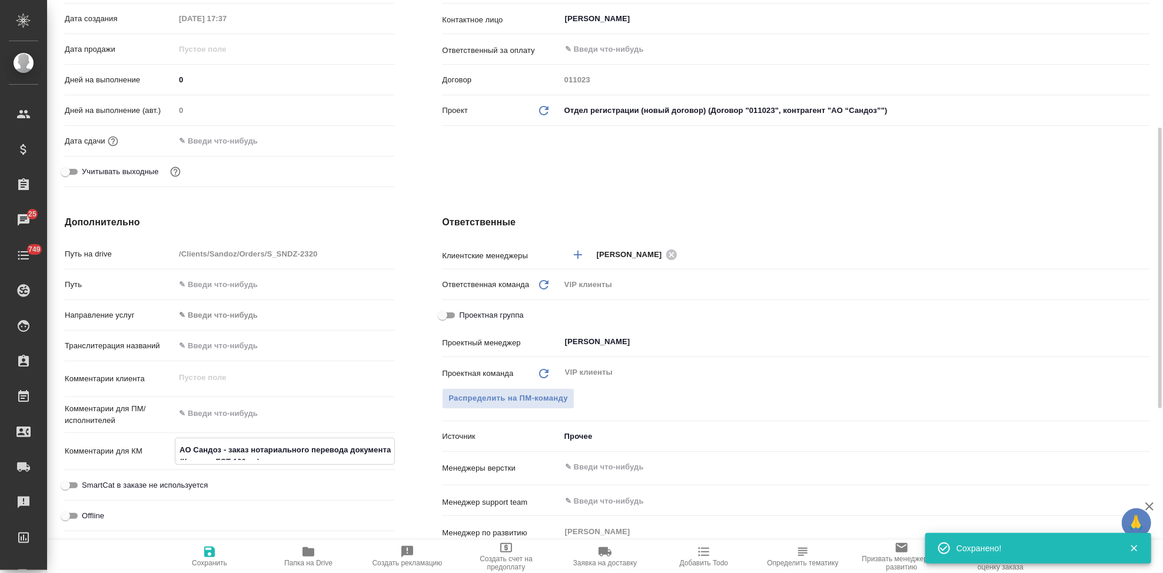
type textarea "x"
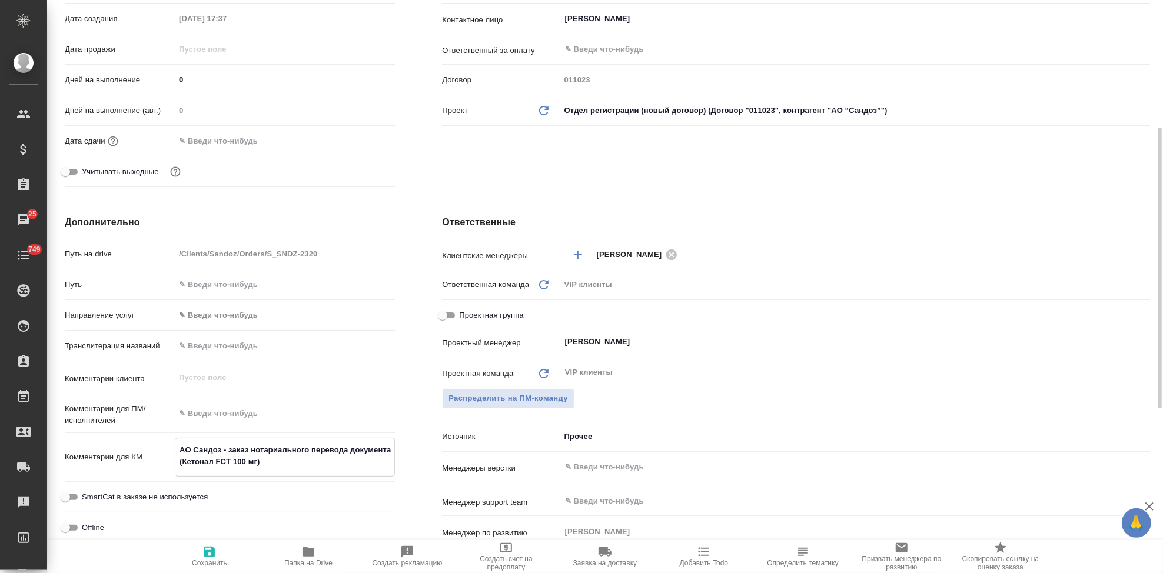
type textarea "АО Сандоз - заказ нотариального перевода документа (Кетонал FCT 100 мг)"
type textarea "x"
click at [215, 552] on icon "button" at bounding box center [209, 552] width 14 height 14
type textarea "x"
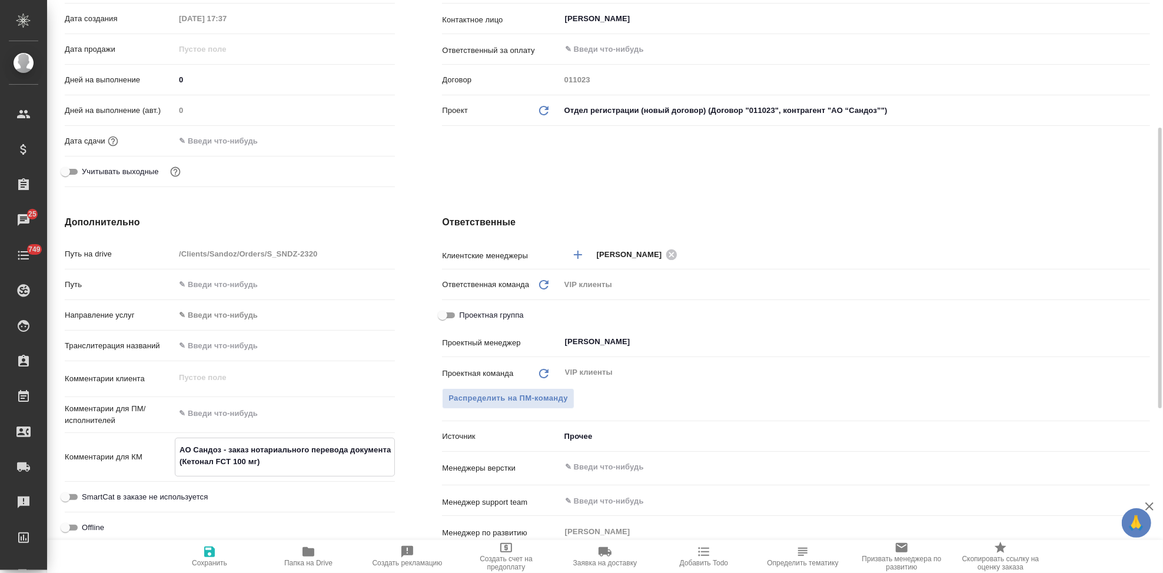
type textarea "x"
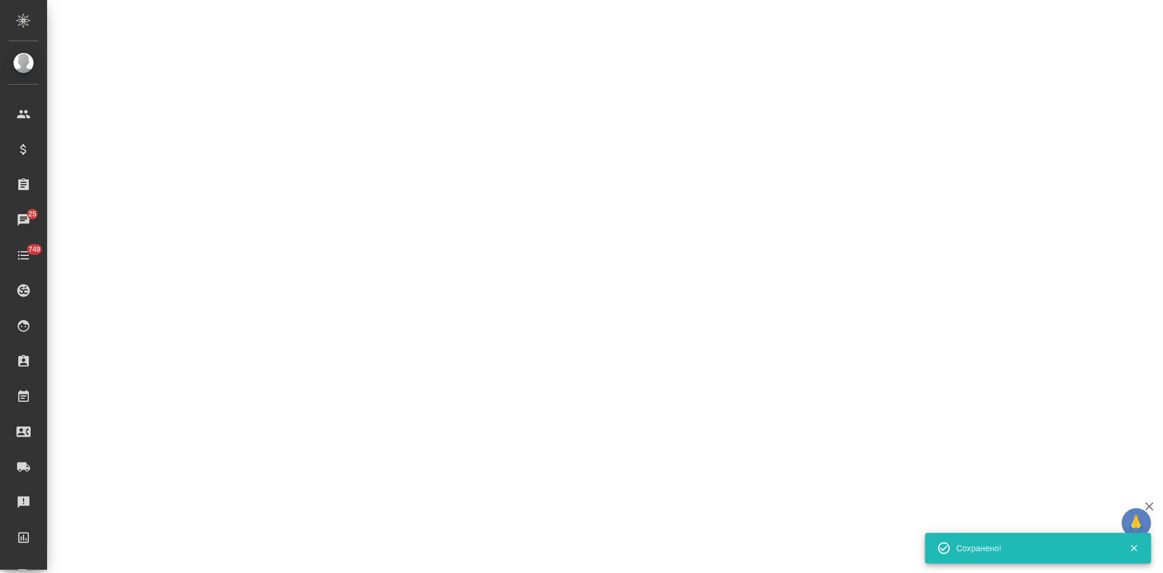
select select "RU"
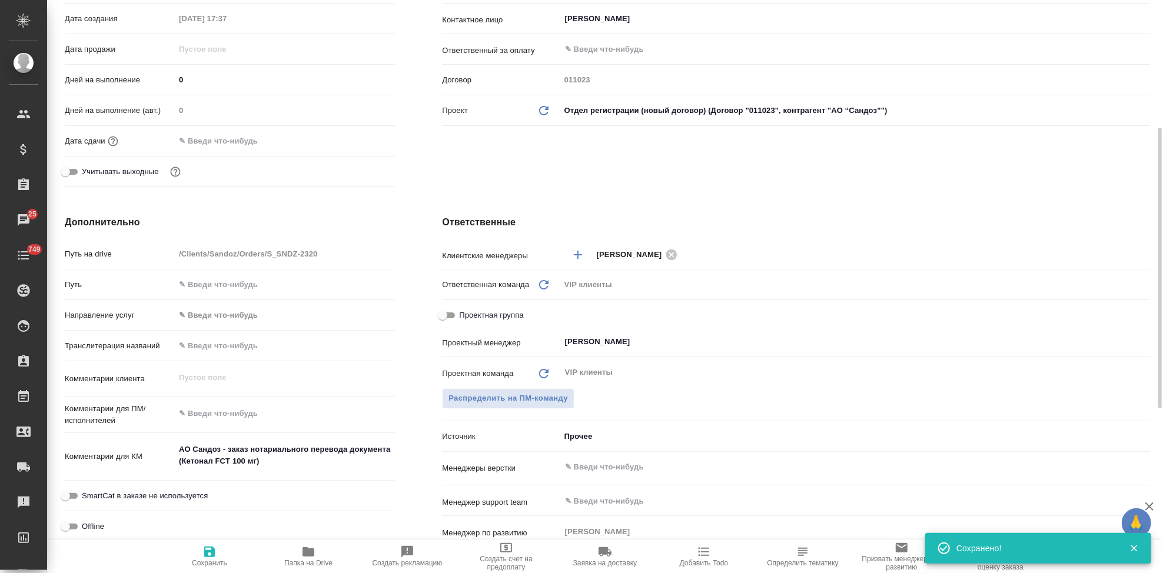
type textarea "x"
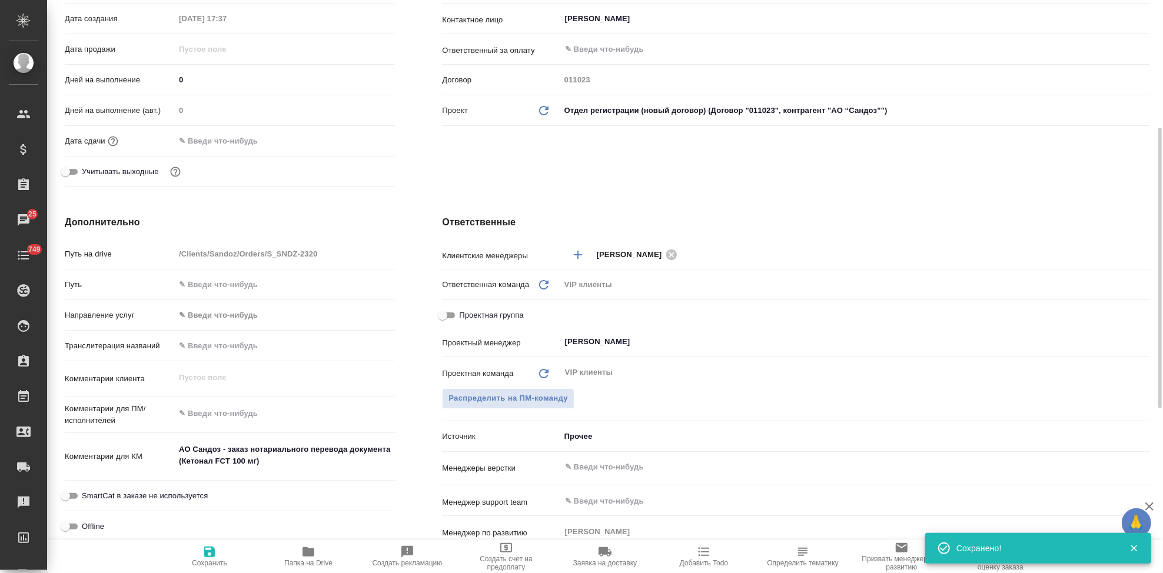
type textarea "x"
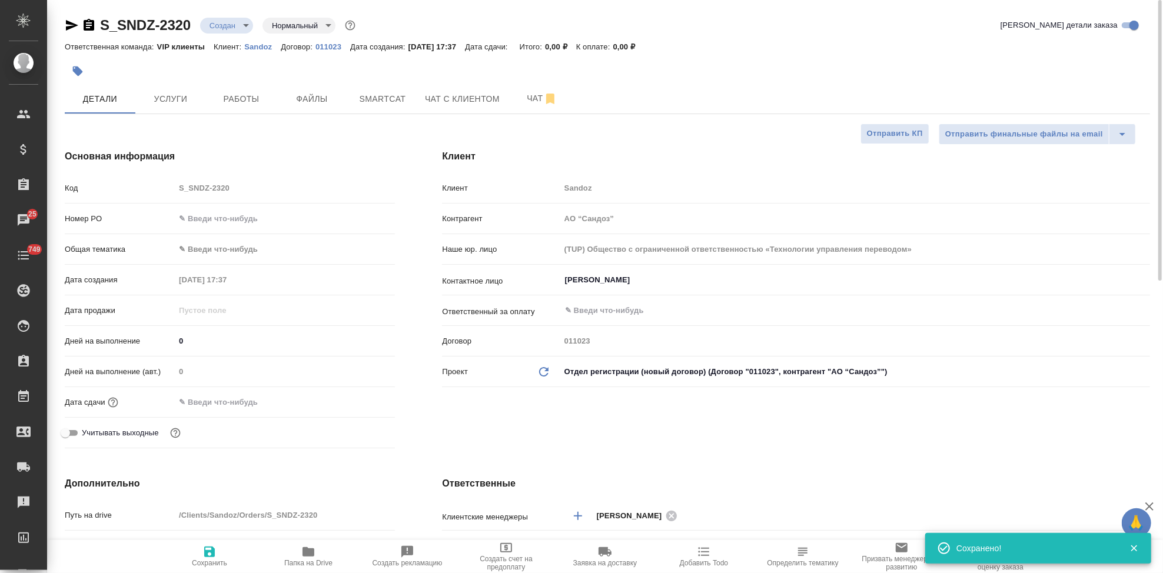
scroll to position [327, 0]
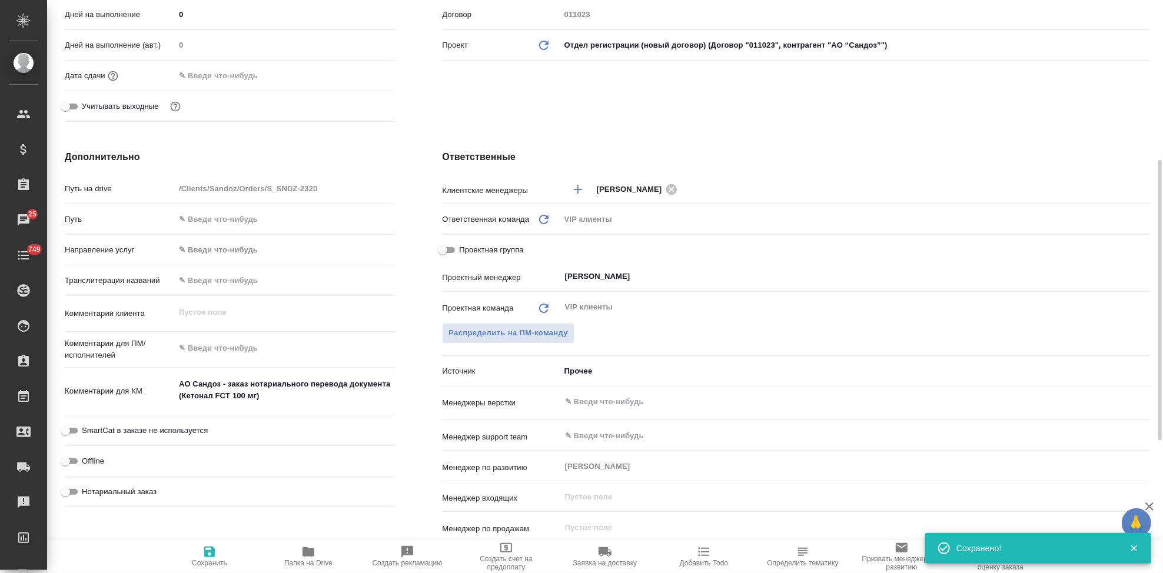
type textarea "x"
click at [262, 350] on textarea at bounding box center [284, 349] width 219 height 20
paste textarea "Можно, пожалуйста, осуществить нотариальный перевод со скана во вложении на рус…"
type textarea "Можно, пожалуйста, осуществить нотариальный перевод со скана во вложении на рус…"
type textarea "x"
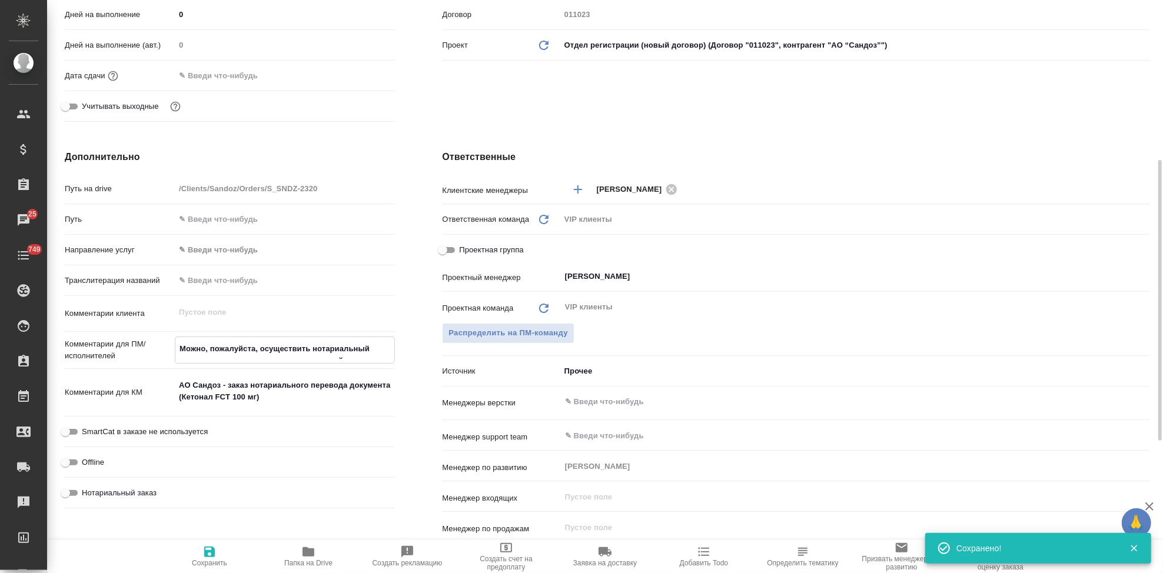
type textarea "x"
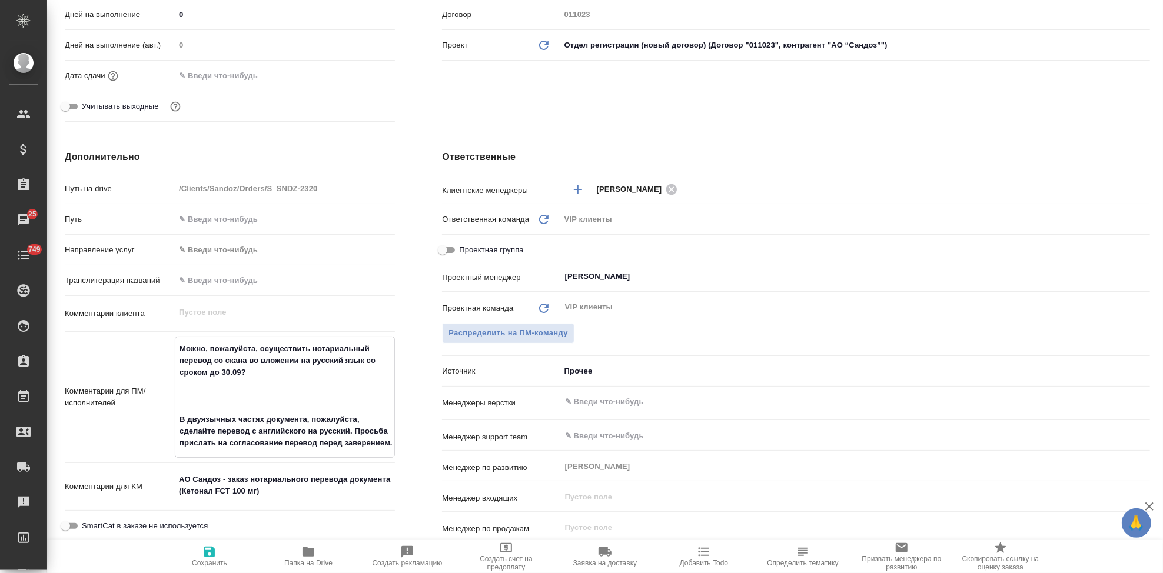
type textarea "Можно, пожалуйста, осуществить нотариальный перевод со скана во вложении на рус…"
type textarea "x"
click at [214, 560] on span "Сохранить" at bounding box center [209, 563] width 35 height 8
type textarea "x"
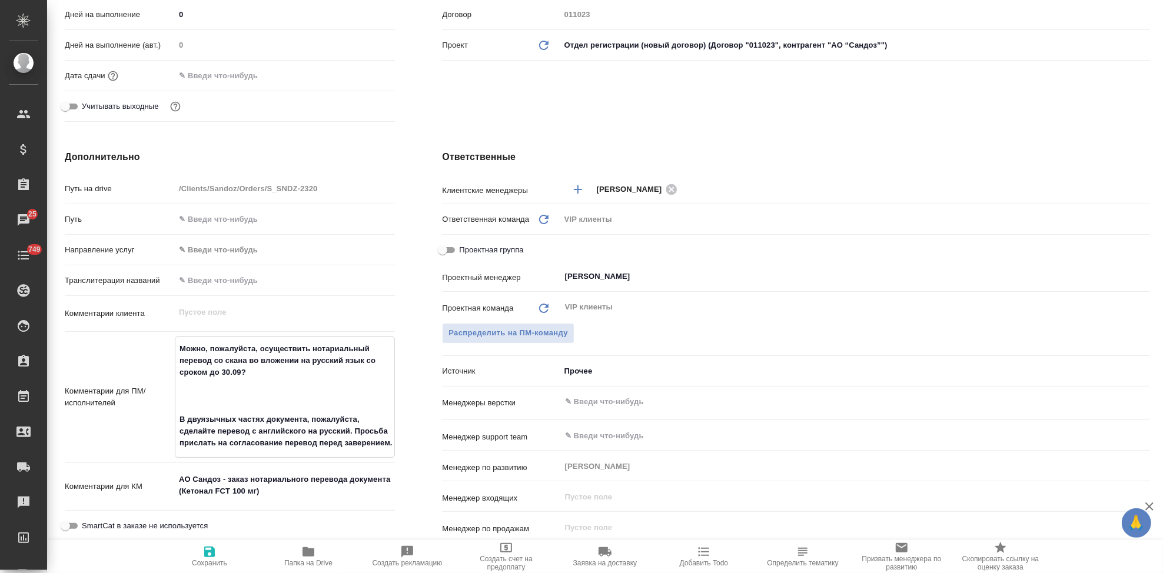
type textarea "x"
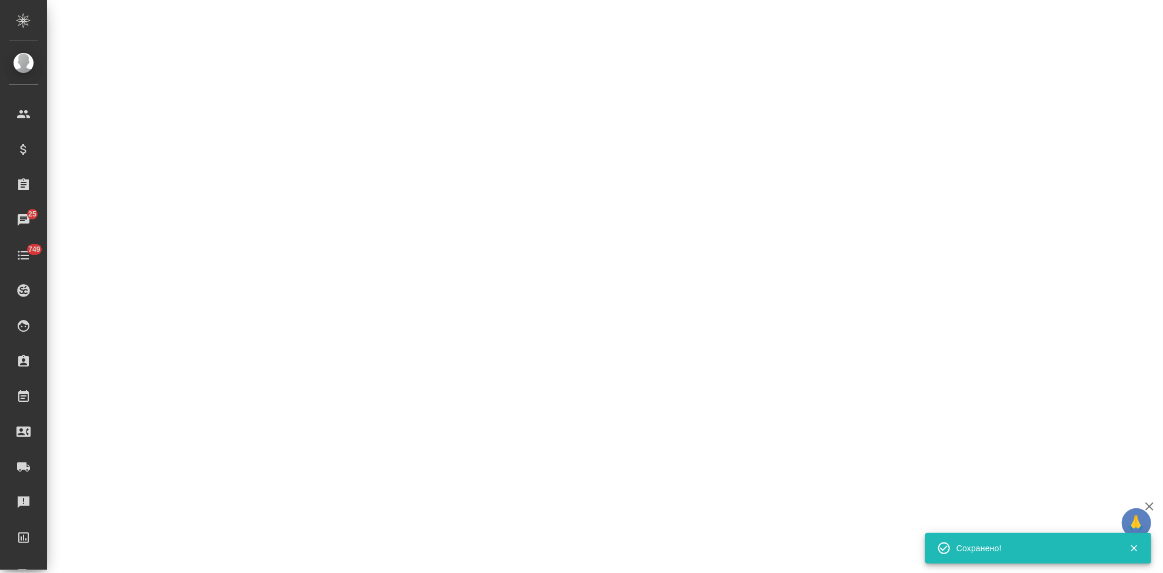
select select "RU"
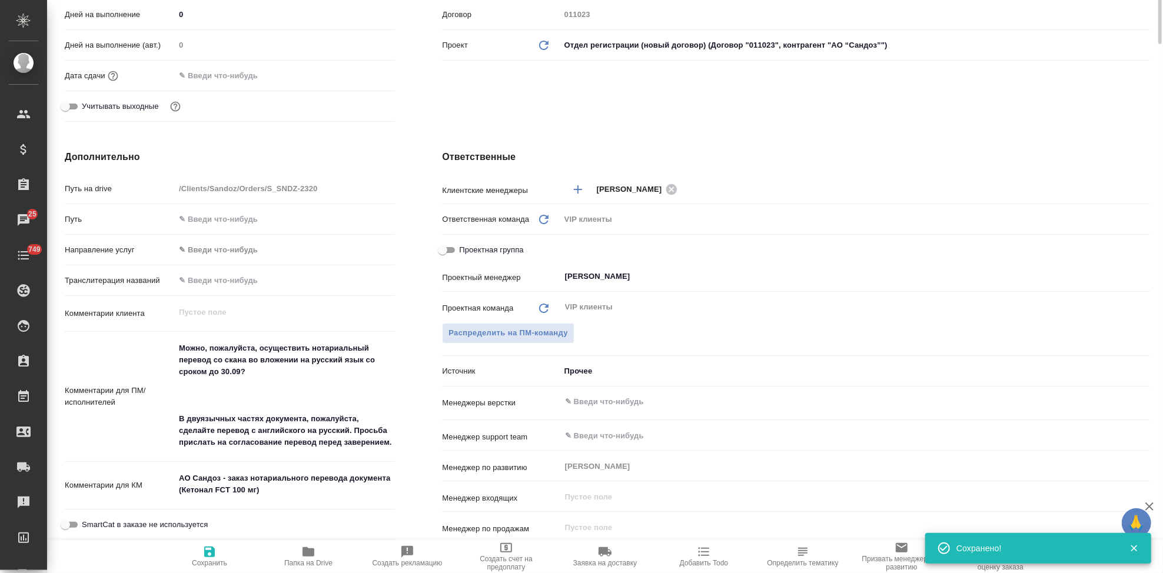
type textarea "x"
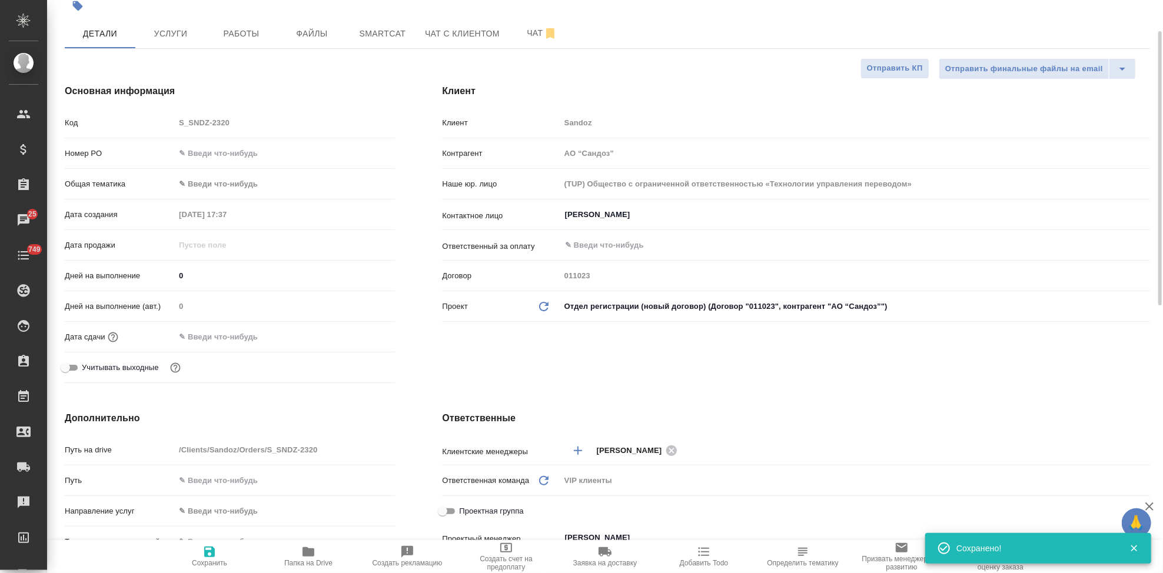
scroll to position [0, 0]
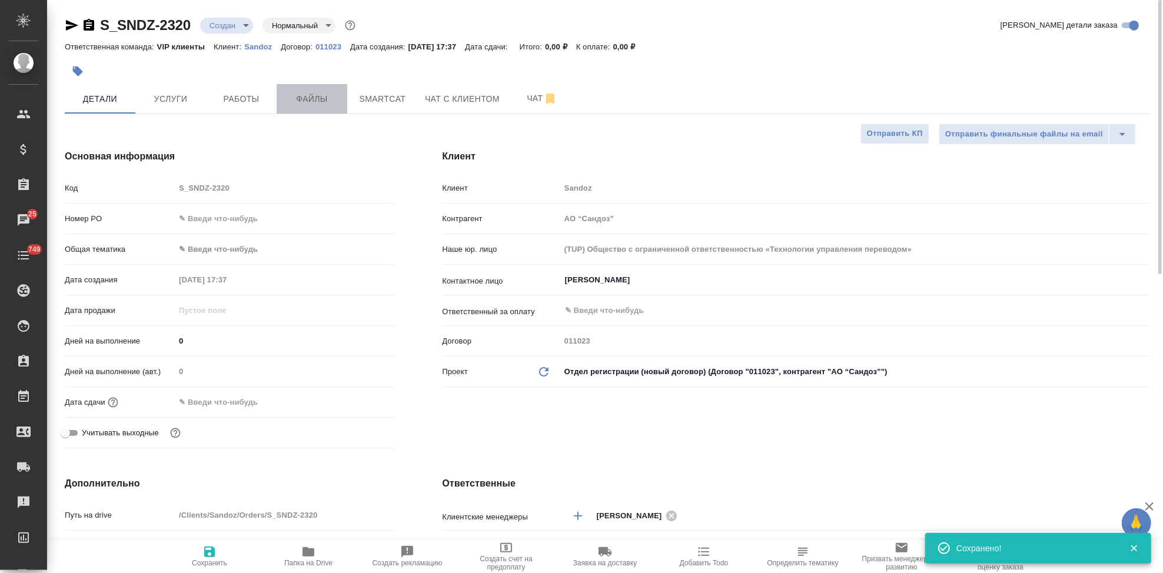
click at [318, 96] on span "Файлы" at bounding box center [312, 99] width 56 height 15
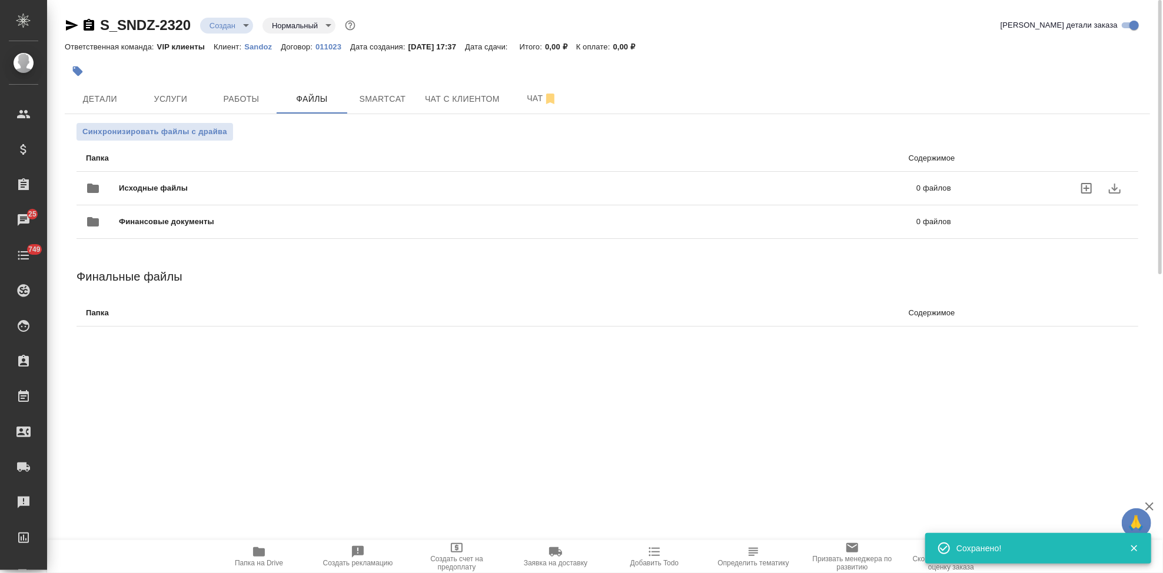
click at [1086, 185] on icon "uploadFiles" at bounding box center [1086, 188] width 14 height 14
click at [0, 0] on input "uploadFiles" at bounding box center [0, 0] width 0 height 0
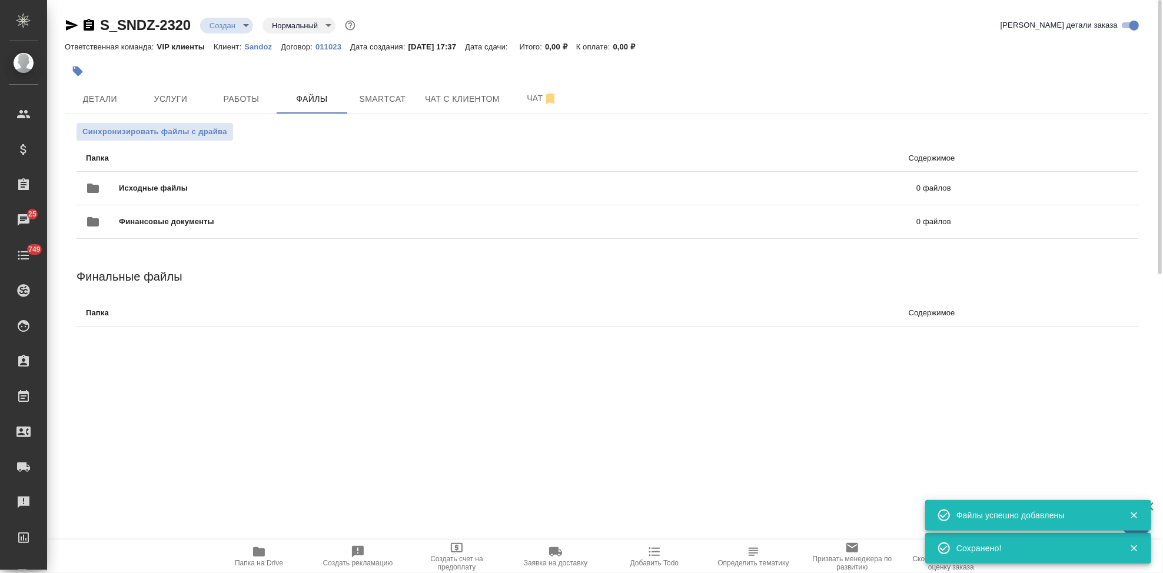
click at [246, 28] on body "🙏 .cls-1 fill:#fff; AWATERA Kabargina Anna Клиенты Спецификации Заказы 25 Чаты …" at bounding box center [581, 286] width 1163 height 573
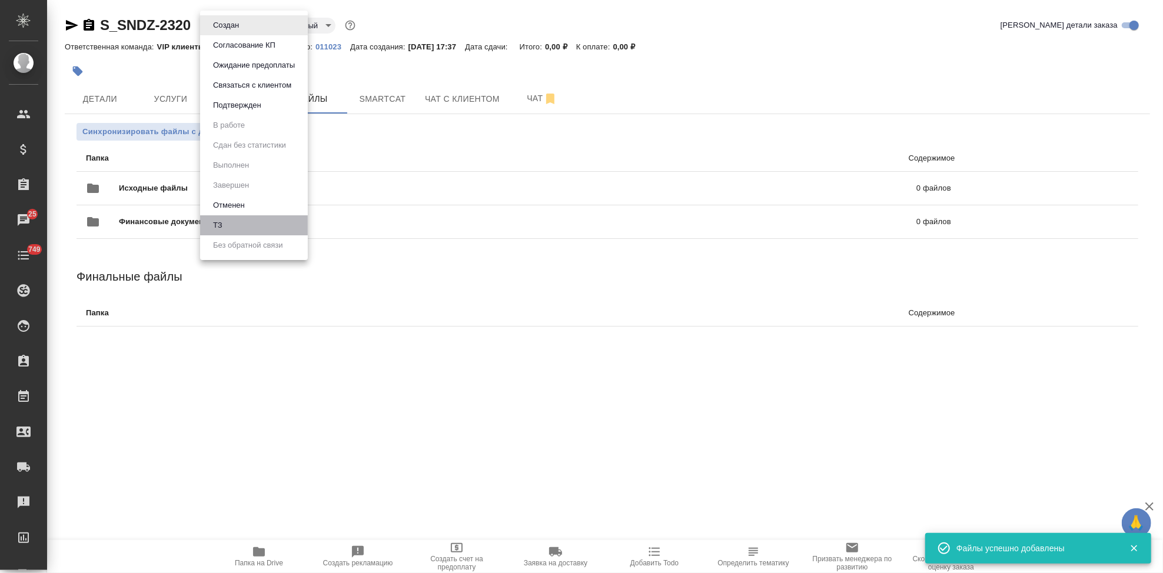
click at [230, 225] on li "ТЗ" at bounding box center [254, 225] width 108 height 20
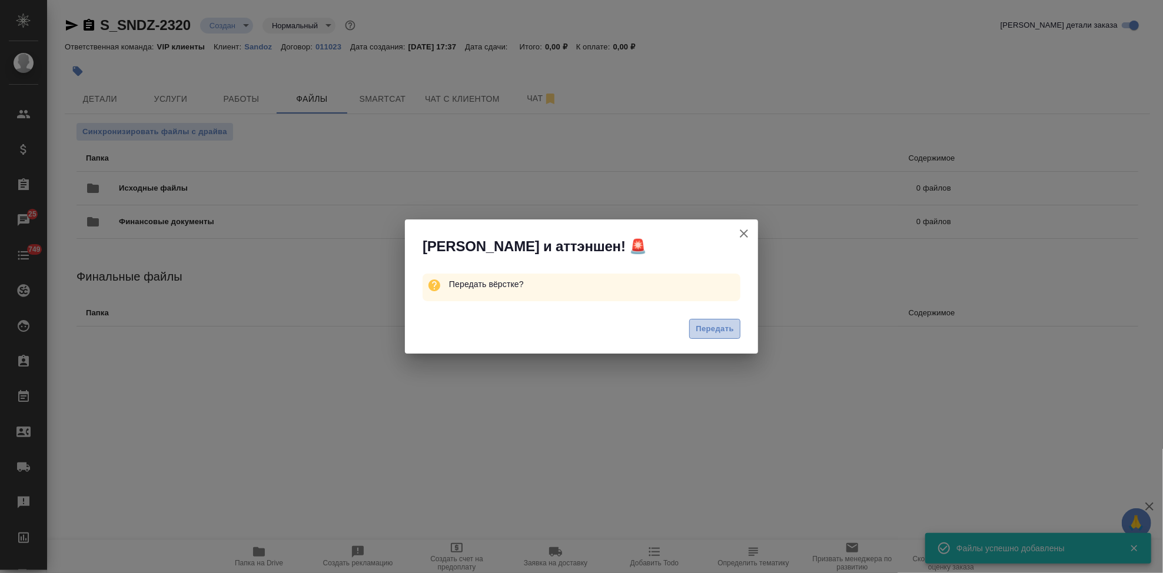
click at [708, 327] on span "Передать" at bounding box center [714, 329] width 38 height 14
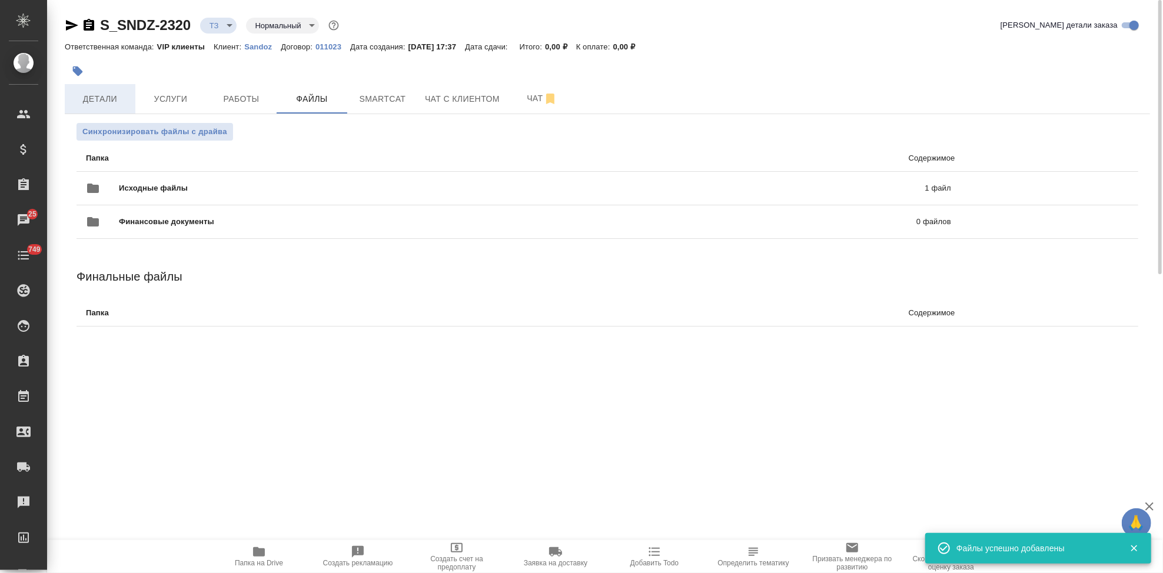
click at [104, 99] on span "Детали" at bounding box center [100, 99] width 56 height 15
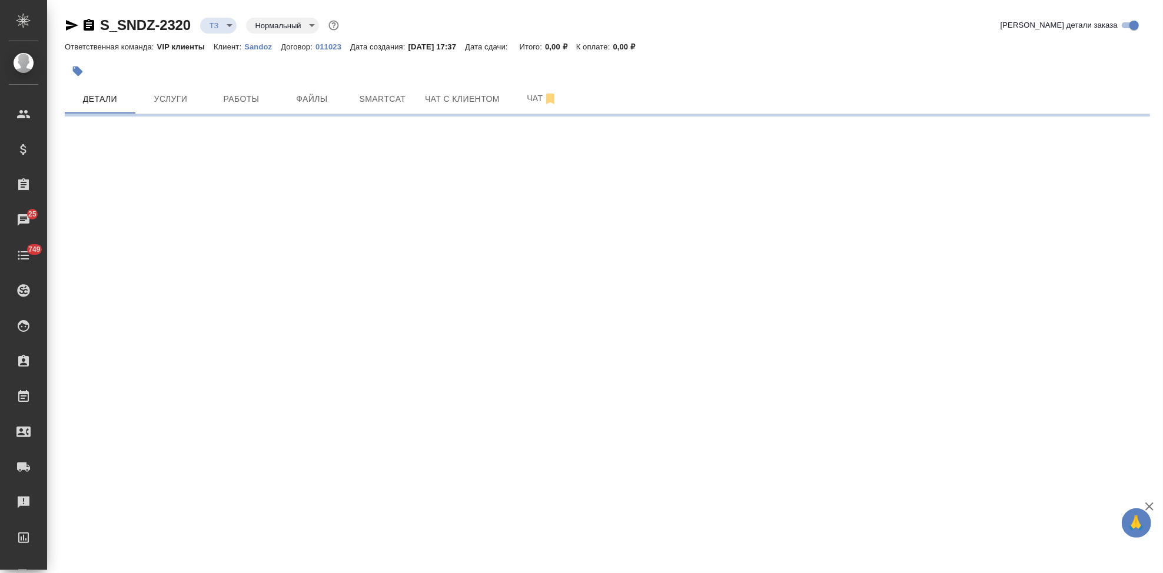
select select "RU"
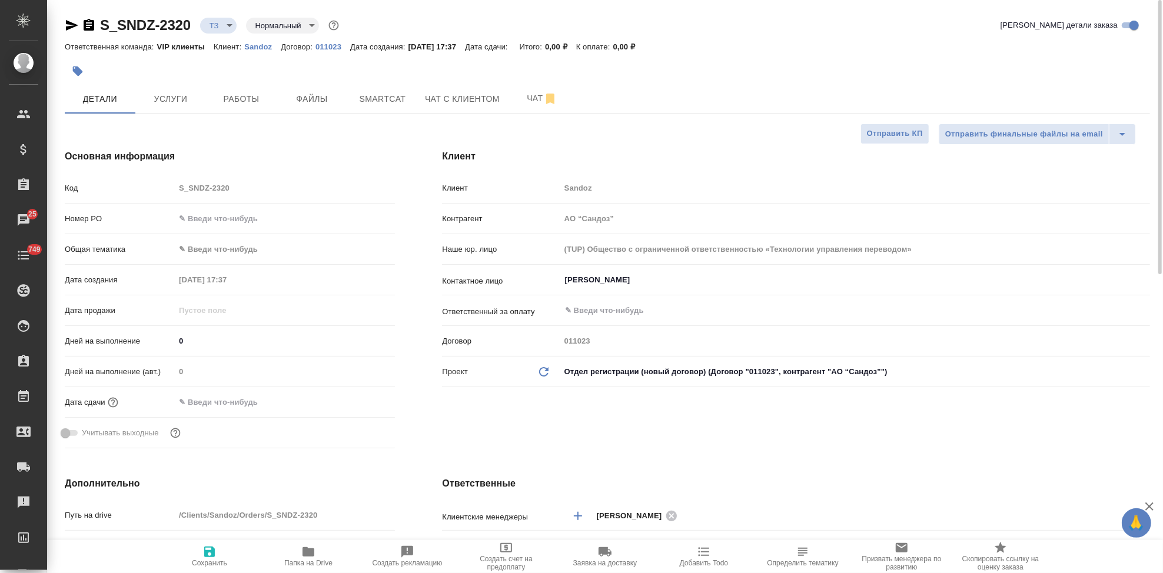
type textarea "x"
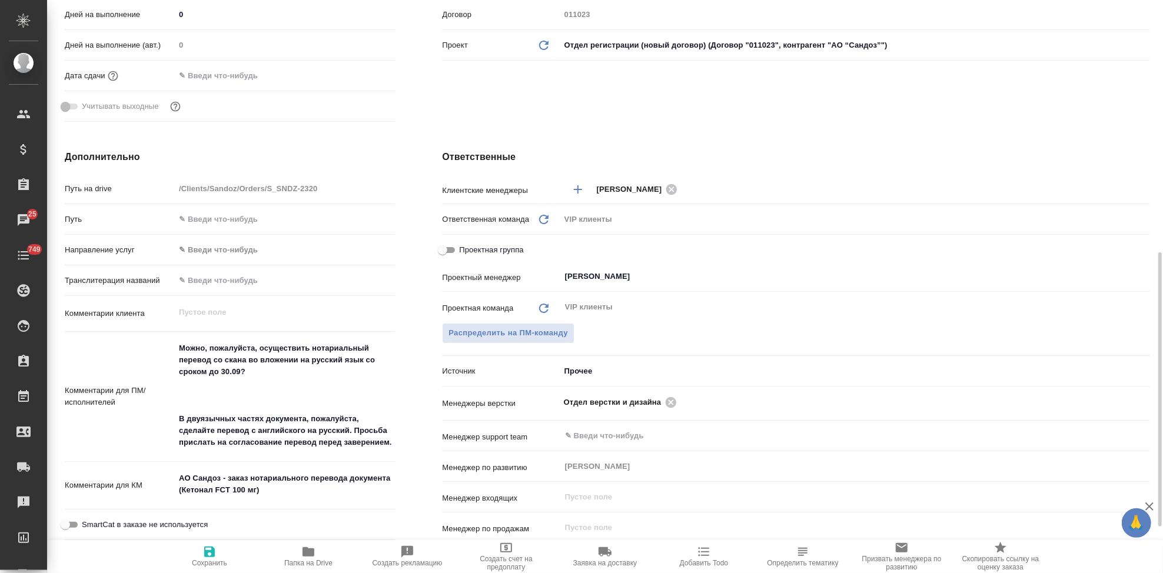
scroll to position [392, 0]
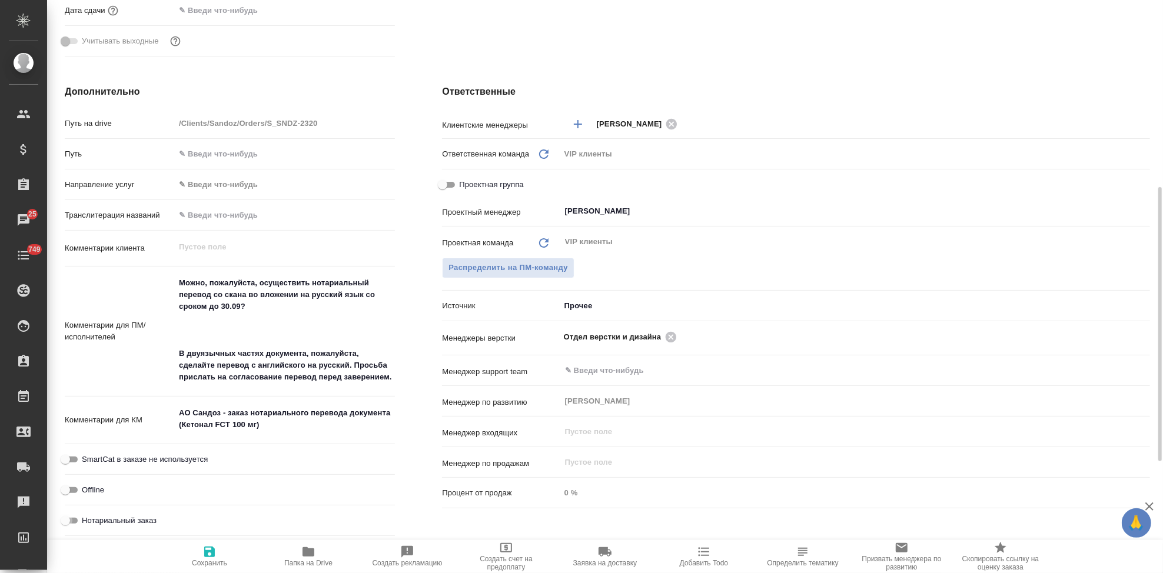
click at [73, 518] on input "Нотариальный заказ" at bounding box center [65, 521] width 42 height 14
checkbox input "true"
type textarea "x"
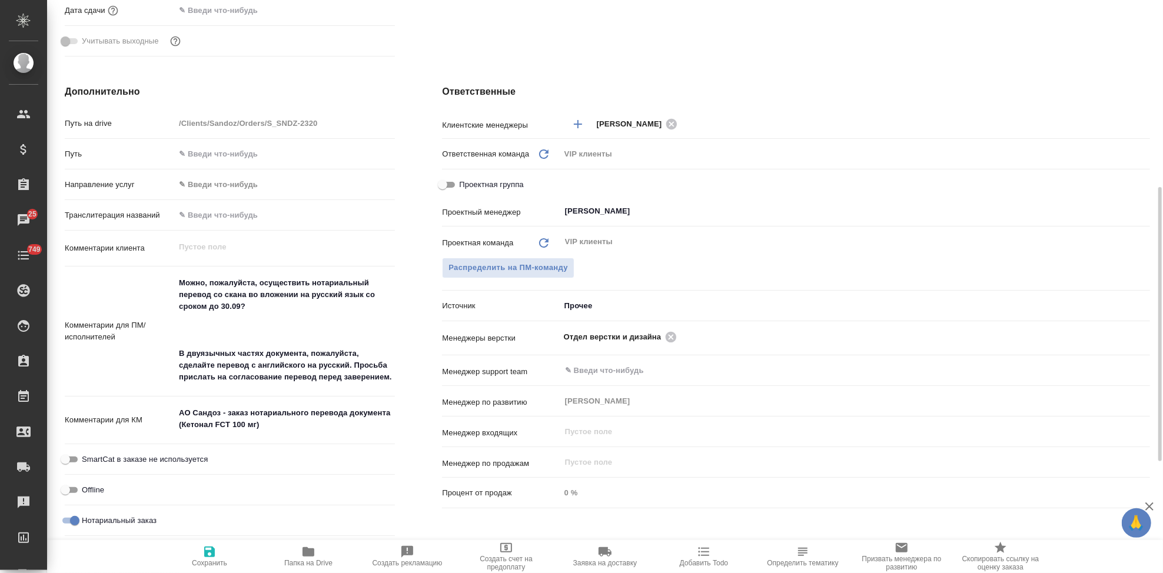
click at [207, 556] on icon "button" at bounding box center [209, 552] width 11 height 11
type textarea "x"
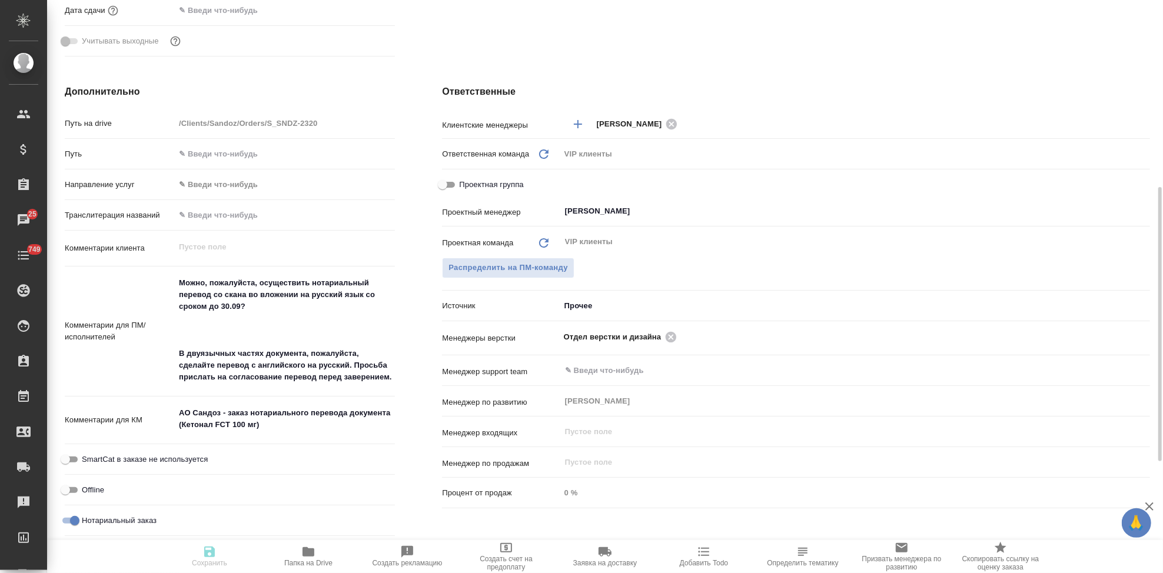
type textarea "x"
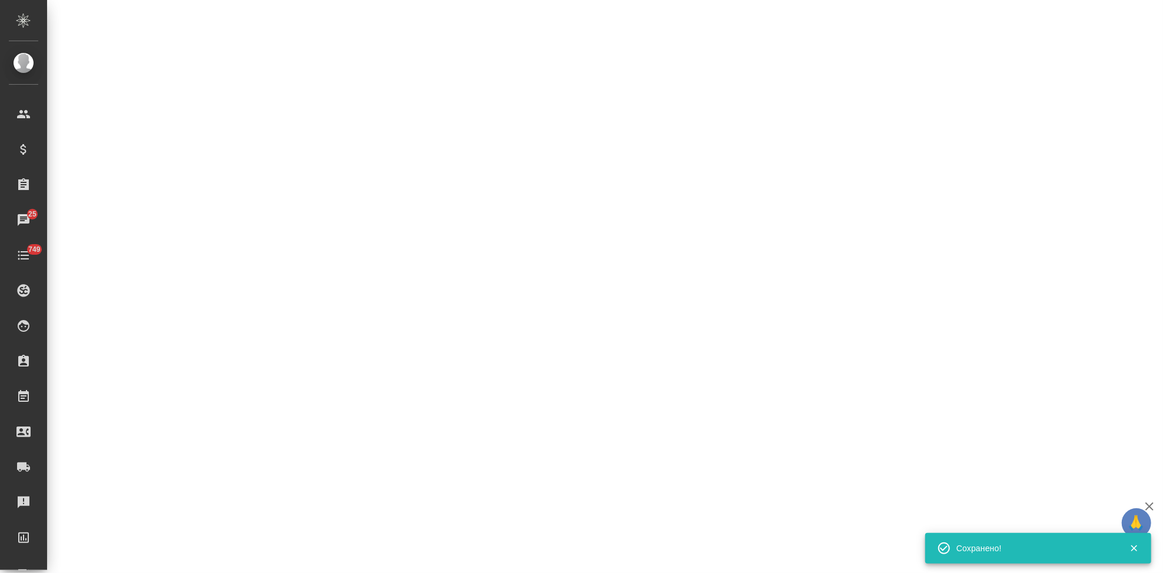
select select "RU"
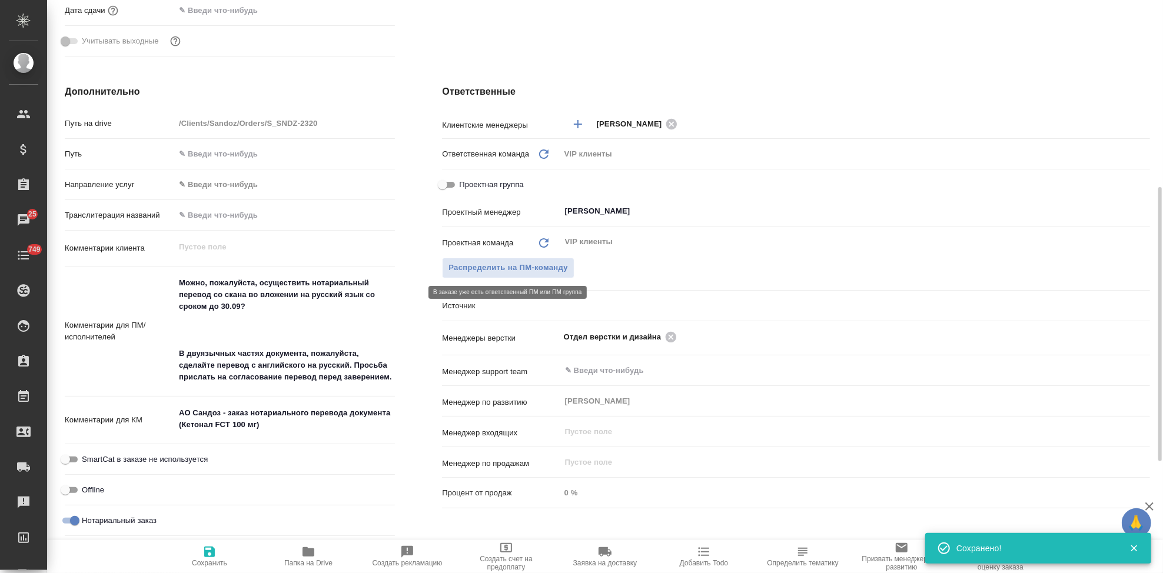
type textarea "x"
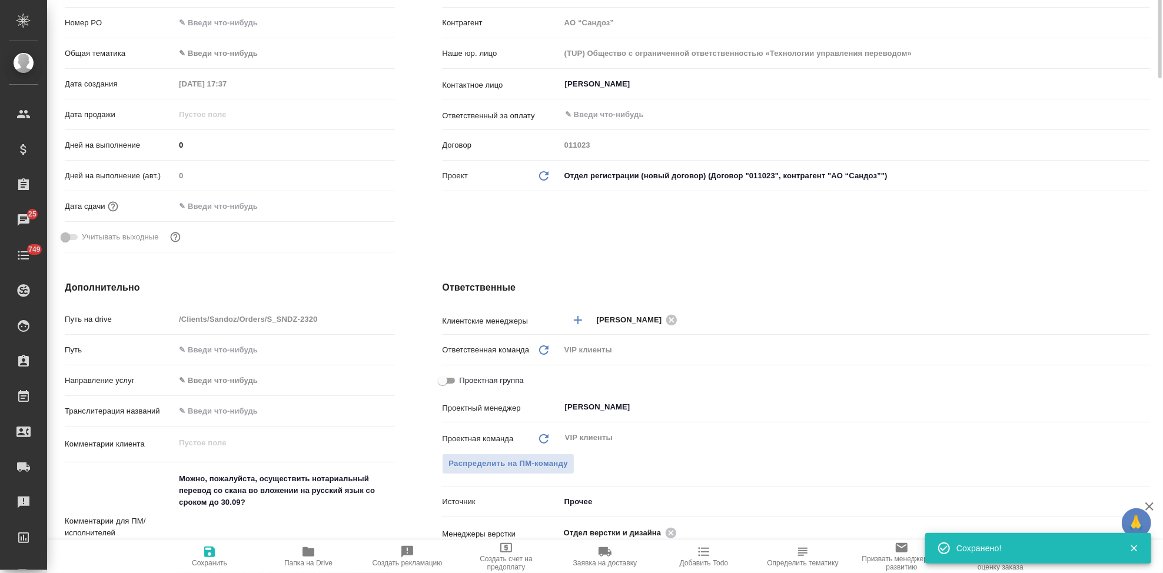
scroll to position [0, 0]
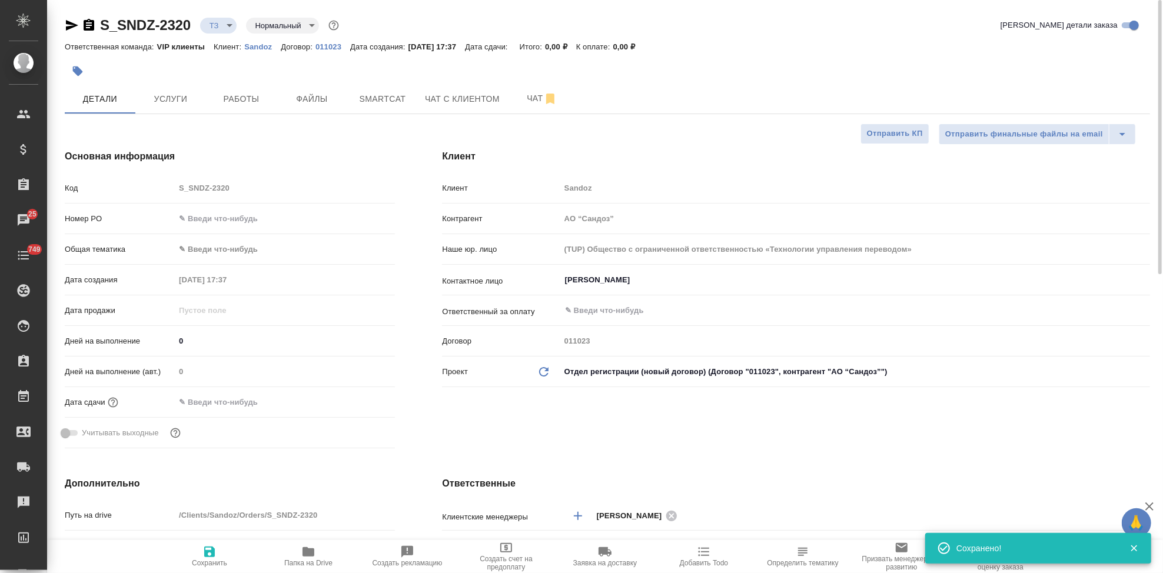
type textarea "x"
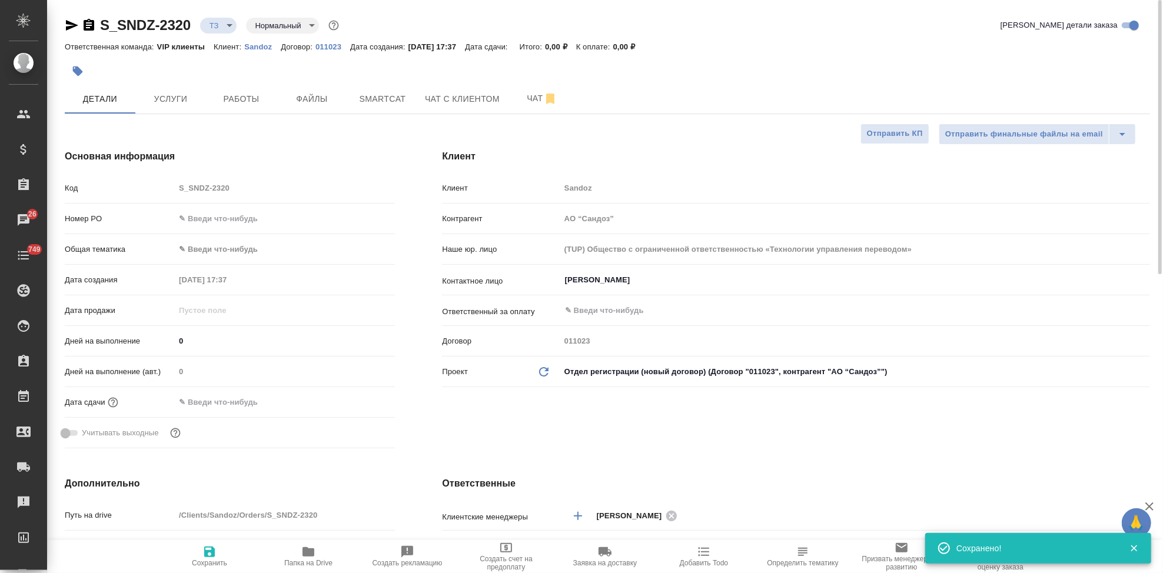
type textarea "x"
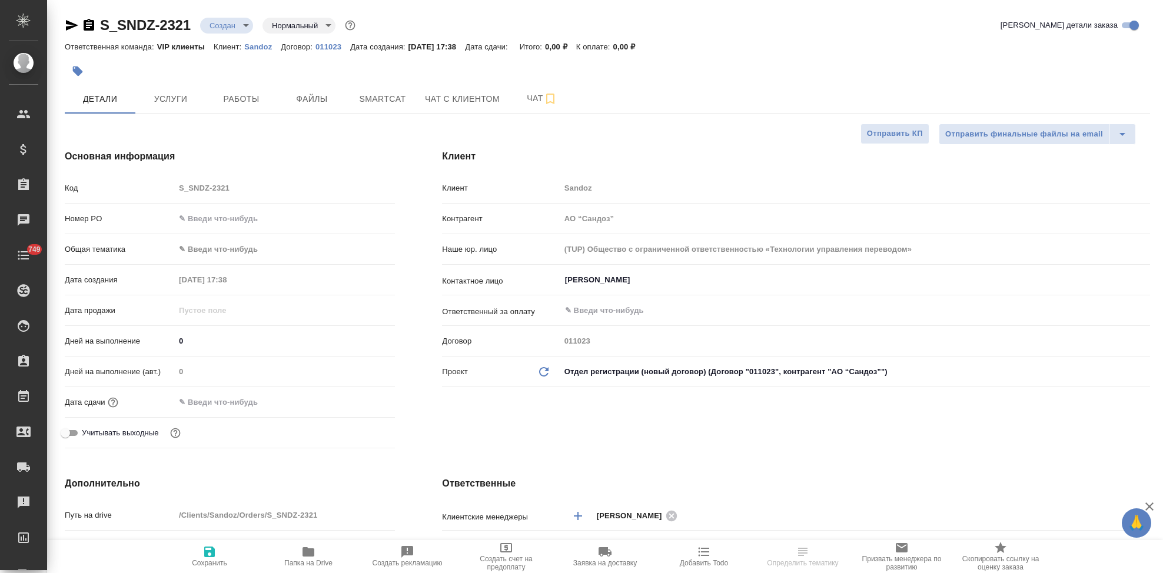
select select "RU"
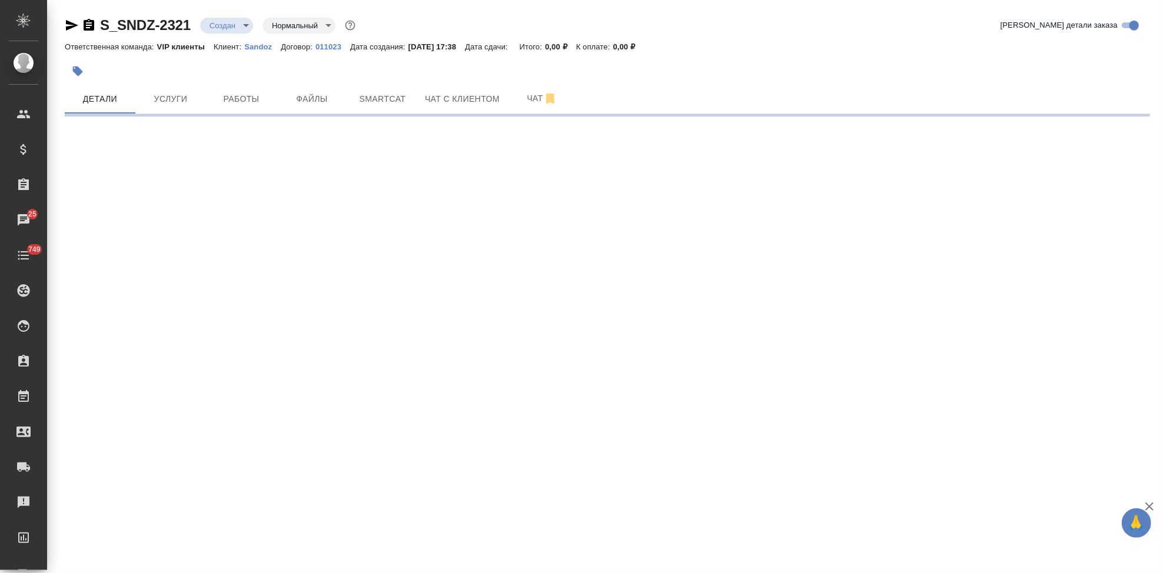
select select "RU"
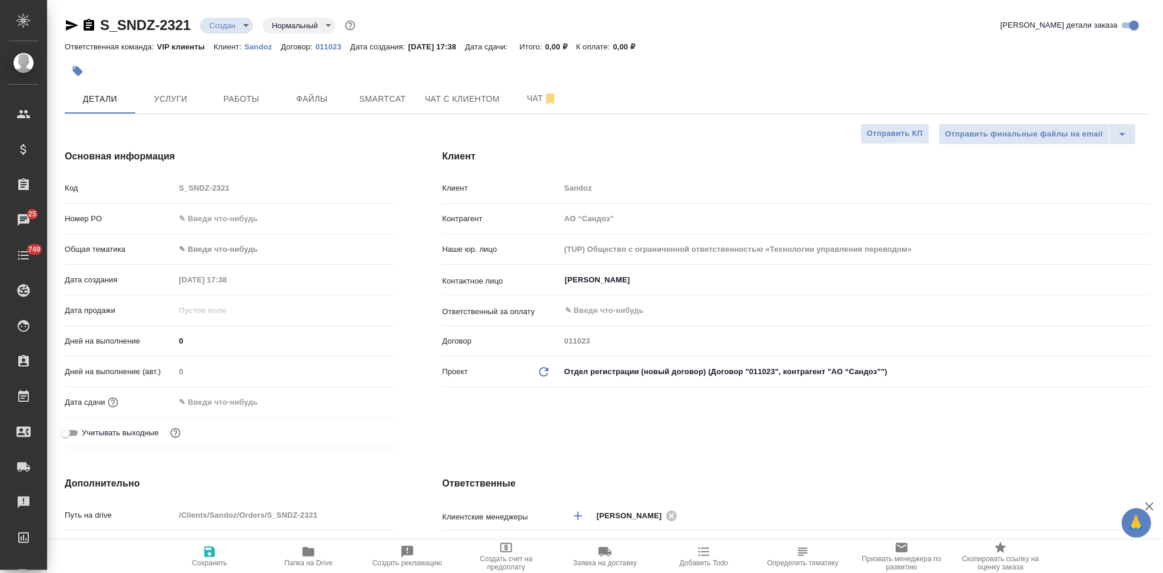
type textarea "x"
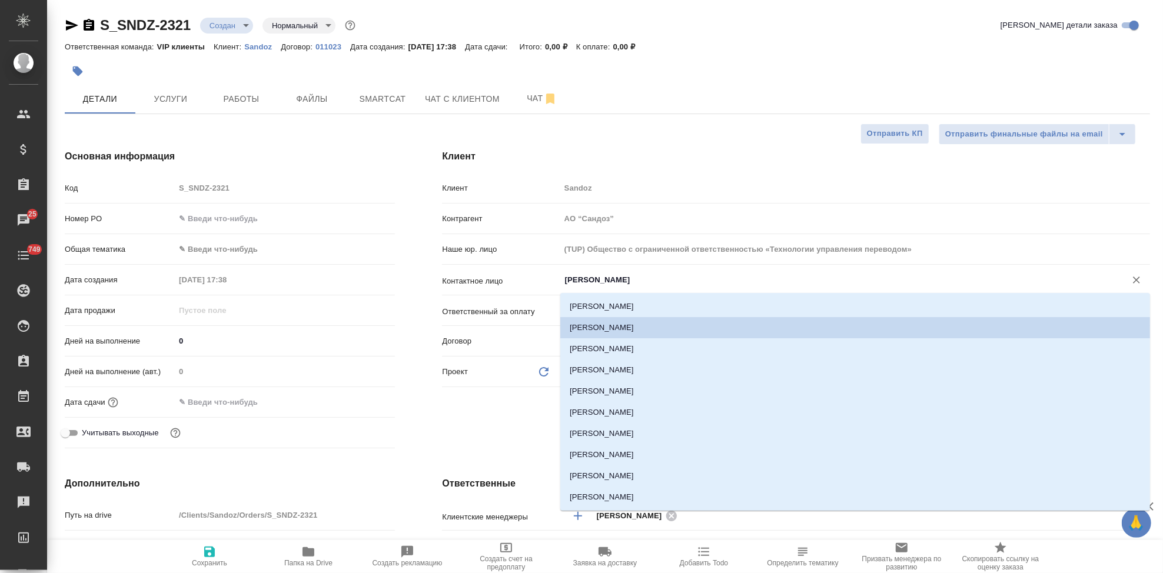
click at [650, 281] on input "[PERSON_NAME]" at bounding box center [835, 280] width 543 height 14
type textarea "x"
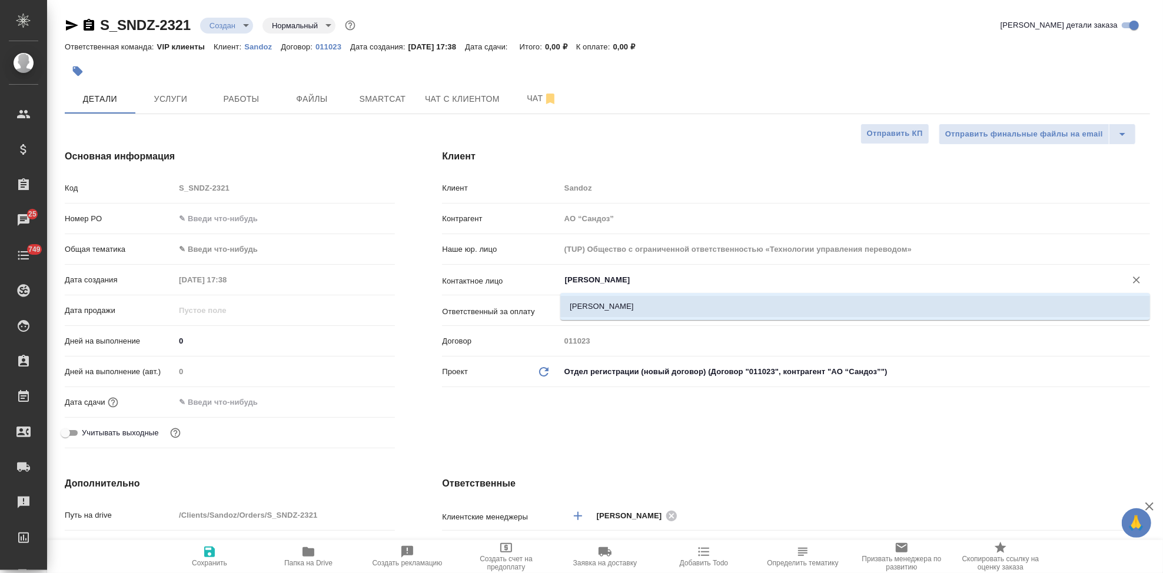
click at [639, 301] on li "[PERSON_NAME]" at bounding box center [855, 306] width 590 height 21
type input "[PERSON_NAME]"
type textarea "x"
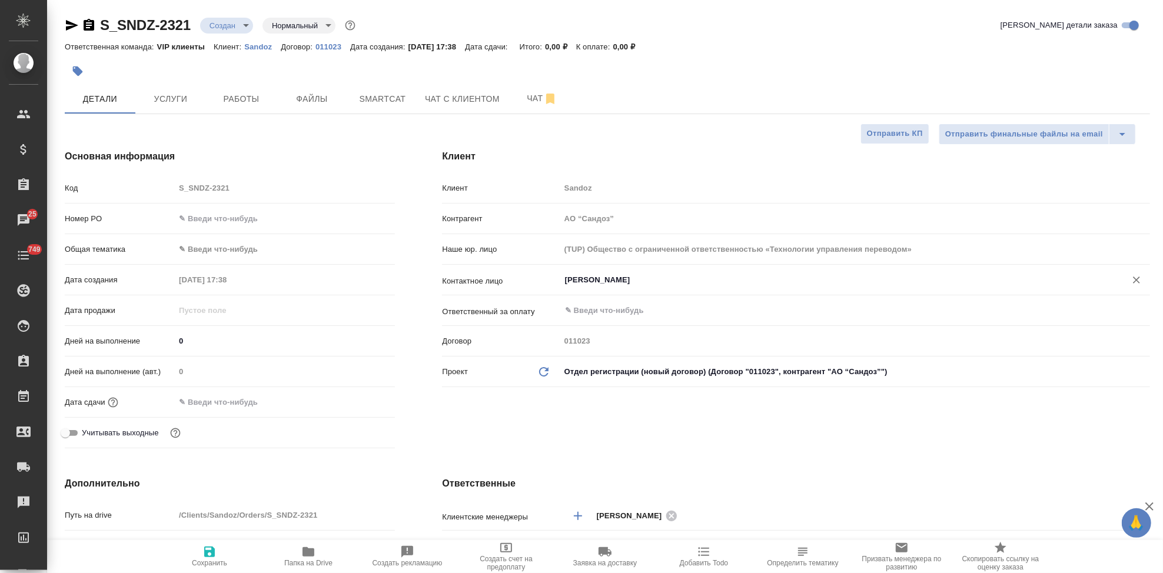
type input "[PERSON_NAME]"
click at [220, 556] on span "Сохранить" at bounding box center [209, 556] width 85 height 22
type textarea "x"
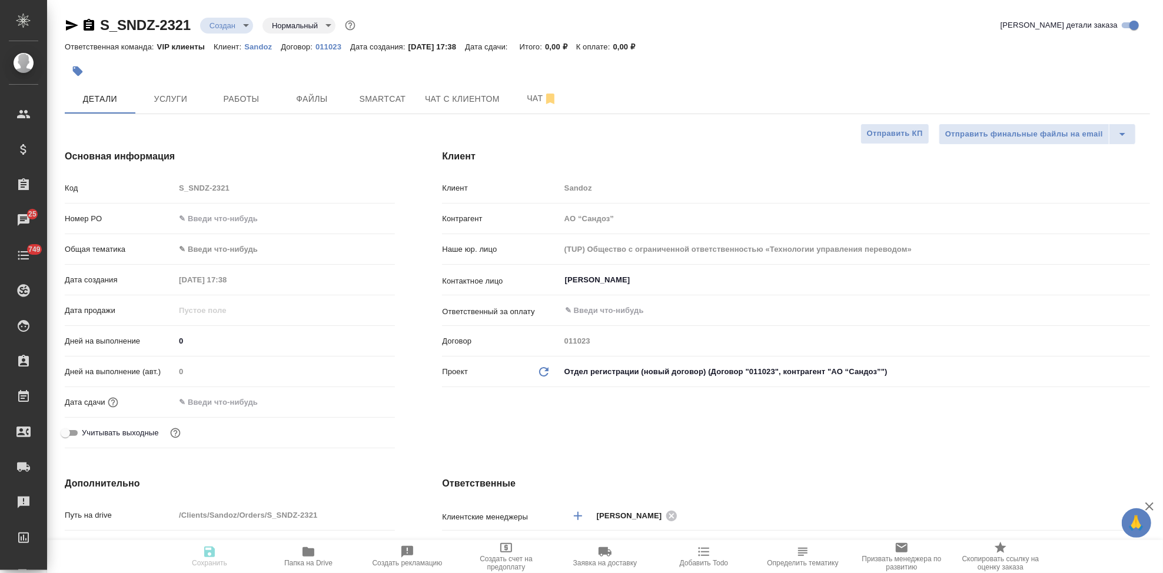
type textarea "x"
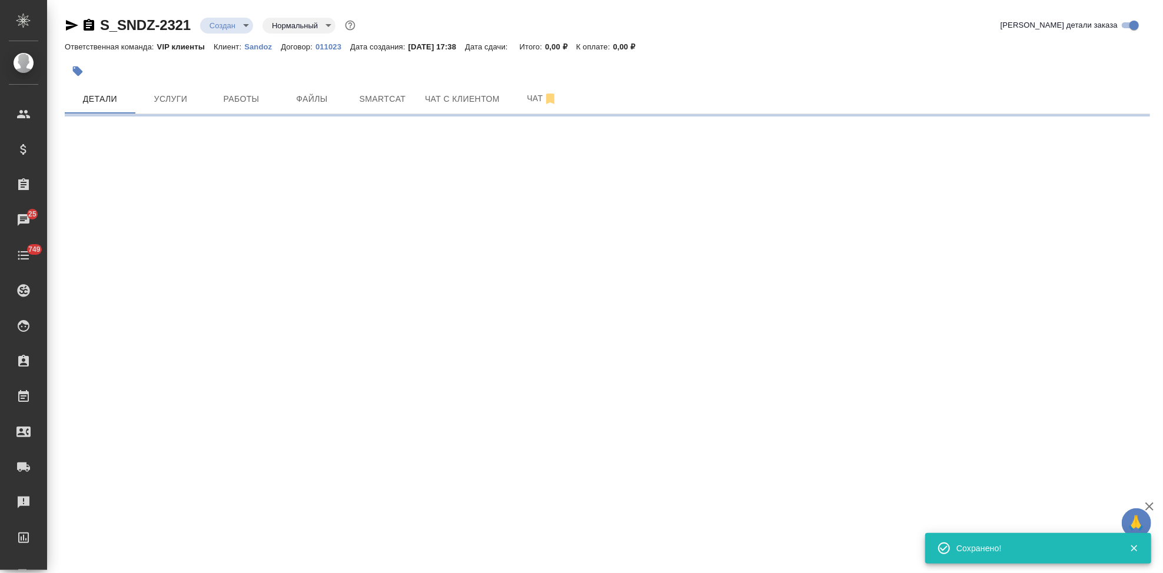
select select "RU"
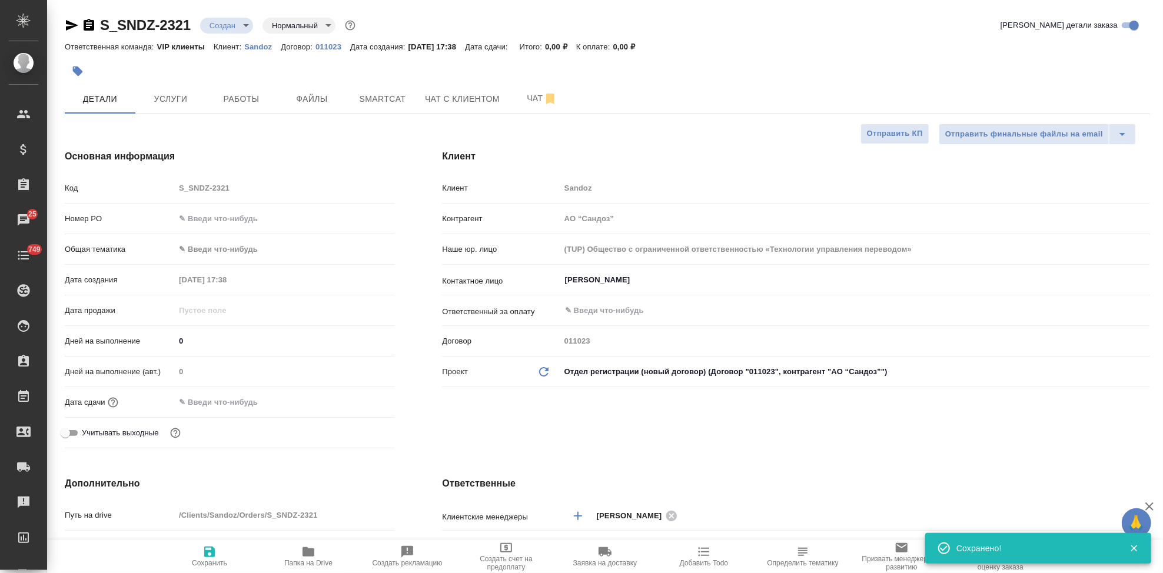
type textarea "x"
click at [148, 194] on div "Код S_SNDZ-2321" at bounding box center [230, 188] width 330 height 21
click at [620, 427] on div "Клиент Клиент Sandoz Контрагент АО “Сандоз” Наше юр. лицо (TUP) Общество с огра…" at bounding box center [795, 301] width 755 height 351
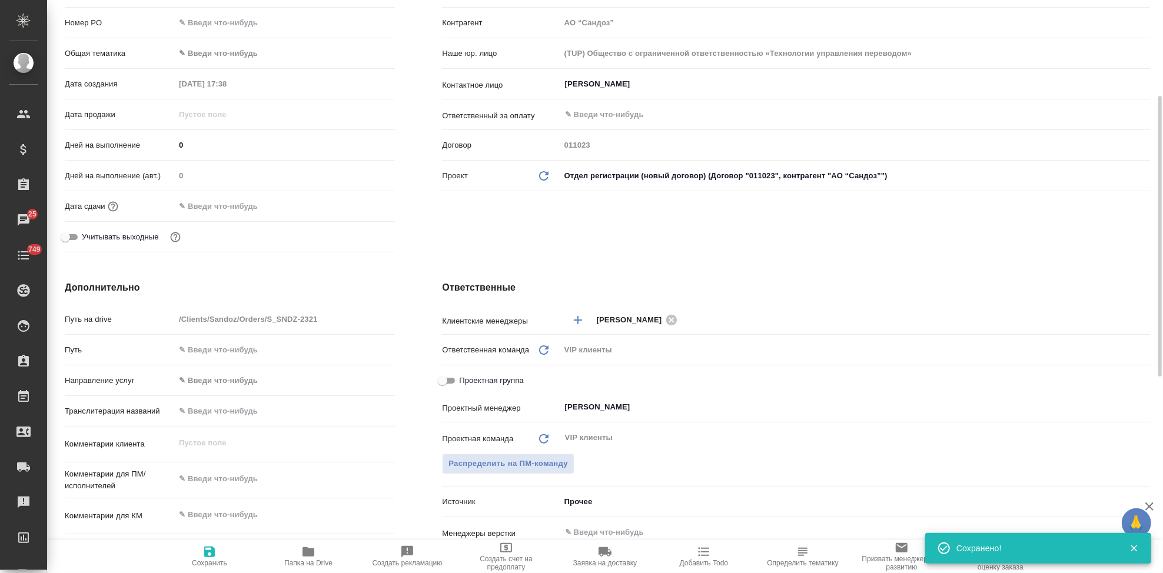
scroll to position [327, 0]
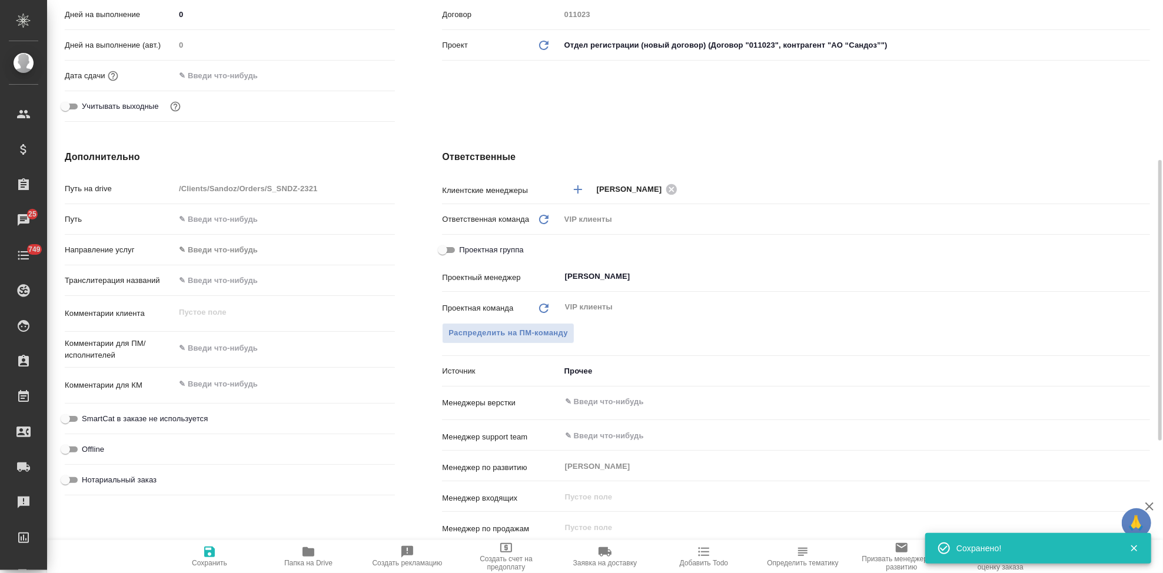
click at [222, 378] on textarea at bounding box center [285, 384] width 220 height 20
type textarea "x"
paste textarea "Остерведдинген"
type textarea "Остерведдинген"
type textarea "x"
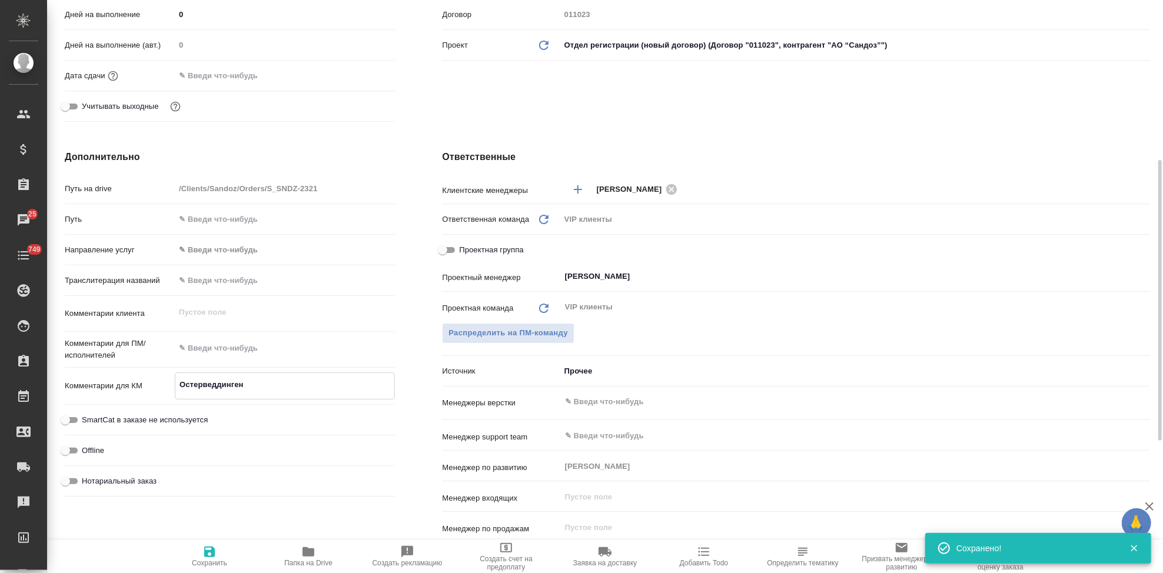
type textarea "x"
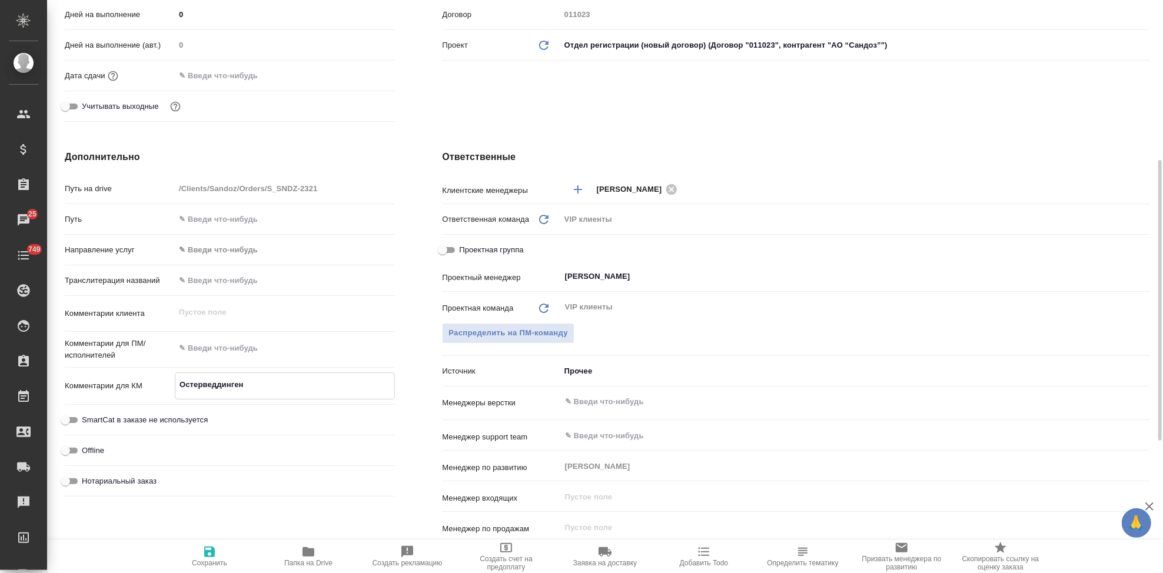
type textarea "Остерведдинген"
type textarea "x"
click at [207, 558] on icon "button" at bounding box center [209, 552] width 14 height 14
type textarea "x"
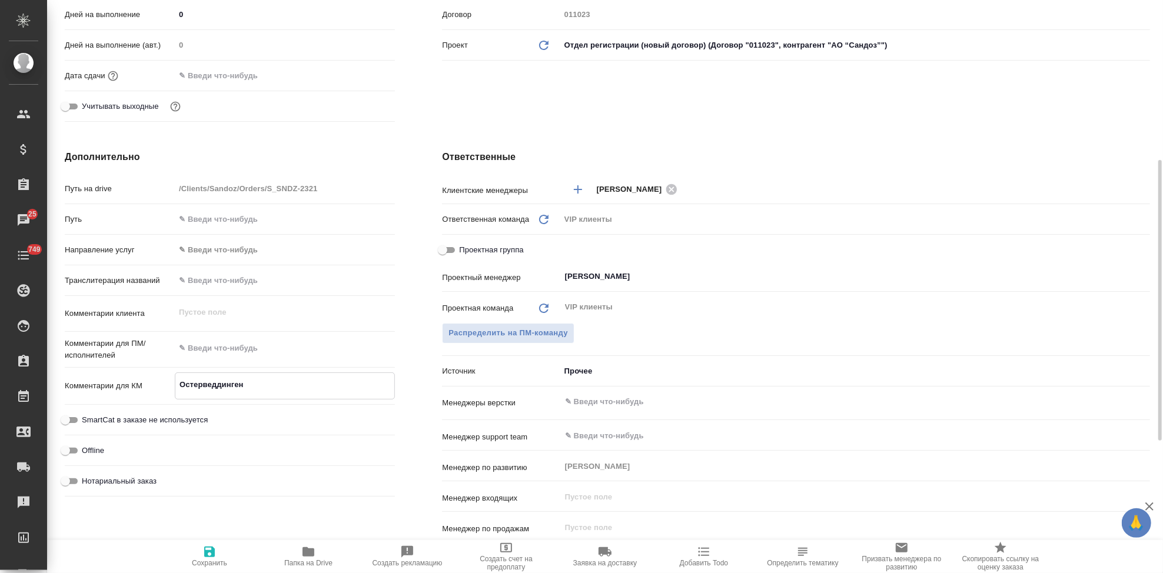
type textarea "x"
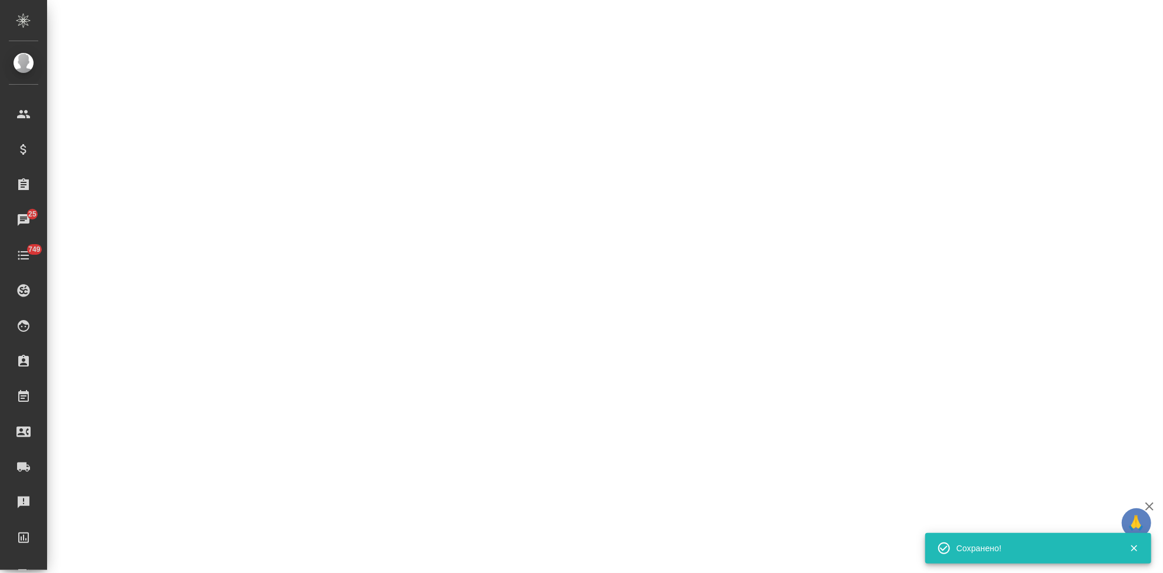
select select "RU"
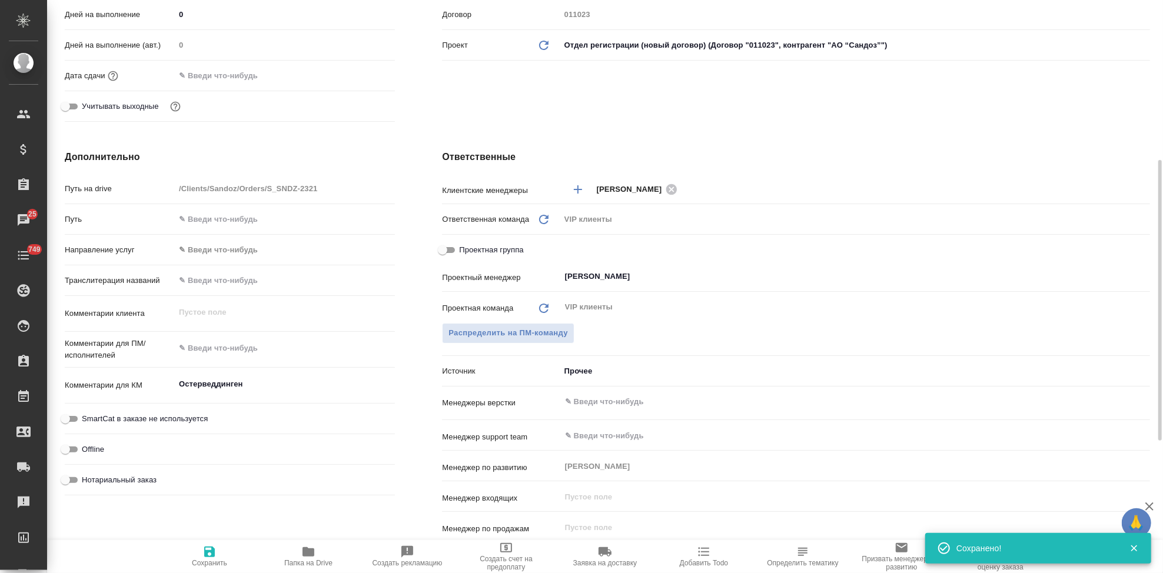
type textarea "x"
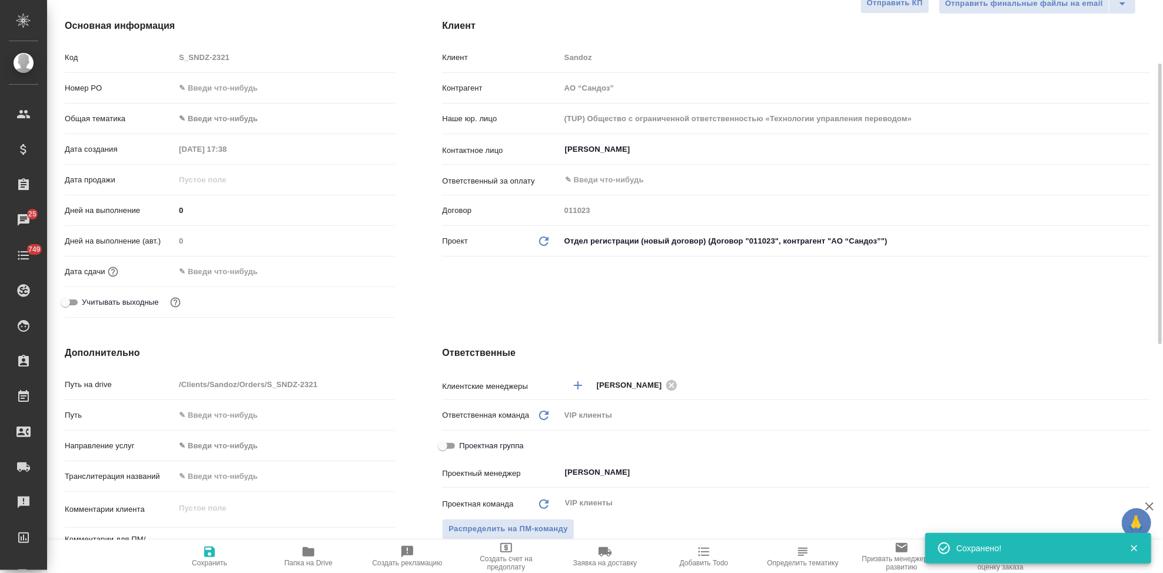
scroll to position [0, 0]
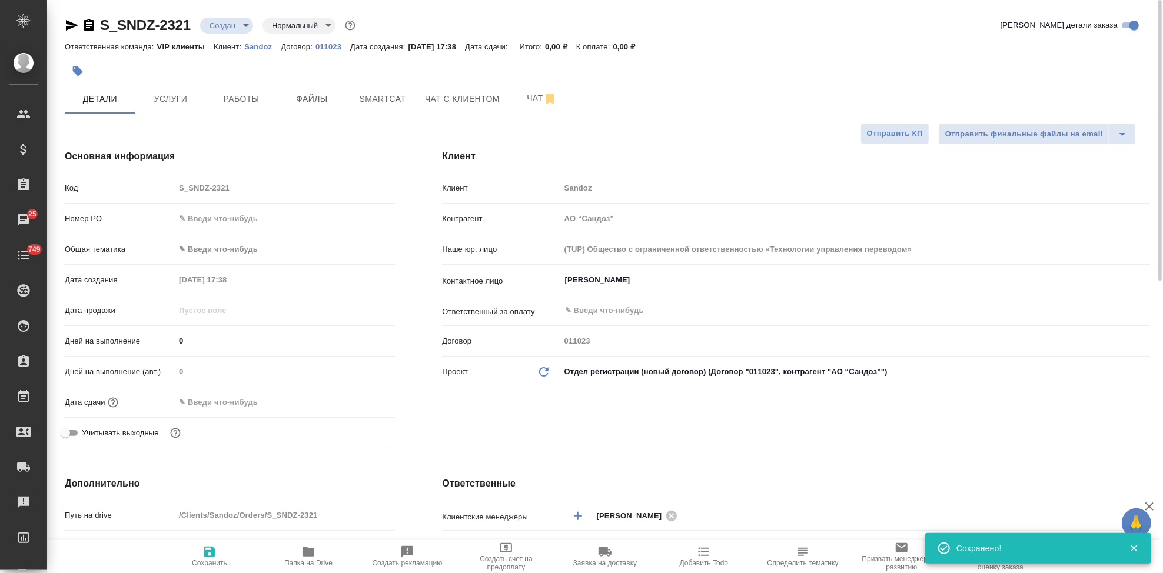
type textarea "x"
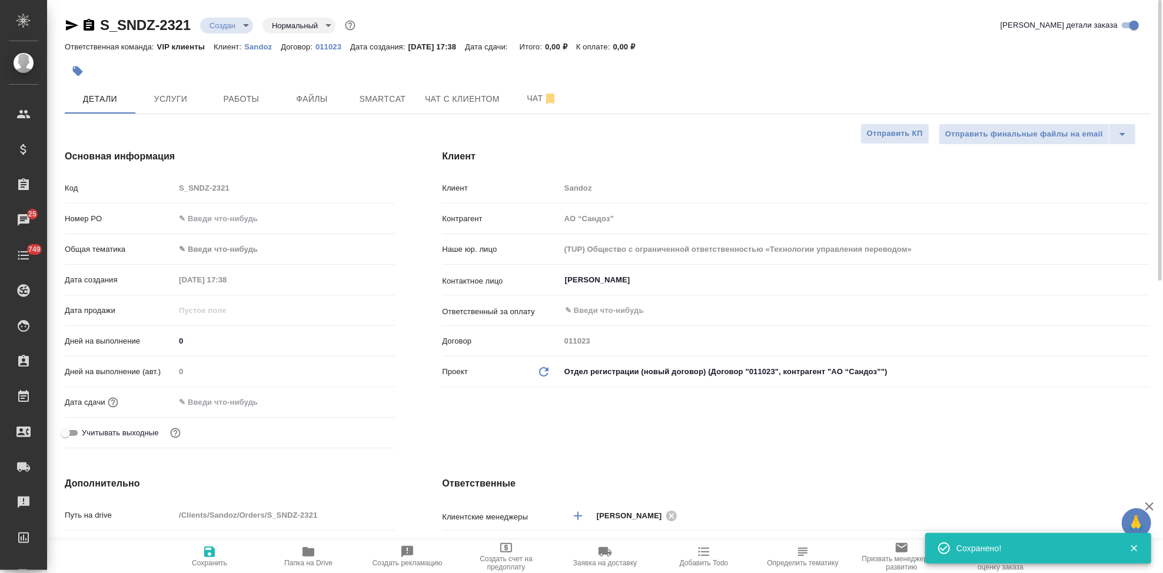
type textarea "x"
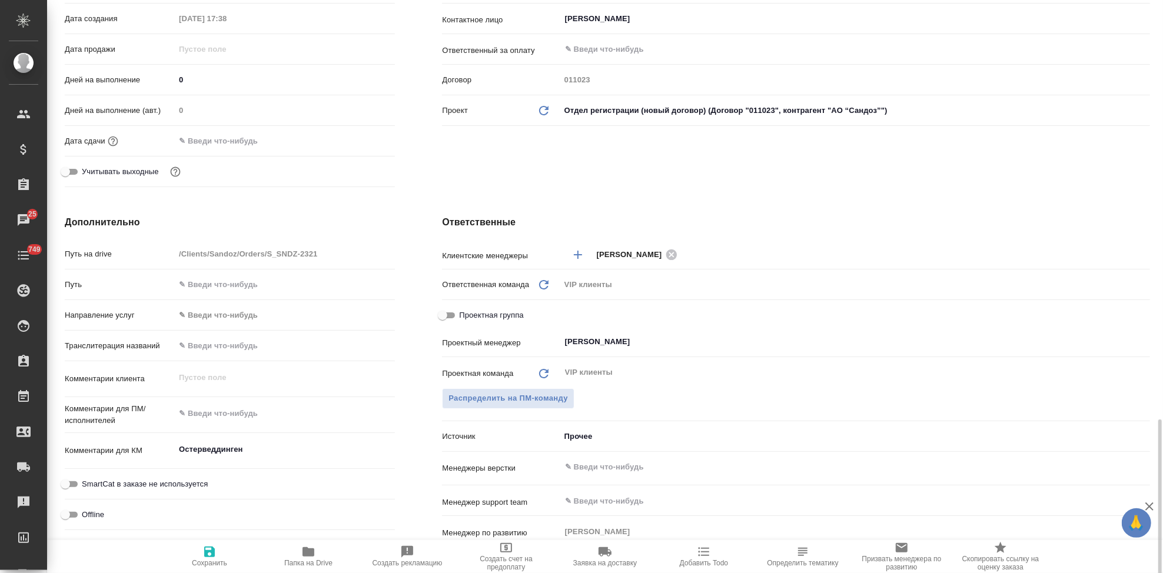
scroll to position [457, 0]
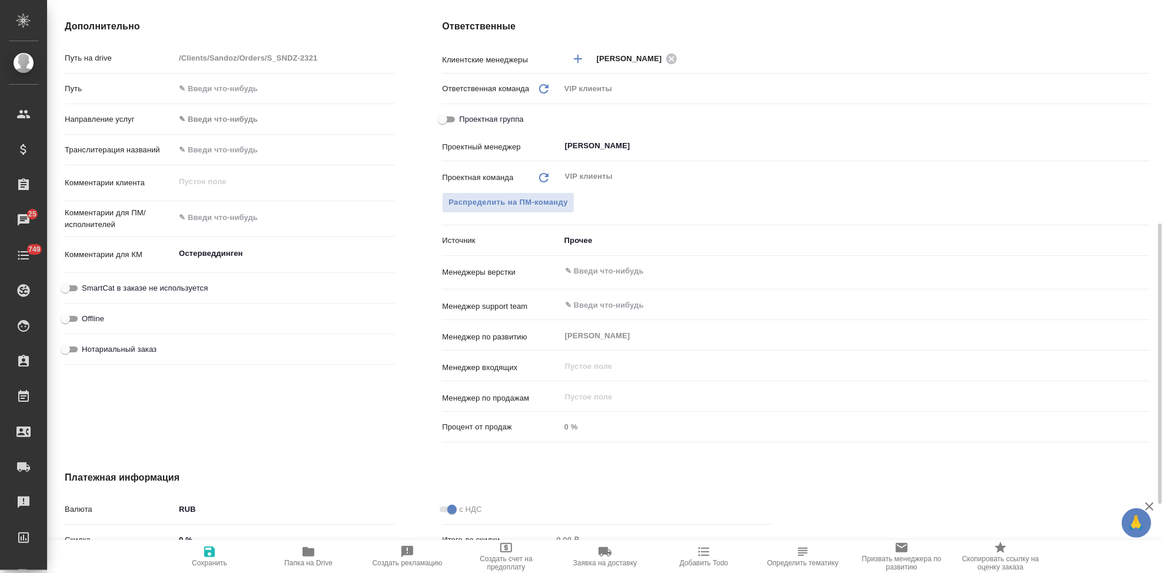
type textarea "x"
click at [235, 221] on textarea at bounding box center [285, 218] width 220 height 20
paste textarea "Прошу взять в работу следующее: Необходимо из файла (МП- 224056 - ПЛС от 010920…"
type textarea "Прошу взять в работу следующее: Необходимо из файла (МП- 224056 - ПЛС от 010920…"
type textarea "x"
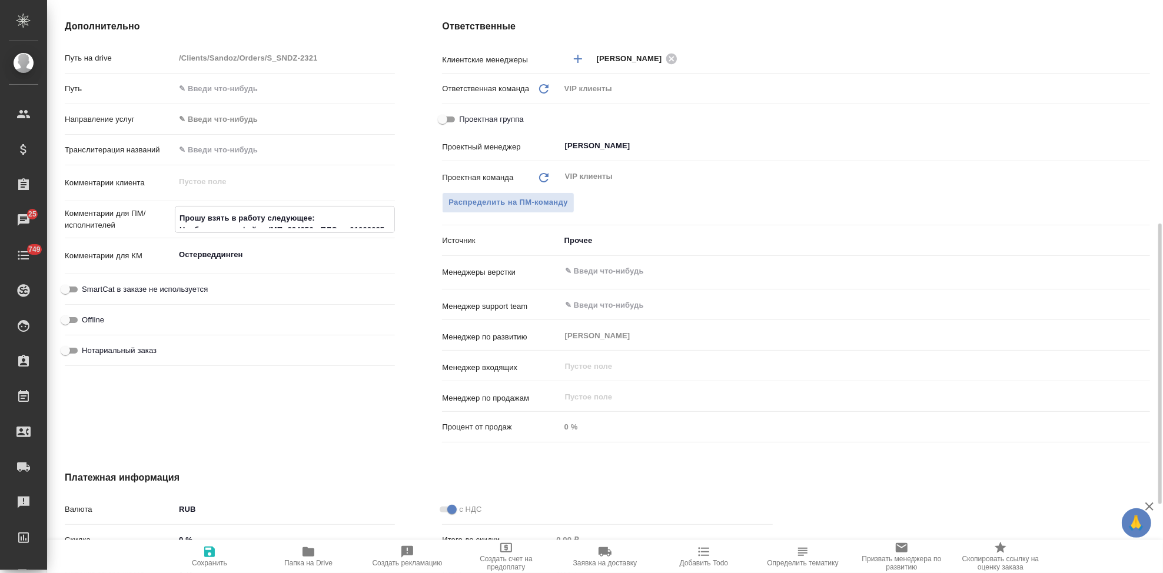
type textarea "x"
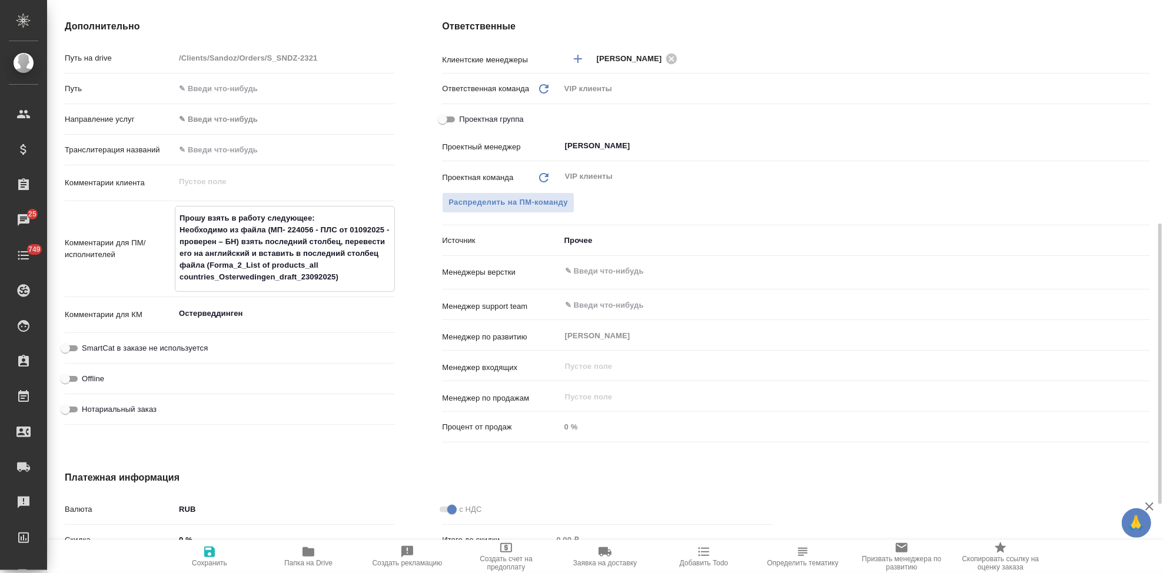
type textarea "Прошу взять в работу следующее: Необходимо из файла (МП- 224056 - ПЛС от 010920…"
type textarea "x"
click at [215, 553] on icon "button" at bounding box center [209, 552] width 14 height 14
type textarea "x"
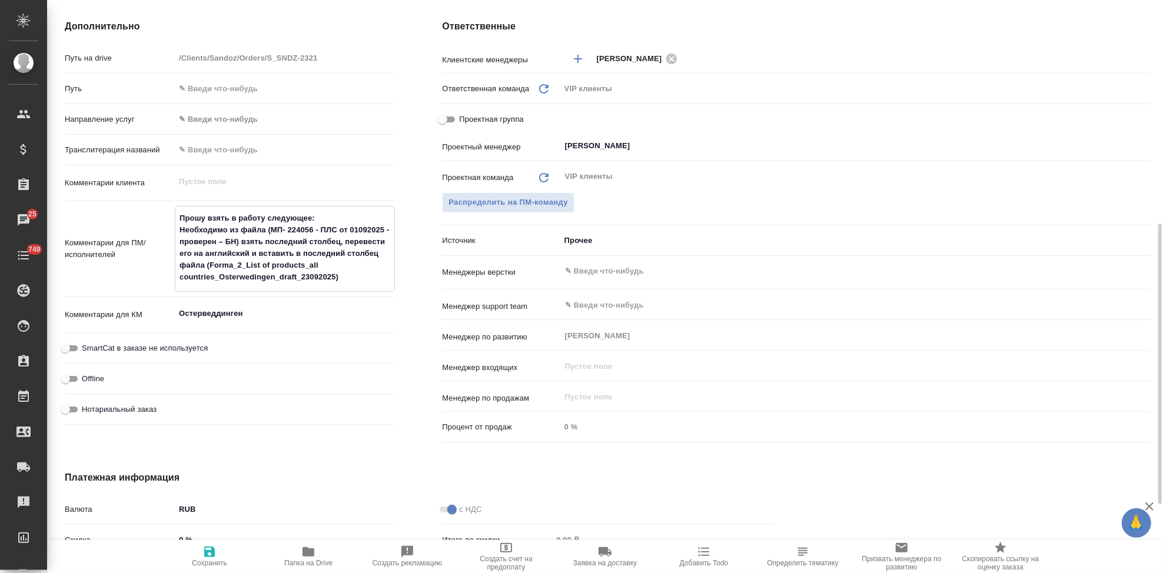
type textarea "x"
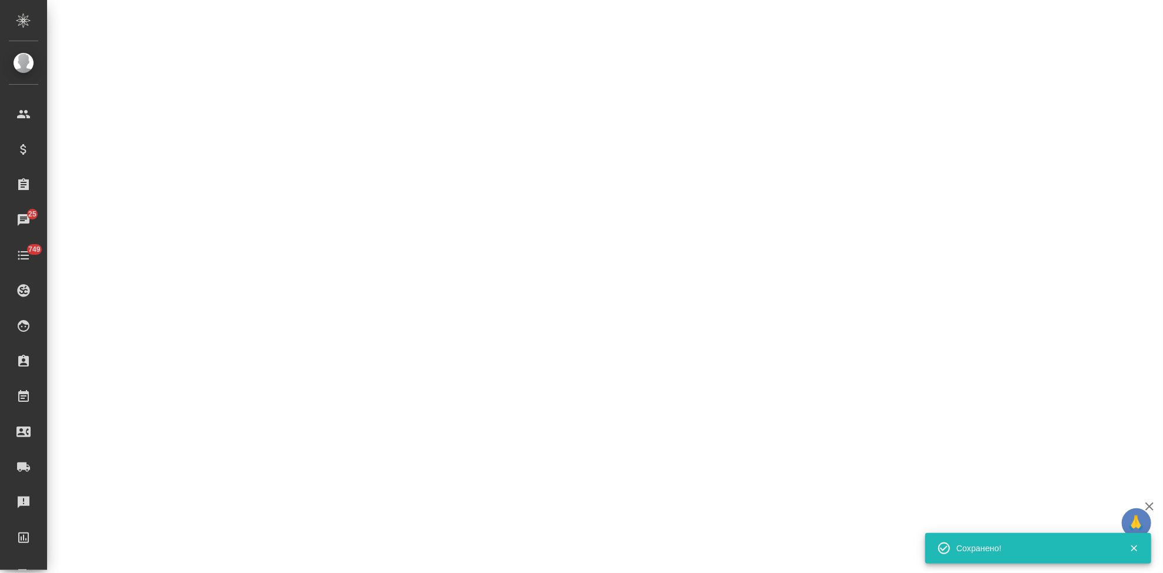
select select "RU"
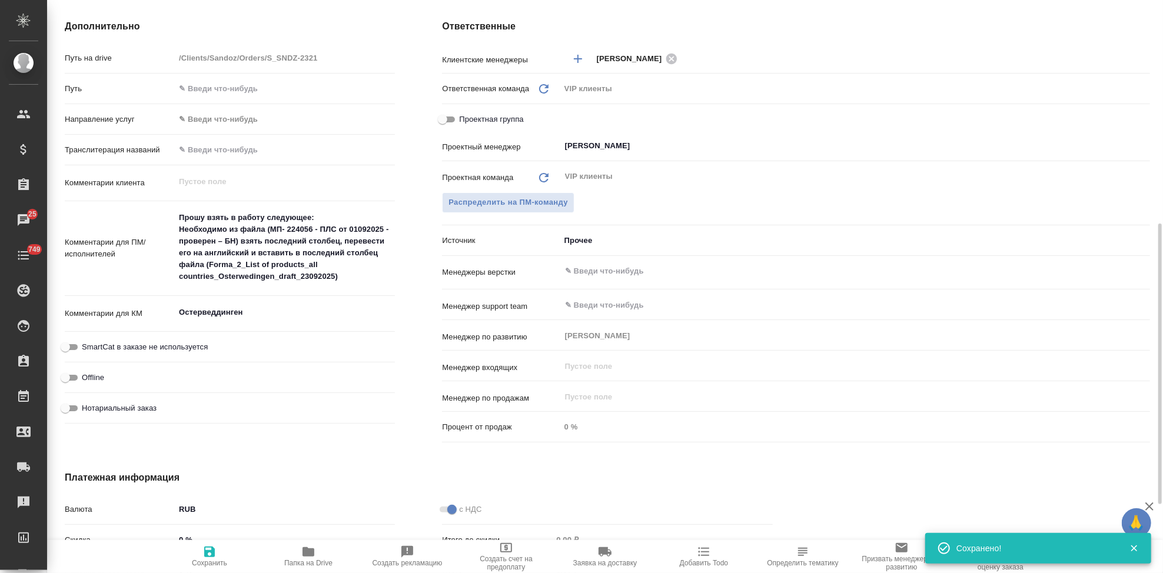
type textarea "x"
click at [214, 563] on span "Сохранить" at bounding box center [209, 563] width 35 height 8
type textarea "x"
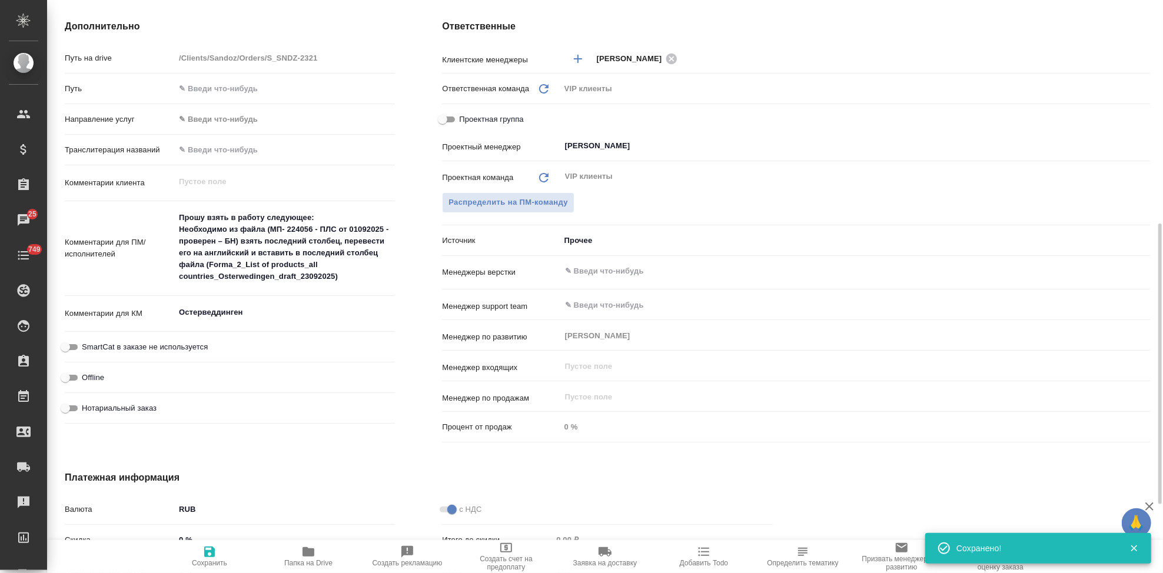
type textarea "x"
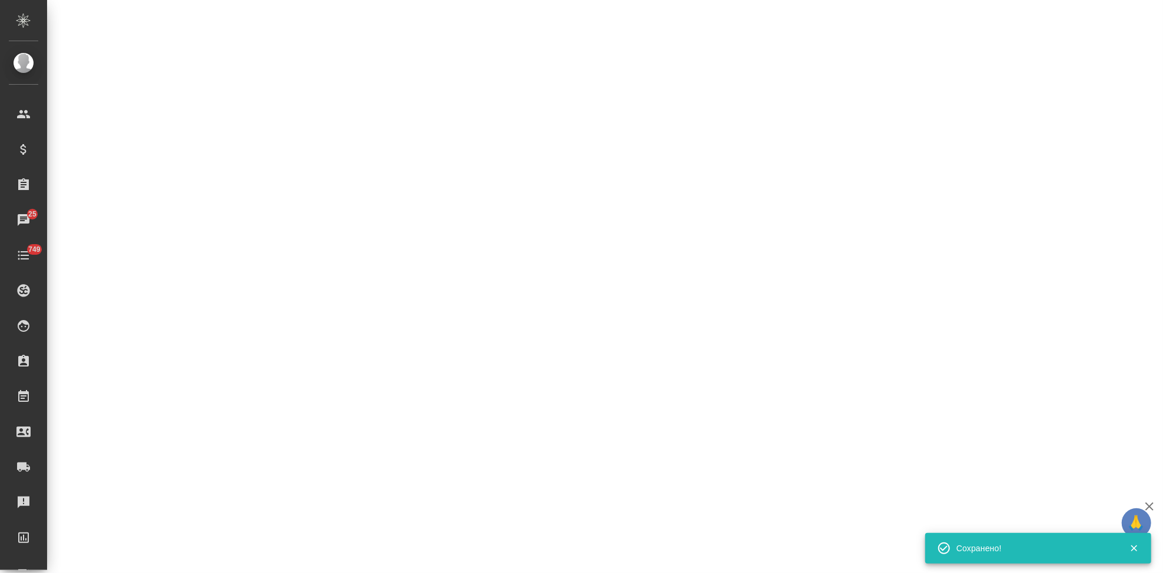
select select "RU"
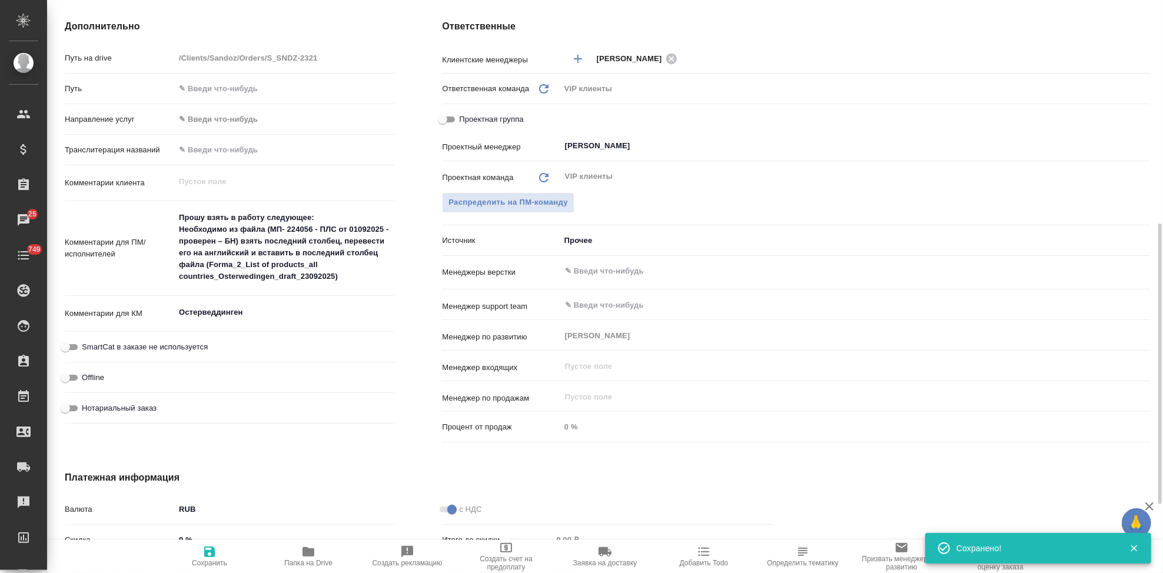
type textarea "x"
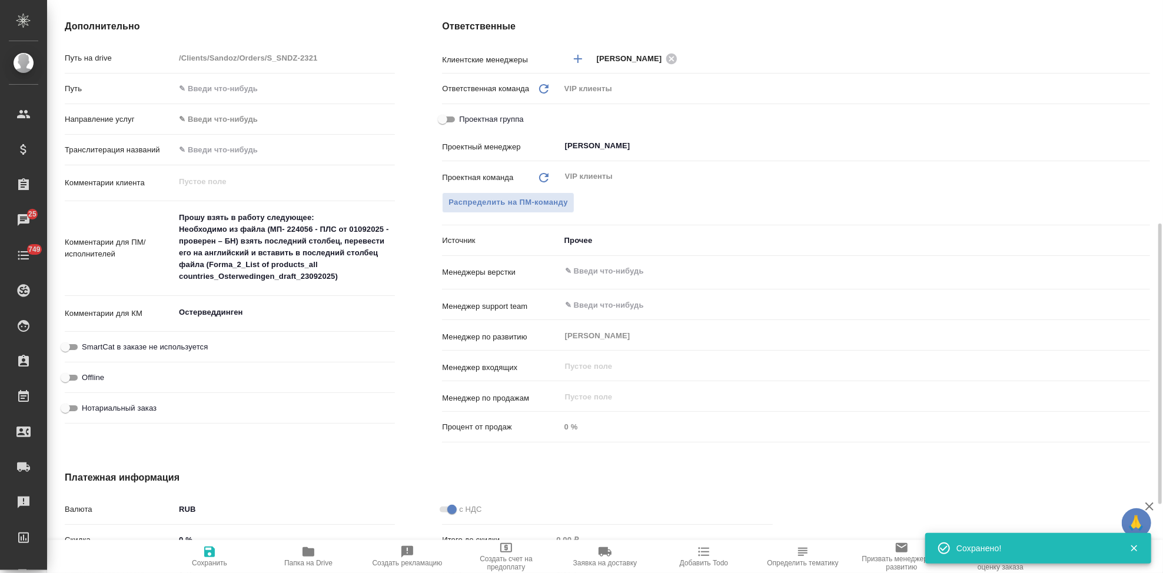
type textarea "x"
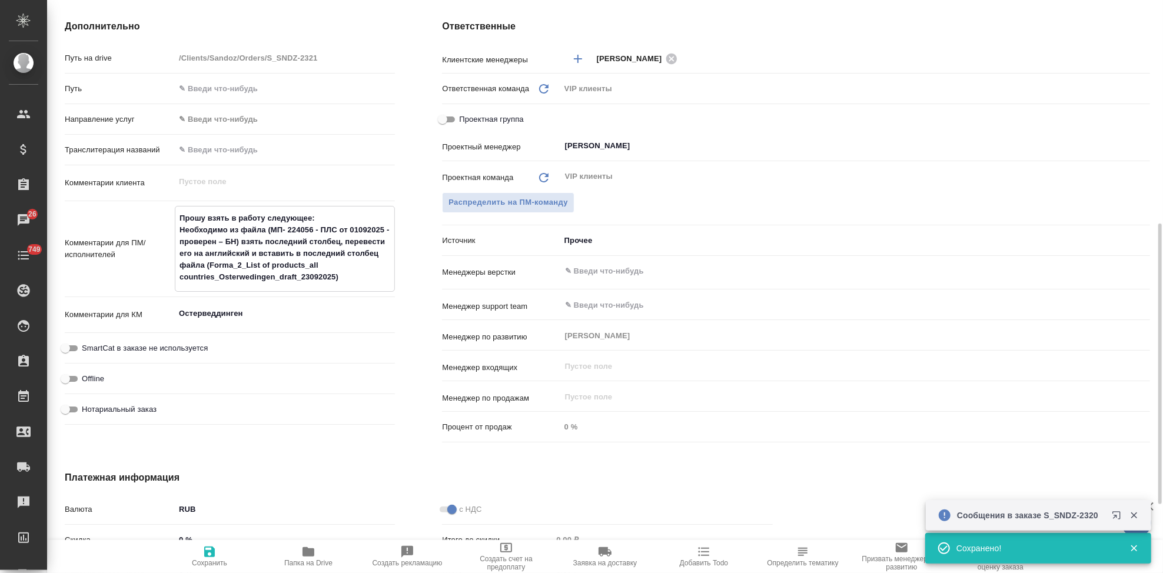
click at [357, 274] on textarea "Прошу взять в работу следующее: Необходимо из файла (МП- 224056 - ПЛС от 010920…" at bounding box center [284, 247] width 219 height 79
type textarea "Прошу взять в работу следующее: Необходимо из файла (МП- 224056 - ПЛС от 010920…"
type textarea "x"
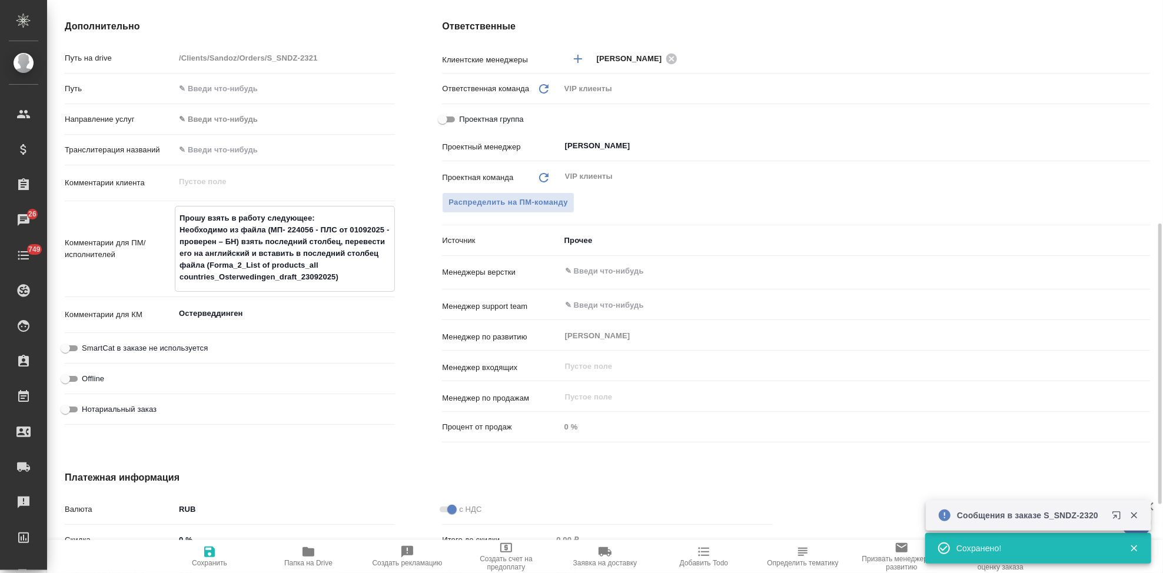
type textarea "Прошу взять в работу следующее: Необходимо из файла (МП- 224056 - ПЛС от 010920…"
type textarea "x"
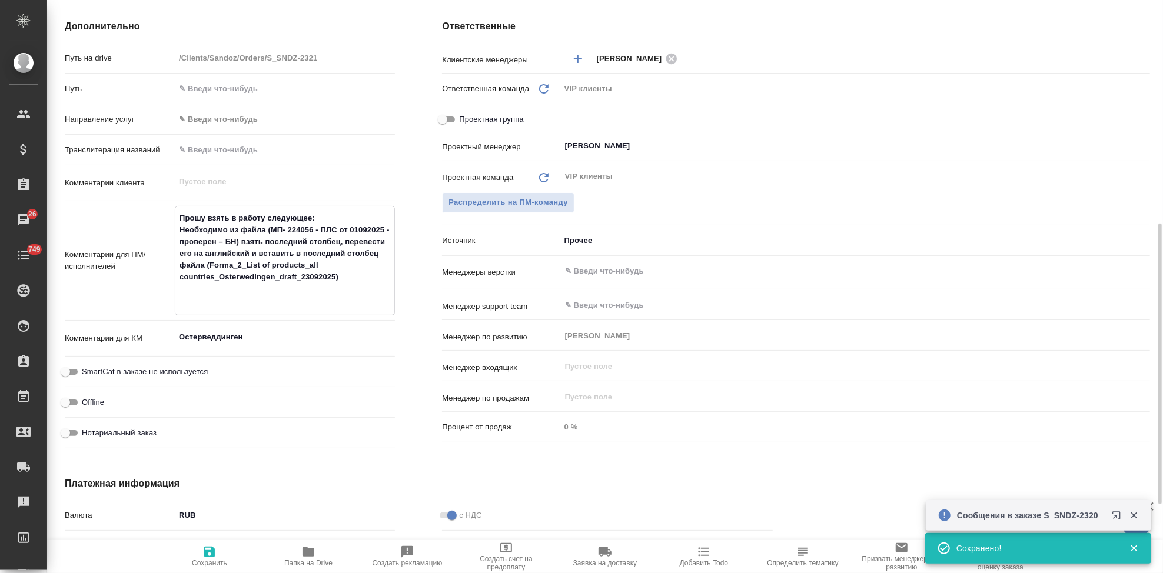
paste textarea "шапку переводить не нужно"
type textarea "Прошу взять в работу следующее: Необходимо из файла (МП- 224056 - ПЛС от 010920…"
type textarea "x"
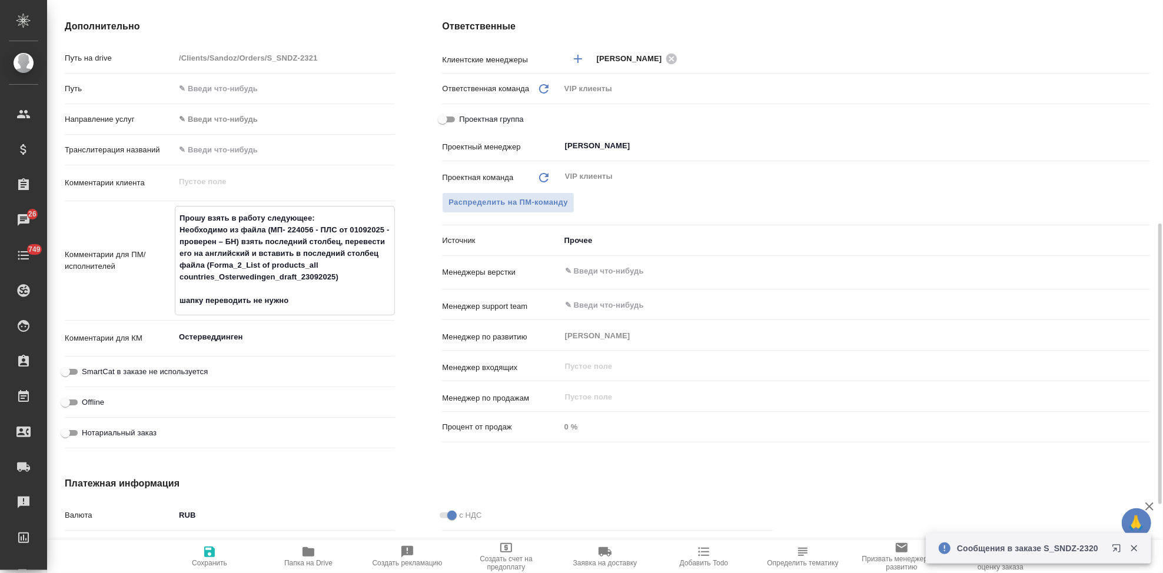
type textarea "Прошу взять в работу следующее: Необходимо из файла (МП- 224056 - ПЛС от 010920…"
type textarea "x"
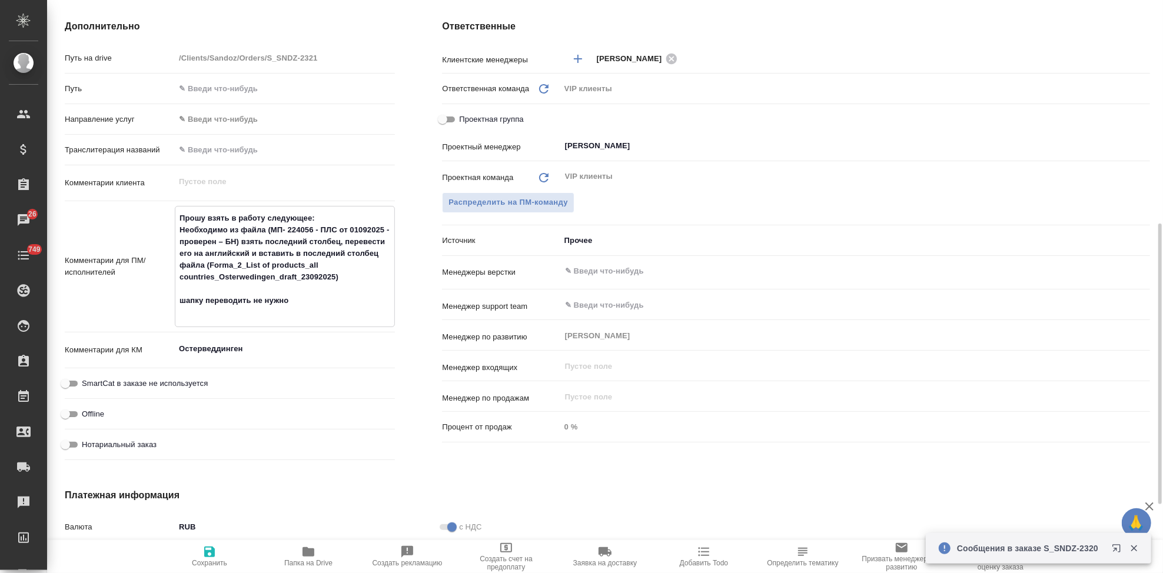
type textarea "Прошу взять в работу следующее: Необходимо из файла (МП- 224056 - ПЛС от 010920…"
type textarea "x"
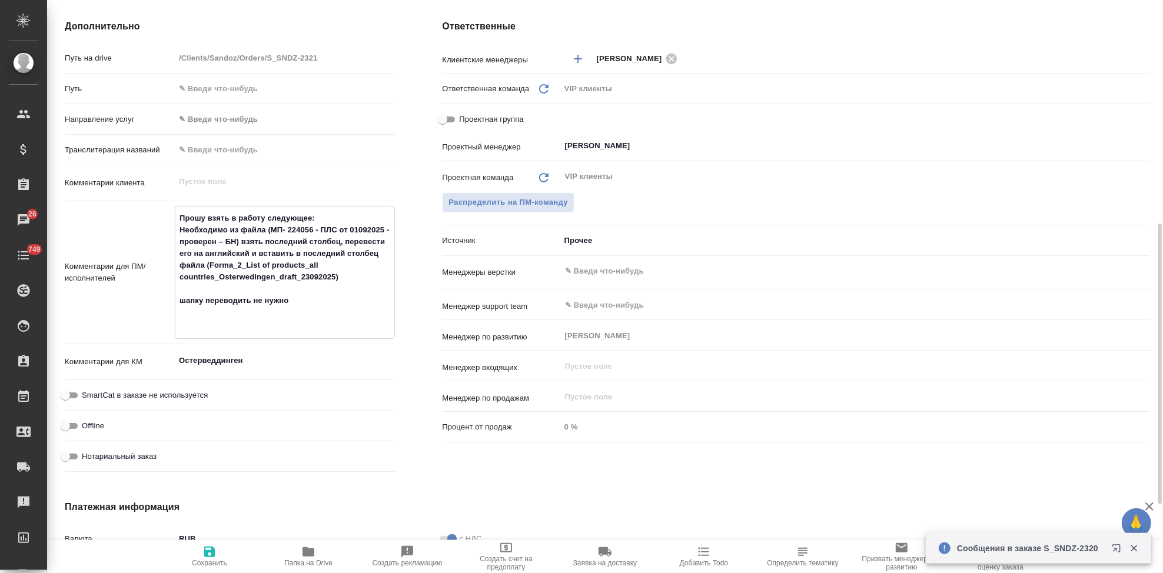
type textarea "x"
type textarea "Прошу взять в работу следующее: Необходимо из файла (МП- 224056 - ПЛС от 010920…"
type textarea "x"
type textarea "Прошу взять в работу следующее: Необходимо из файла (МП- 224056 - ПЛС от 010920…"
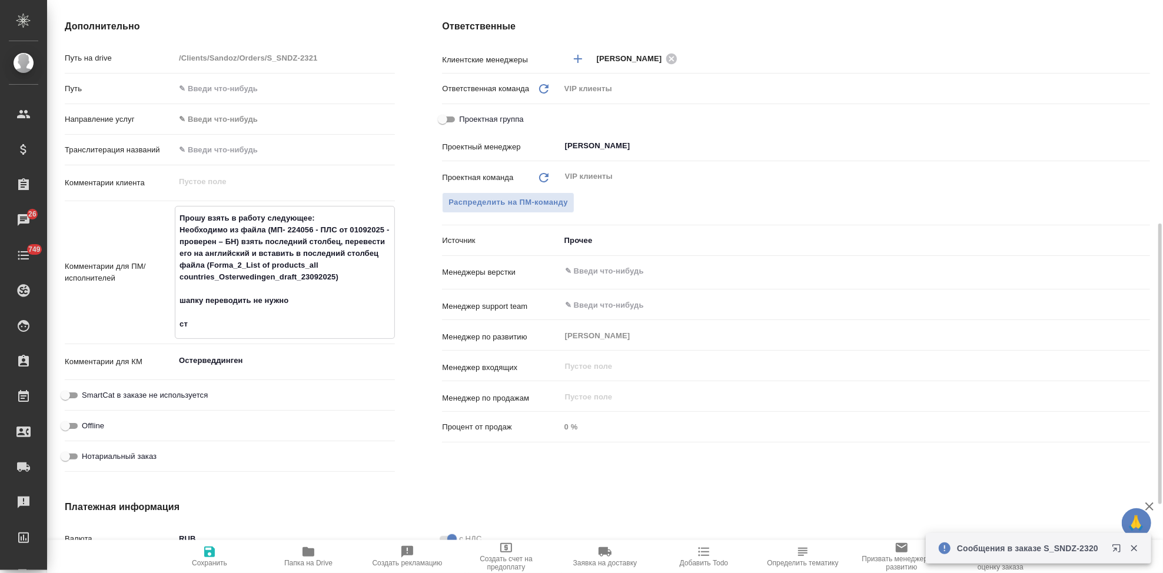
type textarea "x"
type textarea "Прошу взять в работу следующее: Необходимо из файла (МП- 224056 - ПЛС от 010920…"
type textarea "x"
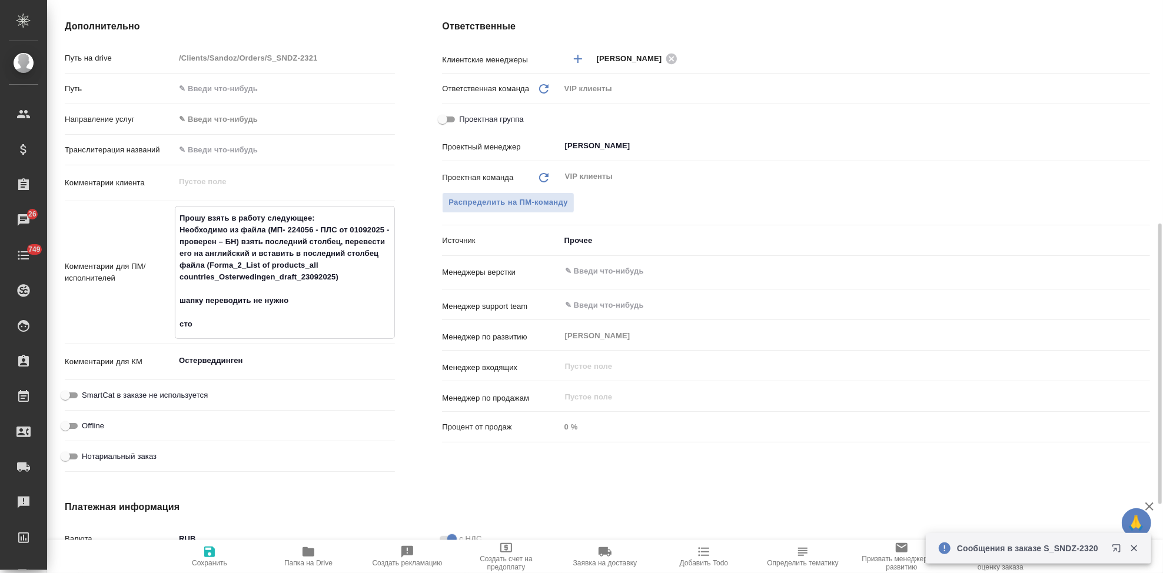
type textarea "x"
type textarea "Прошу взять в работу следующее: Необходимо из файла (МП- 224056 - ПЛС от 010920…"
type textarea "x"
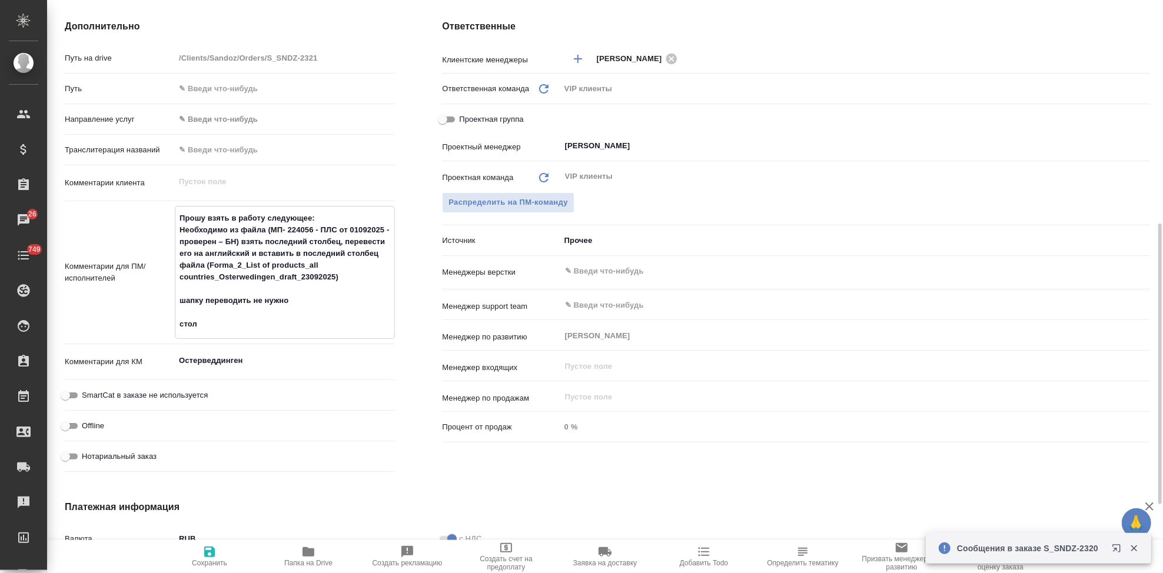
type textarea "x"
type textarea "Прошу взять в работу следующее: Необходимо из файла (МП- 224056 - ПЛС от 010920…"
type textarea "x"
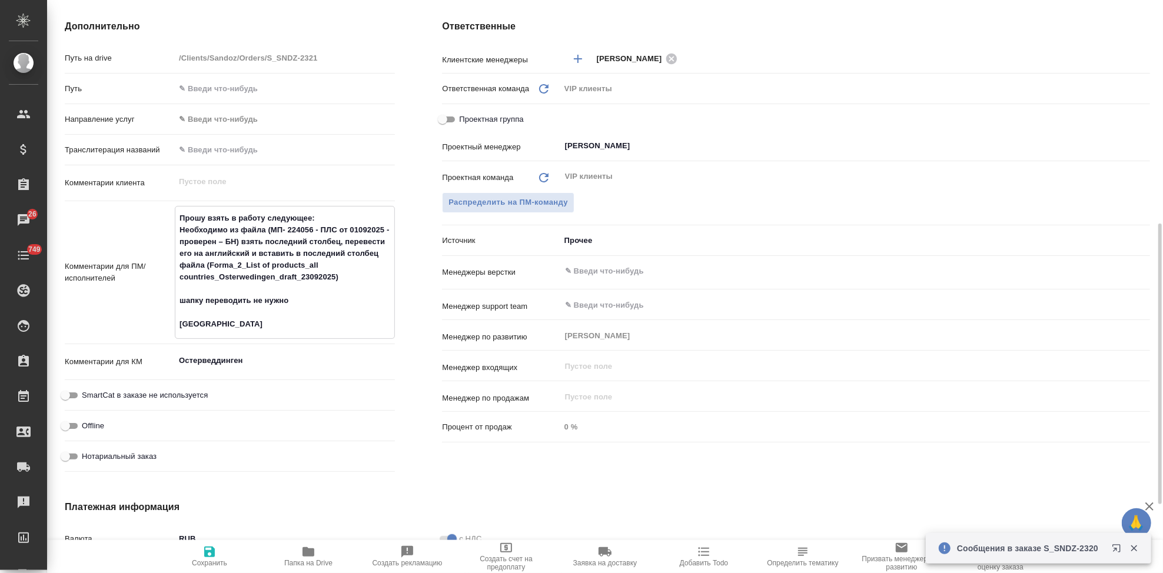
type textarea "Прошу взять в работу следующее: Необходимо из файла (МП- 224056 - ПЛС от 010920…"
type textarea "x"
type textarea "Прошу взять в работу следующее: Необходимо из файла (МП- 224056 - ПЛС от 010920…"
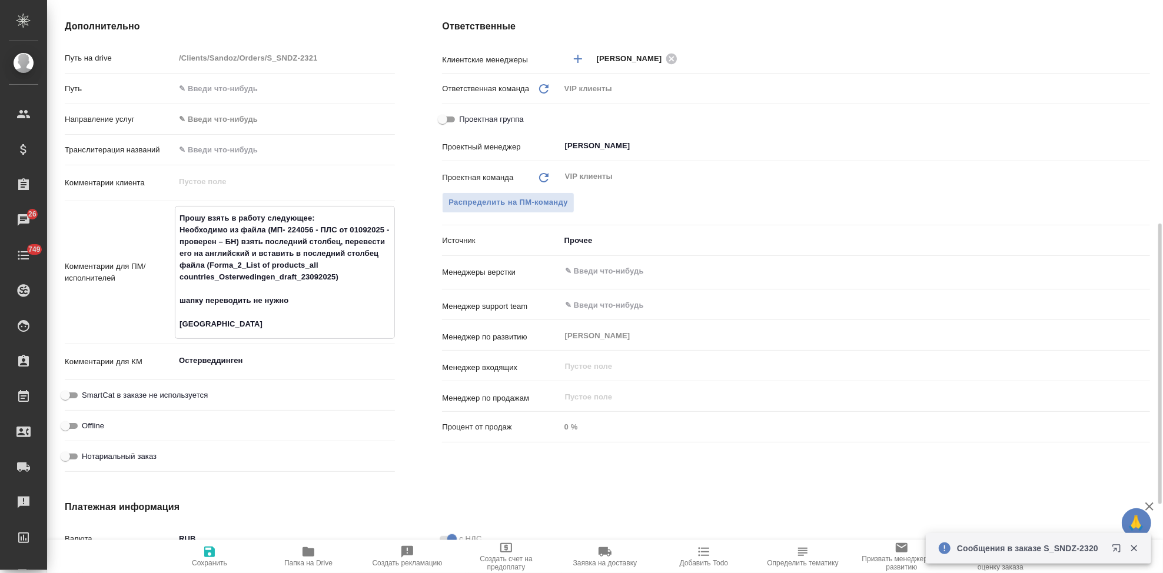
type textarea "x"
type textarea "Прошу взять в работу следующее: Необходимо из файла (МП- 224056 - ПЛС от 010920…"
type textarea "x"
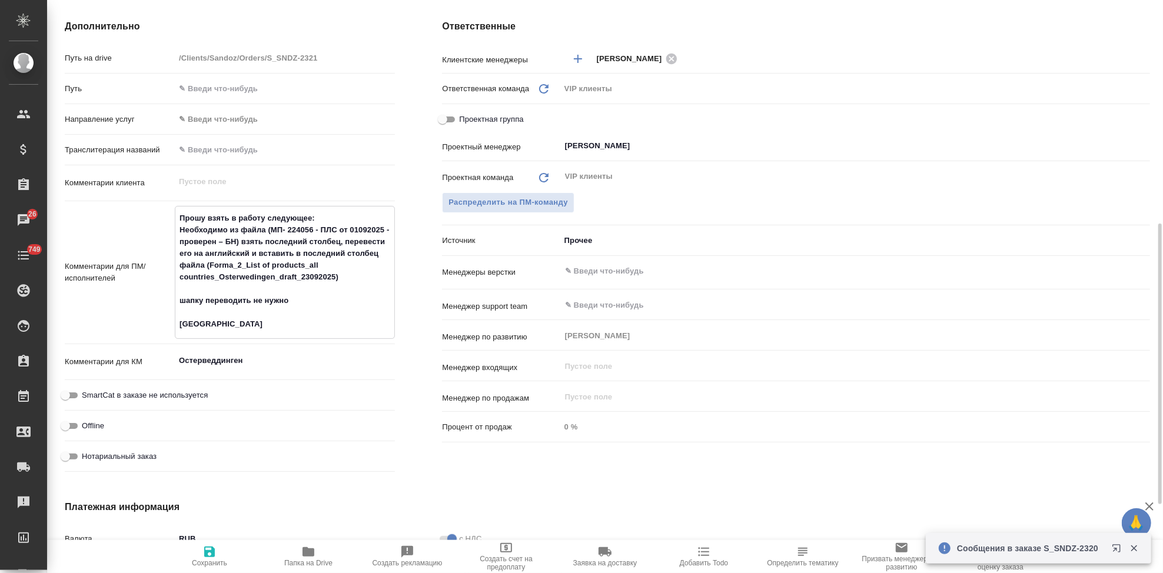
type textarea "x"
type textarea "Прошу взять в работу следующее: Необходимо из файла (МП- 224056 - ПЛС от 010920…"
type textarea "x"
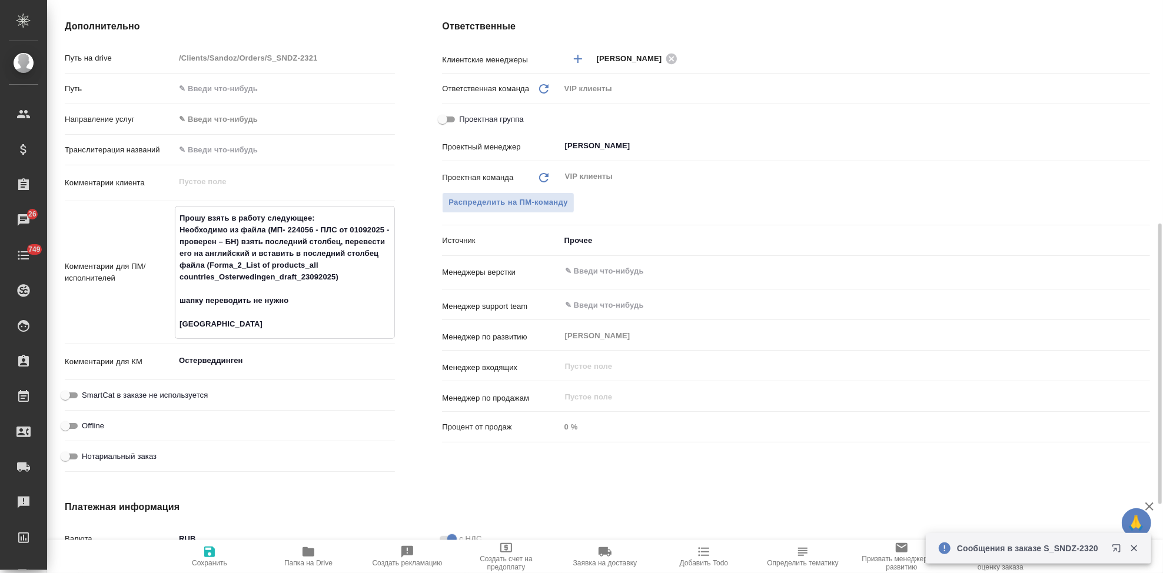
type textarea "x"
type textarea "Прошу взять в работу следующее: Необходимо из файла (МП- 224056 - ПЛС от 010920…"
type textarea "x"
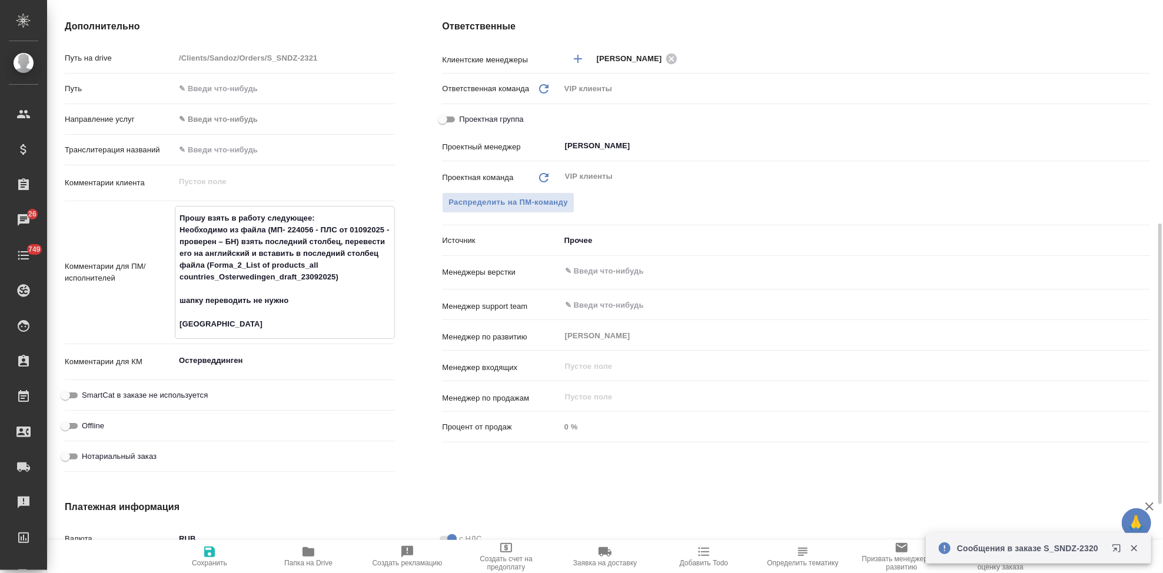
type textarea "Прошу взять в работу следующее: Необходимо из файла (МП- 224056 - ПЛС от 010920…"
type textarea "x"
type textarea "Прошу взять в работу следующее: Необходимо из файла (МП- 224056 - ПЛС от 010920…"
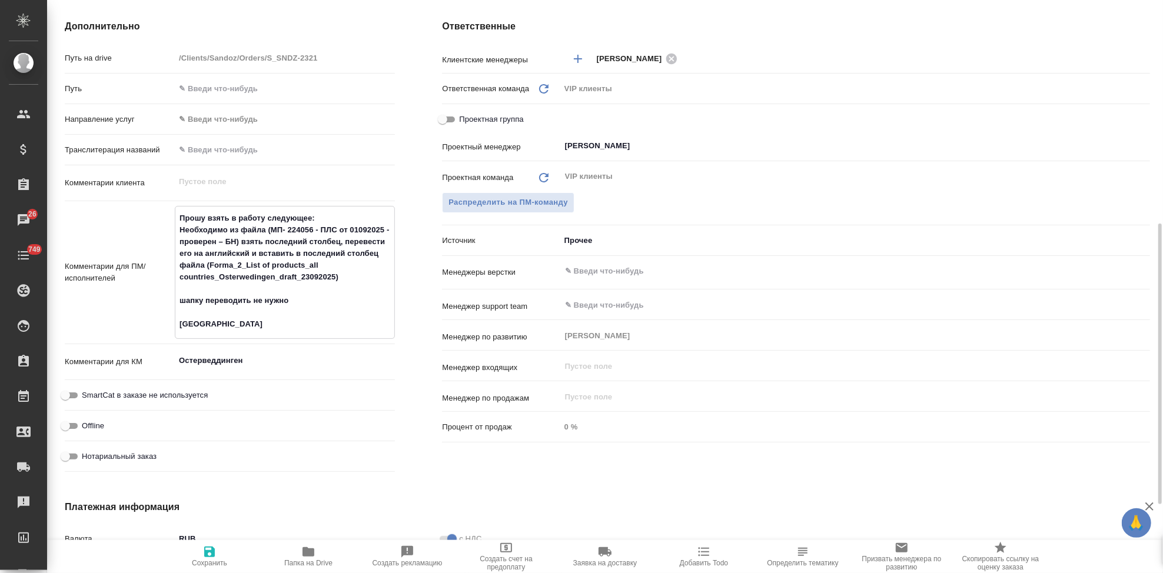
type textarea "x"
type textarea "Прошу взять в работу следующее: Необходимо из файла (МП- 224056 - ПЛС от 010920…"
type textarea "x"
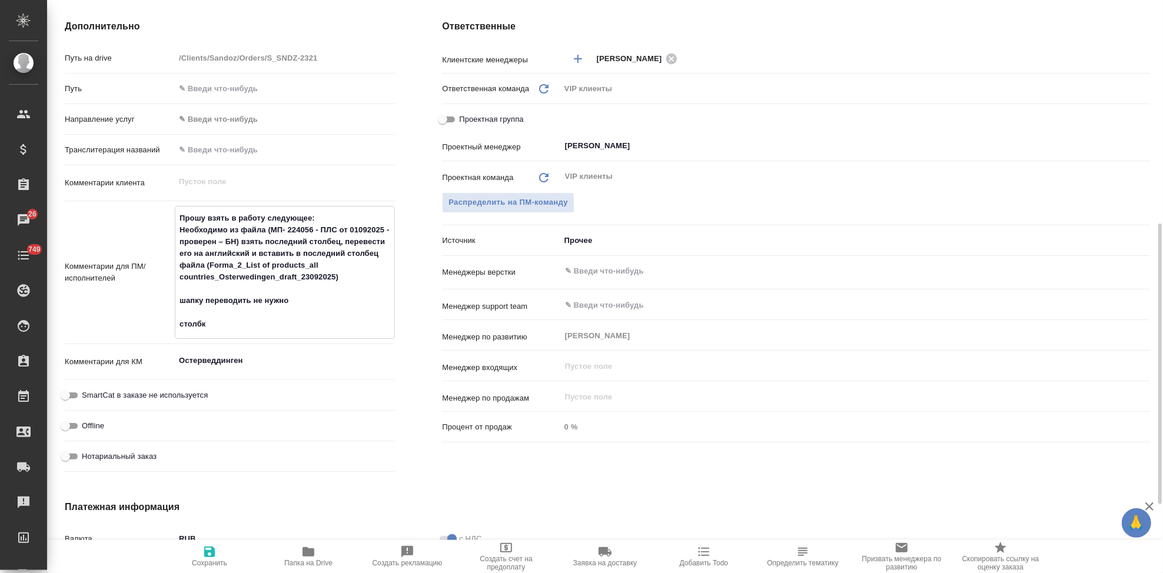
type textarea "x"
type textarea "Прошу взять в работу следующее: Необходимо из файла (МП- 224056 - ПЛС от 010920…"
type textarea "x"
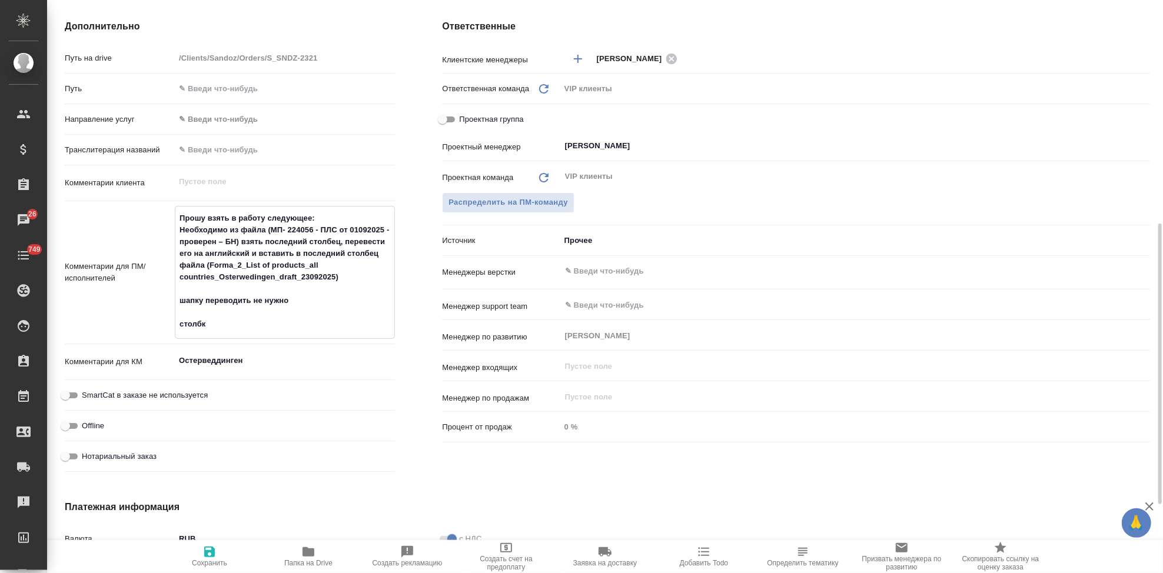
type textarea "x"
type textarea "Прошу взять в работу следующее: Необходимо из файла (МП- 224056 - ПЛС от 010920…"
type textarea "x"
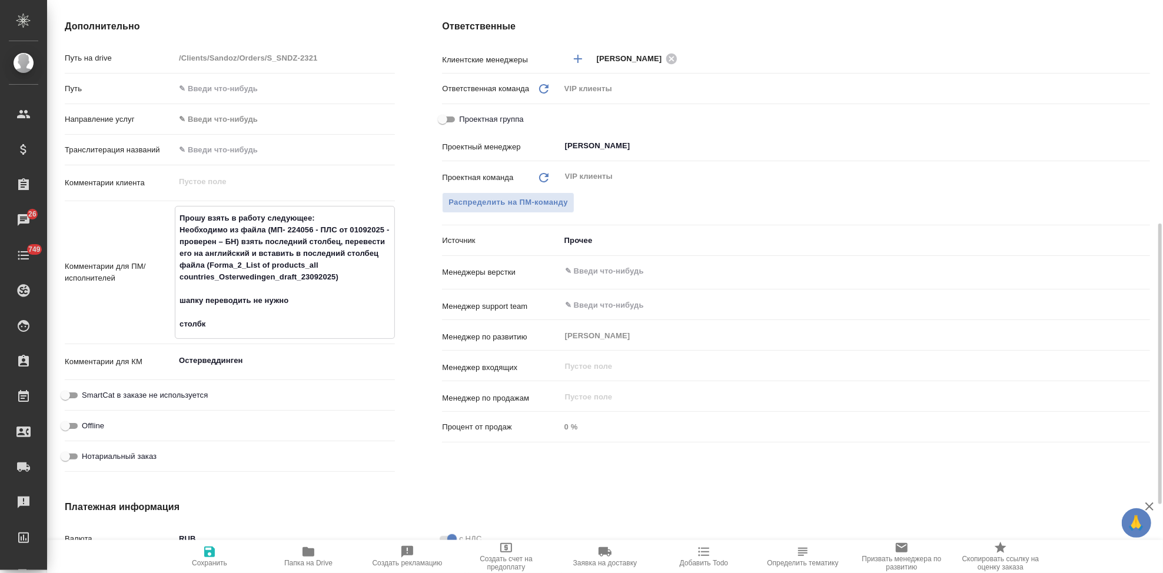
type textarea "Прошу взять в работу следующее: Необходимо из файла (МП- 224056 - ПЛС от 010920…"
type textarea "x"
type textarea "Прошу взять в работу следующее: Необходимо из файла (МП- 224056 - ПЛС от 010920…"
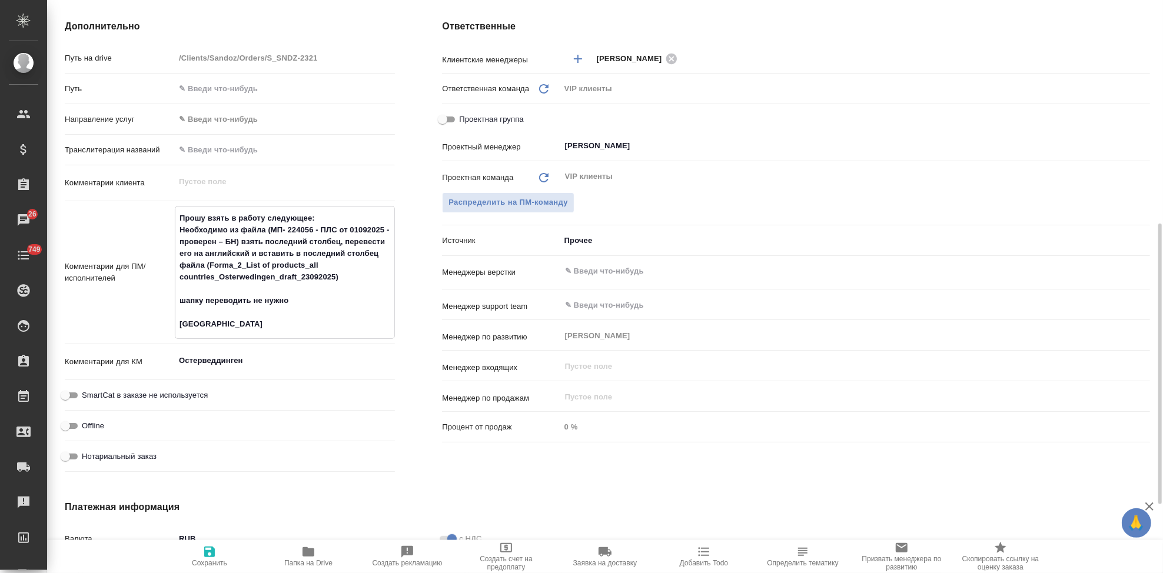
type textarea "x"
type textarea "Прошу взять в работу следующее: Необходимо из файла (МП- 224056 - ПЛС от 010920…"
type textarea "x"
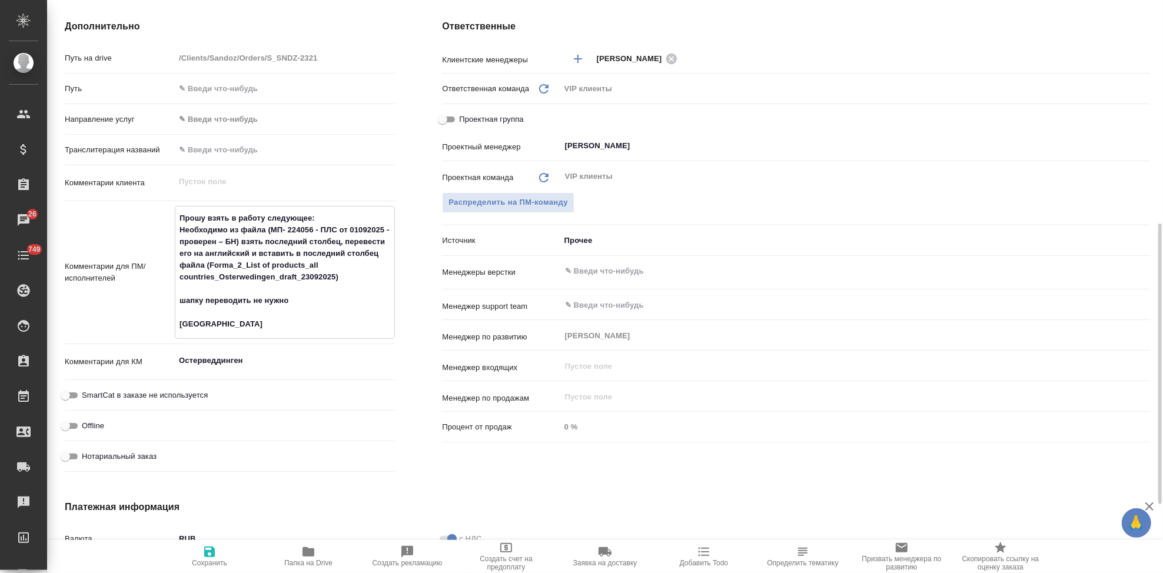
type textarea "x"
type textarea "Прошу взять в работу следующее: Необходимо из файла (МП- 224056 - ПЛС от 010920…"
type textarea "x"
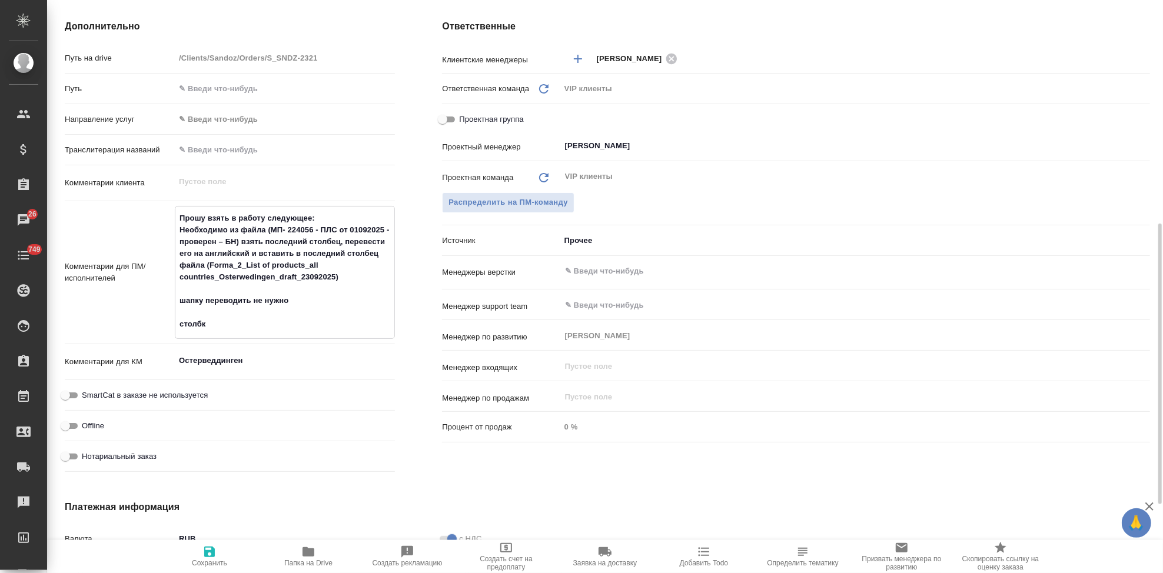
type textarea "x"
type textarea "Прошу взять в работу следующее: Необходимо из файла (МП- 224056 - ПЛС от 010920…"
type textarea "x"
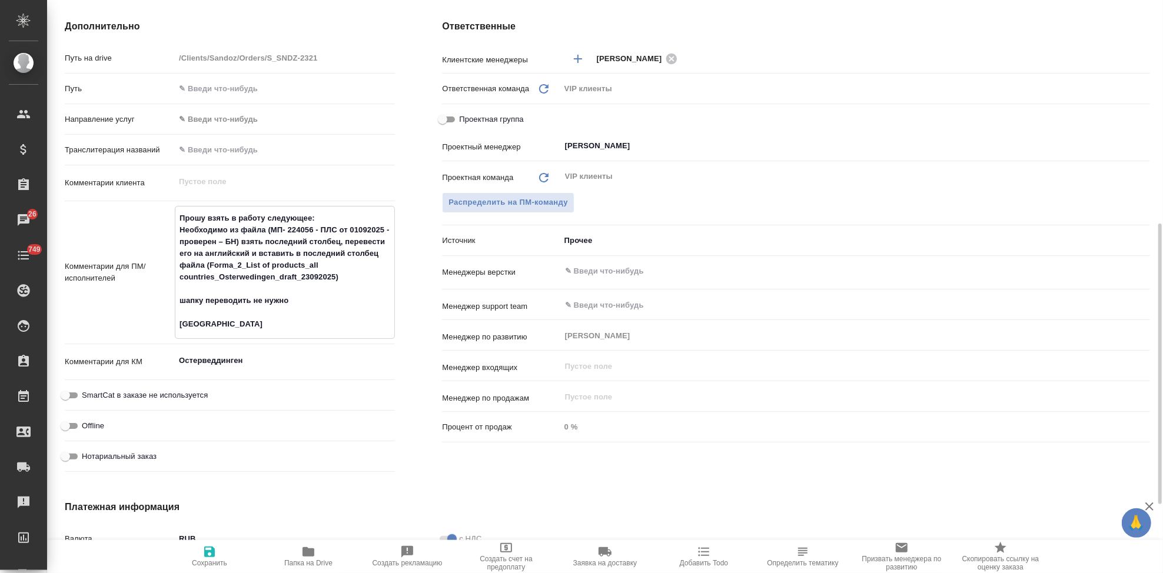
type textarea "x"
type textarea "Прошу взять в работу следующее: Необходимо из файла (МП- 224056 - ПЛС от 010920…"
type textarea "x"
type textarea "Прошу взять в работу следующее: Необходимо из файла (МП- 224056 - ПЛС от 010920…"
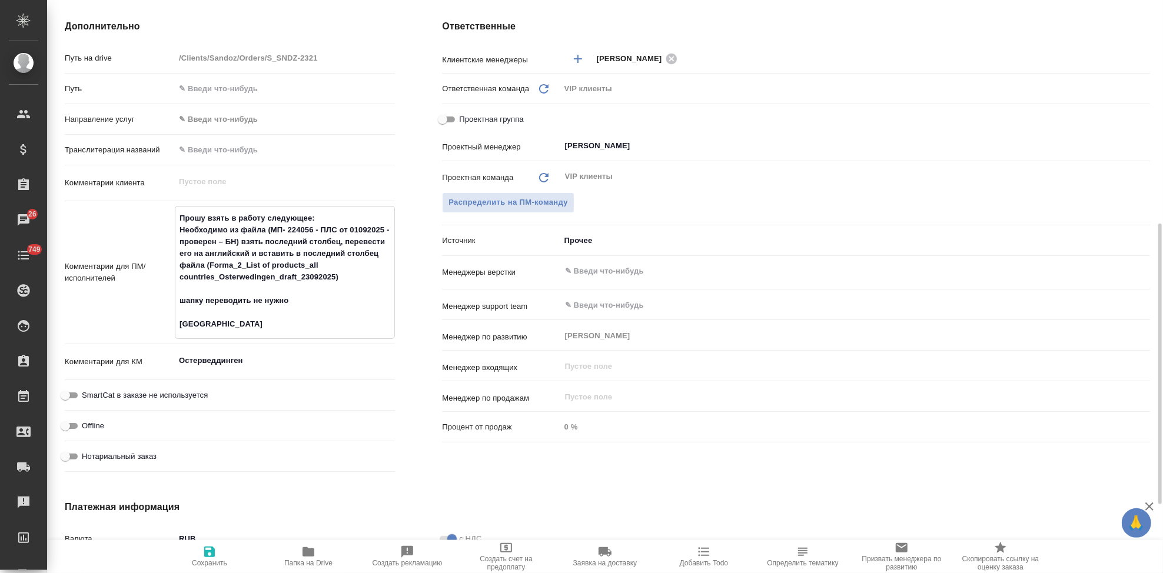
type textarea "x"
type textarea "Прошу взять в работу следующее: Необходимо из файла (МП- 224056 - ПЛС от 010920…"
type textarea "x"
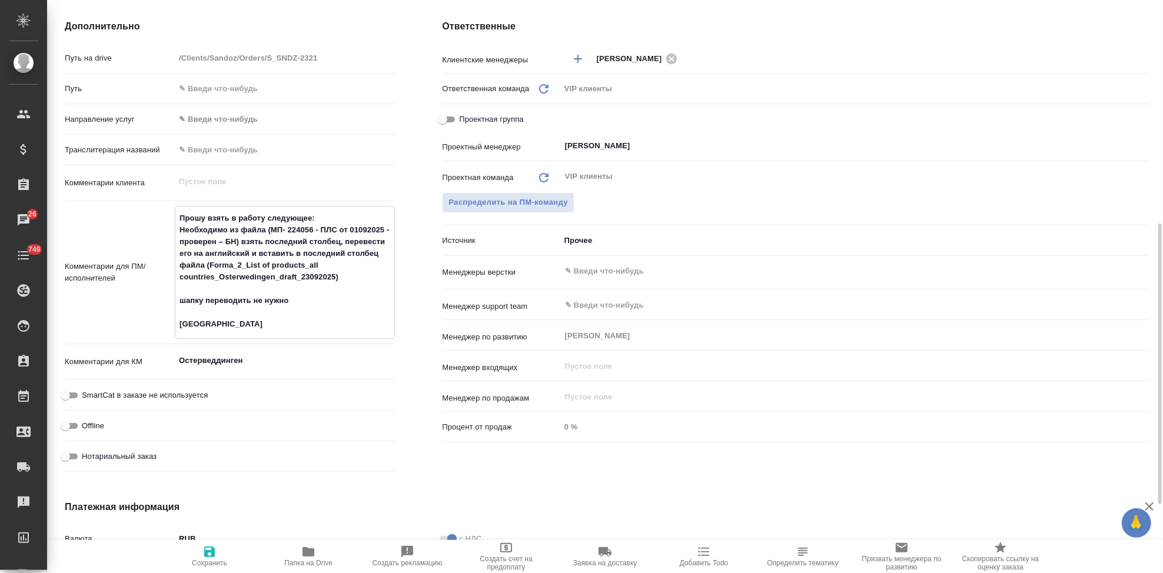
type textarea "x"
type textarea "Прошу взять в работу следующее: Необходимо из файла (МП- 224056 - ПЛС от 010920…"
type textarea "x"
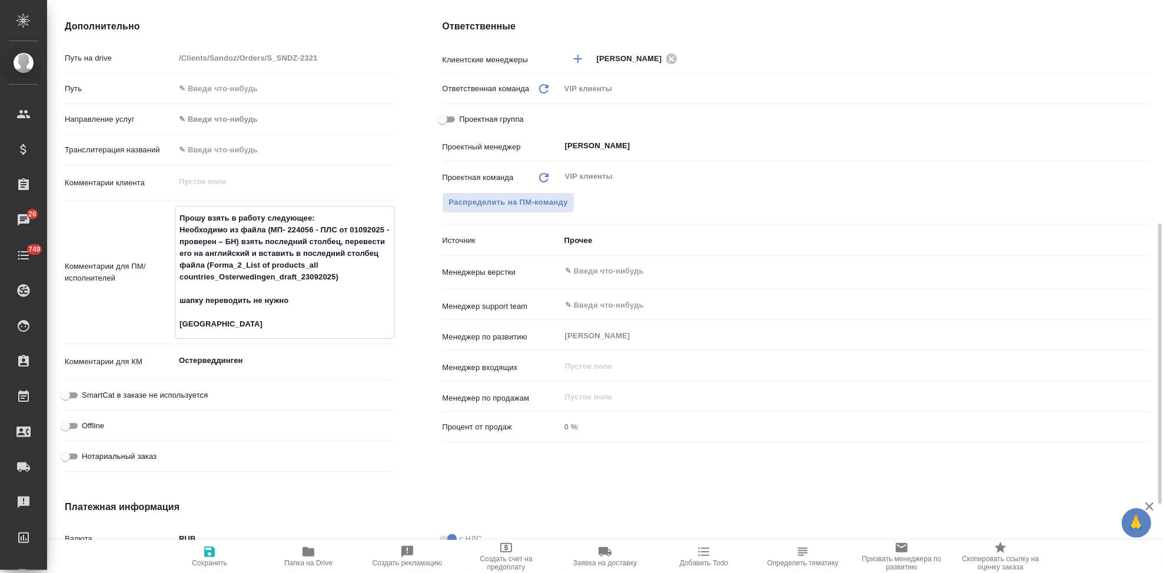
type textarea "x"
type textarea "Прошу взять в работу следующее: Необходимо из файла (МП- 224056 - ПЛС от 010920…"
type textarea "x"
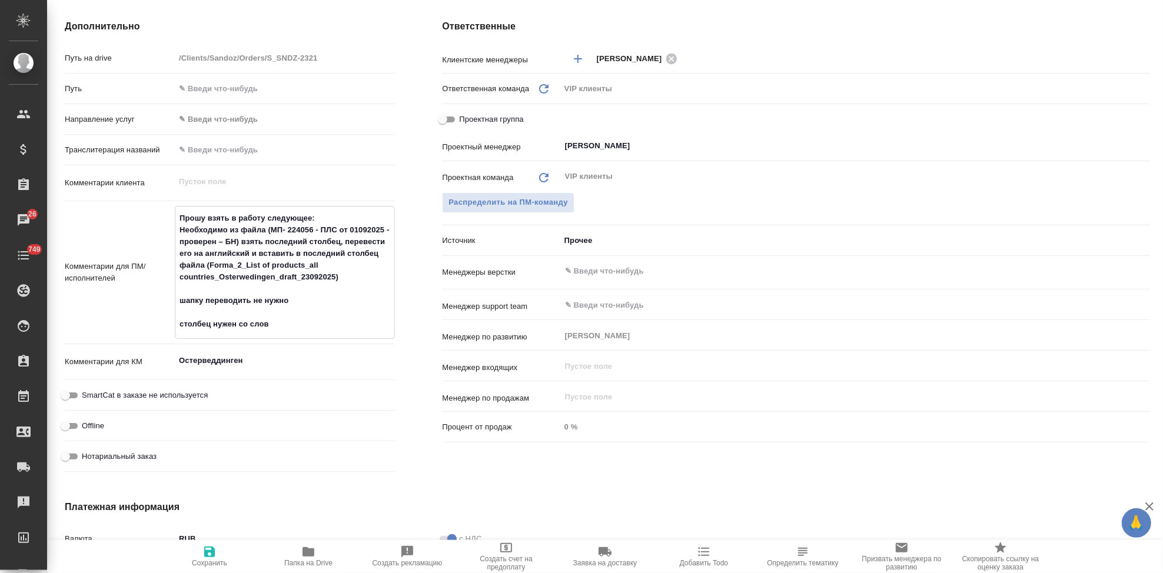
click at [285, 319] on textarea "Прошу взять в работу следующее: Необходимо из файла (МП- 224056 - ПЛС от 010920…" at bounding box center [284, 271] width 219 height 126
paste textarea "Тип продукции (указывается в соответствии с приложением N 3 к настоящему Перечн…"
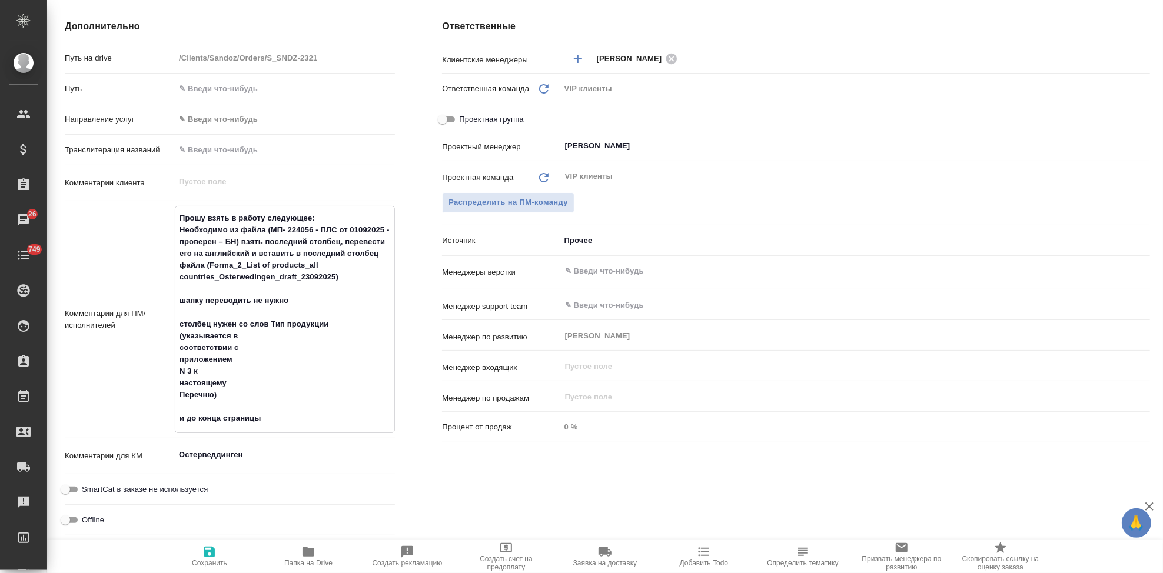
click at [211, 556] on icon "button" at bounding box center [209, 552] width 11 height 11
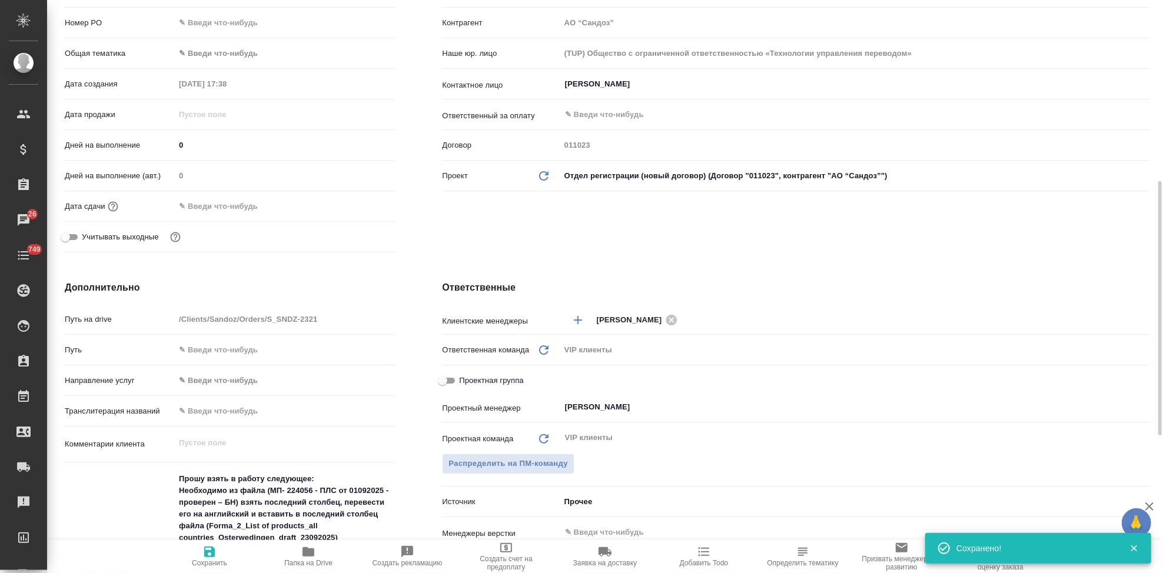
scroll to position [0, 0]
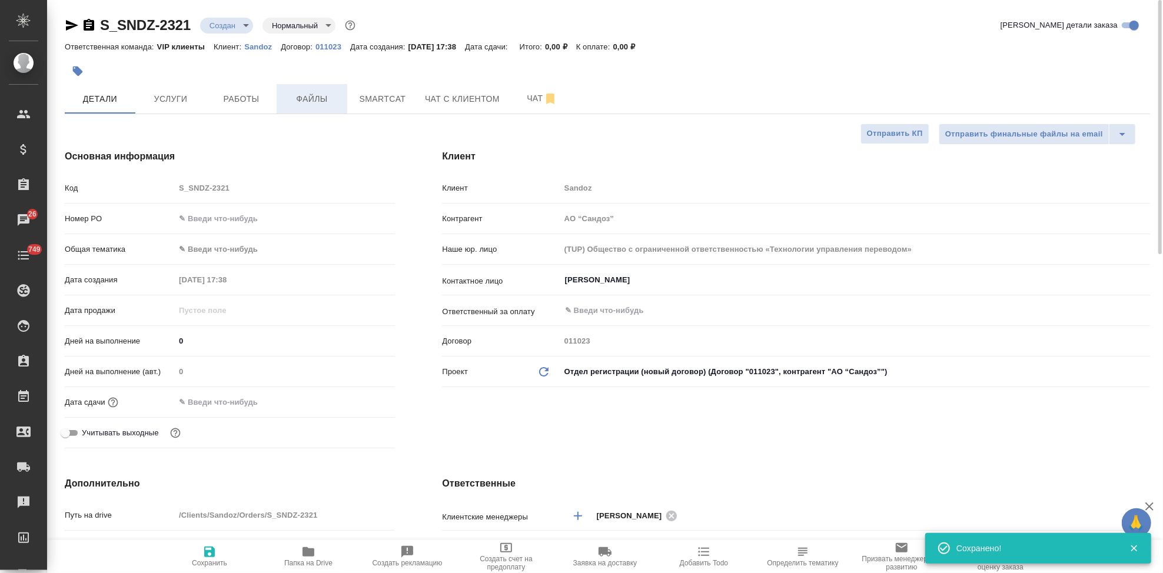
click at [308, 110] on button "Файлы" at bounding box center [312, 98] width 71 height 29
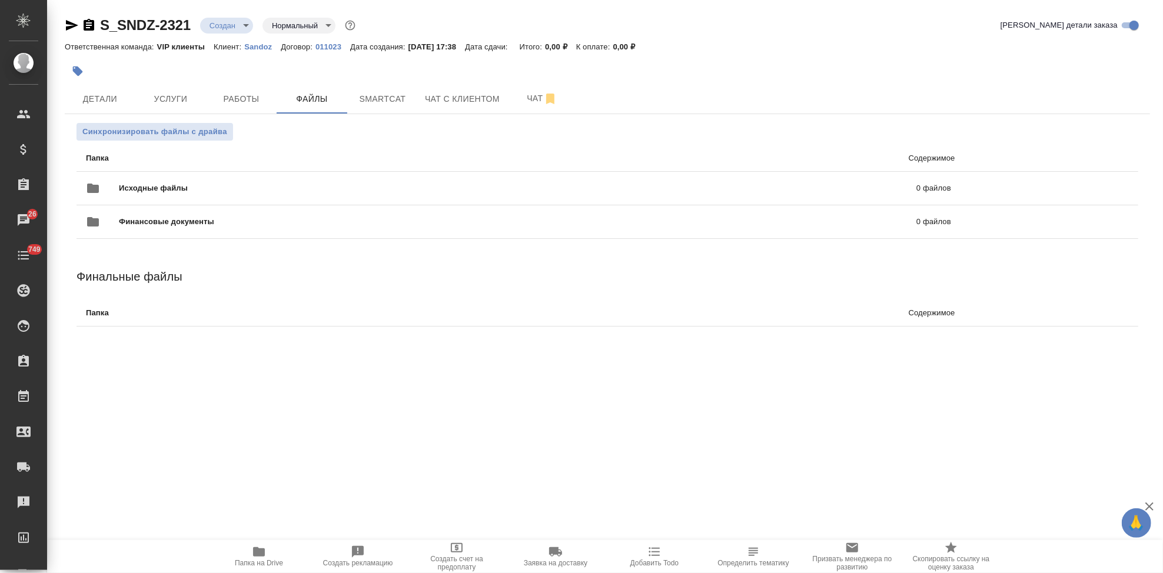
drag, startPoint x: 776, startPoint y: 36, endPoint x: 800, endPoint y: 56, distance: 31.3
click at [776, 36] on div "S_SNDZ-2321 Создан new Нормальный normal Кратко детали заказа" at bounding box center [607, 28] width 1085 height 24
click at [1079, 189] on icon "uploadFiles" at bounding box center [1086, 188] width 14 height 14
click at [0, 0] on input "uploadFiles" at bounding box center [0, 0] width 0 height 0
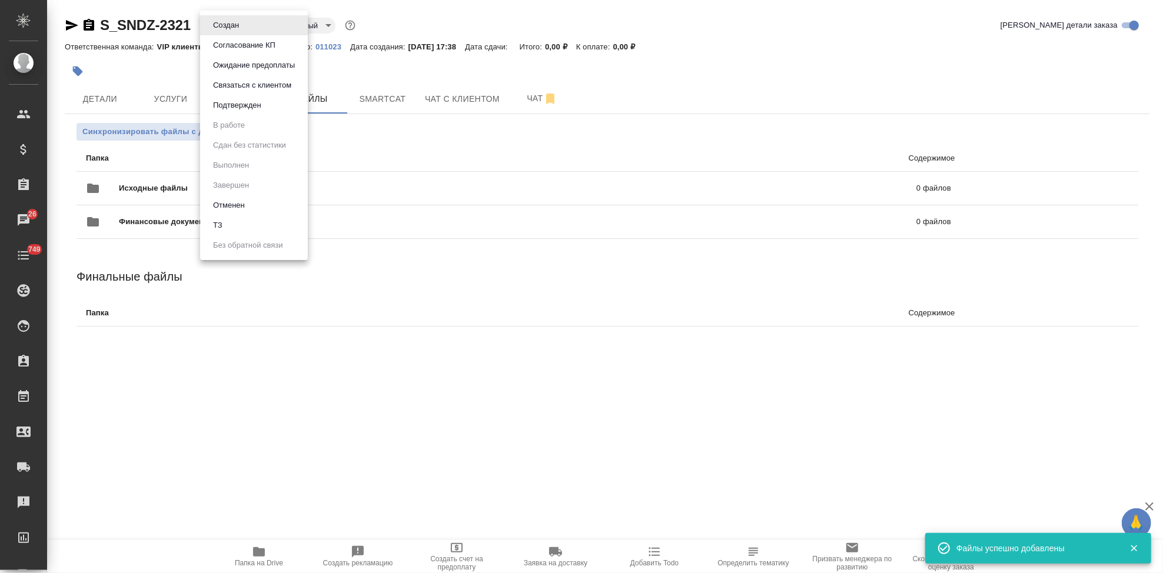
click at [243, 28] on body "🙏 .cls-1 fill:#fff; AWATERA Kabargina Anna Клиенты Спецификации Заказы 26 Чаты …" at bounding box center [581, 286] width 1163 height 573
click at [231, 227] on li "ТЗ" at bounding box center [254, 225] width 108 height 20
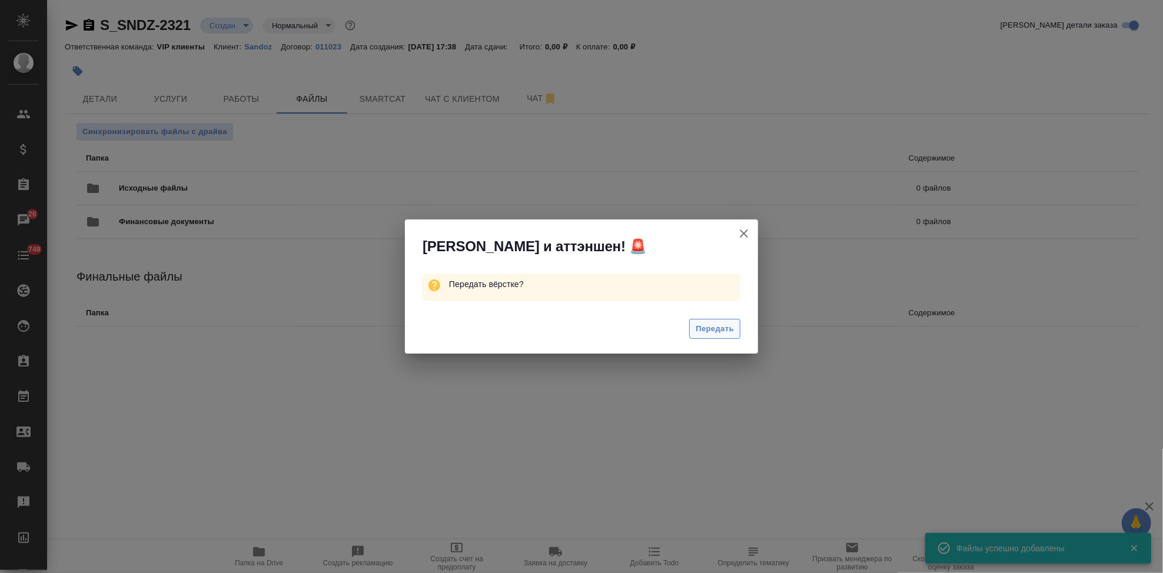
click at [717, 328] on span "Передать" at bounding box center [714, 329] width 38 height 14
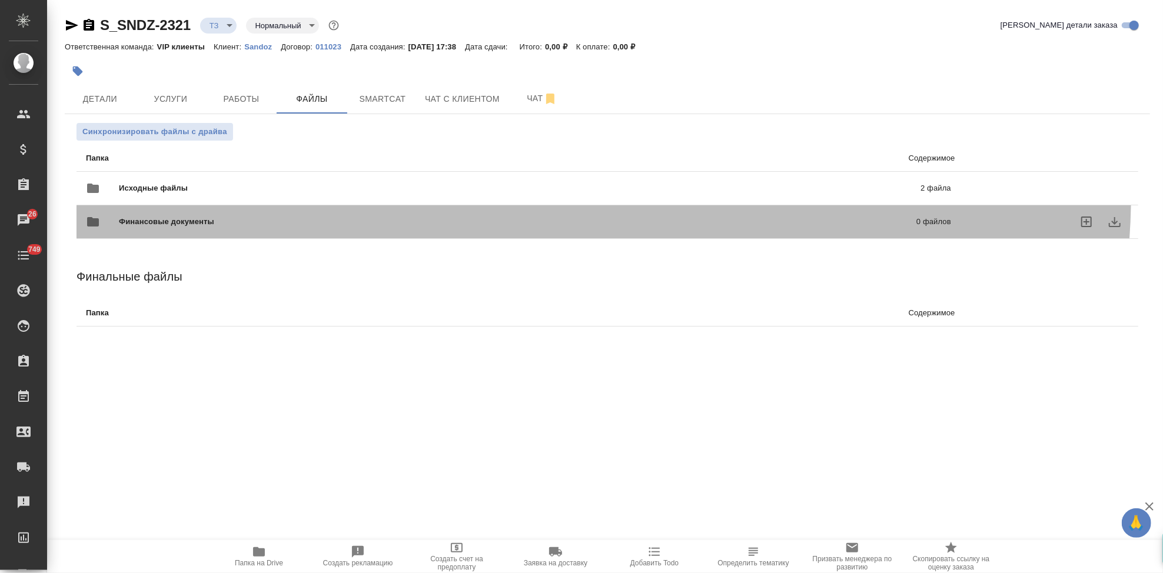
click at [560, 196] on div "Финансовые документы 0 файлов" at bounding box center [518, 222] width 888 height 52
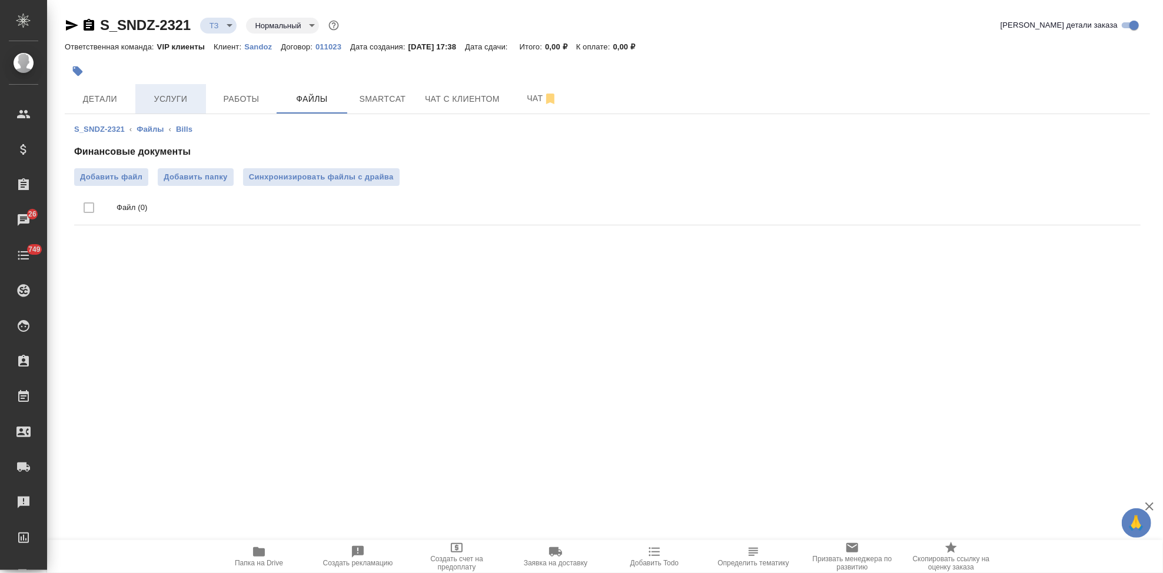
click at [156, 88] on button "Услуги" at bounding box center [170, 98] width 71 height 29
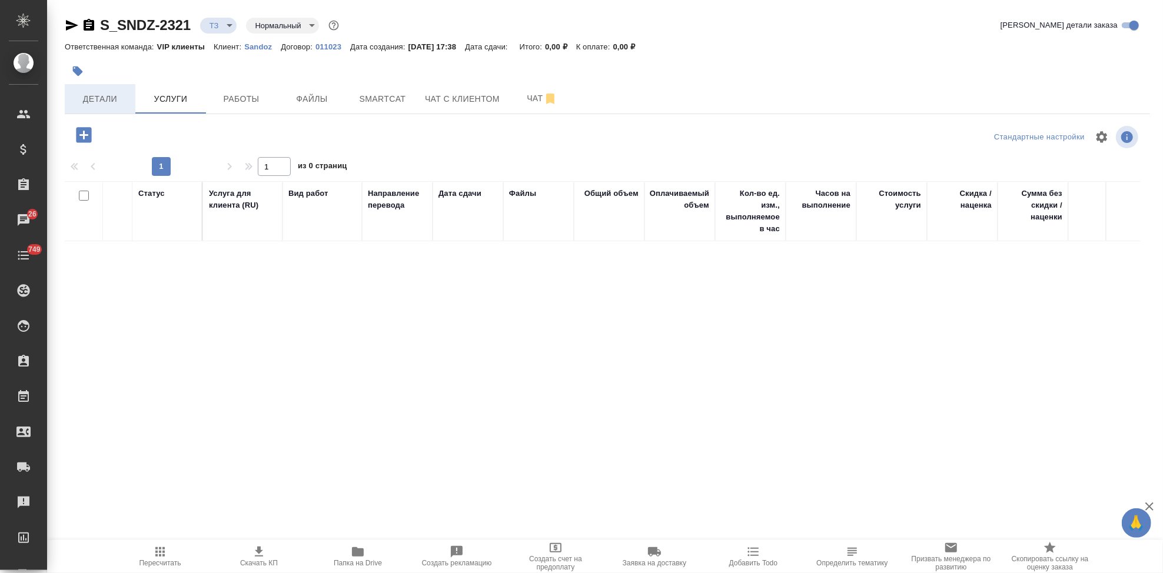
click at [104, 101] on span "Детали" at bounding box center [100, 99] width 56 height 15
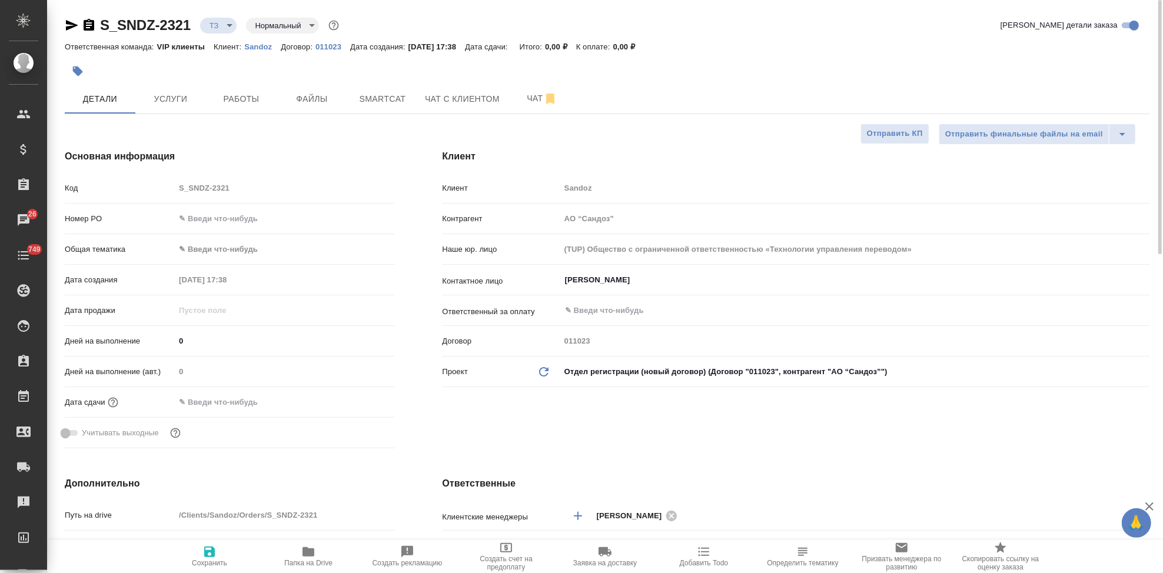
click at [84, 72] on button "button" at bounding box center [78, 71] width 26 height 26
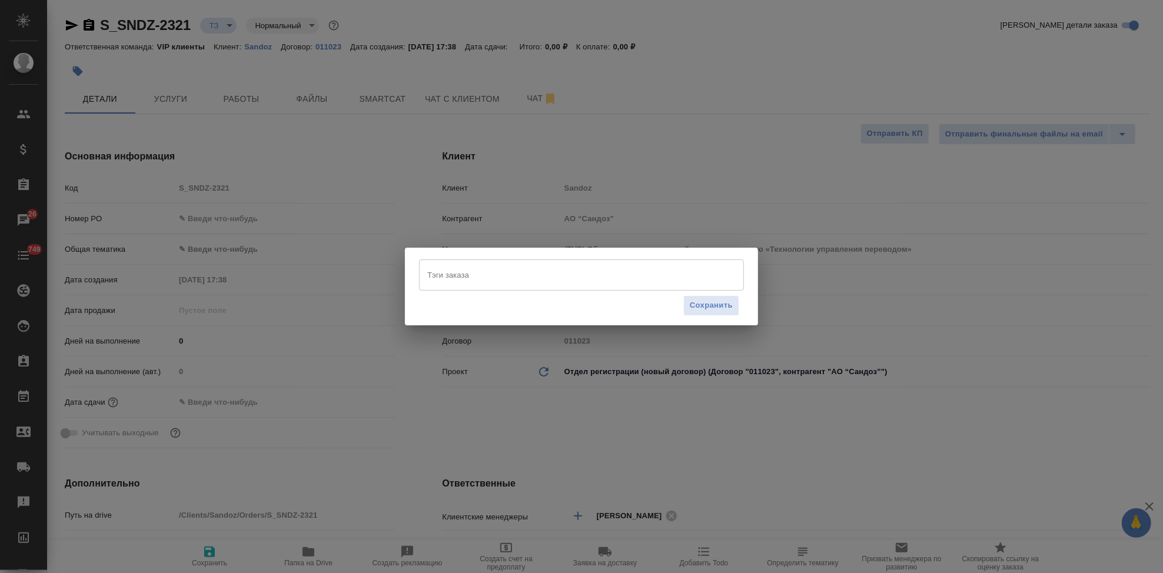
click at [454, 280] on input "Тэги заказа" at bounding box center [570, 275] width 292 height 20
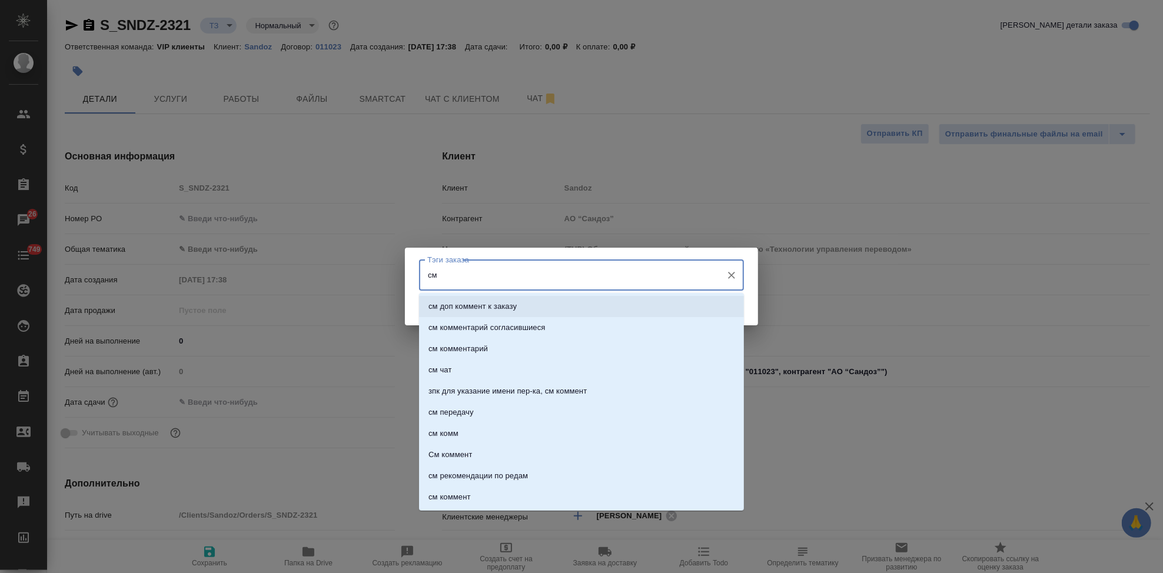
click at [469, 308] on p "см доп коммент к заказу" at bounding box center [472, 307] width 88 height 12
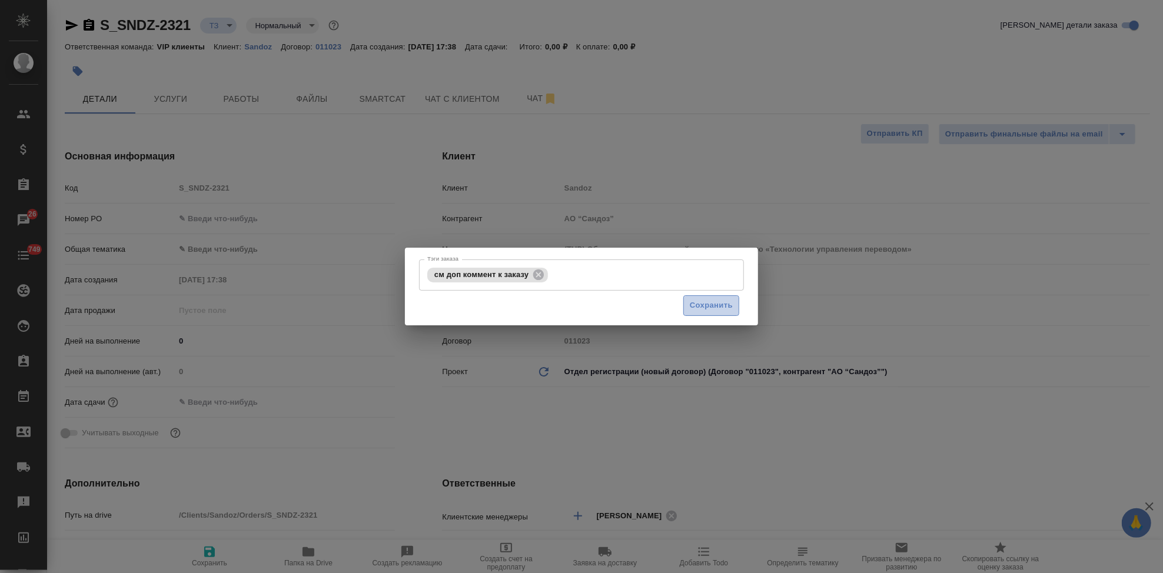
click at [695, 309] on span "Сохранить" at bounding box center [711, 306] width 43 height 14
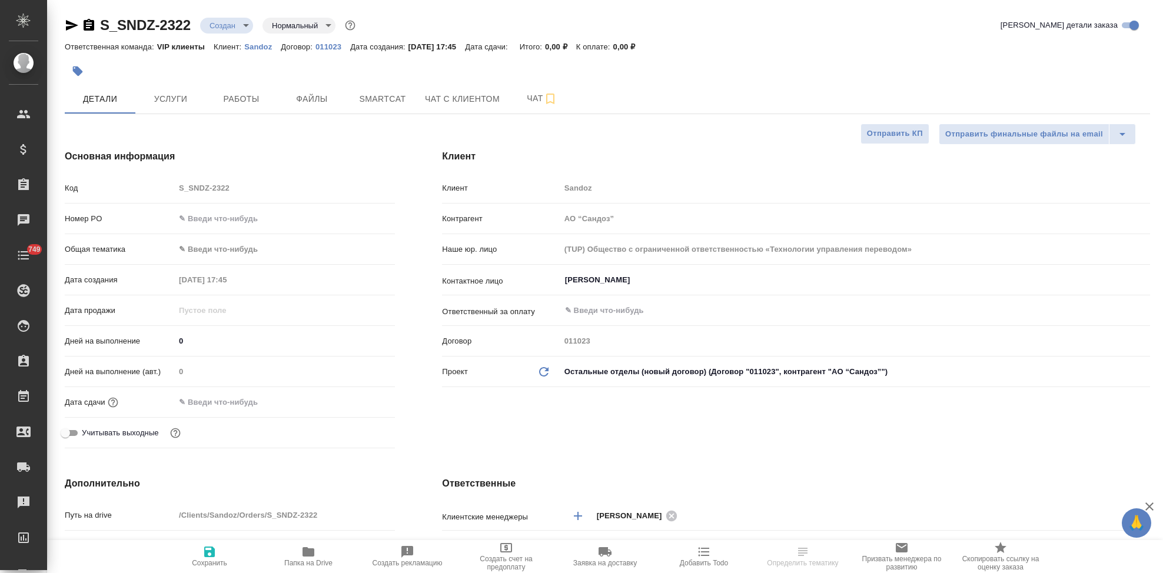
select select "RU"
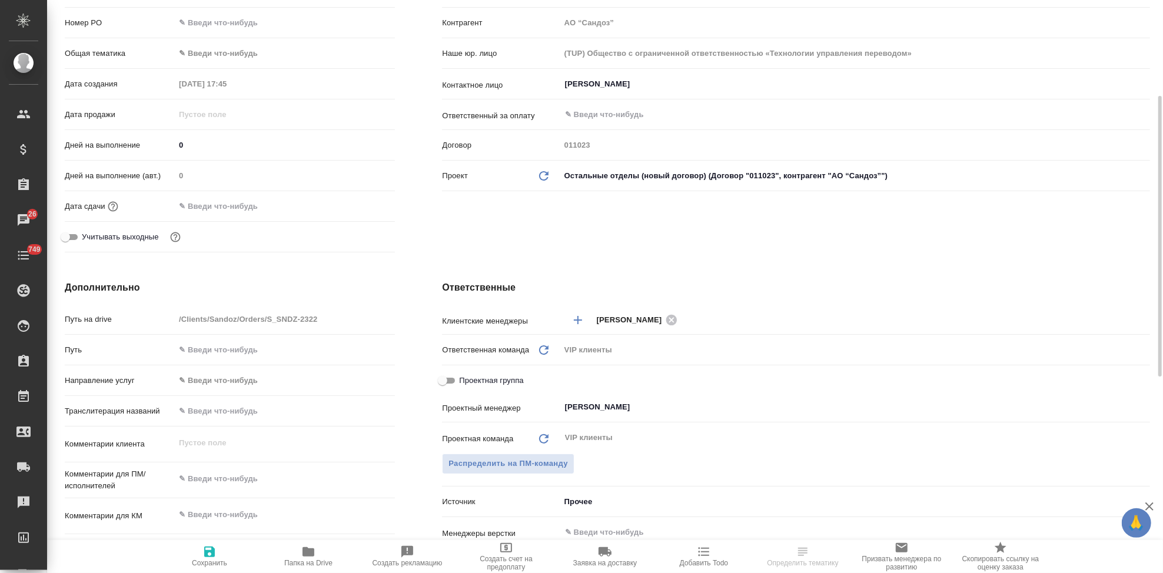
click at [218, 511] on textarea at bounding box center [285, 515] width 220 height 20
paste textarea "Барлебен"
type textarea "Барлебен"
click at [208, 564] on span "Сохранить" at bounding box center [209, 563] width 35 height 8
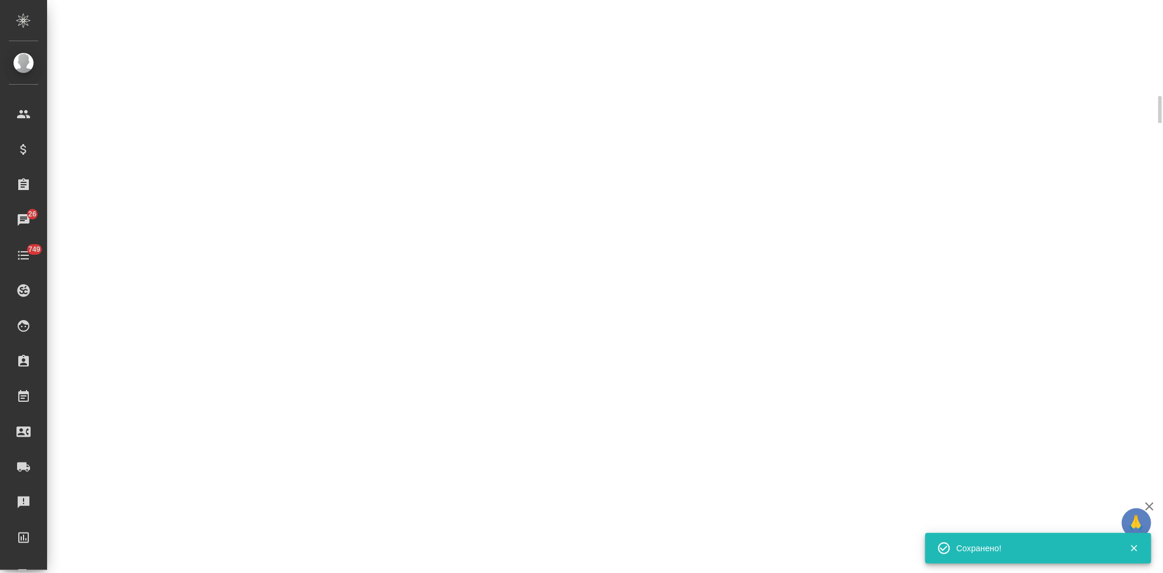
select select "RU"
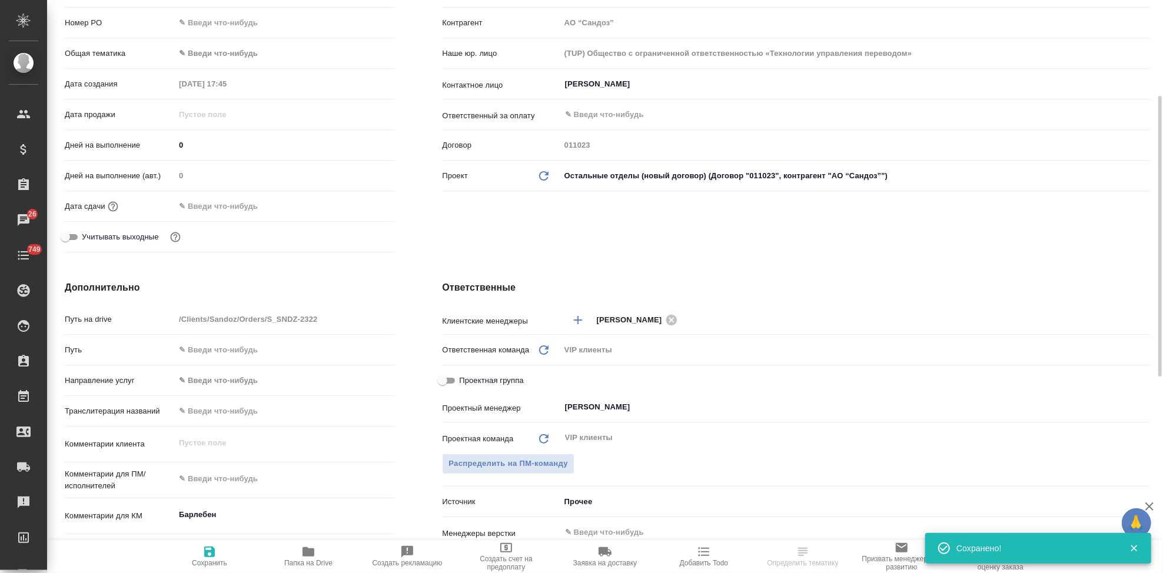
type textarea "x"
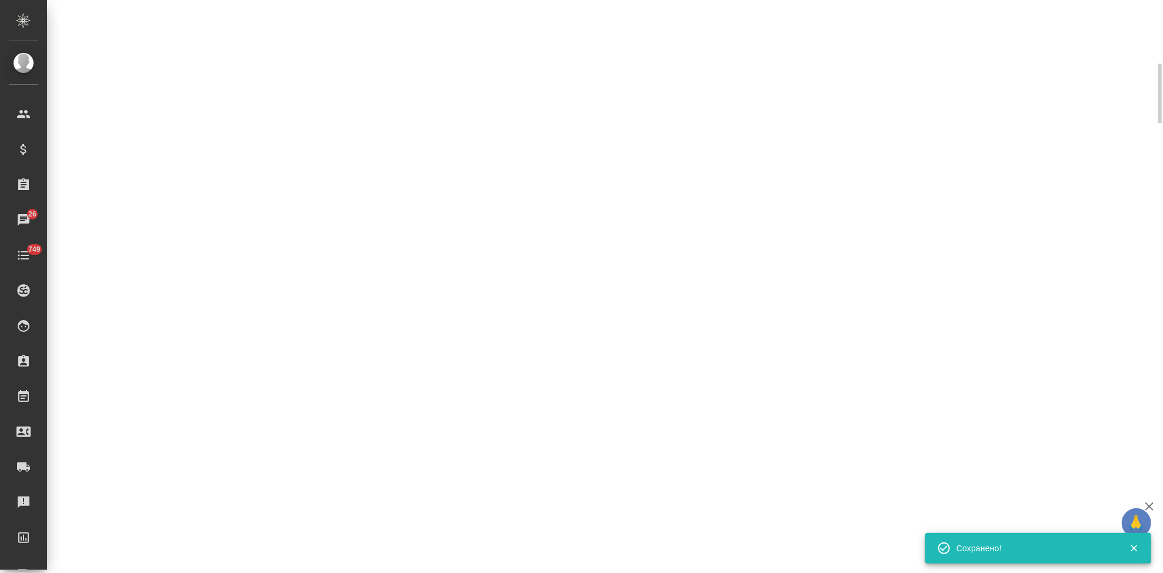
select select "RU"
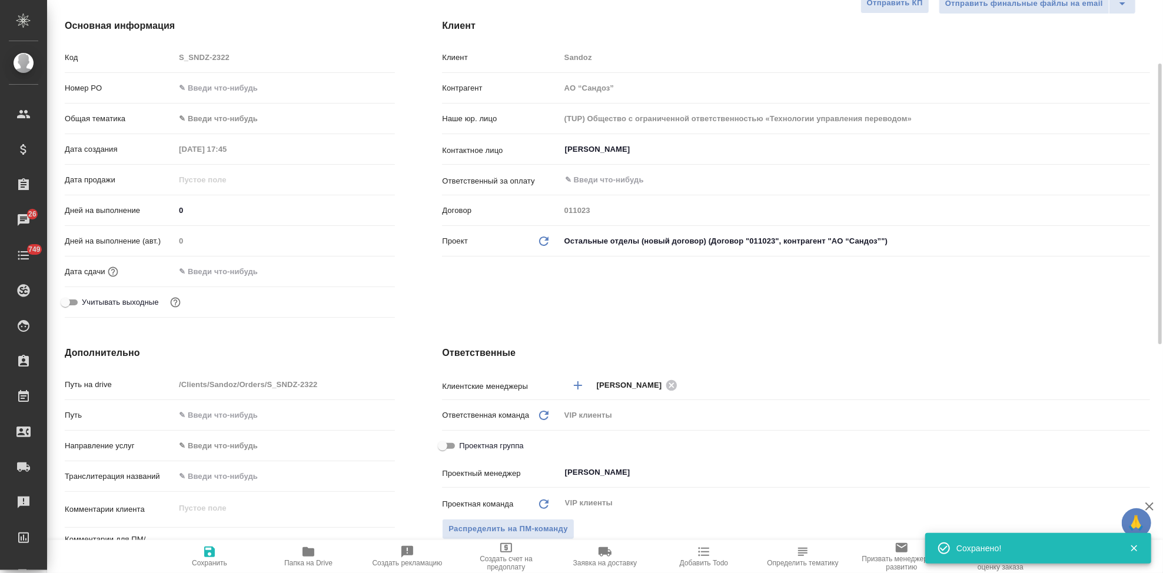
click at [638, 149] on input "[PERSON_NAME]" at bounding box center [835, 149] width 543 height 14
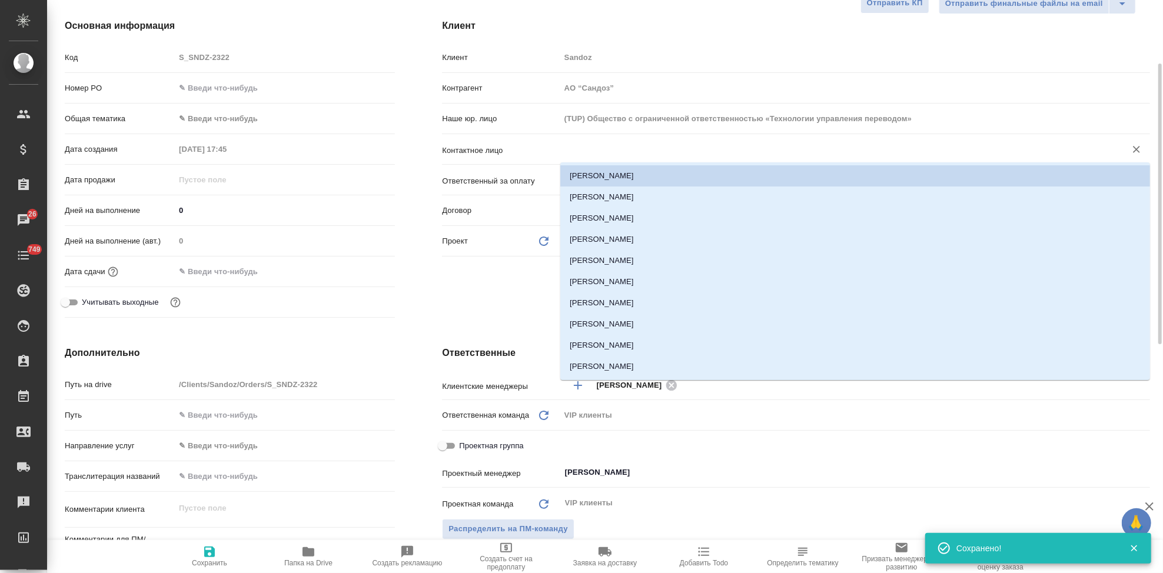
type textarea "x"
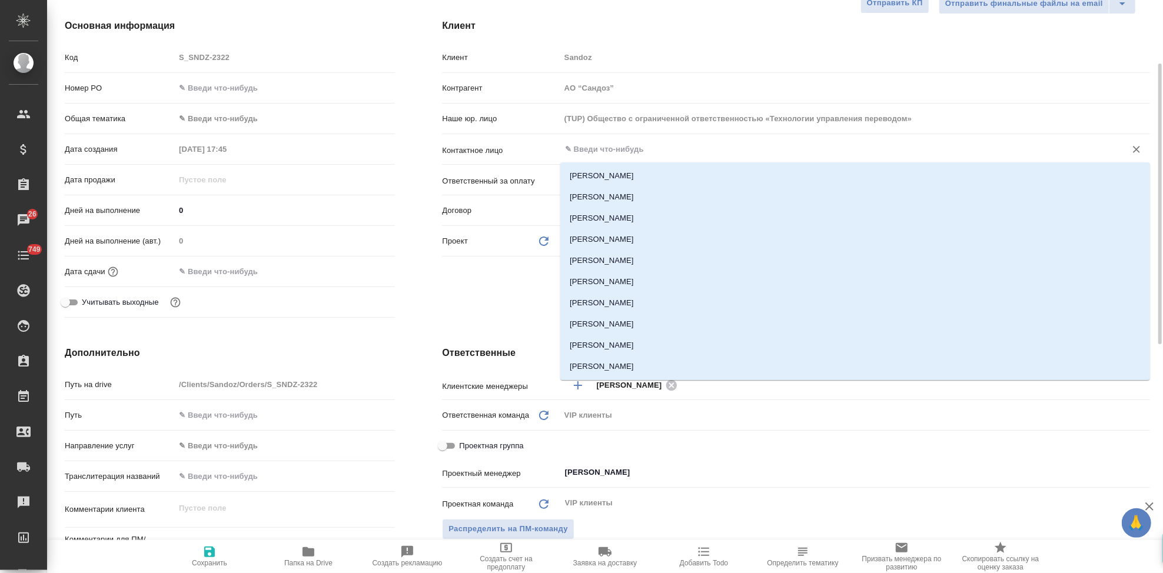
type input "[PERSON_NAME]"
type textarea "x"
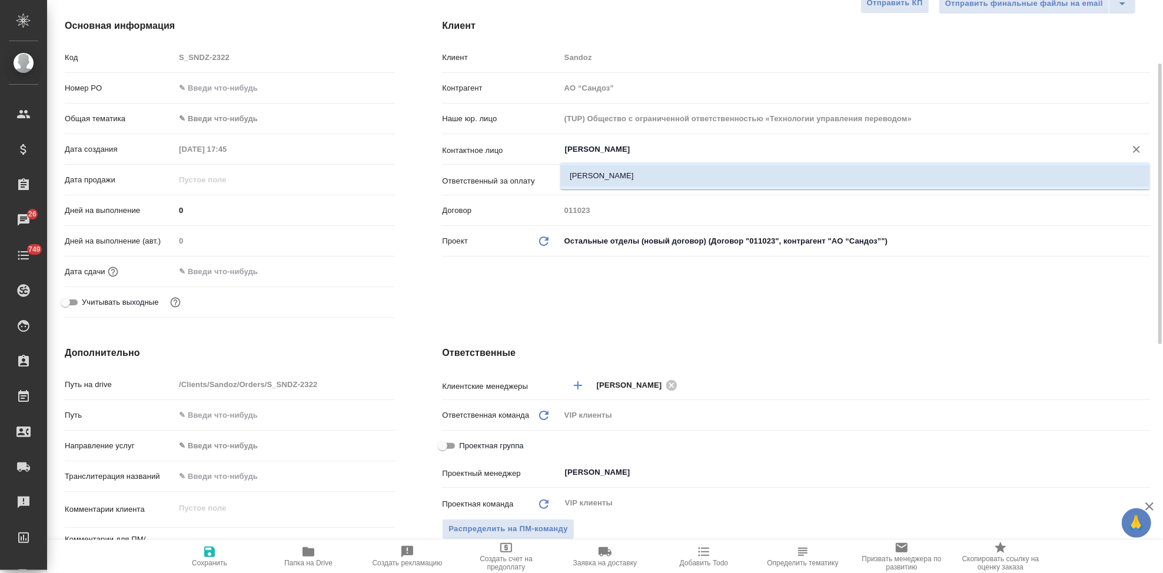
click at [632, 170] on li "[PERSON_NAME]" at bounding box center [855, 175] width 590 height 21
type input "[PERSON_NAME]"
type textarea "x"
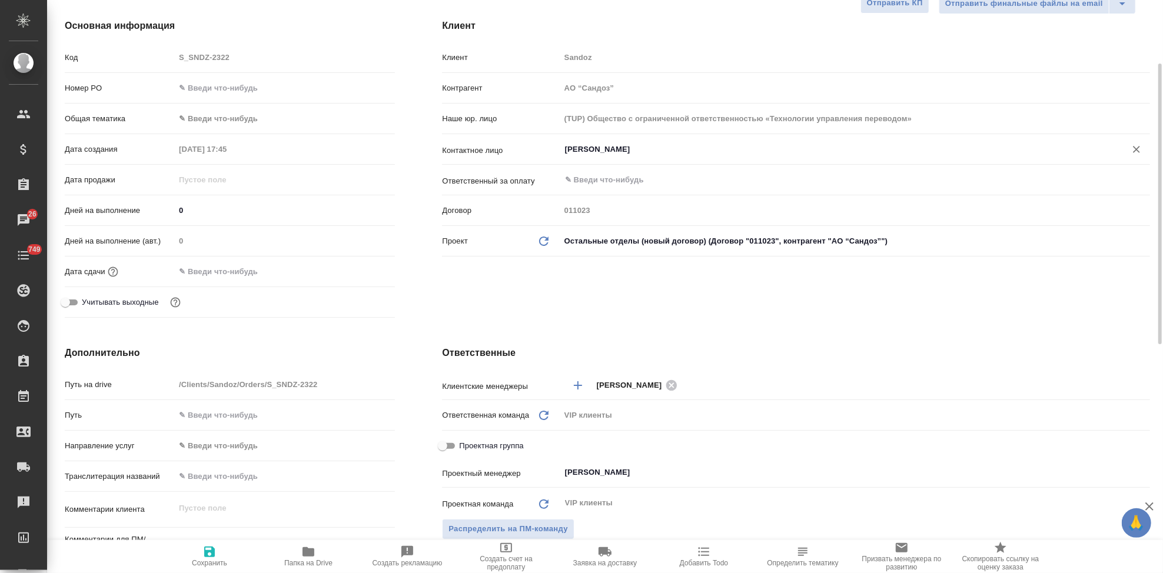
type input "[PERSON_NAME]"
click at [211, 560] on span "Сохранить" at bounding box center [209, 563] width 35 height 8
type textarea "x"
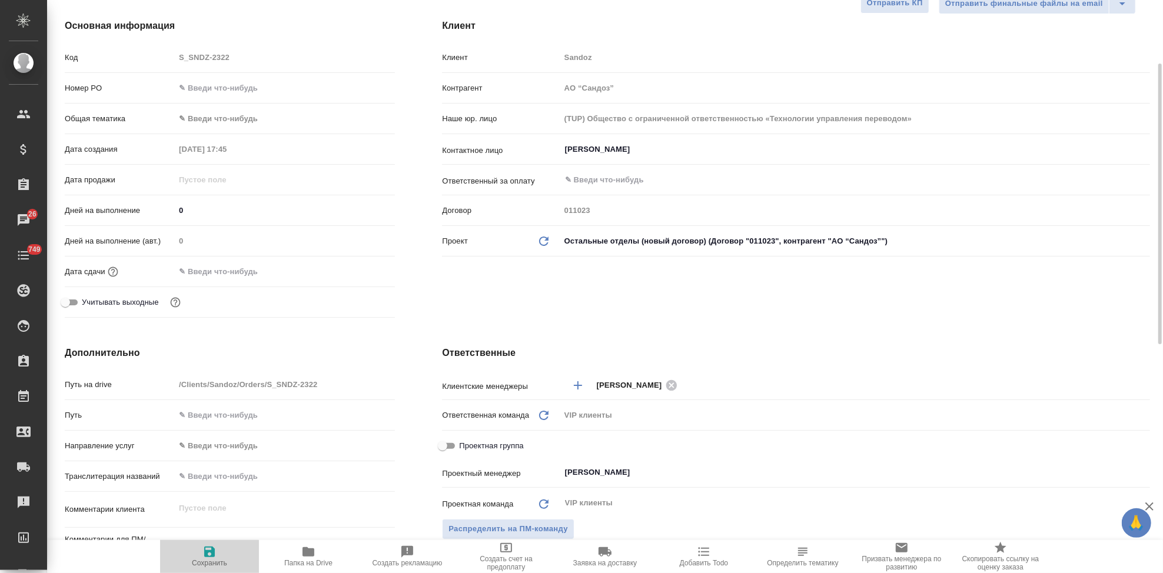
type textarea "x"
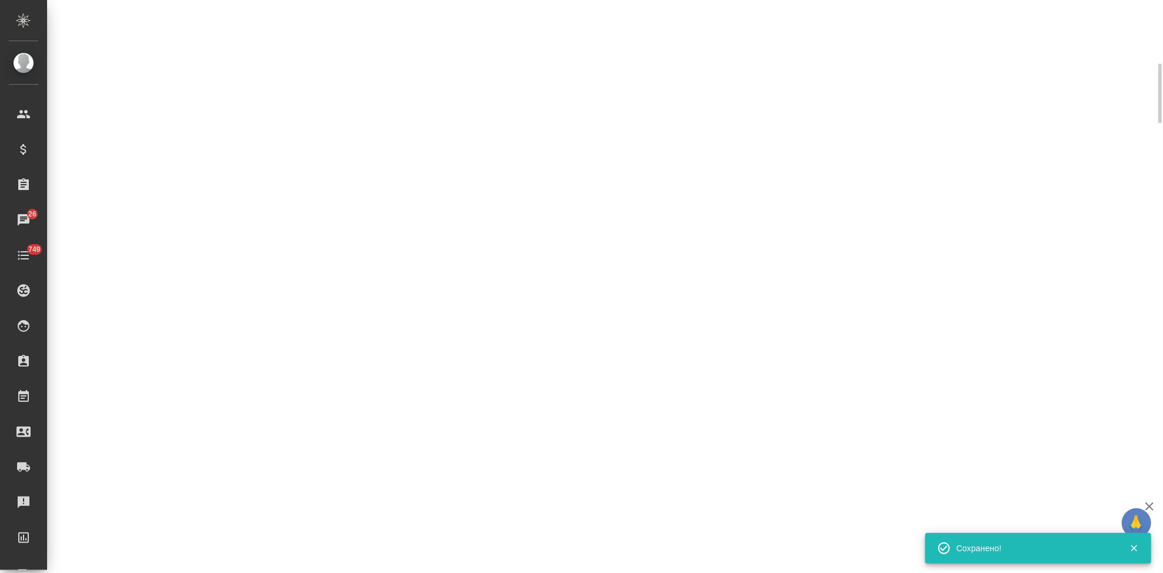
select select "RU"
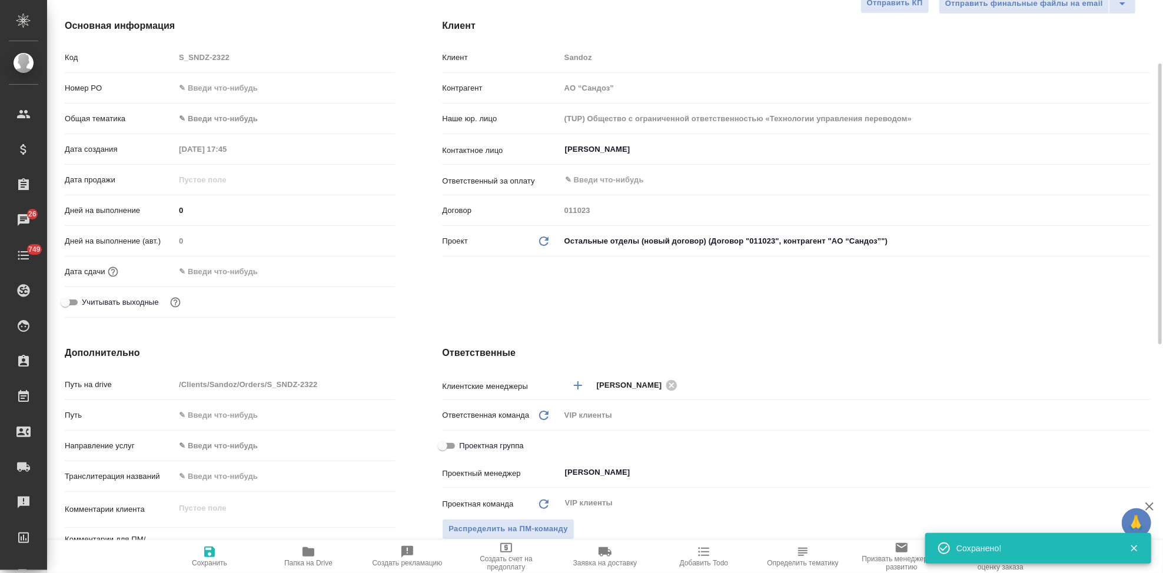
type textarea "x"
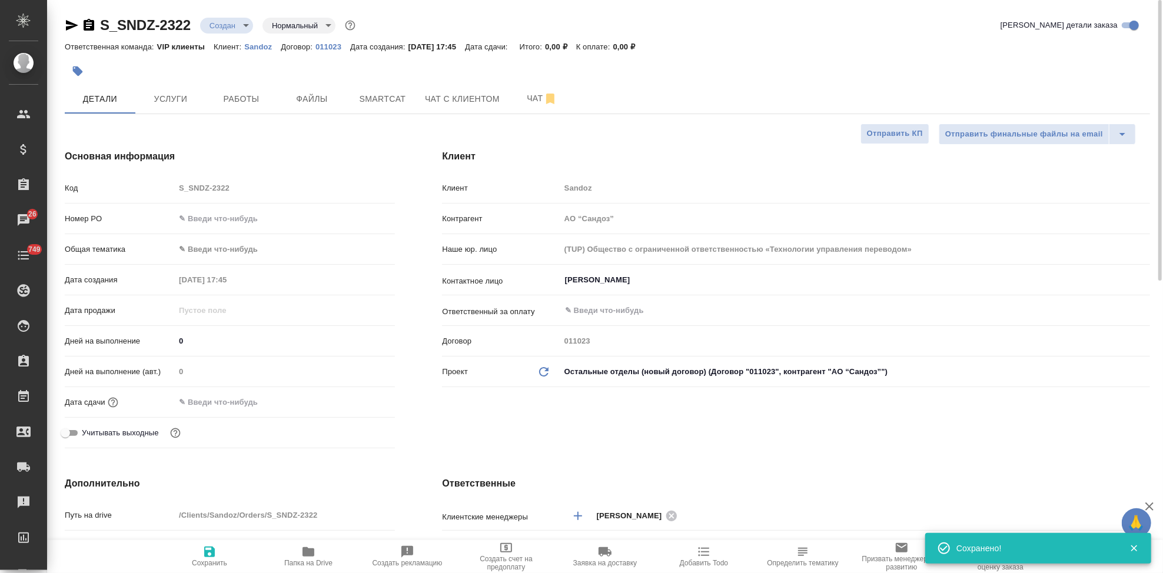
type textarea "x"
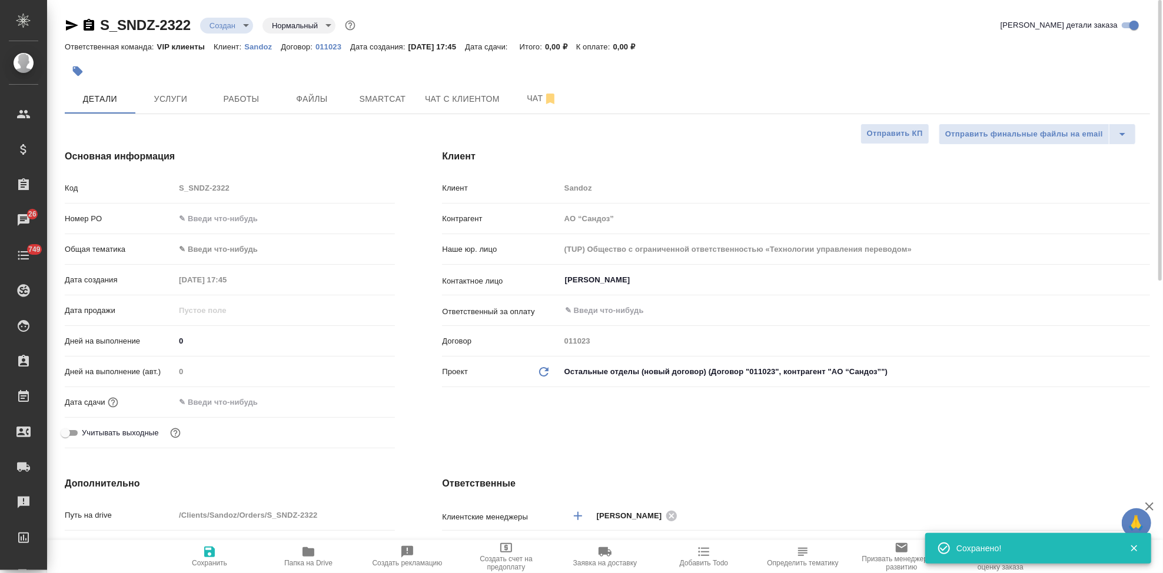
type textarea "x"
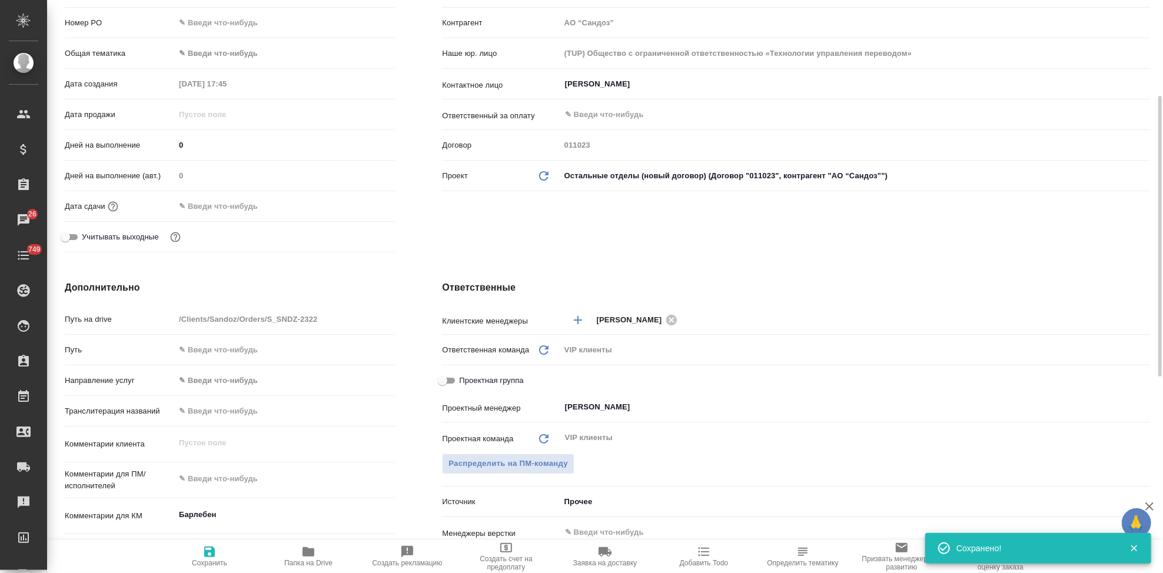
scroll to position [327, 0]
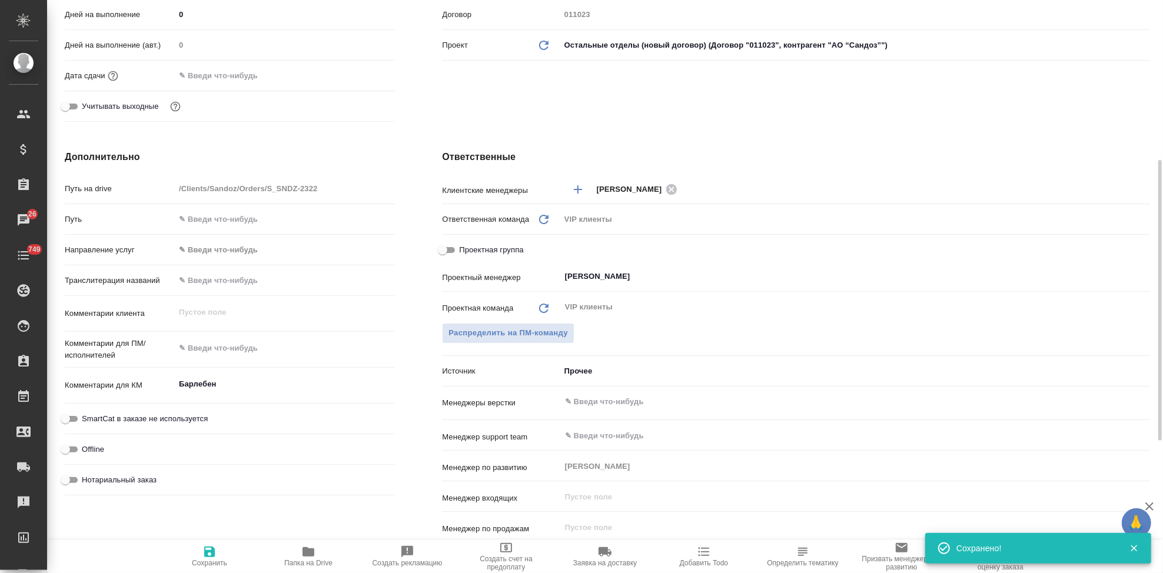
type textarea "x"
click at [224, 340] on textarea at bounding box center [284, 349] width 219 height 20
paste textarea "Необходимо из файла (МП-224187 - ПЛС от 22092025 - проверен - БН) взять последн…"
type textarea "Необходимо из файла (МП-224187 - ПЛС от 22092025 - проверен - БН) взять последн…"
type textarea "x"
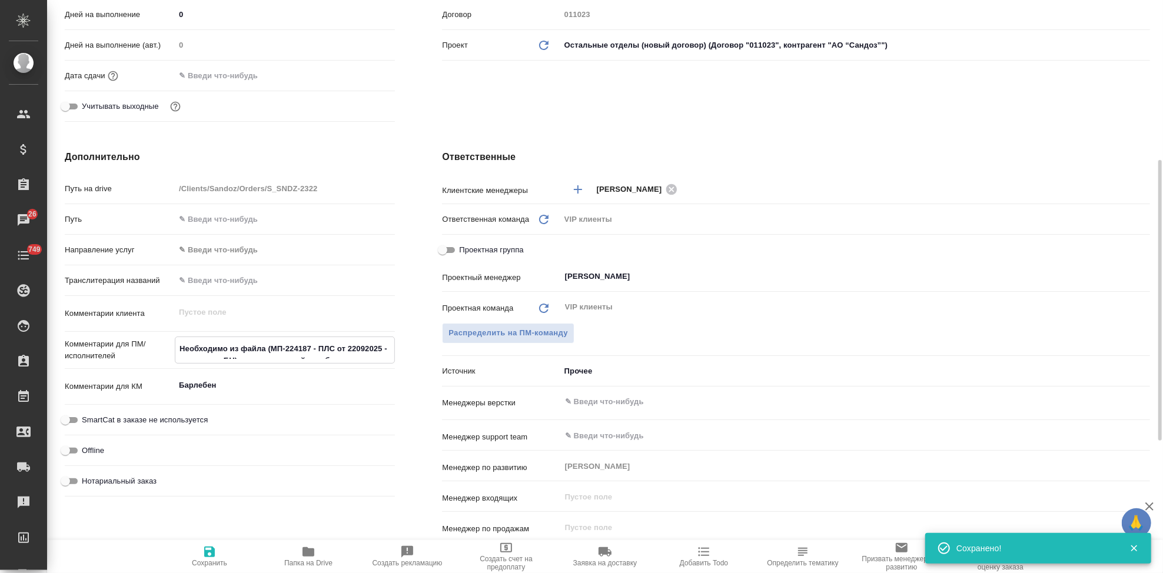
type textarea "x"
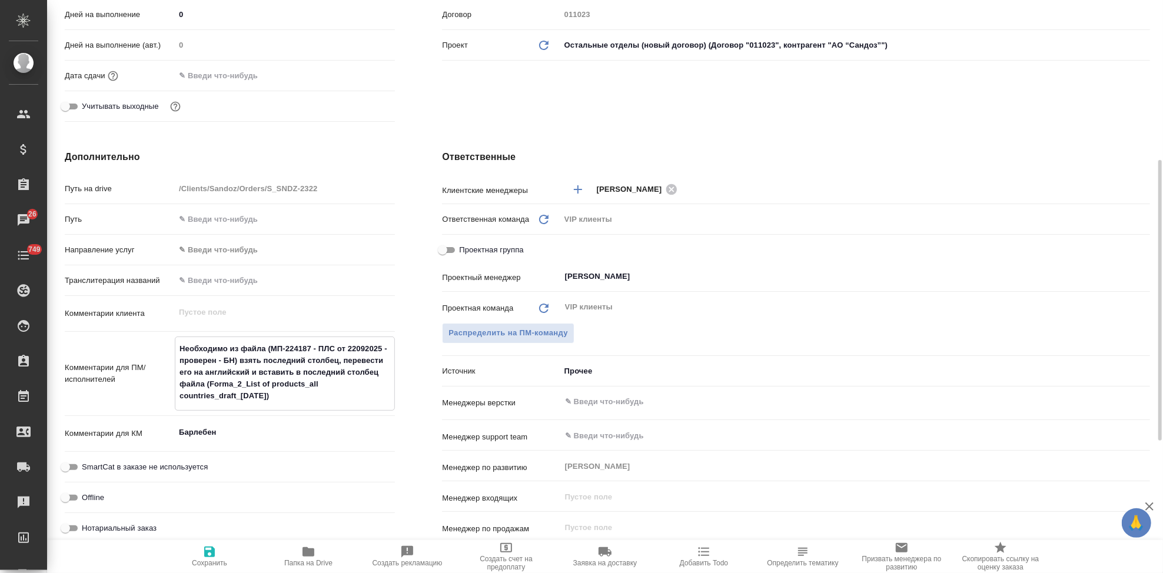
type textarea "Необходимо из файла (МП-224187 - ПЛС от 22092025 - проверен - БН) взять последн…"
type textarea "x"
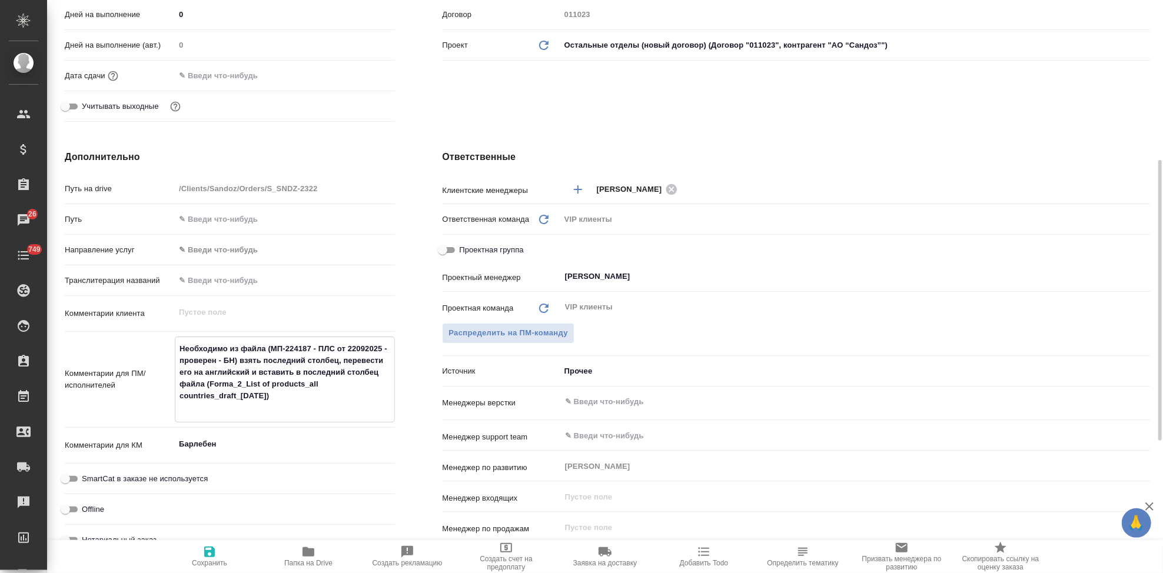
type textarea "Необходимо из файла (МП-224187 - ПЛС от 22092025 - проверен - БН) взять последн…"
type textarea "x"
type textarea "Необходимо из файла (МП-224187 - ПЛС от 22092025 - проверен - БН) взять последн…"
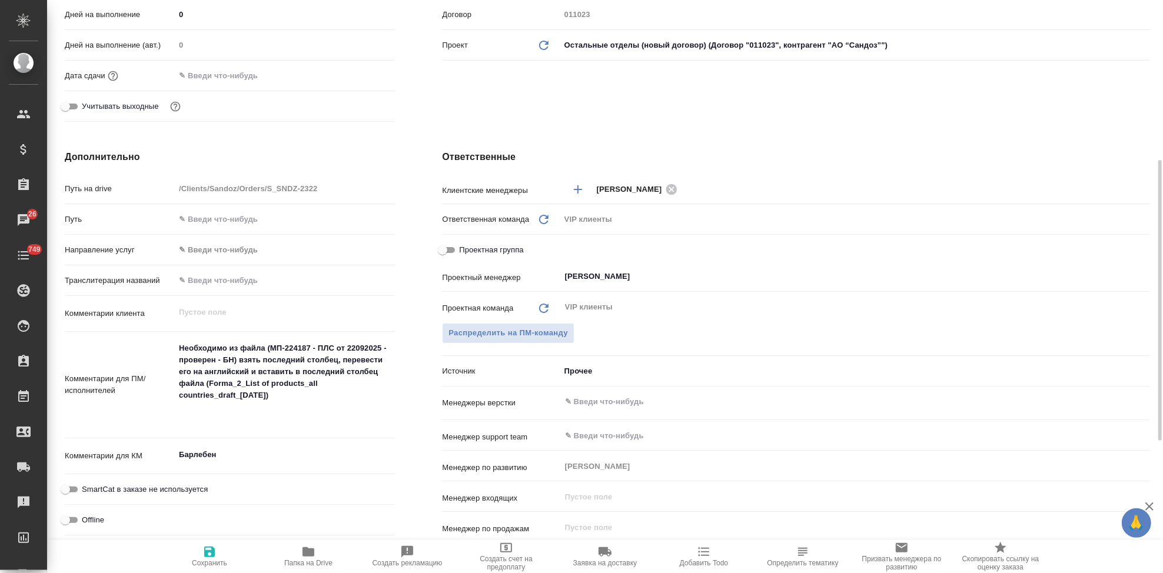
type textarea "x"
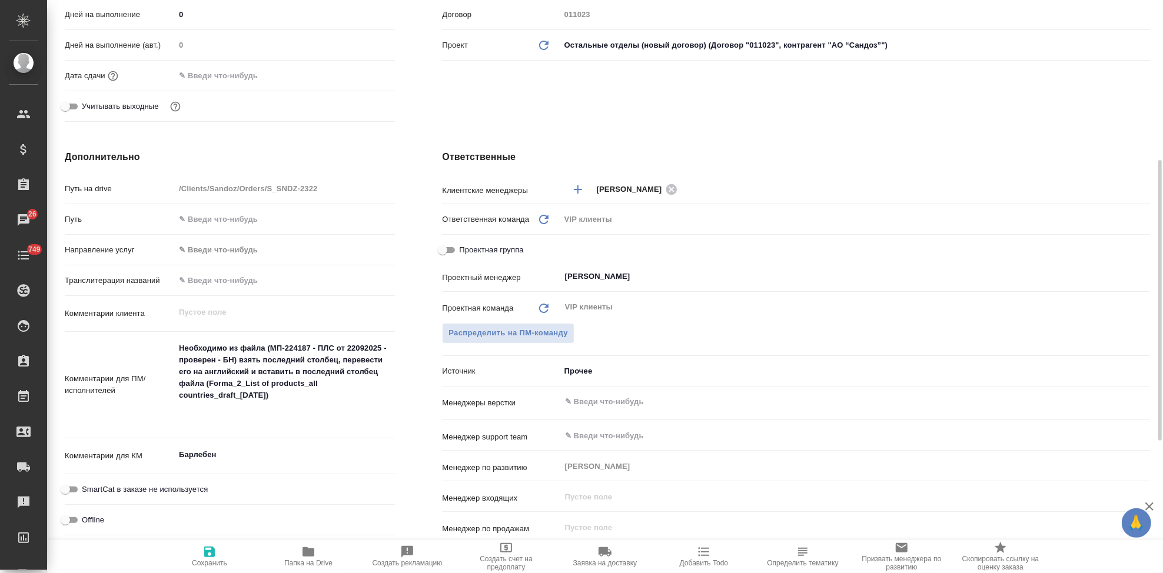
type textarea "x"
click at [271, 424] on textarea "Необходимо из файла (МП-224187 - ПЛС от 22092025 - проверен - БН) взять последн…" at bounding box center [284, 384] width 219 height 91
paste textarea "шапку переводить не нужно"
type textarea "Необходимо из файла (МП-224187 - ПЛС от 22092025 - проверен - БН) взять последн…"
type textarea "x"
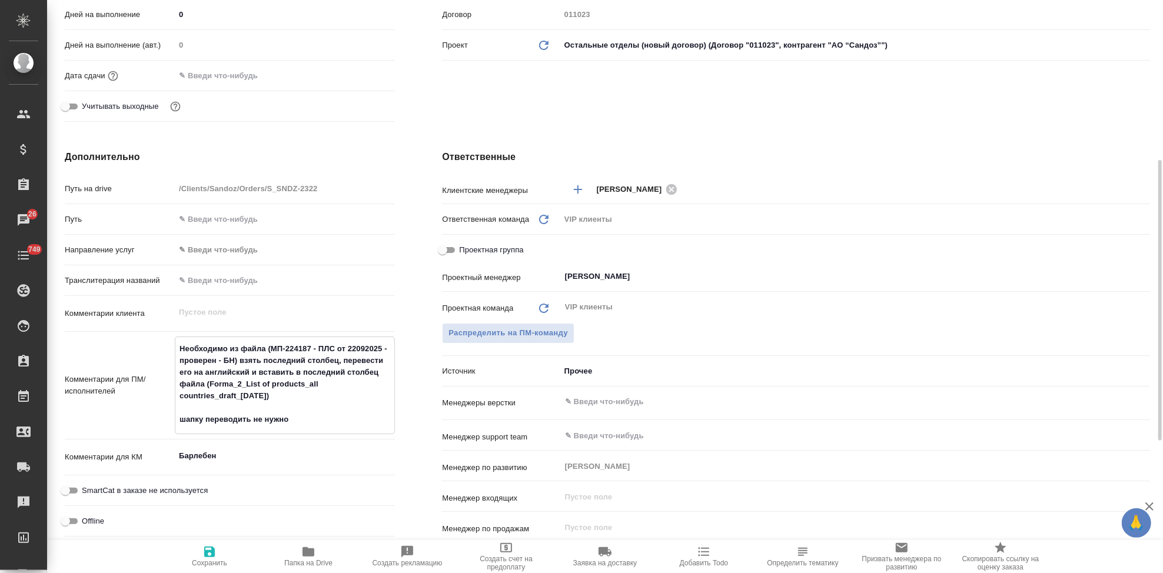
type textarea "x"
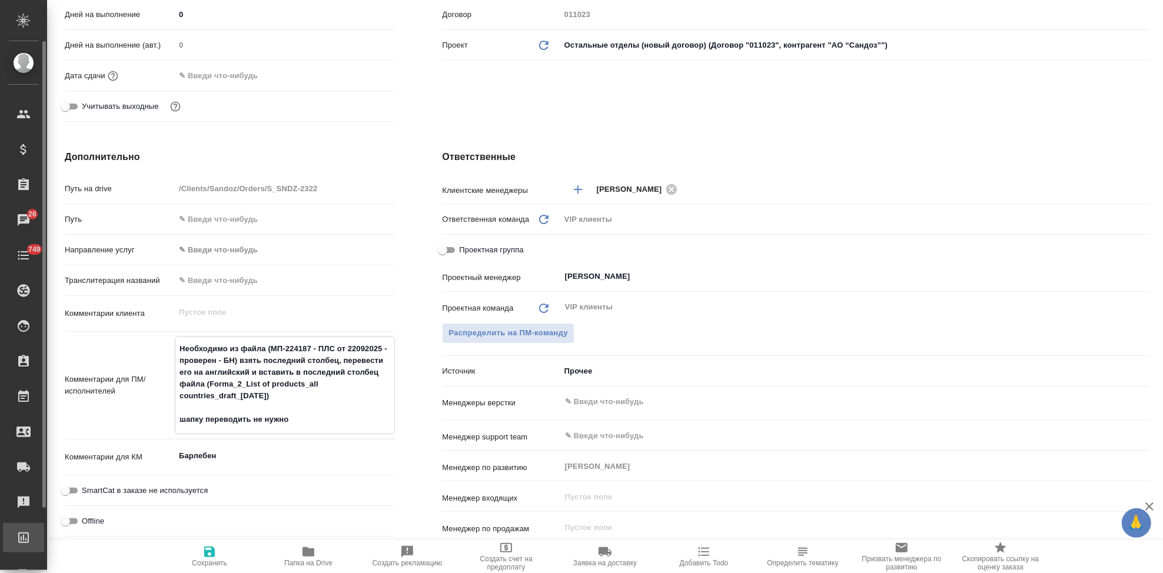
type textarea "x"
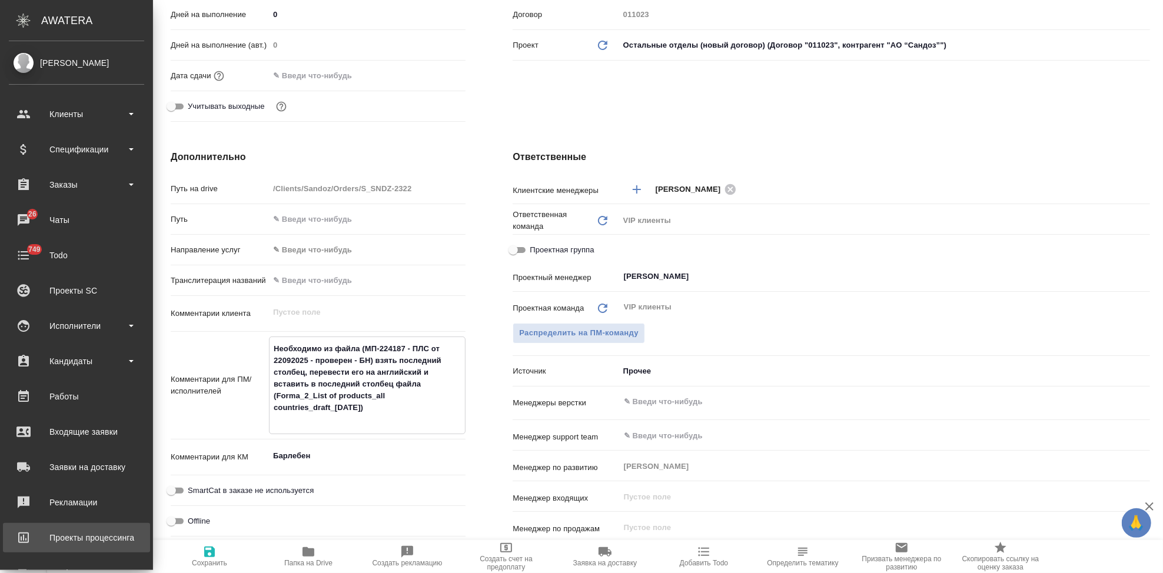
type textarea "Необходимо из файла (МП-224187 - ПЛС от 22092025 - проверен - БН) взять последн…"
type textarea "x"
type textarea "Необходимо из файла (МП-224187 - ПЛС от 22092025 - проверен - БН) взять последн…"
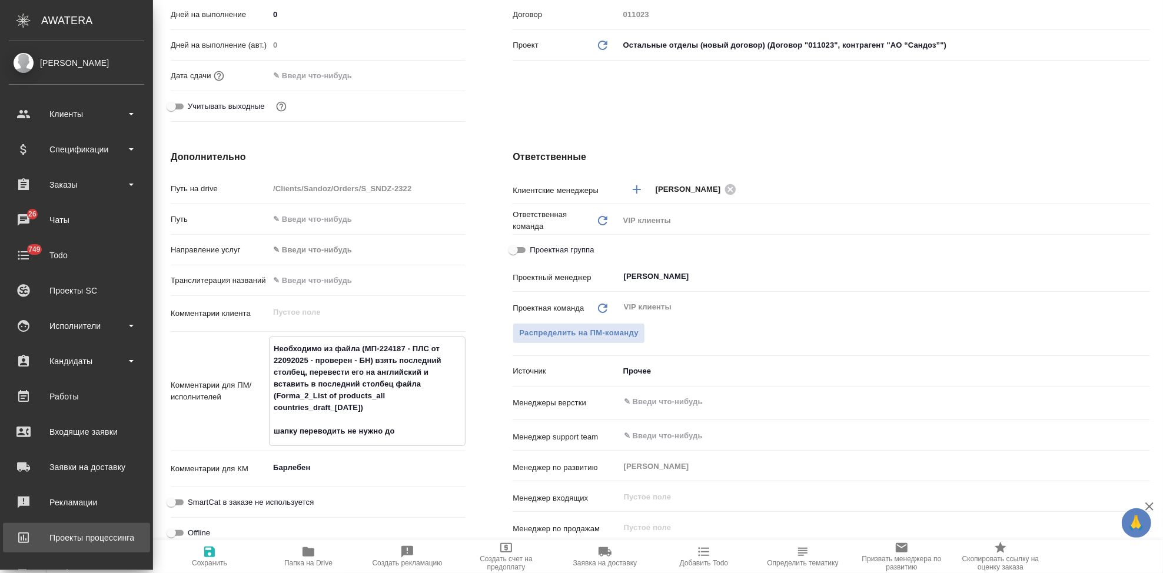
type textarea "x"
type textarea "Необходимо из файла (МП-224187 - ПЛС от 22092025 - проверен - БН) взять последн…"
type textarea "x"
type textarea "Необходимо из файла (МП-224187 - ПЛС от 22092025 - проверен - БН) взять последн…"
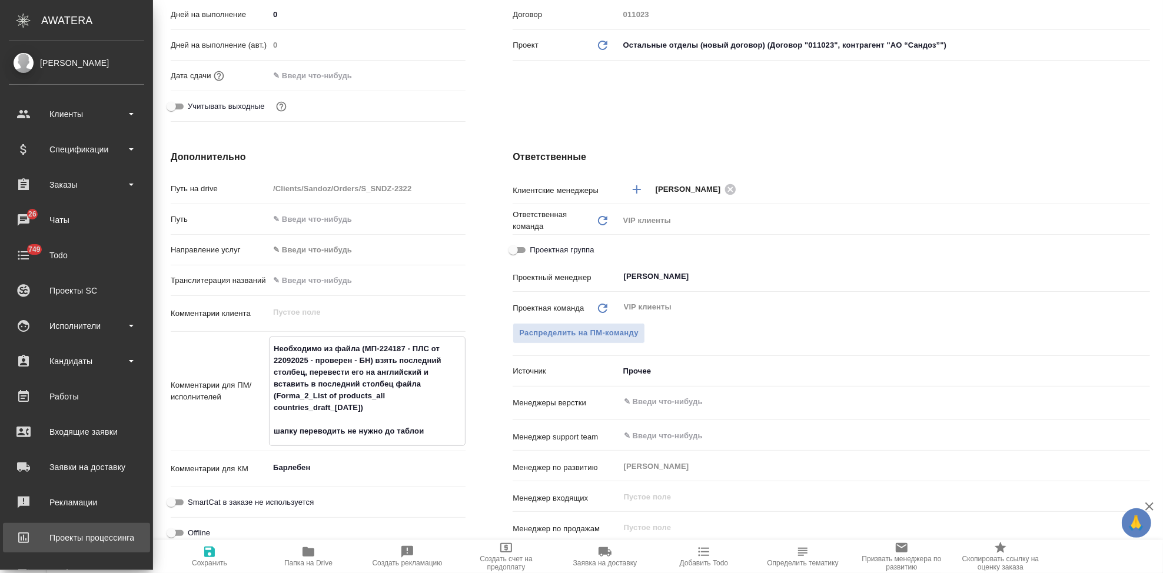
type textarea "x"
type textarea "Необходимо из файла (МП-224187 - ПЛС от 22092025 - проверен - БН) взять последн…"
type textarea "x"
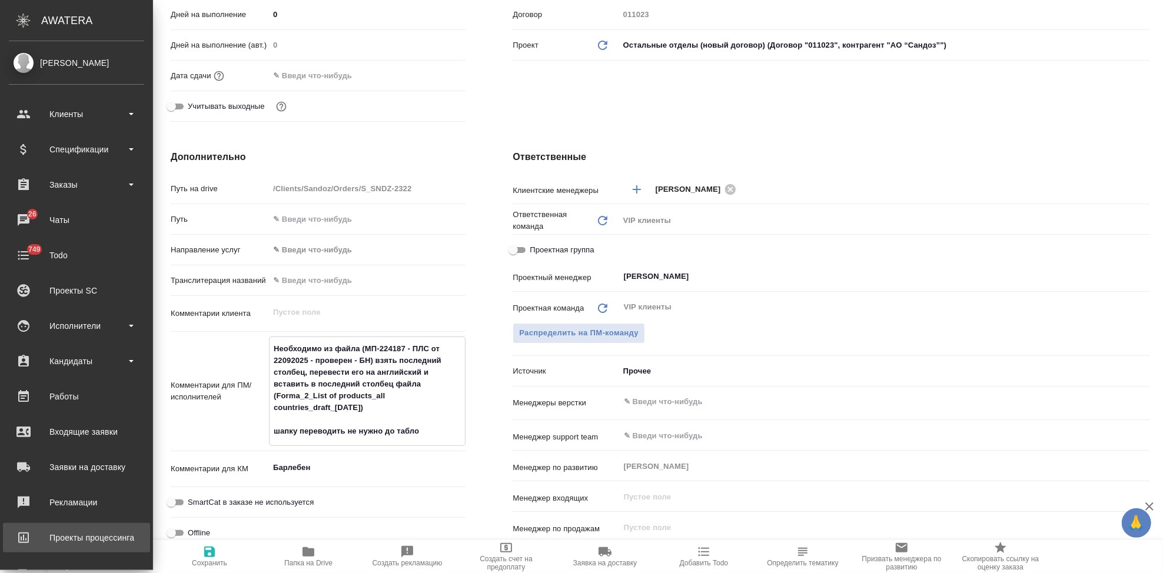
type textarea "x"
type textarea "Необходимо из файла (МП-224187 - ПЛС от 22092025 - проверен - БН) взять последн…"
type textarea "x"
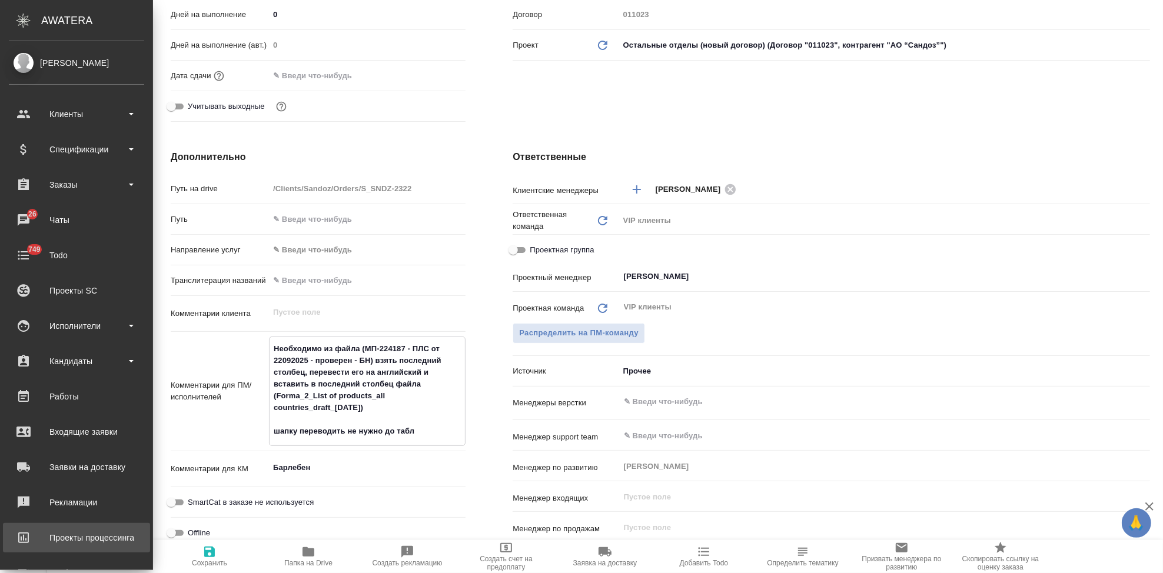
type textarea "x"
type textarea "Необходимо из файла (МП-224187 - ПЛС от 22092025 - проверен - БН) взять последн…"
type textarea "x"
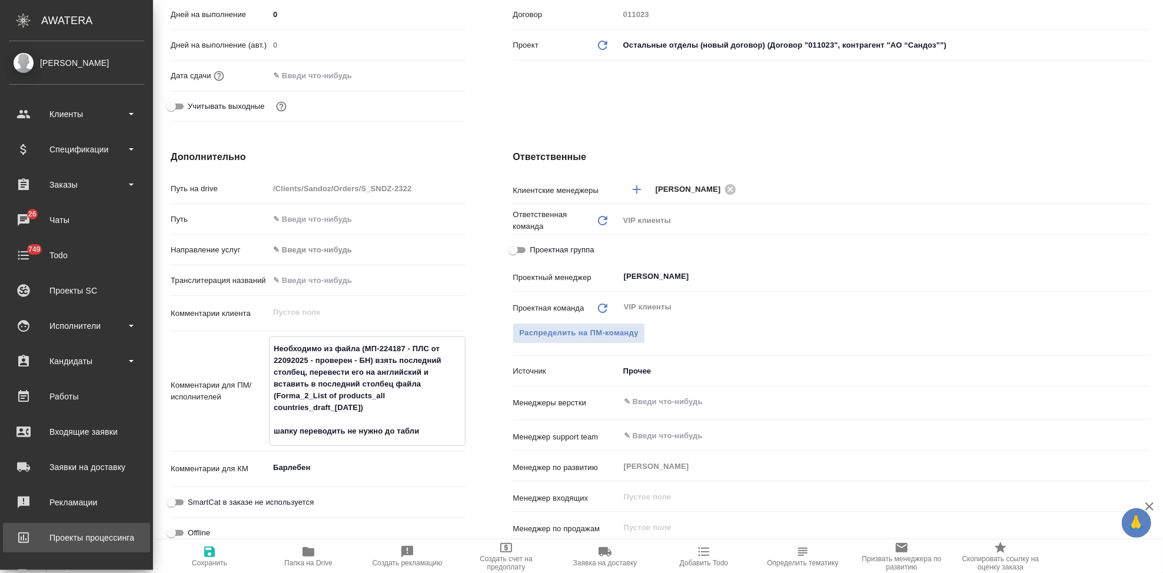
type textarea "Необходимо из файла (МП-224187 - ПЛС от 22092025 - проверен - БН) взять последн…"
type textarea "x"
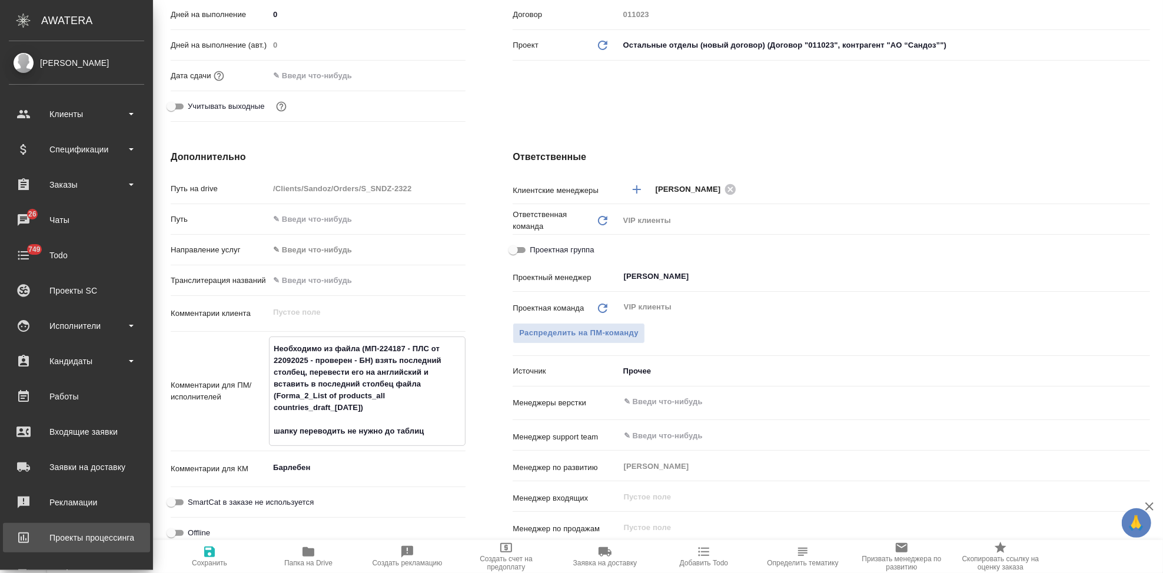
type textarea "Необходимо из файла (МП-224187 - ПЛС от 22092025 - проверен - БН) взять последн…"
type textarea "x"
type textarea "Необходимо из файла (МП-224187 - ПЛС от 22092025 - проверен - БН) взять последн…"
type textarea "x"
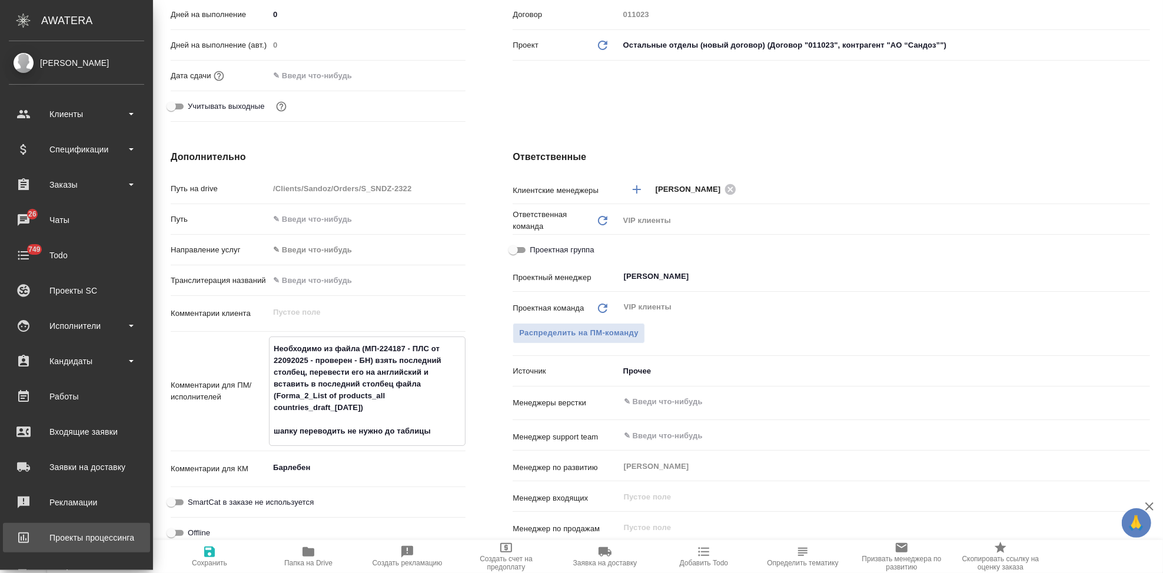
type textarea "x"
type textarea "Необходимо из файла (МП-224187 - ПЛС от 22092025 - проверен - БН) взять последн…"
type textarea "x"
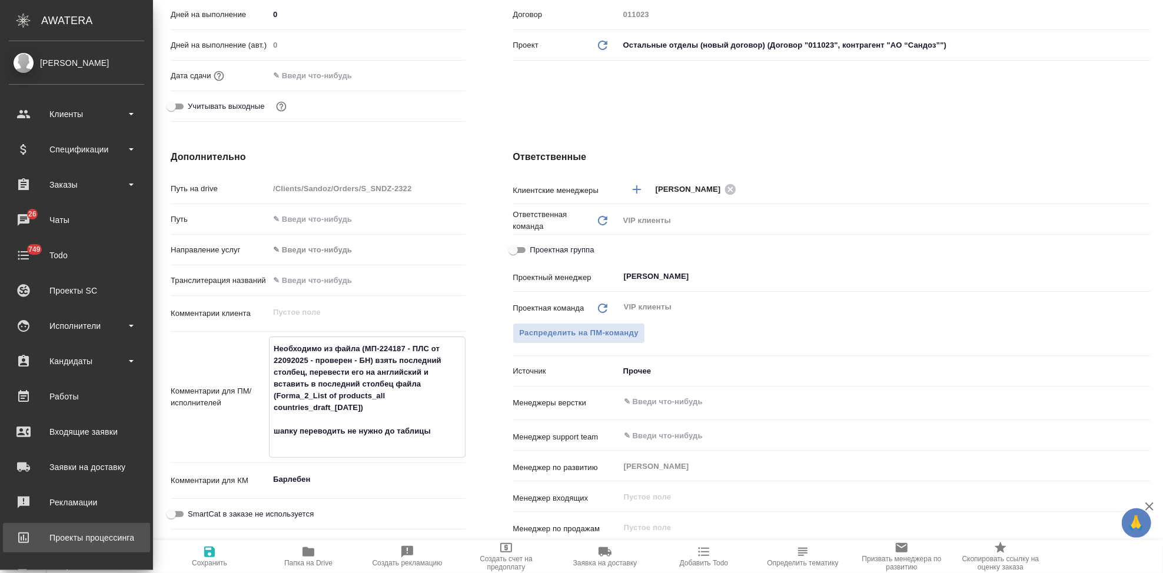
type textarea "x"
type textarea "Необходимо из файла (МП-224187 - ПЛС от 22092025 - проверен - БН) взять последн…"
type textarea "x"
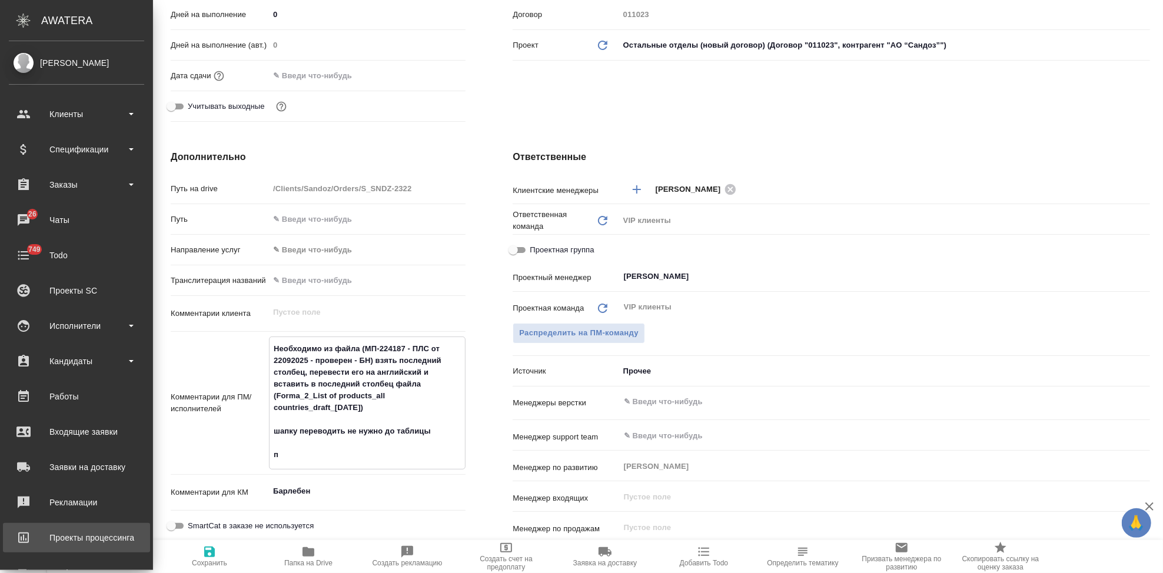
type textarea "Необходимо из файла (МП-224187 - ПЛС от 22092025 - проверен - БН) взять последн…"
type textarea "x"
type textarea "Необходимо из файла (МП-224187 - ПЛС от 22092025 - проверен - БН) взять последн…"
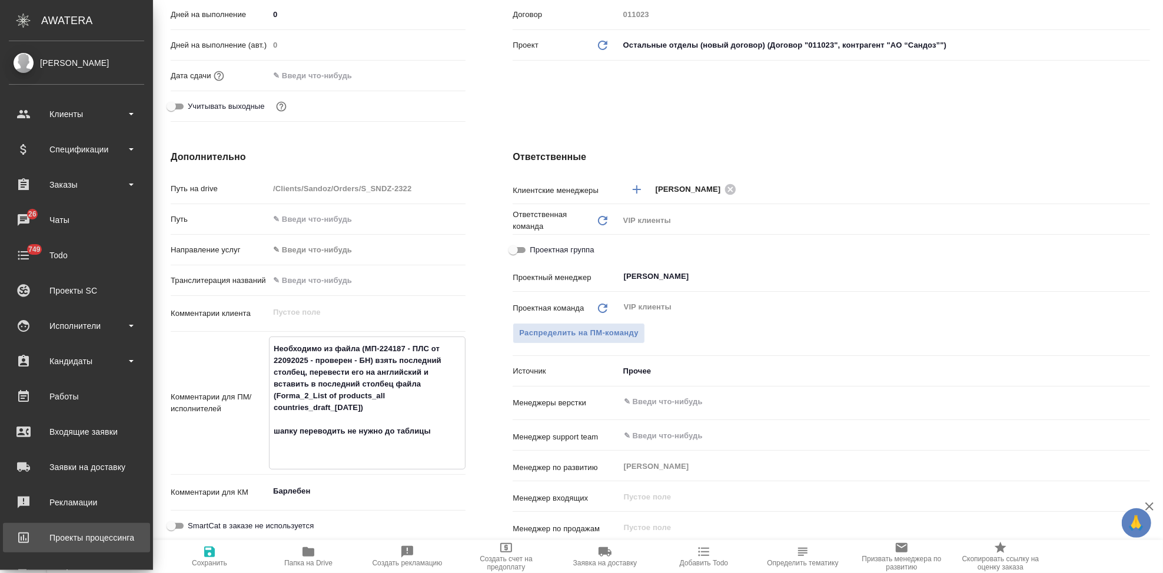
type textarea "x"
type textarea "Необходимо из файла (МП-224187 - ПЛС от 22092025 - проверен - БН) взять последн…"
type textarea "x"
type textarea "Необходимо из файла (МП-224187 - ПЛС от 22092025 - проверен - БН) взять последн…"
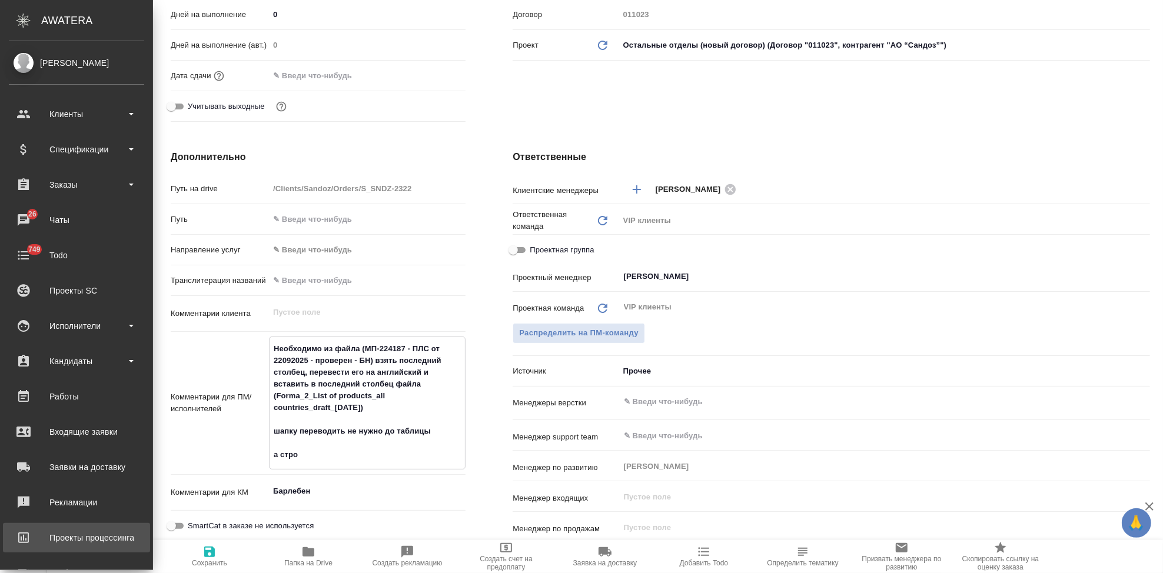
type textarea "x"
type textarea "Необходимо из файла (МП-224187 - ПЛС от 22092025 - проверен - БН) взять последн…"
type textarea "x"
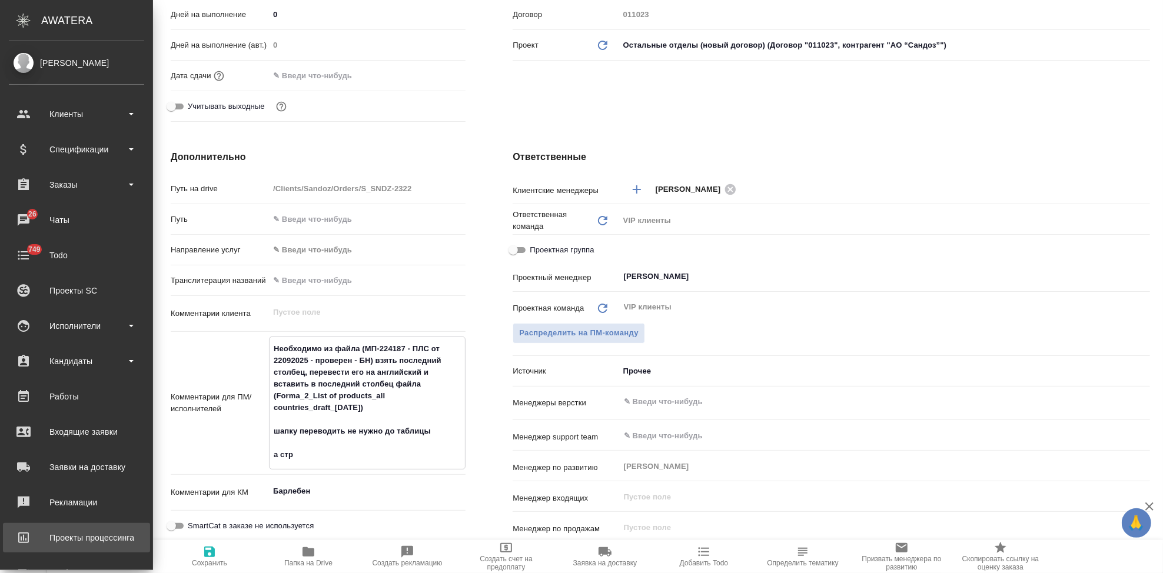
type textarea "x"
type textarea "Необходимо из файла (МП-224187 - ПЛС от 22092025 - проверен - БН) взять последн…"
type textarea "x"
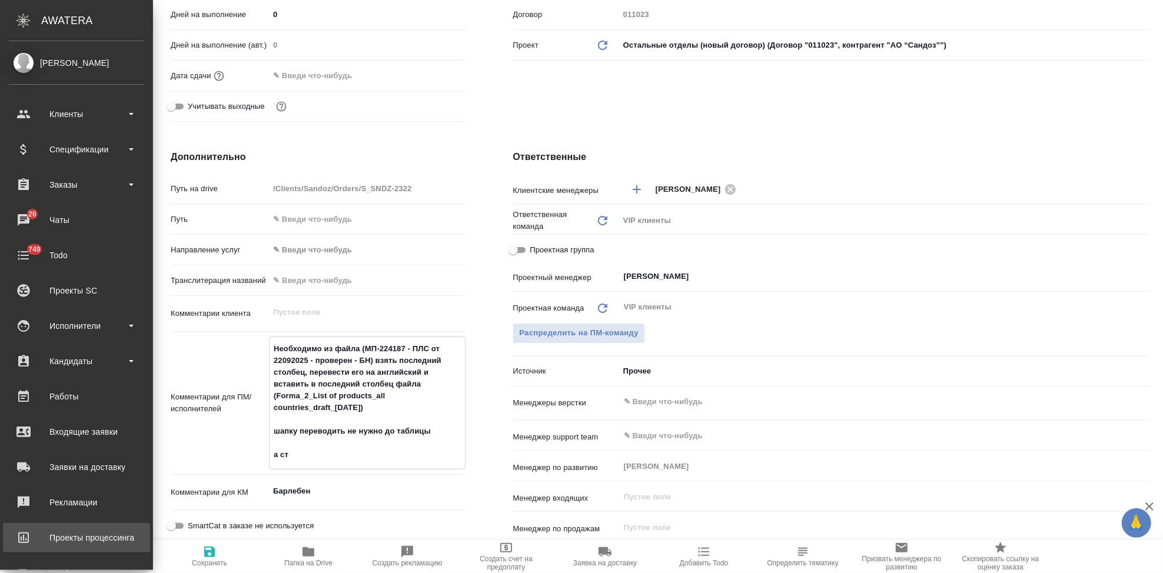
type textarea "x"
type textarea "Необходимо из файла (МП-224187 - ПЛС от 22092025 - проверен - БН) взять последн…"
type textarea "x"
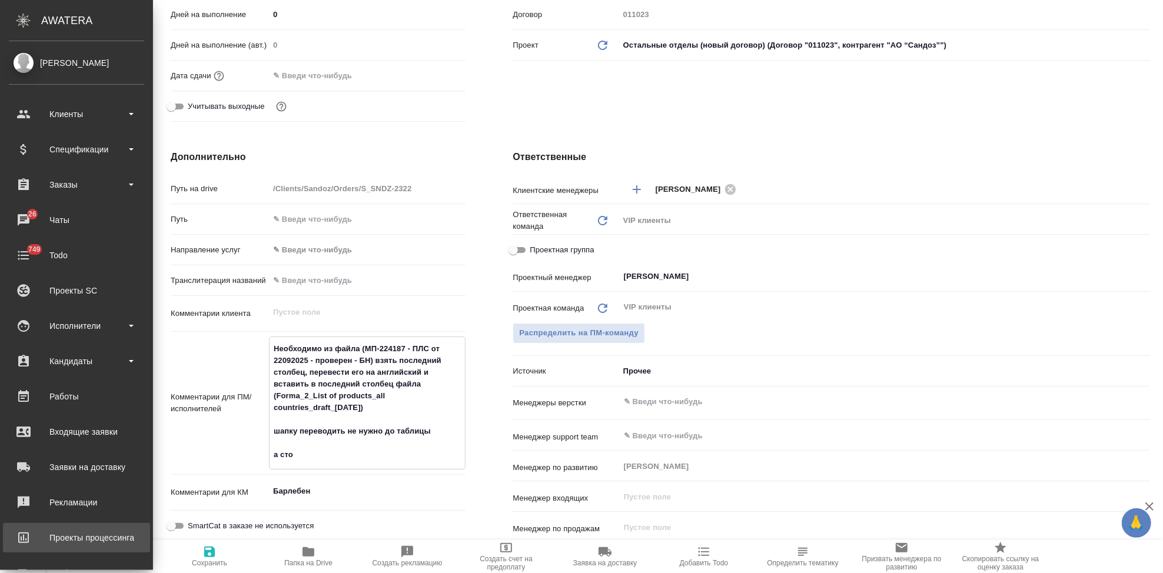
type textarea "Необходимо из файла (МП-224187 - ПЛС от 22092025 - проверен - БН) взять последн…"
type textarea "x"
type textarea "Необходимо из файла (МП-224187 - ПЛС от 22092025 - проверен - БН) взять последн…"
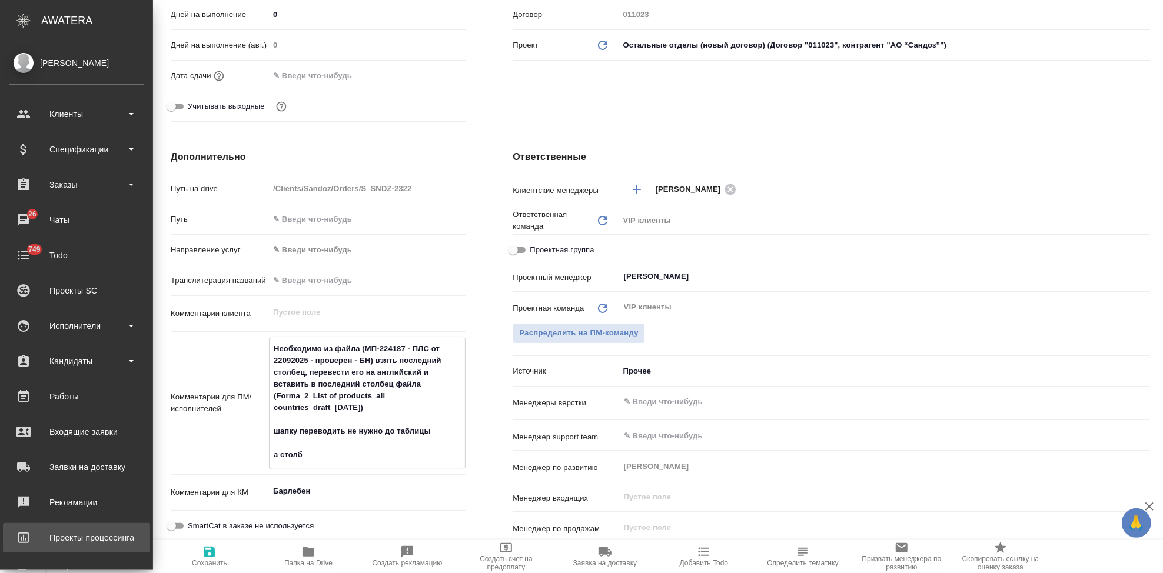
type textarea "x"
type textarea "Необходимо из файла (МП-224187 - ПЛС от 22092025 - проверен - БН) взять последн…"
type textarea "x"
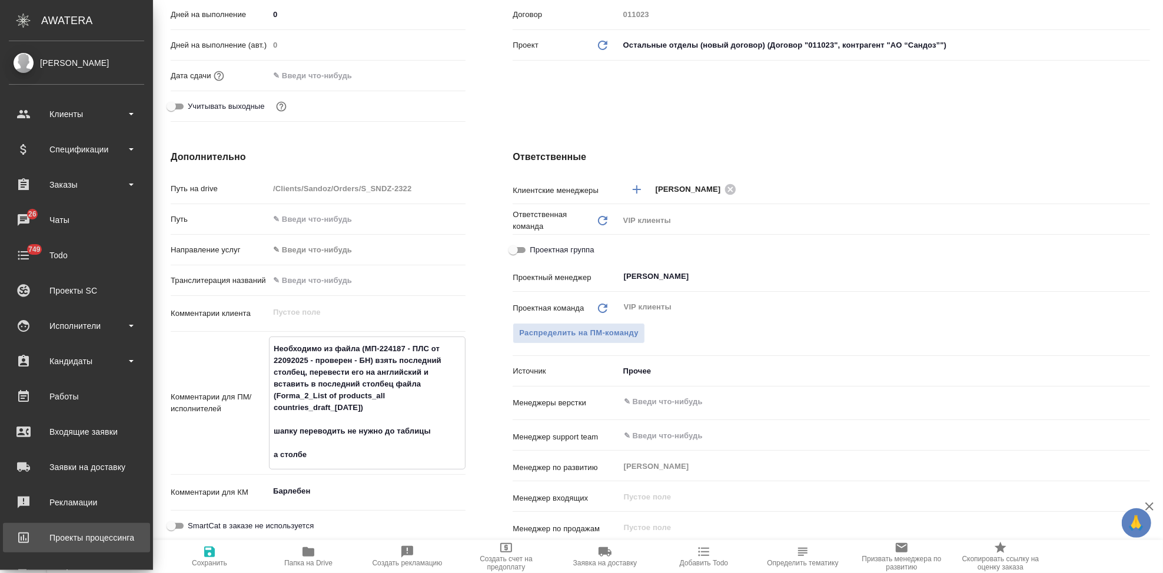
type textarea "x"
type textarea "Необходимо из файла (МП-224187 - ПЛС от 22092025 - проверен - БН) взять последн…"
type textarea "x"
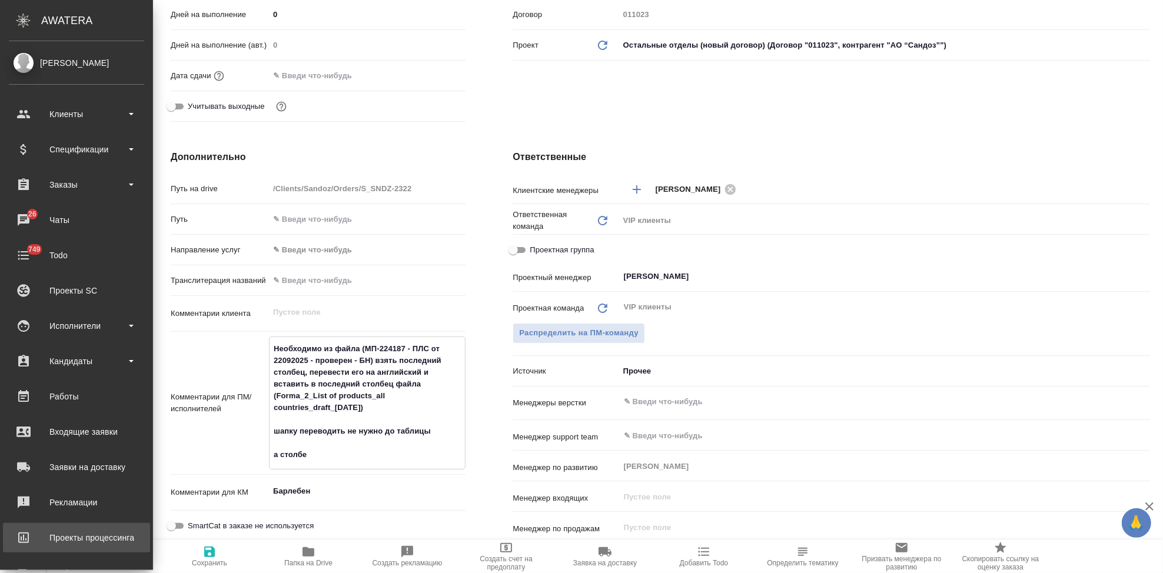
type textarea "x"
type textarea "Необходимо из файла (МП-224187 - ПЛС от 22092025 - проверен - БН) взять последн…"
type textarea "x"
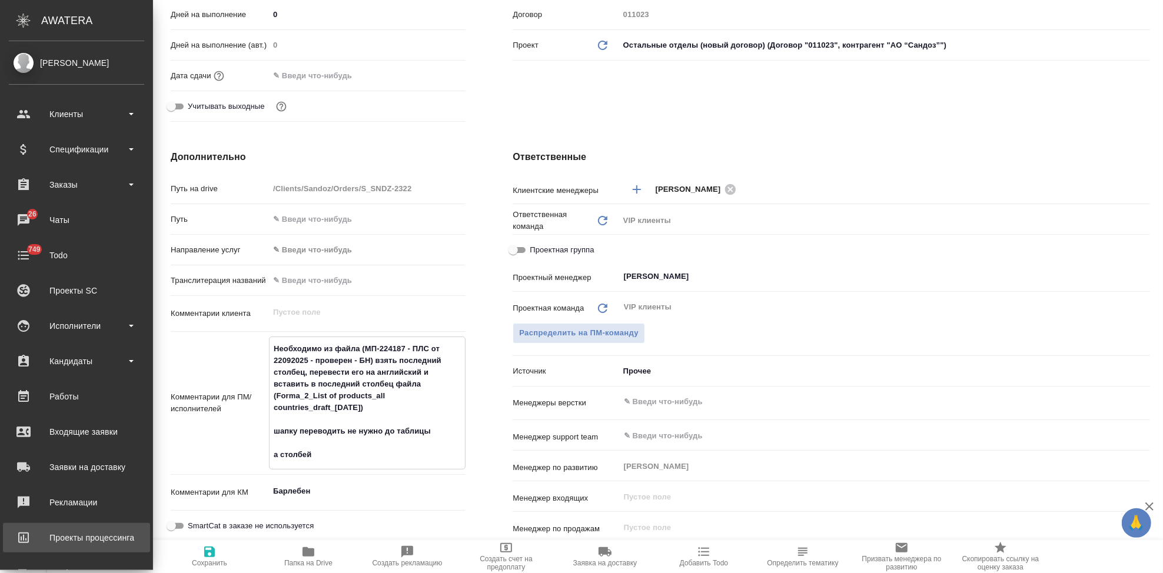
type textarea "Необходимо из файла (МП-224187 - ПЛС от 22092025 - проверен - БН) взять последн…"
type textarea "x"
type textarea "Необходимо из файла (МП-224187 - ПЛС от 22092025 - проверен - БН) взять последн…"
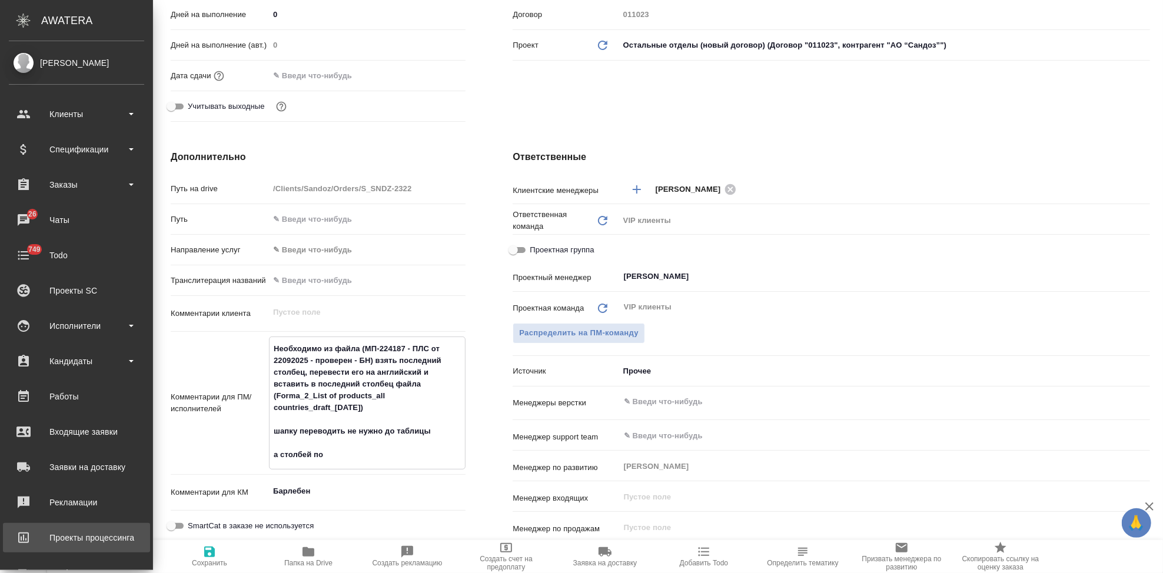
type textarea "x"
type textarea "Необходимо из файла (МП-224187 - ПЛС от 22092025 - проверен - БН) взять последн…"
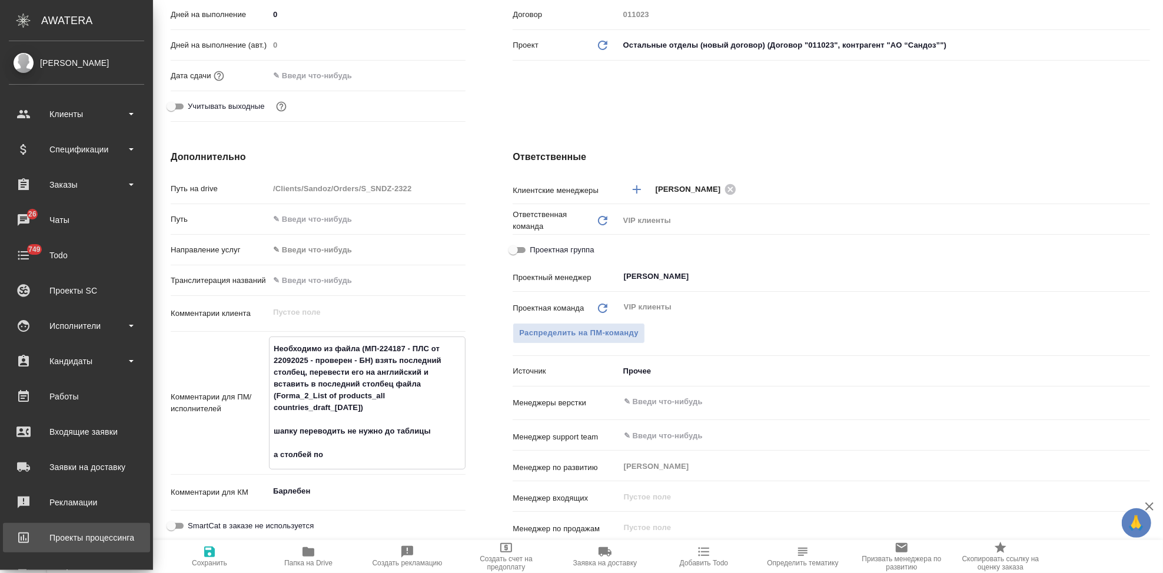
type textarea "x"
type textarea "Необходимо из файла (МП-224187 - ПЛС от 22092025 - проверен - БН) взять последн…"
type textarea "x"
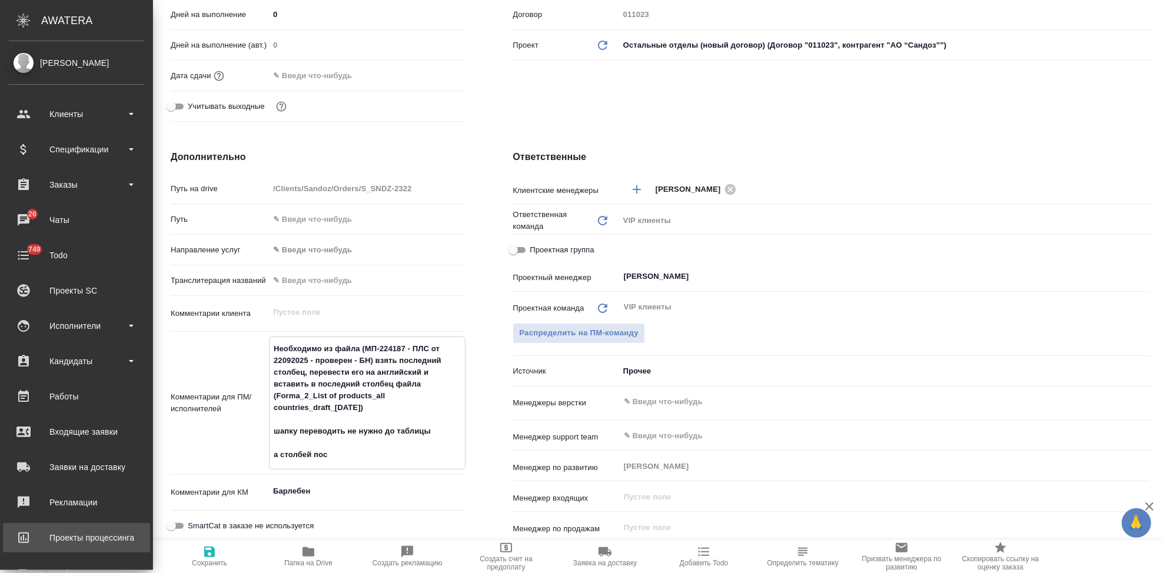
type textarea "x"
type textarea "Необходимо из файла (МП-224187 - ПЛС от 22092025 - проверен - БН) взять последн…"
type textarea "x"
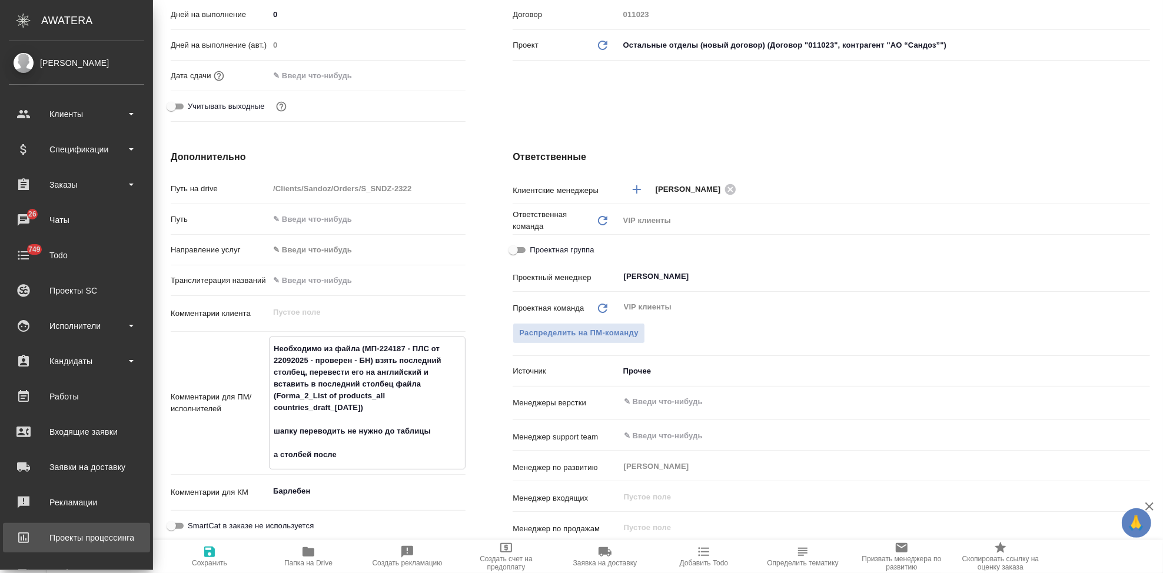
type textarea "Необходимо из файла (МП-224187 - ПЛС от 22092025 - проверен - БН) взять последн…"
type textarea "x"
type textarea "Необходимо из файла (МП-224187 - ПЛС от 22092025 - проверен - БН) взять последн…"
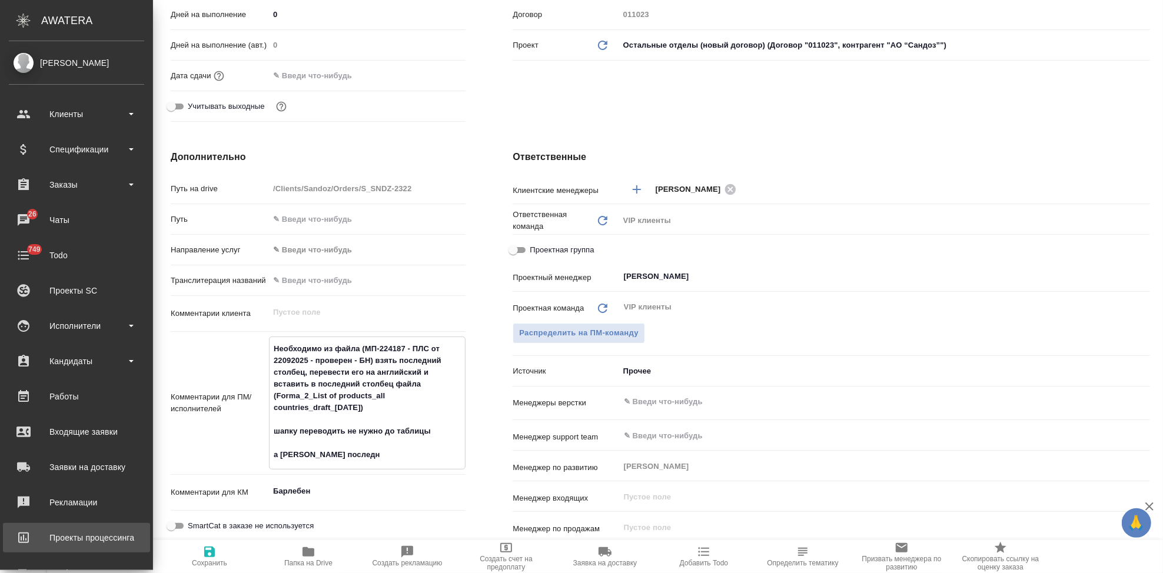
type textarea "x"
type textarea "Необходимо из файла (МП-224187 - ПЛС от 22092025 - проверен - БН) взять последн…"
type textarea "x"
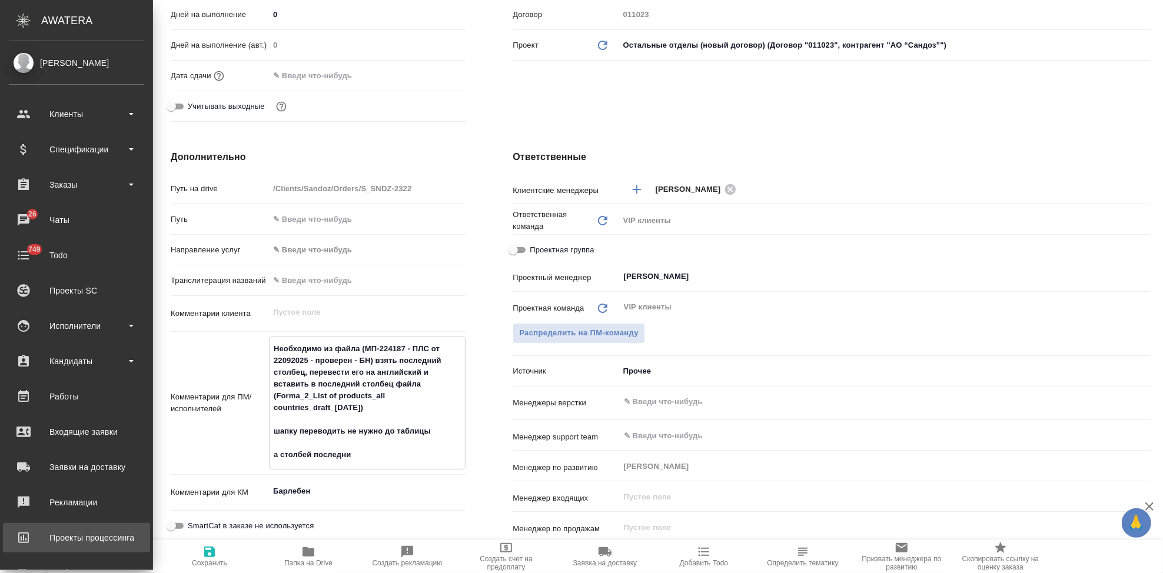
type textarea "x"
type textarea "Необходимо из файла (МП-224187 - ПЛС от 22092025 - проверен - БН) взять последн…"
type textarea "x"
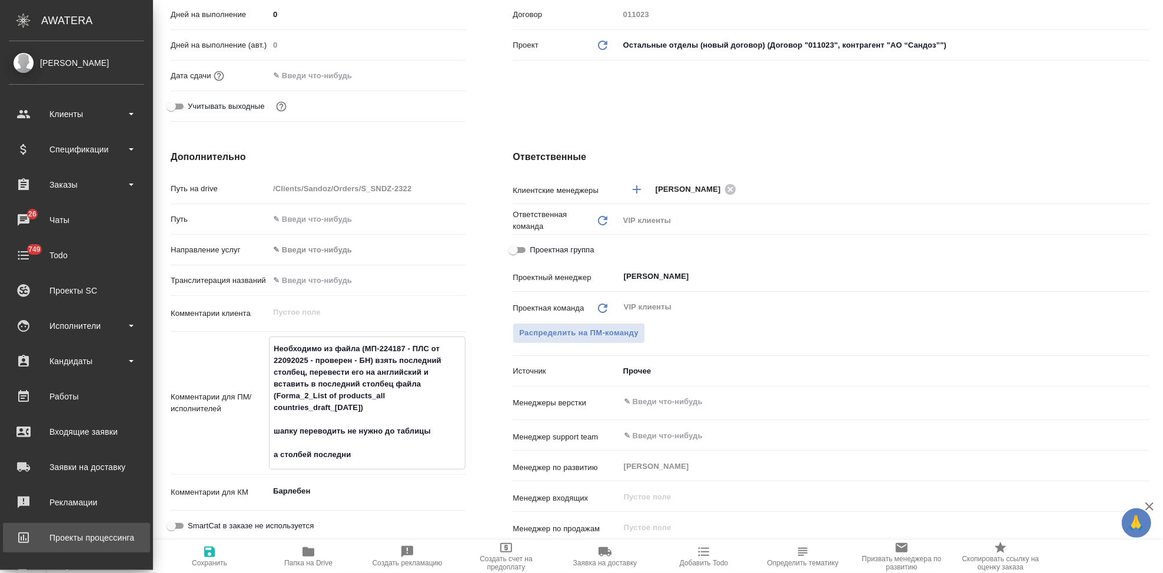
type textarea "x"
type textarea "Необходимо из файла (МП-224187 - ПЛС от 22092025 - проверен - БН) взять последн…"
type textarea "x"
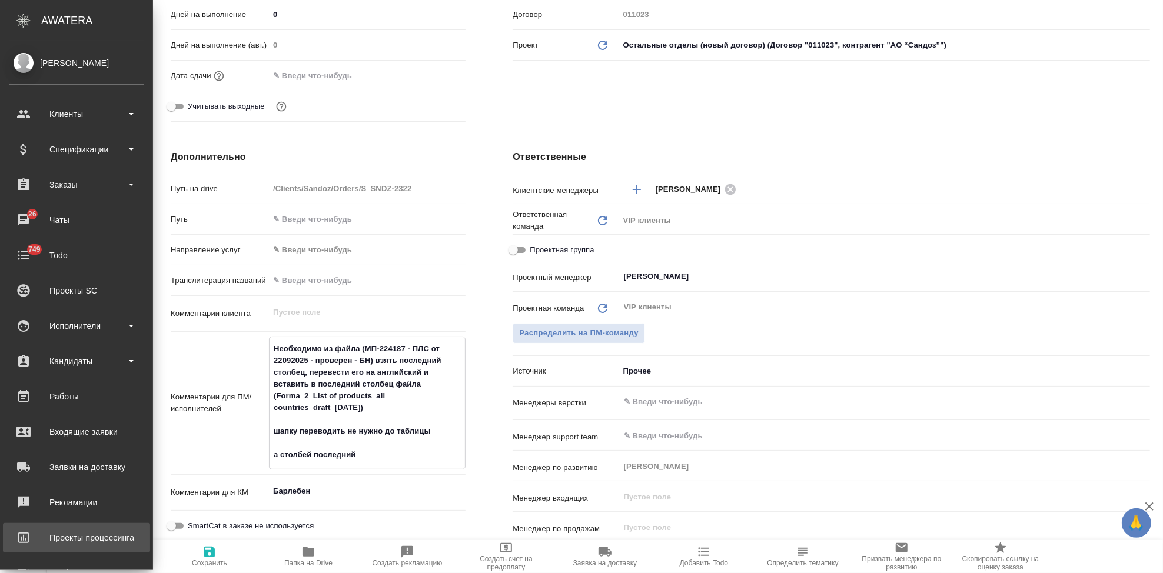
type textarea "Необходимо из файла (МП-224187 - ПЛС от 22092025 - проверен - БН) взять последн…"
type textarea "x"
type textarea "Необходимо из файла (МП-224187 - ПЛС от 22092025 - проверен - БН) взять последн…"
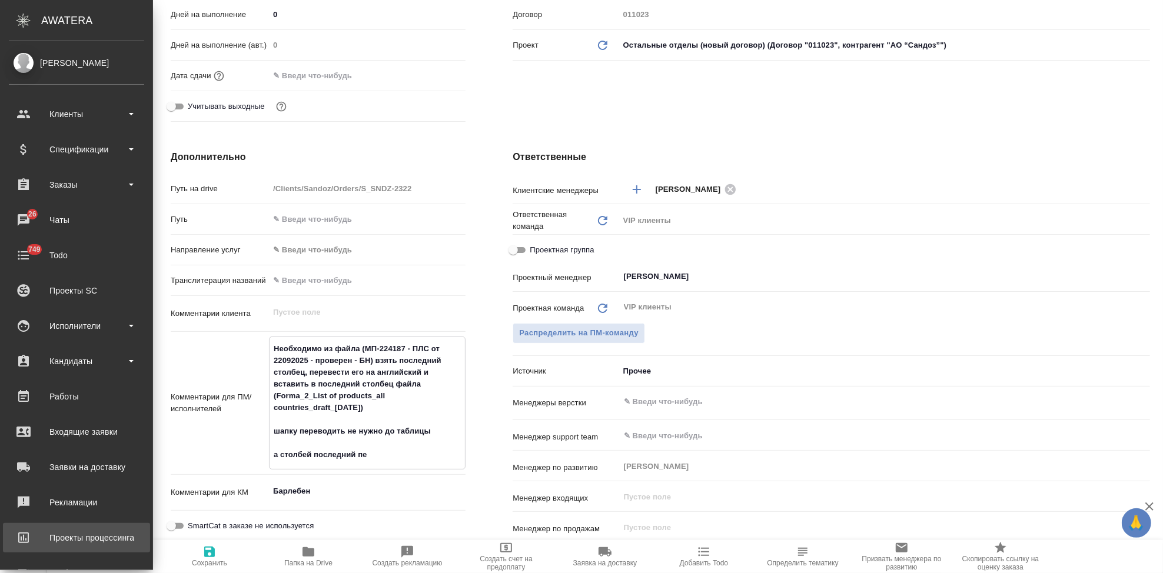
type textarea "x"
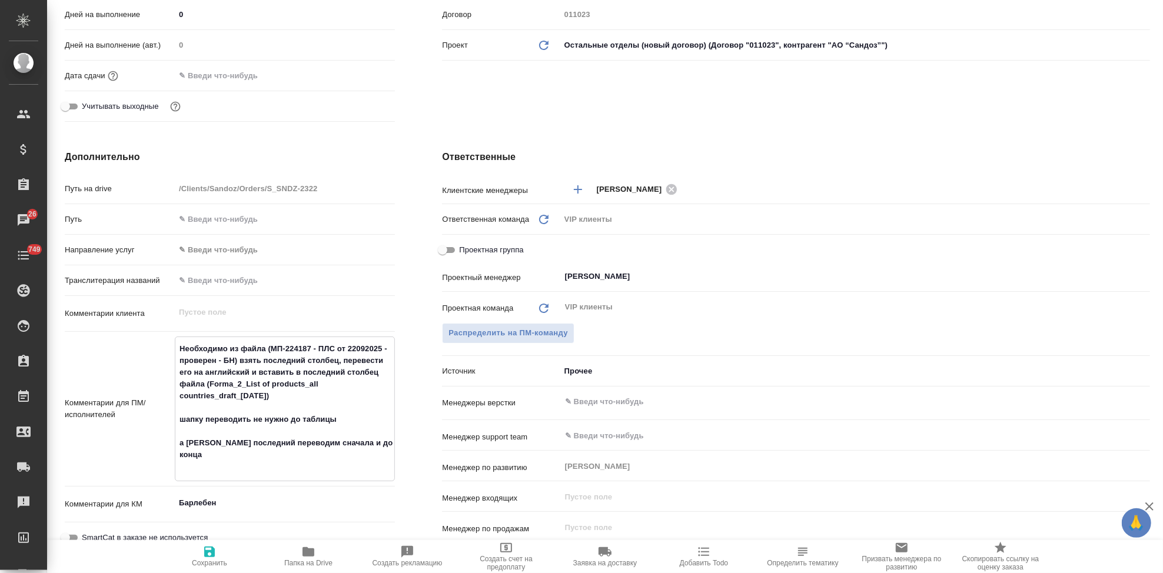
click at [340, 442] on textarea "Необходимо из файла (МП-224187 - ПЛС от 22092025 - проверен - БН) взять последн…" at bounding box center [284, 408] width 219 height 138
paste textarea "Тип продукции (указывается в соответствии с приложением"
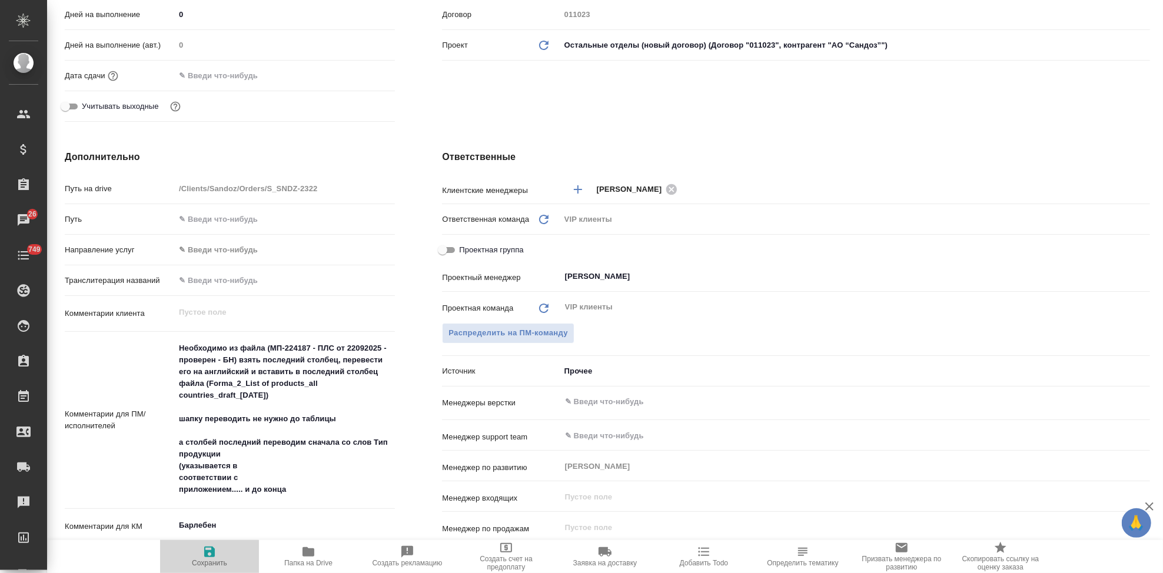
click at [213, 561] on span "Сохранить" at bounding box center [209, 563] width 35 height 8
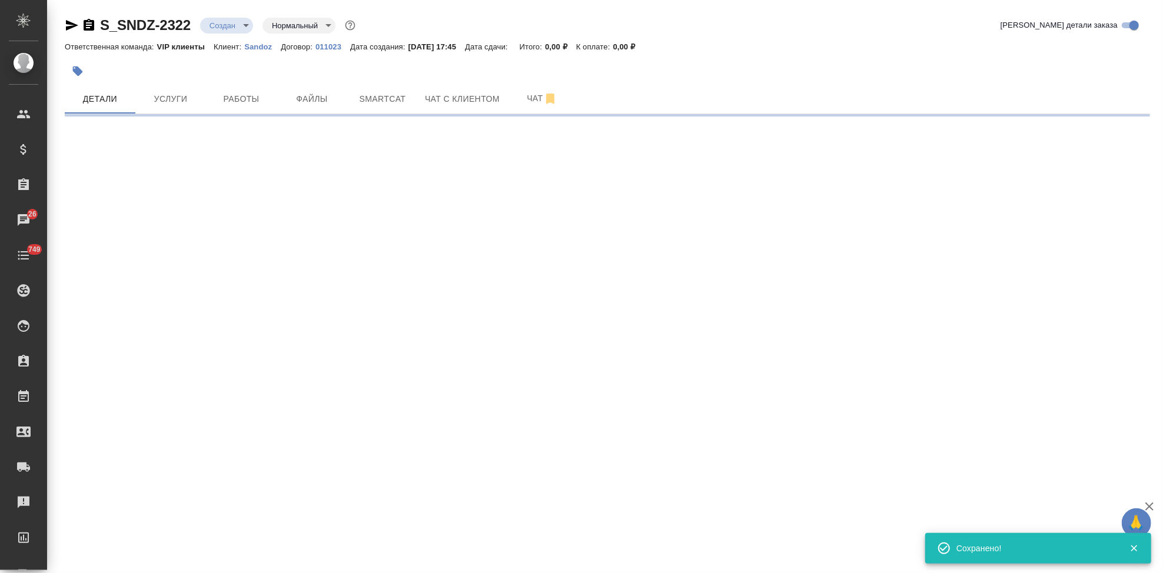
scroll to position [0, 0]
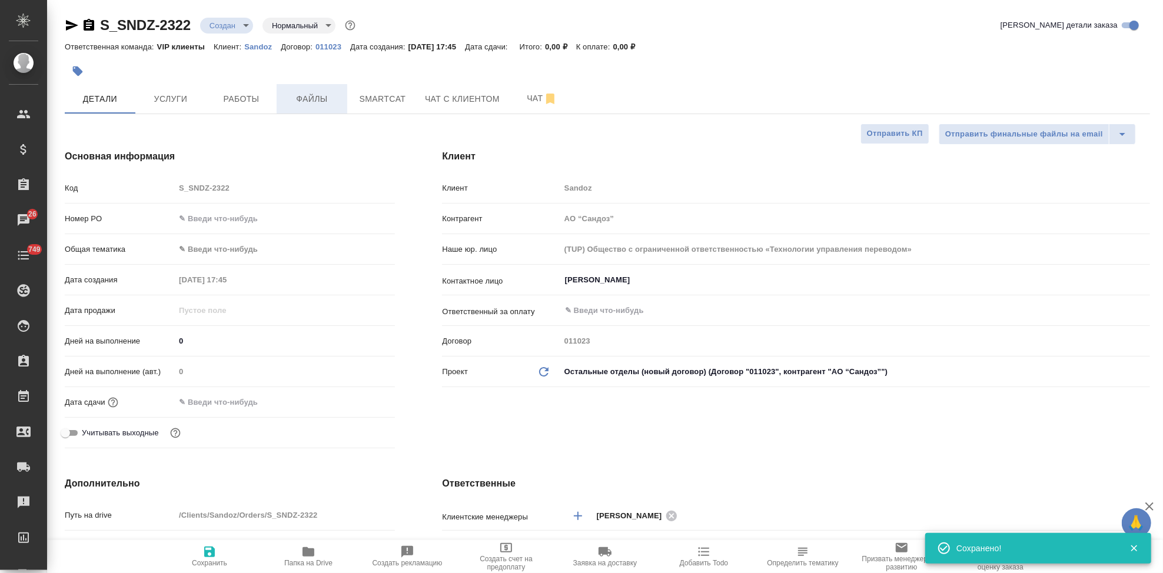
click at [313, 105] on span "Файлы" at bounding box center [312, 99] width 56 height 15
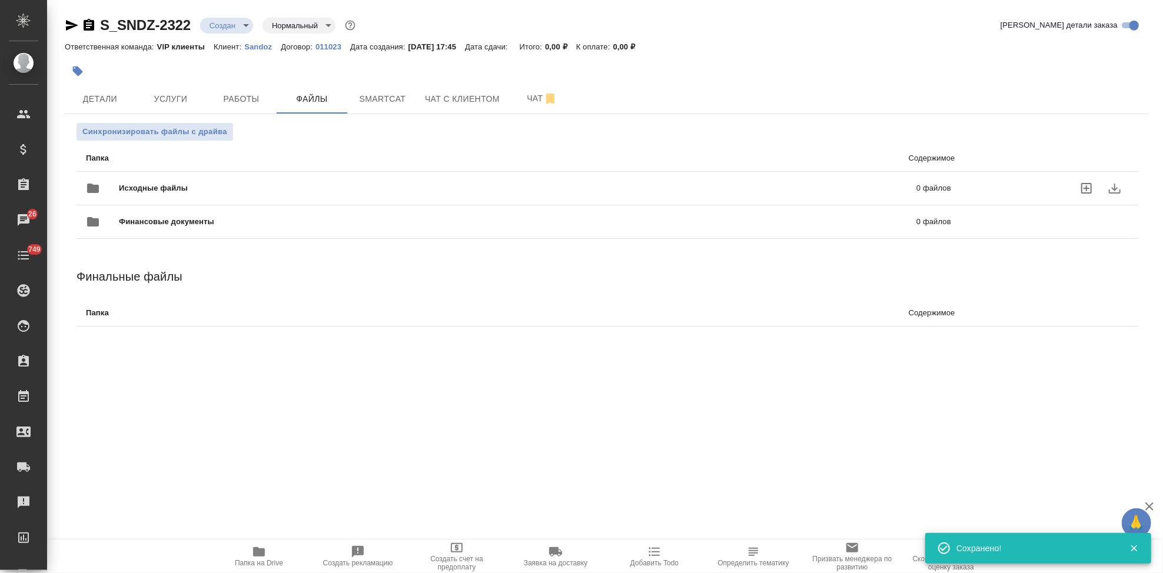
click at [1085, 187] on icon "uploadFiles" at bounding box center [1086, 188] width 11 height 11
click at [0, 0] on input "uploadFiles" at bounding box center [0, 0] width 0 height 0
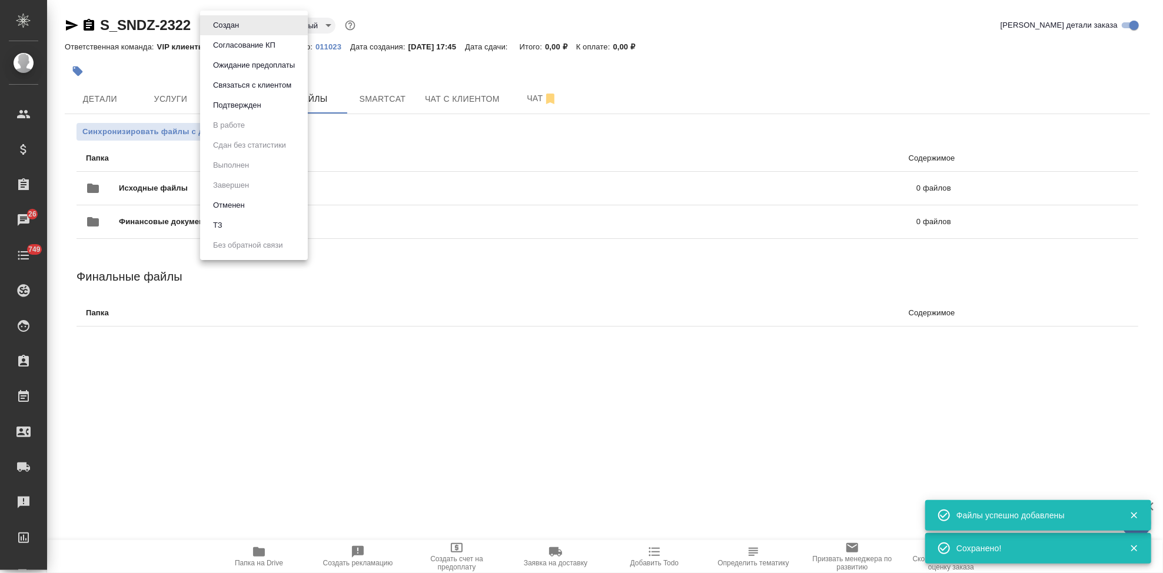
click at [246, 25] on body "🙏 .cls-1 fill:#fff; AWATERA Kabargina Anna Клиенты Спецификации Заказы 26 Чаты …" at bounding box center [581, 286] width 1163 height 573
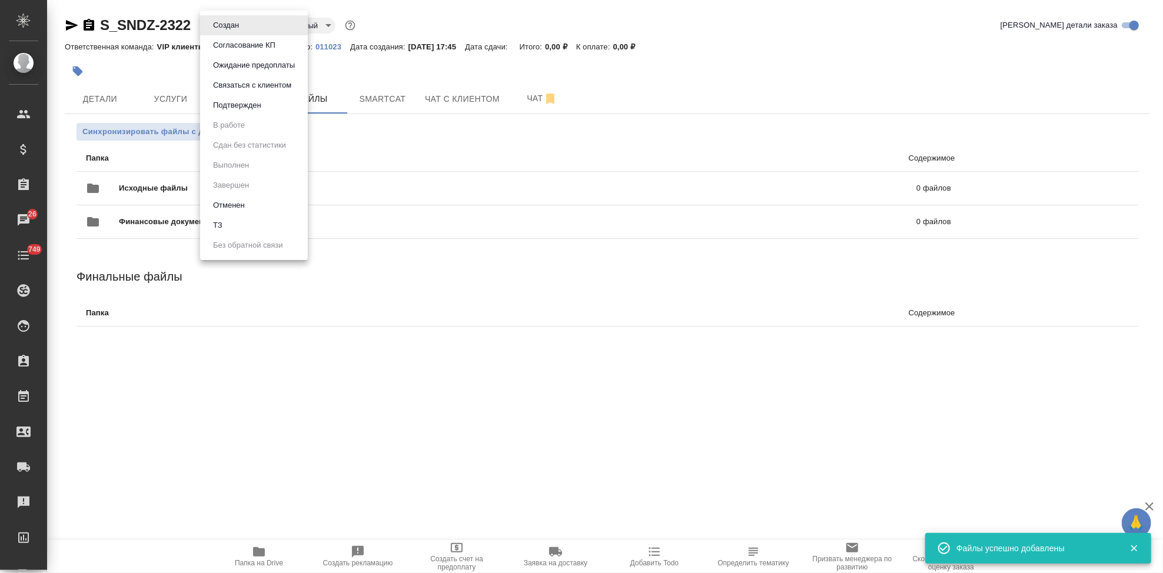
click at [224, 227] on button "ТЗ" at bounding box center [217, 225] width 16 height 13
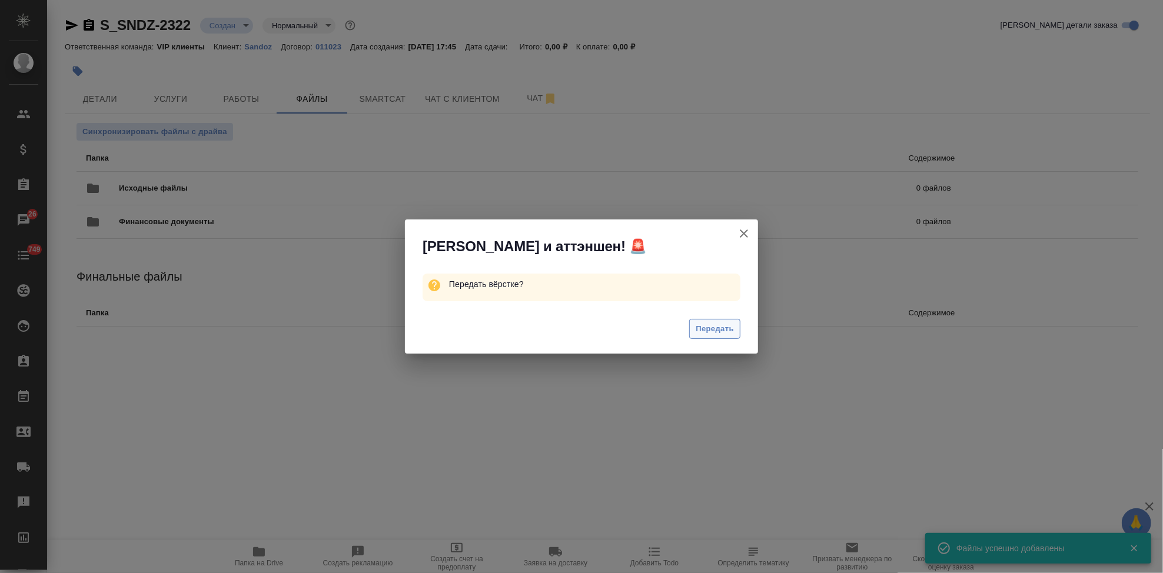
click at [721, 331] on span "Передать" at bounding box center [714, 329] width 38 height 14
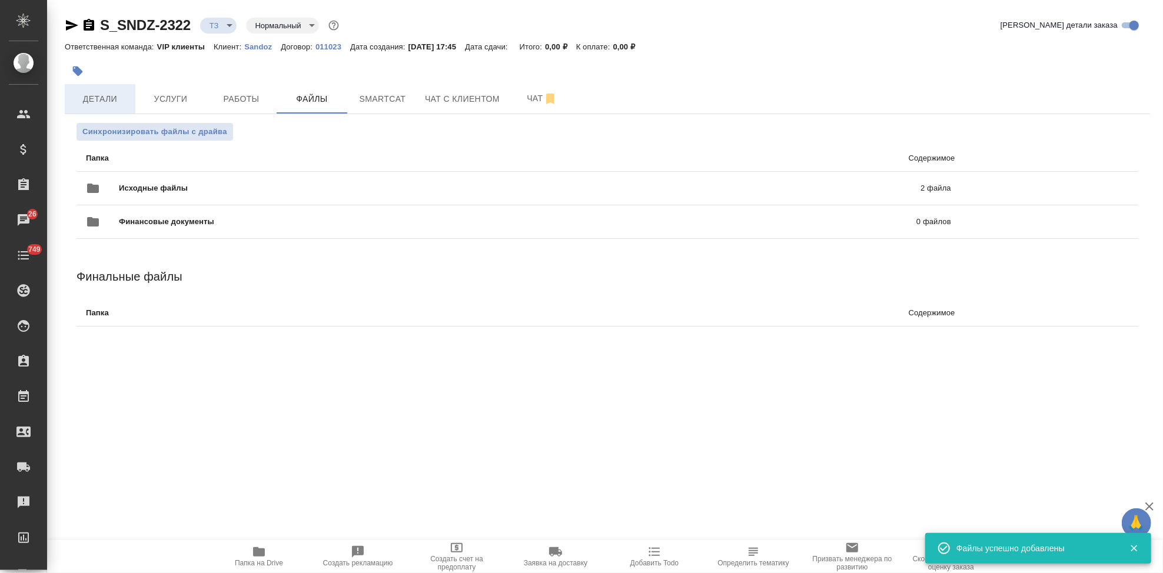
click at [117, 94] on span "Детали" at bounding box center [100, 99] width 56 height 15
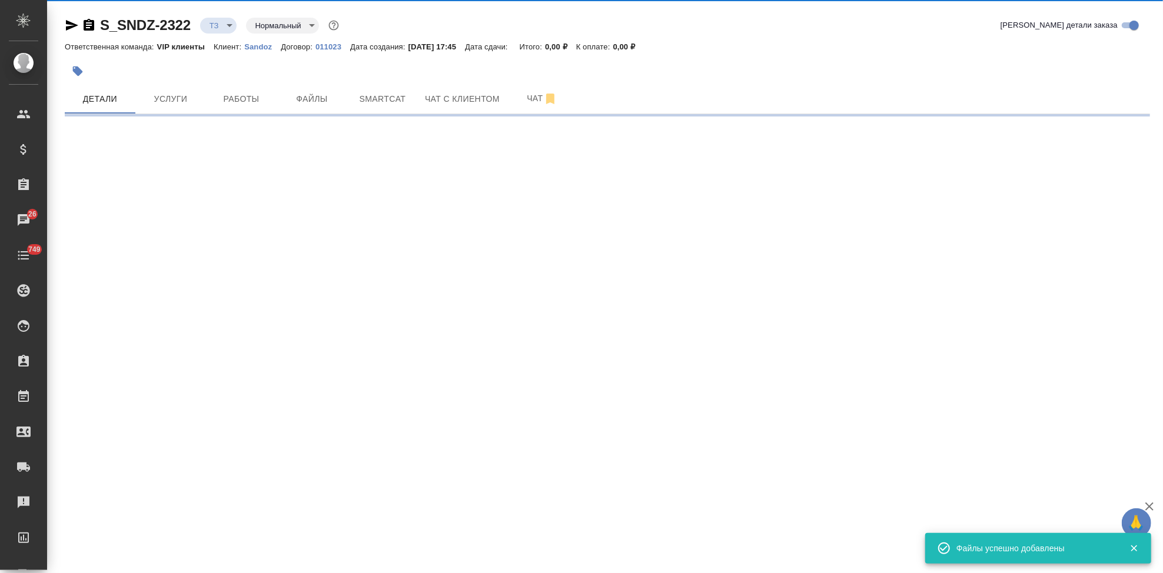
click at [79, 74] on icon "button" at bounding box center [78, 71] width 10 height 10
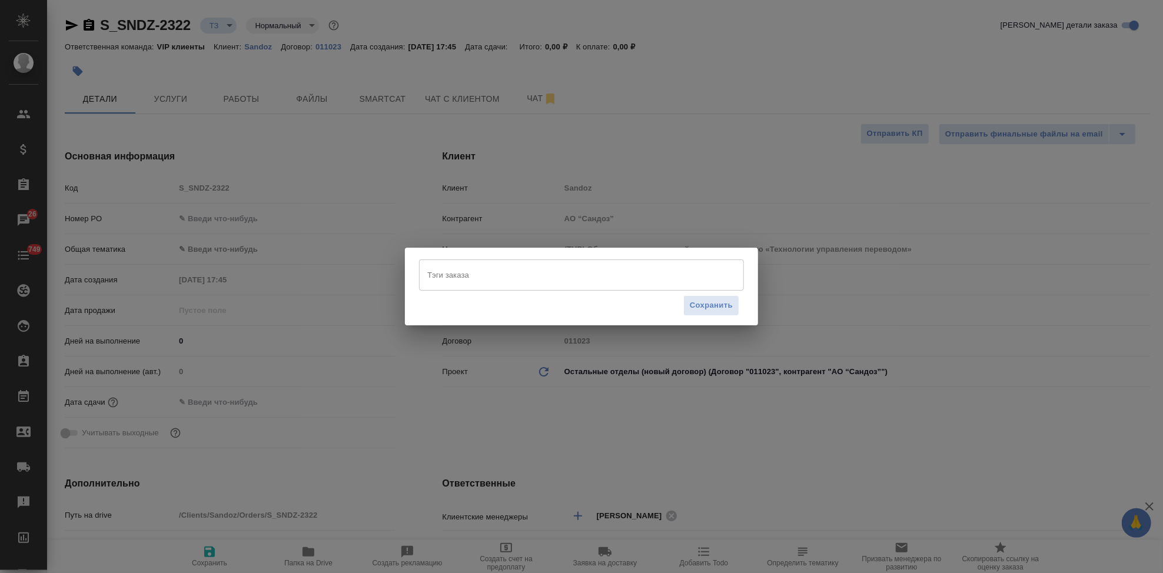
click at [468, 278] on input "Тэги заказа" at bounding box center [570, 275] width 292 height 20
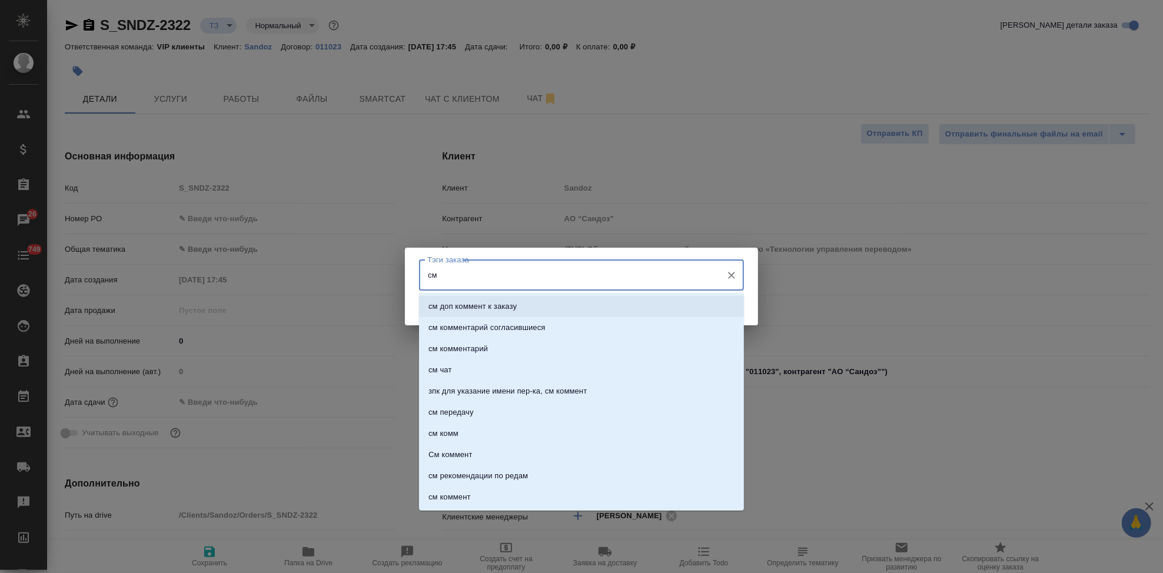
click at [455, 304] on p "см доп коммент к заказу" at bounding box center [472, 307] width 88 height 12
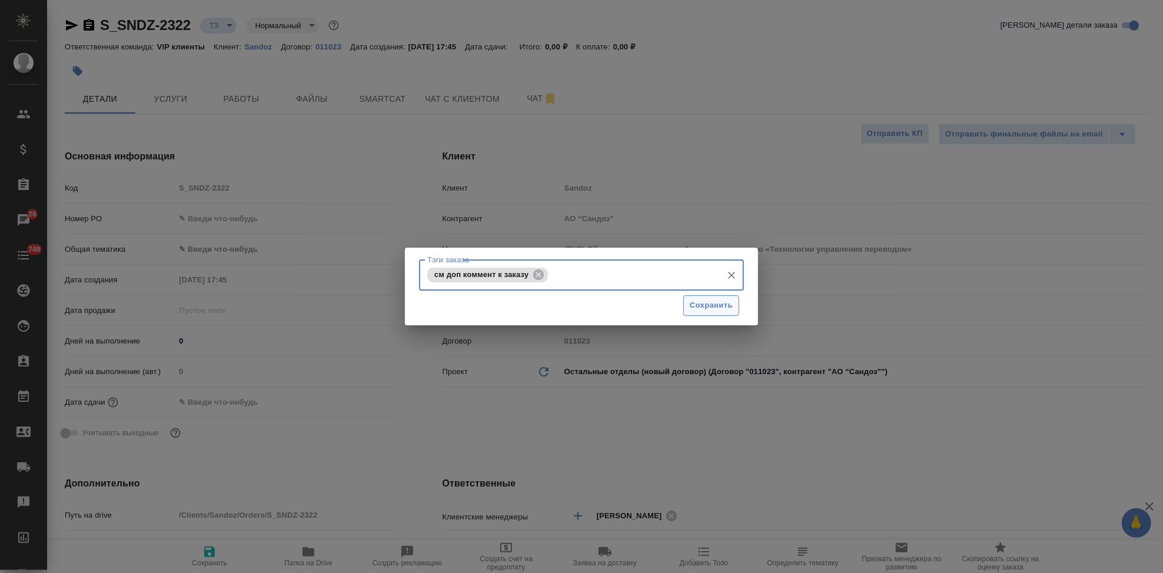
click at [707, 302] on span "Сохранить" at bounding box center [711, 306] width 43 height 14
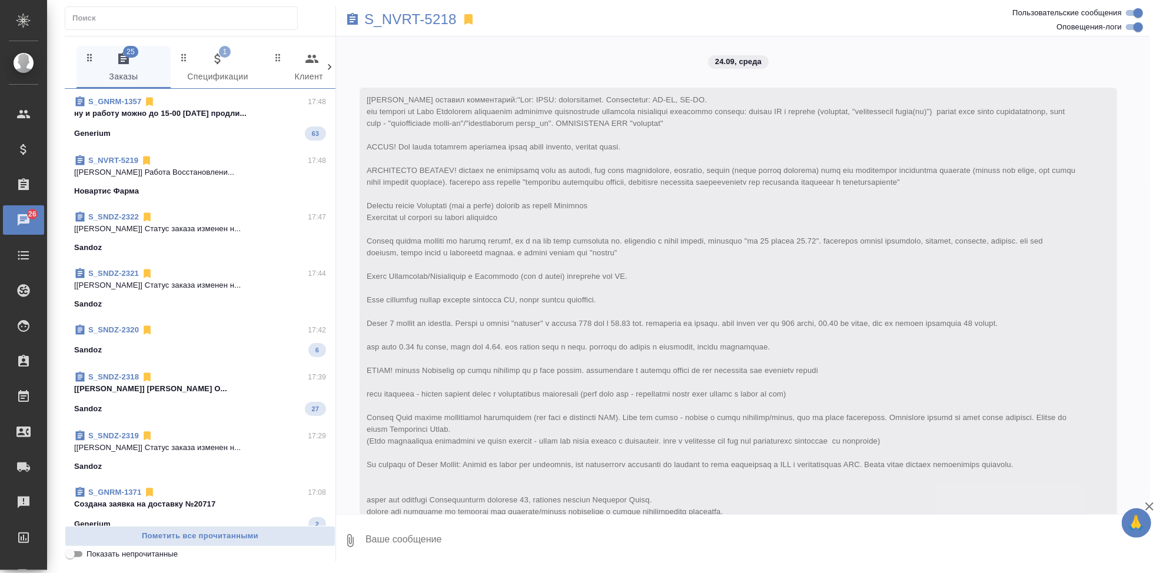
scroll to position [5321, 0]
